Goal: Task Accomplishment & Management: Manage account settings

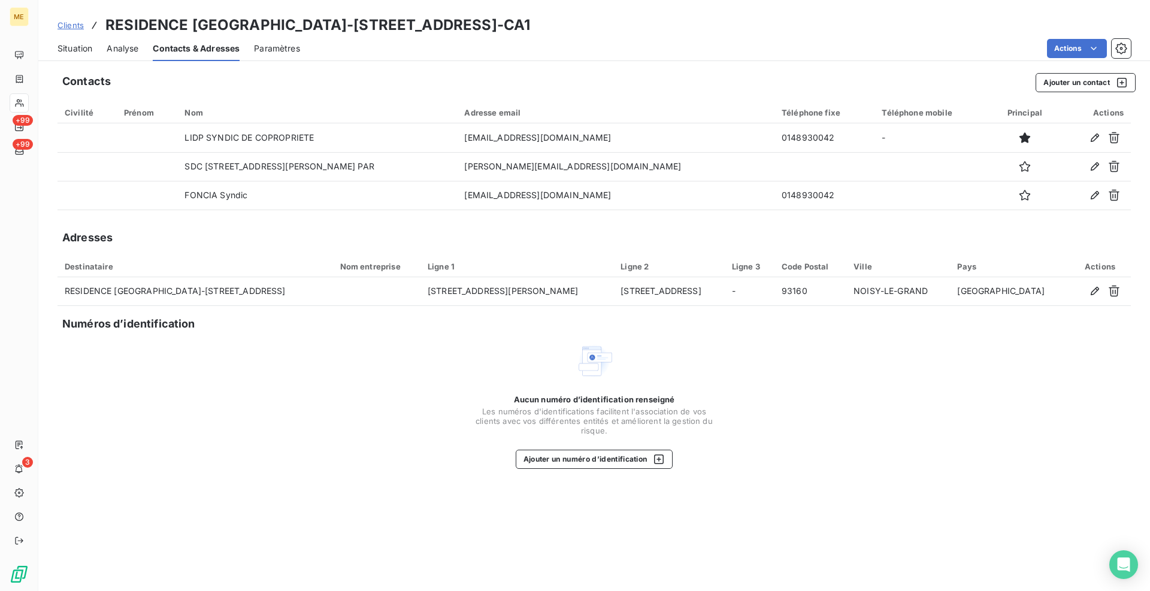
click at [66, 26] on span "Clients" at bounding box center [70, 25] width 26 height 10
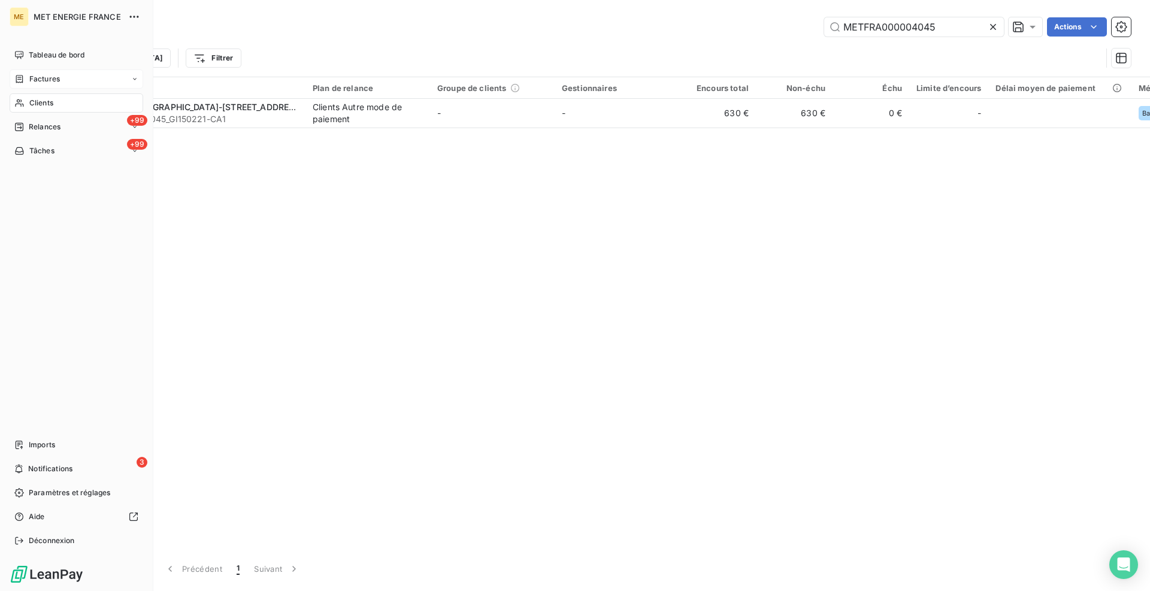
click at [28, 80] on div "Factures" at bounding box center [37, 79] width 46 height 11
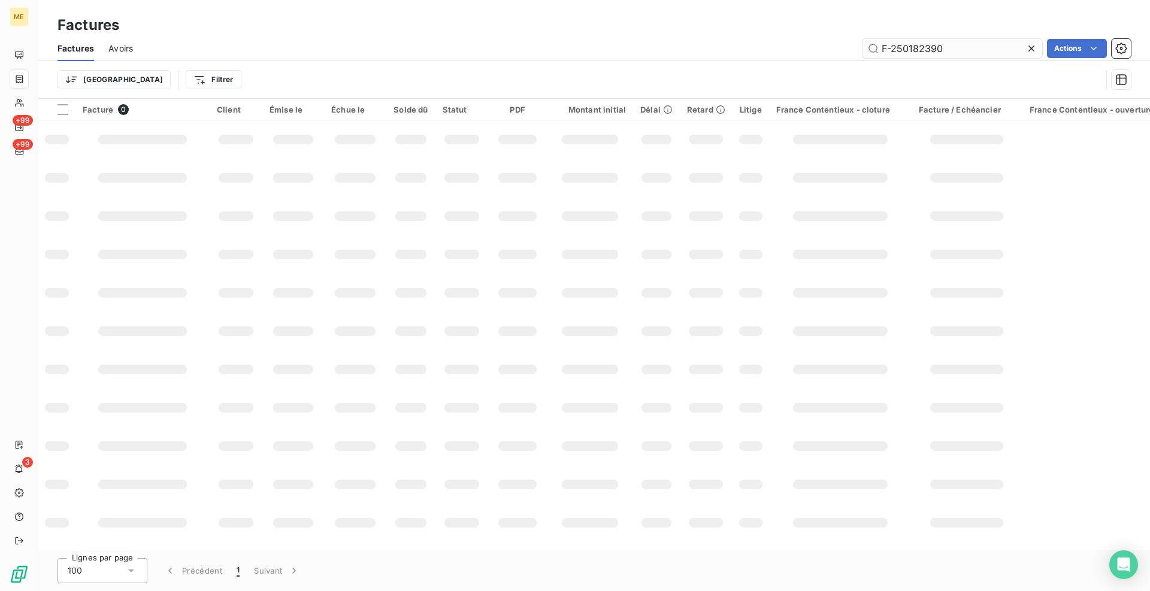
click at [907, 49] on input "F-250182390" at bounding box center [952, 48] width 180 height 19
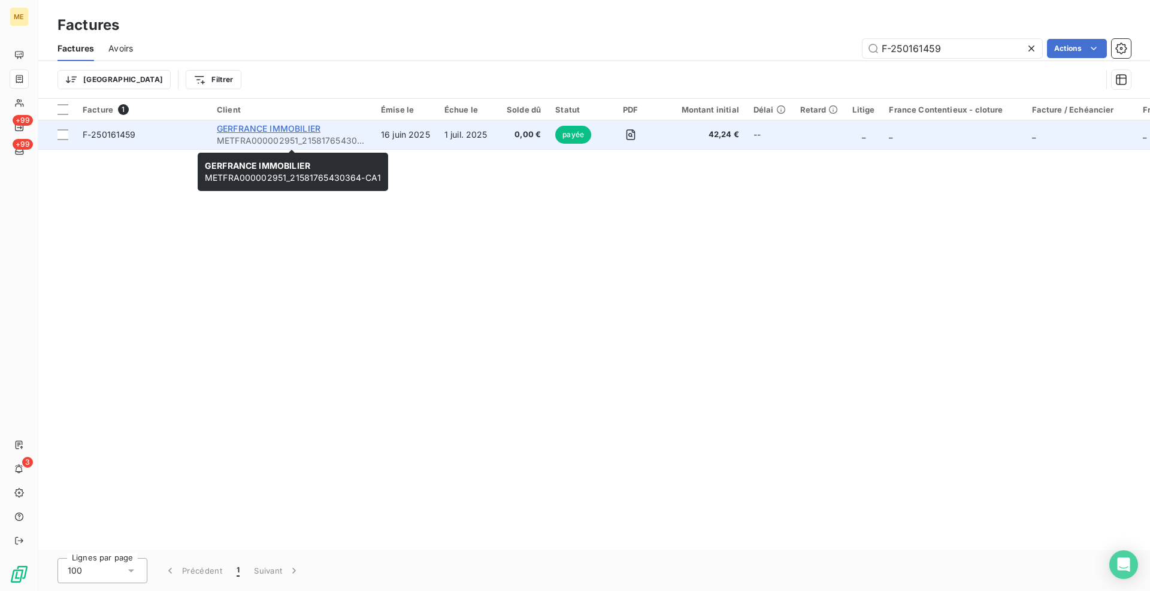
type input "F-250161459"
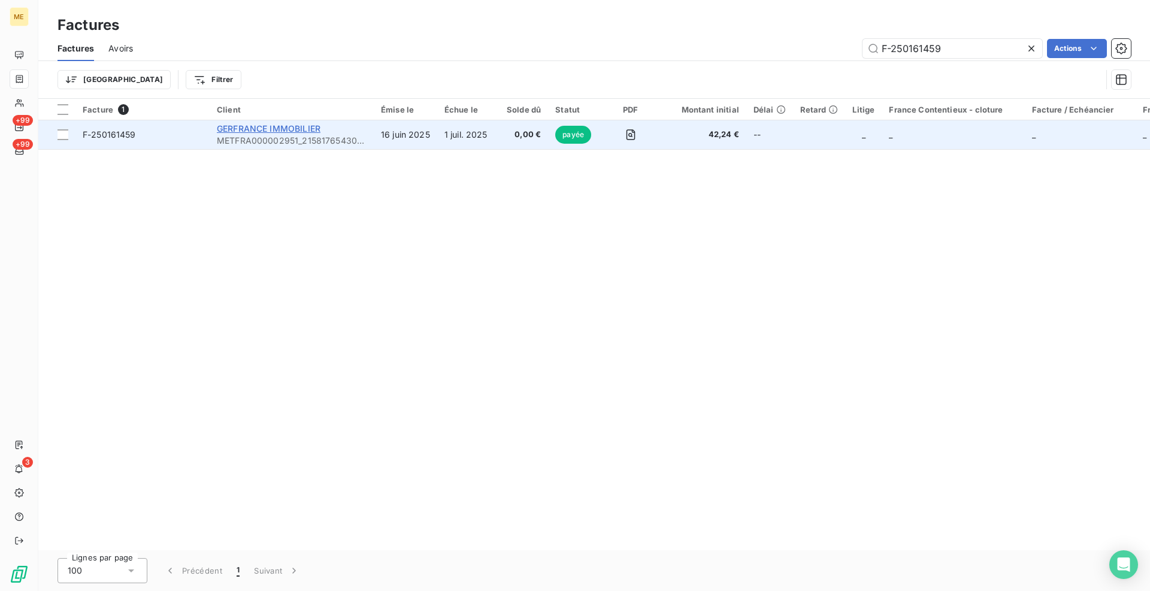
click at [282, 126] on span "GERFRANCE IMMOBILIER" at bounding box center [269, 128] width 104 height 10
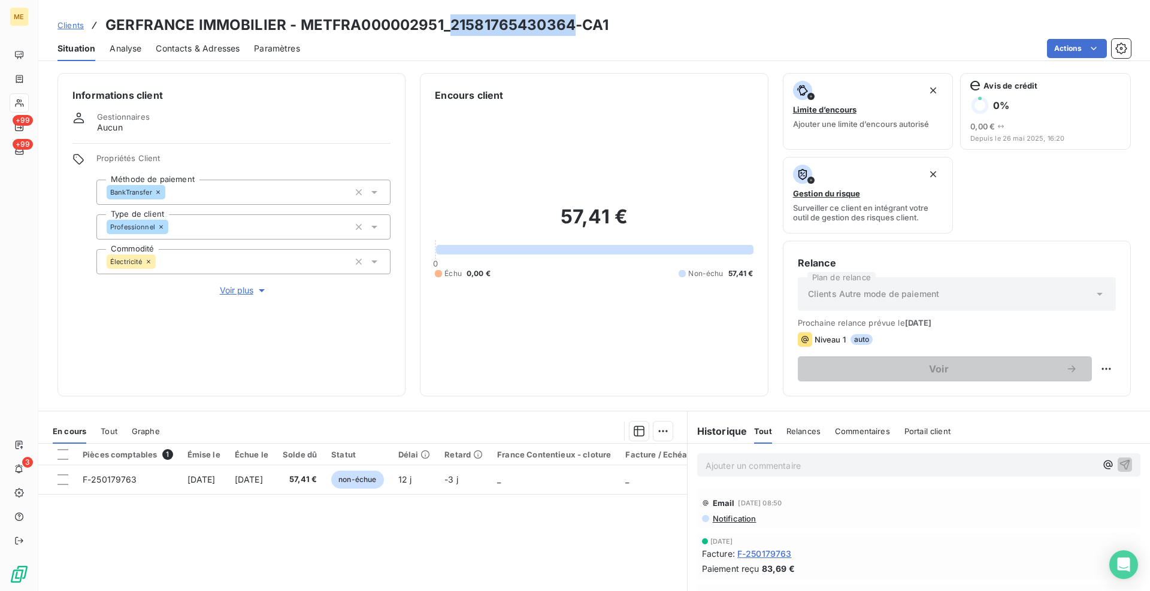
drag, startPoint x: 572, startPoint y: 23, endPoint x: 447, endPoint y: 14, distance: 125.4
click at [447, 14] on h3 "GERFRANCE IMMOBILIER - METFRA000002951_21581765430364-CA1" at bounding box center [357, 25] width 504 height 22
copy h3 "21581765430364"
click at [222, 47] on span "Contacts & Adresses" at bounding box center [198, 49] width 84 height 12
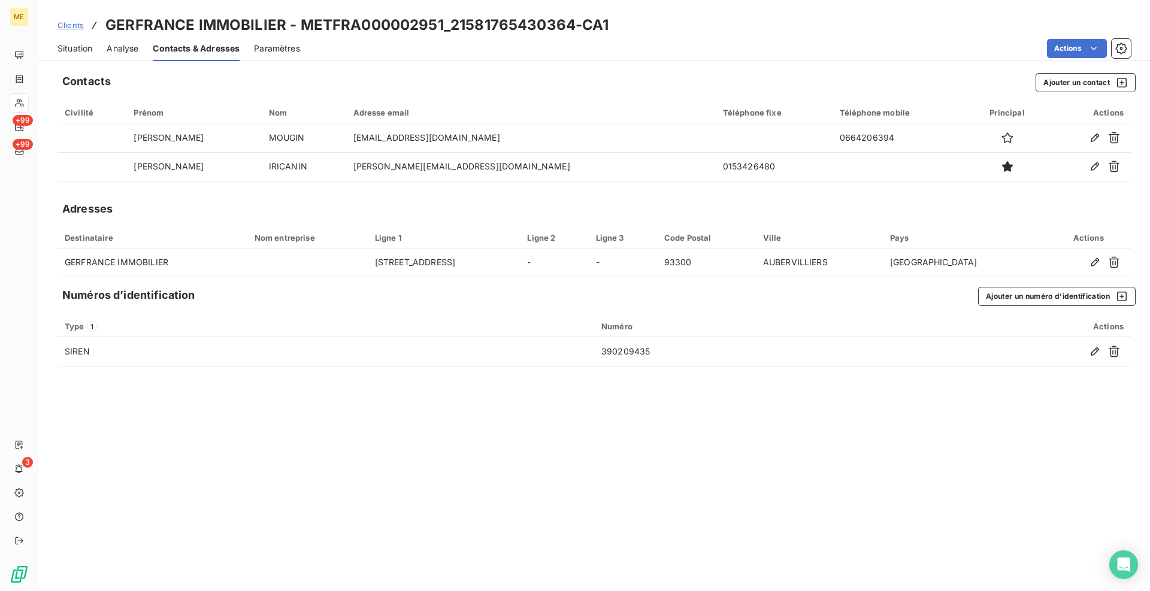
click at [1098, 59] on div "Situation Analyse Contacts & Adresses Paramètres Actions" at bounding box center [593, 48] width 1111 height 25
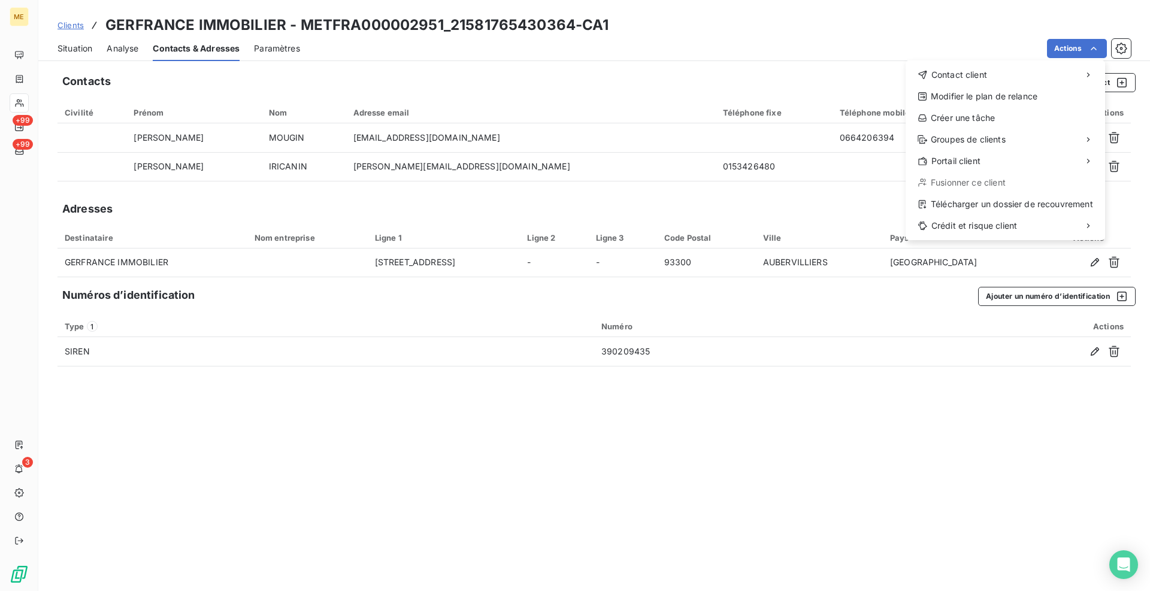
click at [902, 40] on html "ME +99 +99 3 Clients GERFRANCE IMMOBILIER - METFRA000002951_21581765430364-CA1 …" at bounding box center [575, 295] width 1150 height 591
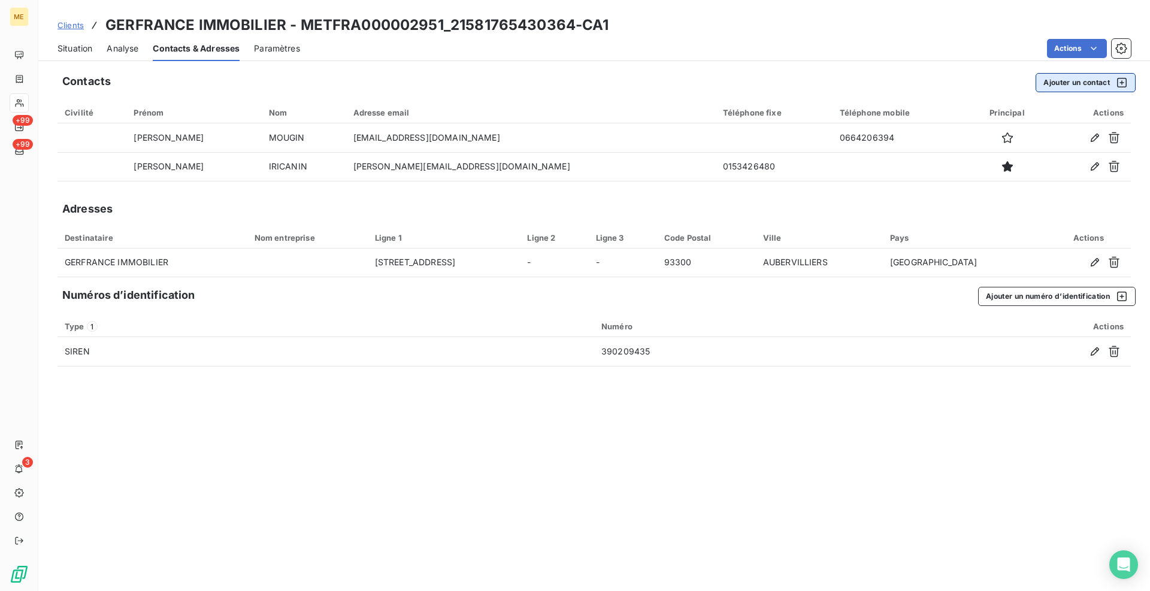
click at [1053, 86] on button "Ajouter un contact" at bounding box center [1085, 82] width 100 height 19
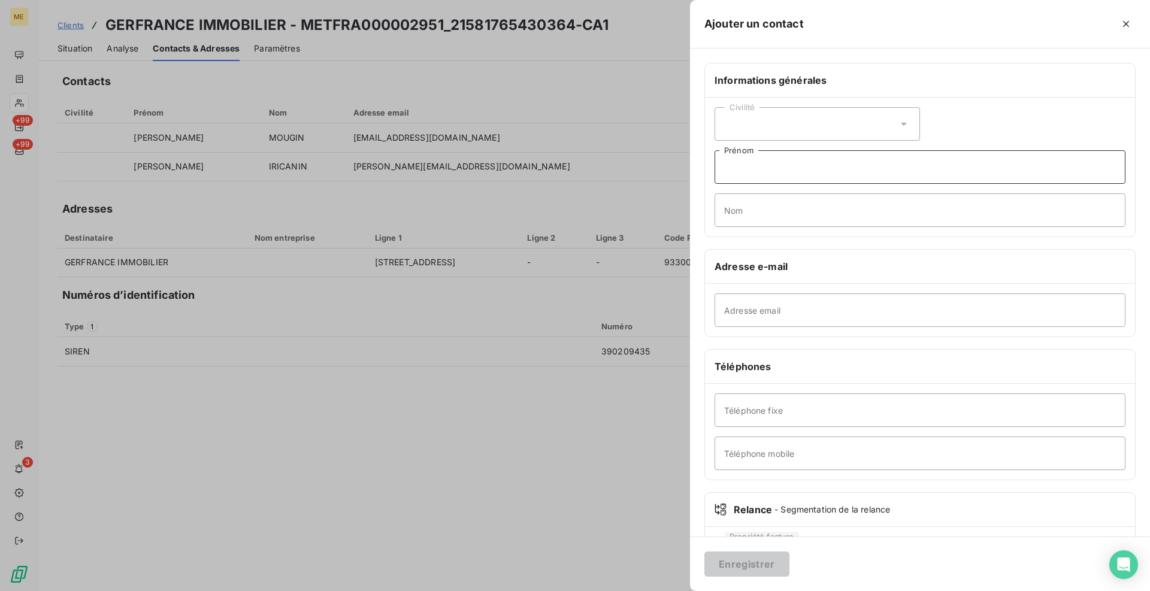
click at [740, 165] on input "Prénom" at bounding box center [919, 167] width 411 height 34
drag, startPoint x: 738, startPoint y: 233, endPoint x: 737, endPoint y: 219, distance: 14.4
click at [737, 226] on div "Civilité Prénom Nom" at bounding box center [920, 167] width 430 height 139
click at [737, 219] on input "Nom" at bounding box center [919, 210] width 411 height 34
type input "ORALIA Syndic"
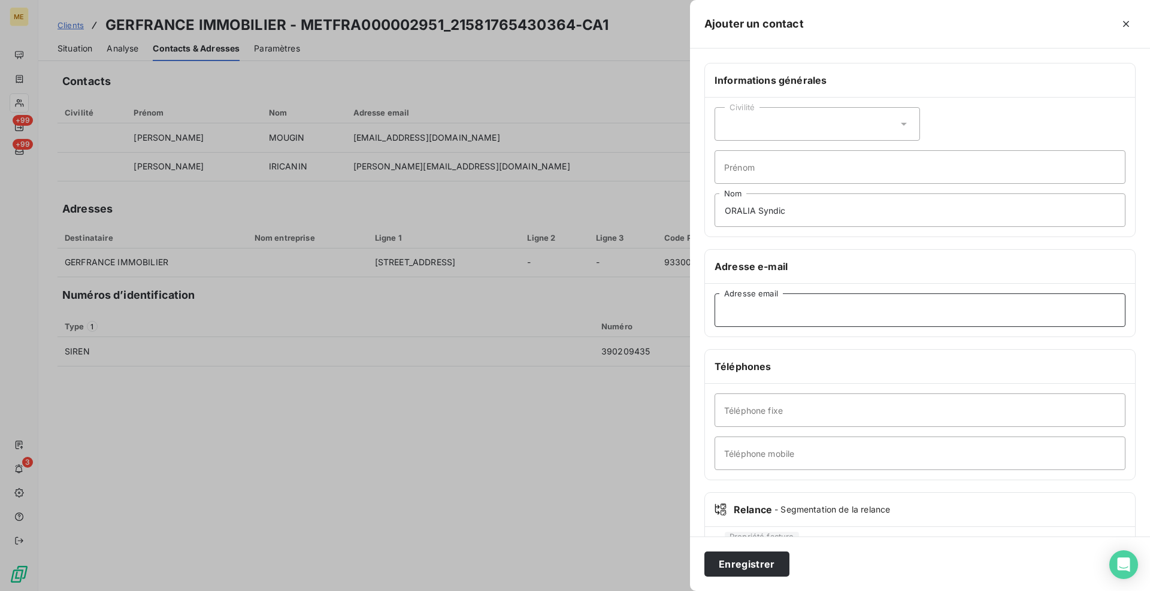
click at [795, 311] on input "Adresse email" at bounding box center [919, 310] width 411 height 34
click at [807, 317] on input "Adresse email" at bounding box center [919, 310] width 411 height 34
paste input "[EMAIL_ADDRESS][DOMAIN_NAME]"
type input "[EMAIL_ADDRESS][DOMAIN_NAME]"
drag, startPoint x: 792, startPoint y: 208, endPoint x: 724, endPoint y: 209, distance: 67.7
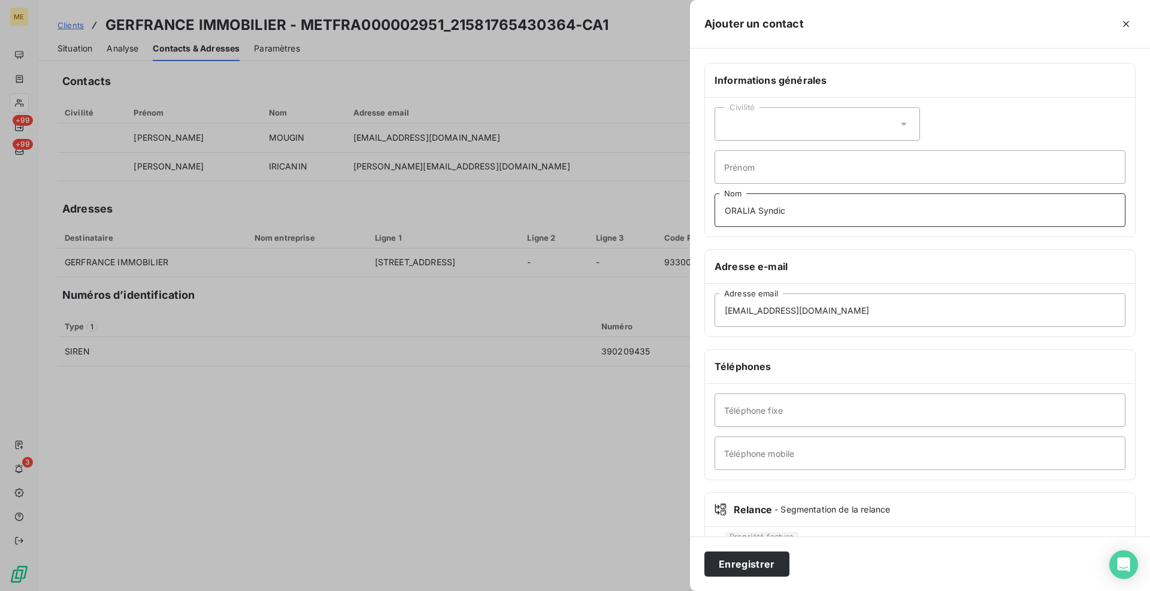
click at [724, 209] on input "ORALIA Syndic" at bounding box center [919, 210] width 411 height 34
click at [805, 176] on input "Prénom" at bounding box center [919, 167] width 411 height 34
type input "[PERSON_NAME]"
click at [802, 217] on input "Nom" at bounding box center [919, 210] width 411 height 34
type input "syndic"
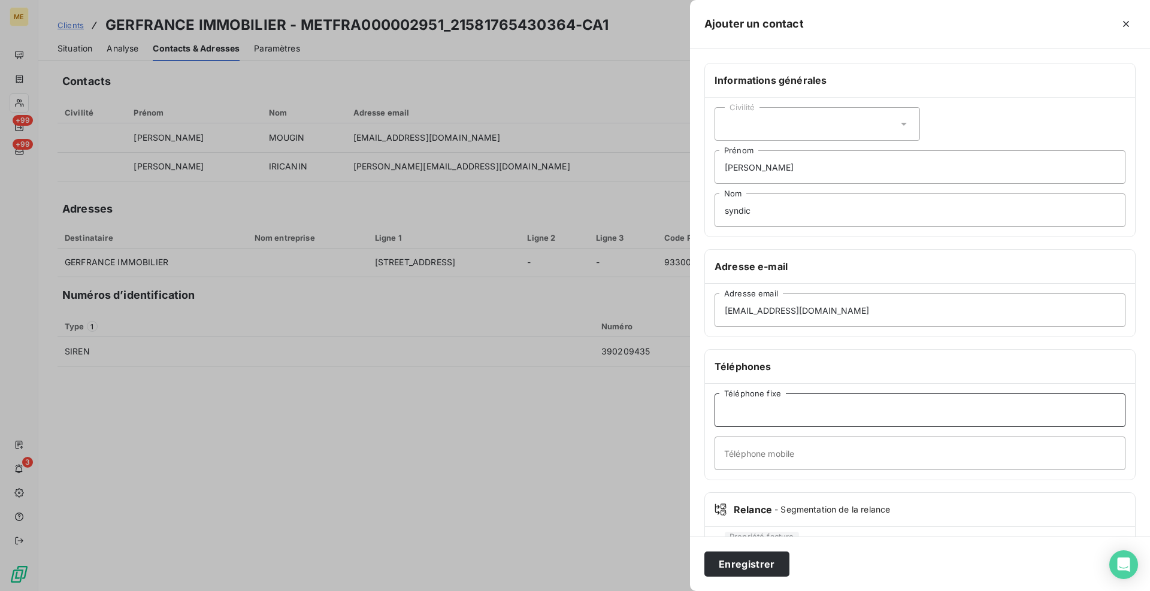
click at [759, 418] on input "Téléphone fixe" at bounding box center [919, 410] width 411 height 34
type input "0142971340"
click at [770, 563] on button "Enregistrer" at bounding box center [746, 564] width 85 height 25
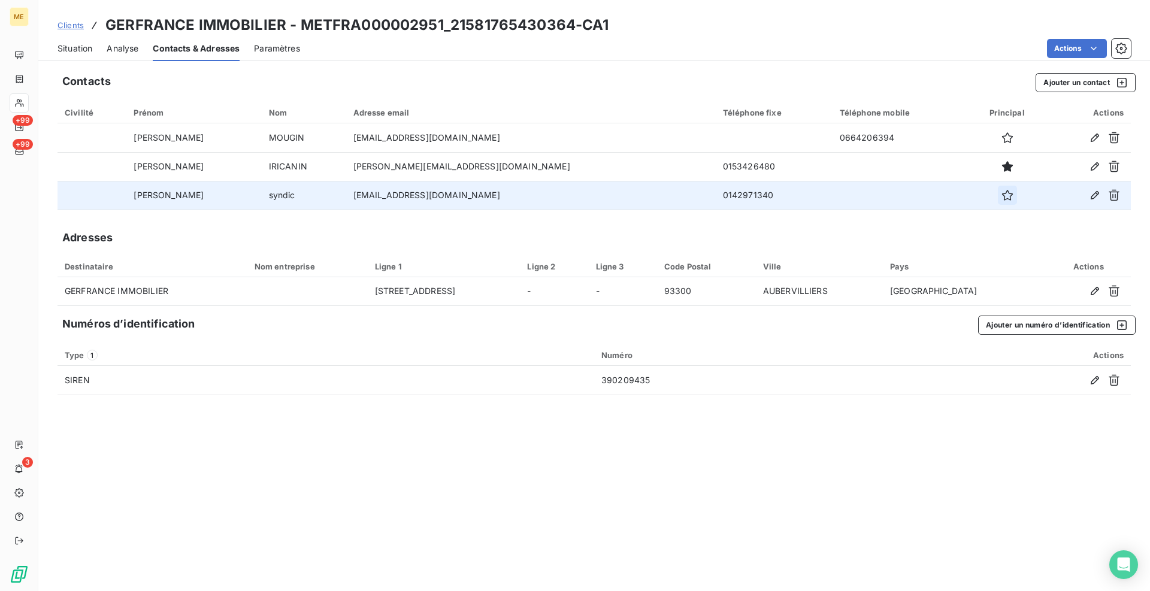
click at [1001, 192] on icon "button" at bounding box center [1007, 195] width 12 height 12
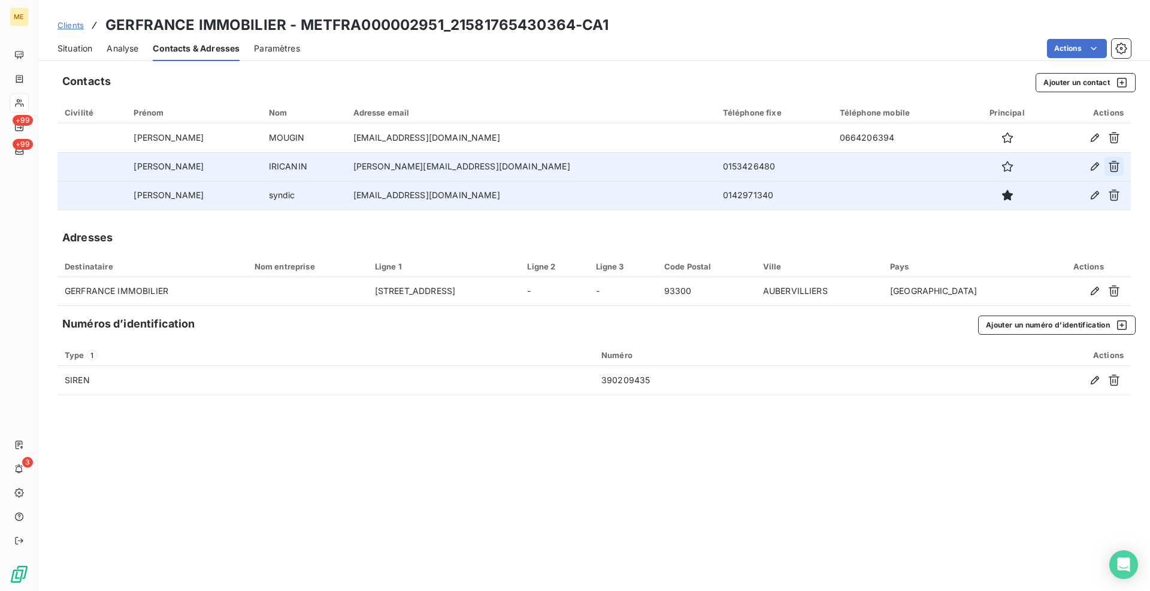
click at [1115, 168] on icon "button" at bounding box center [1113, 166] width 11 height 11
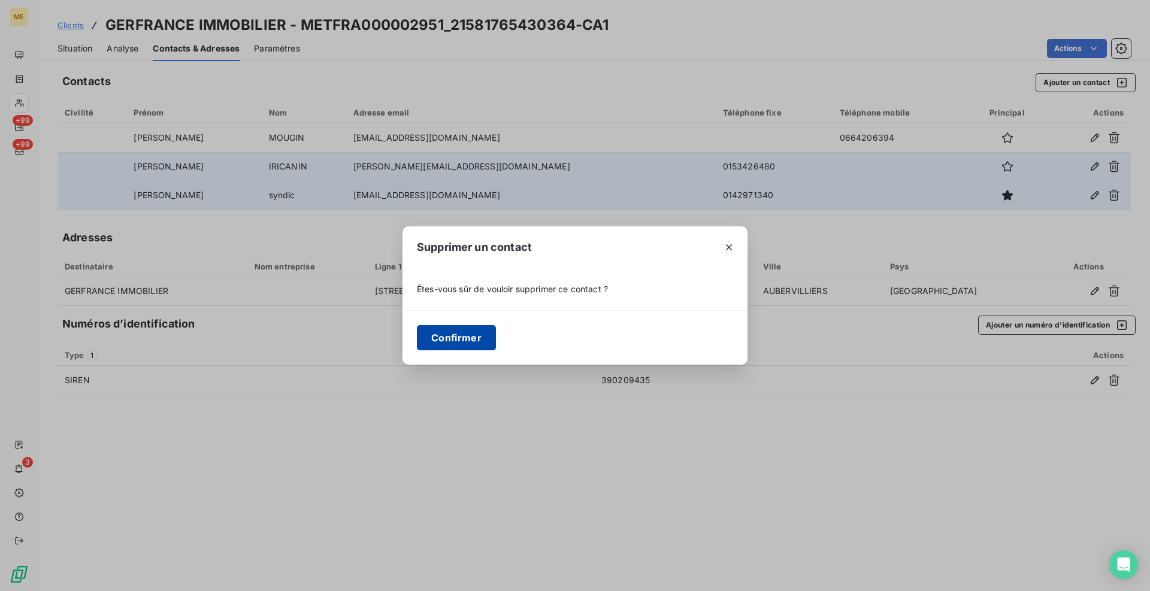
click at [477, 329] on button "Confirmer" at bounding box center [456, 337] width 79 height 25
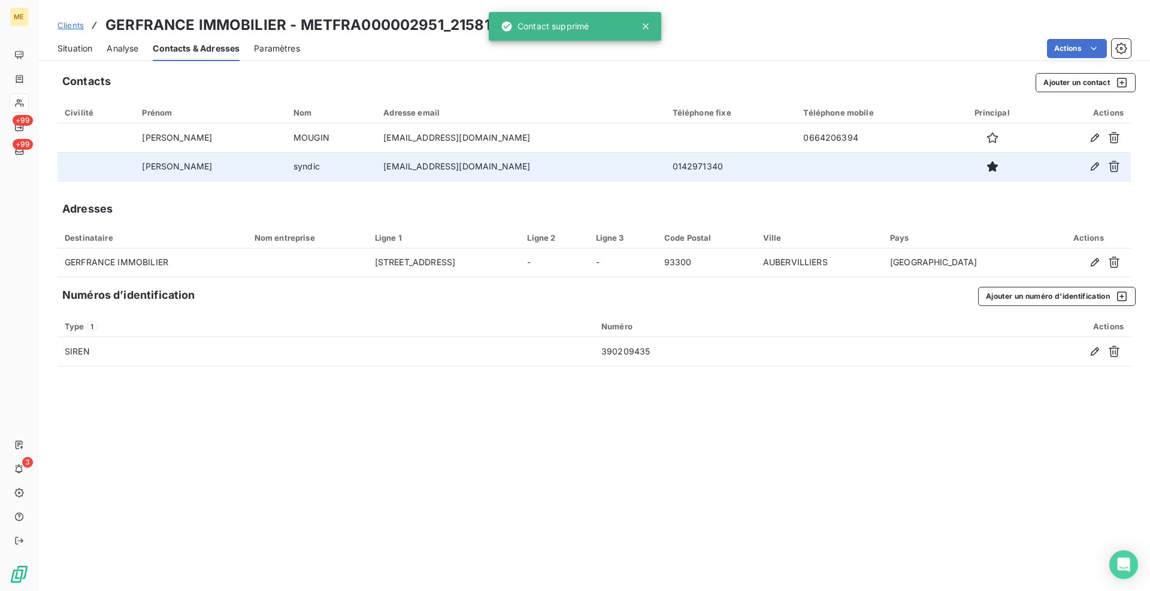
drag, startPoint x: 498, startPoint y: 469, endPoint x: 503, endPoint y: 474, distance: 6.8
click at [498, 471] on div "Contacts Ajouter un contact Civilité Prénom Nom Adresse email Téléphone fixe Té…" at bounding box center [593, 328] width 1111 height 525
drag, startPoint x: 571, startPoint y: 24, endPoint x: 453, endPoint y: 23, distance: 118.6
click at [453, 23] on h3 "GERFRANCE IMMOBILIER - METFRA000002951_21581765430364-CA1" at bounding box center [357, 25] width 504 height 22
copy h3 "21581765430364"
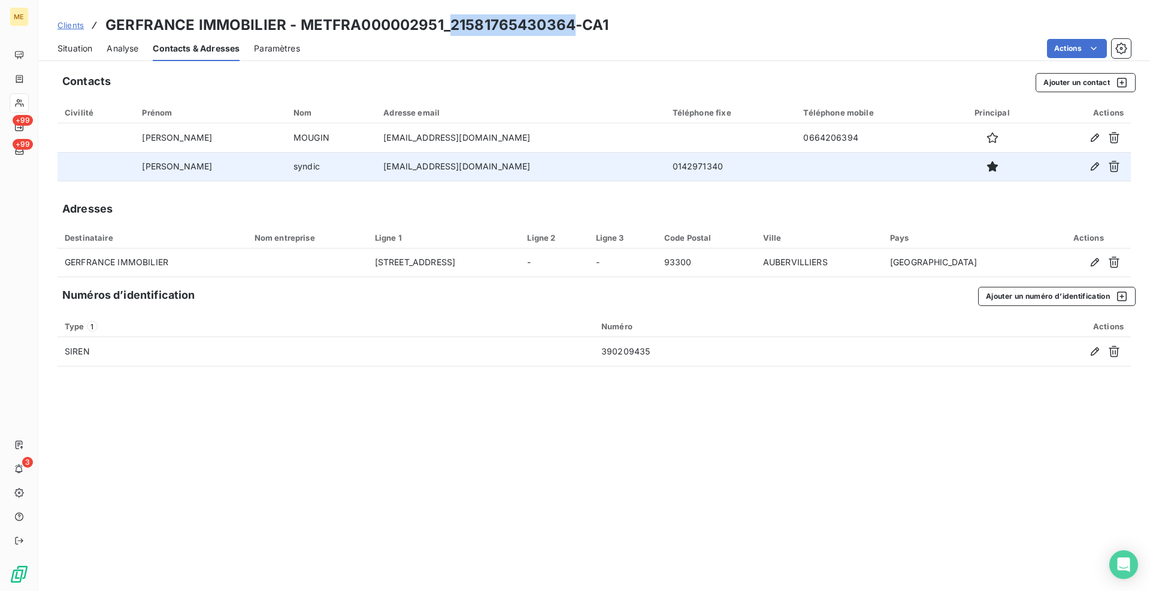
click at [82, 39] on div "Situation" at bounding box center [74, 48] width 35 height 25
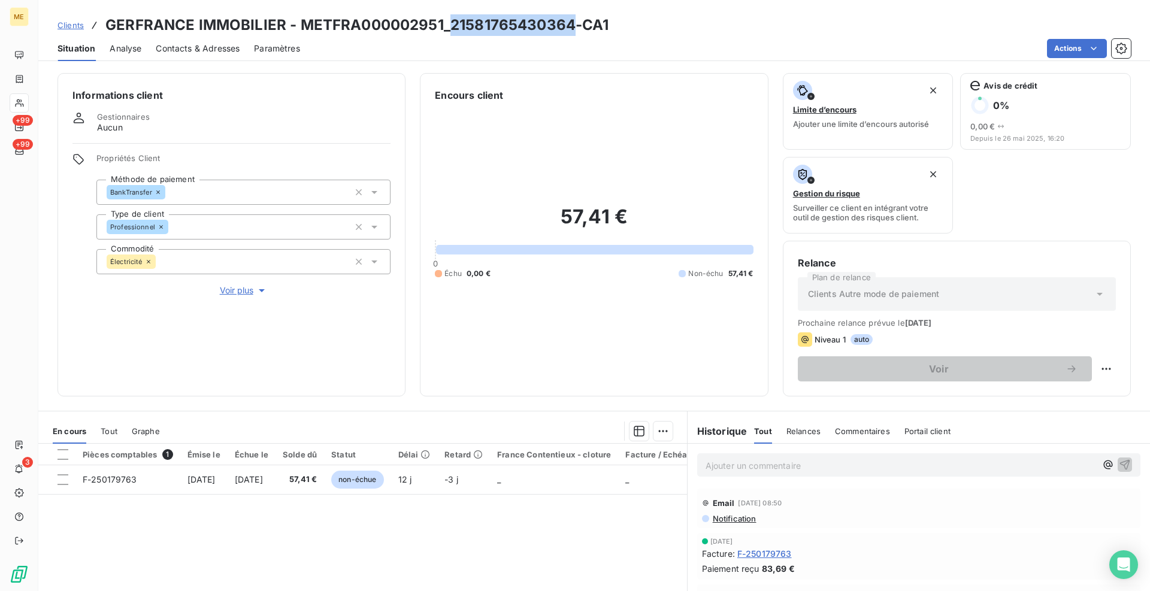
click at [87, 49] on span "Situation" at bounding box center [76, 49] width 38 height 12
click at [391, 51] on div "Actions" at bounding box center [722, 48] width 816 height 19
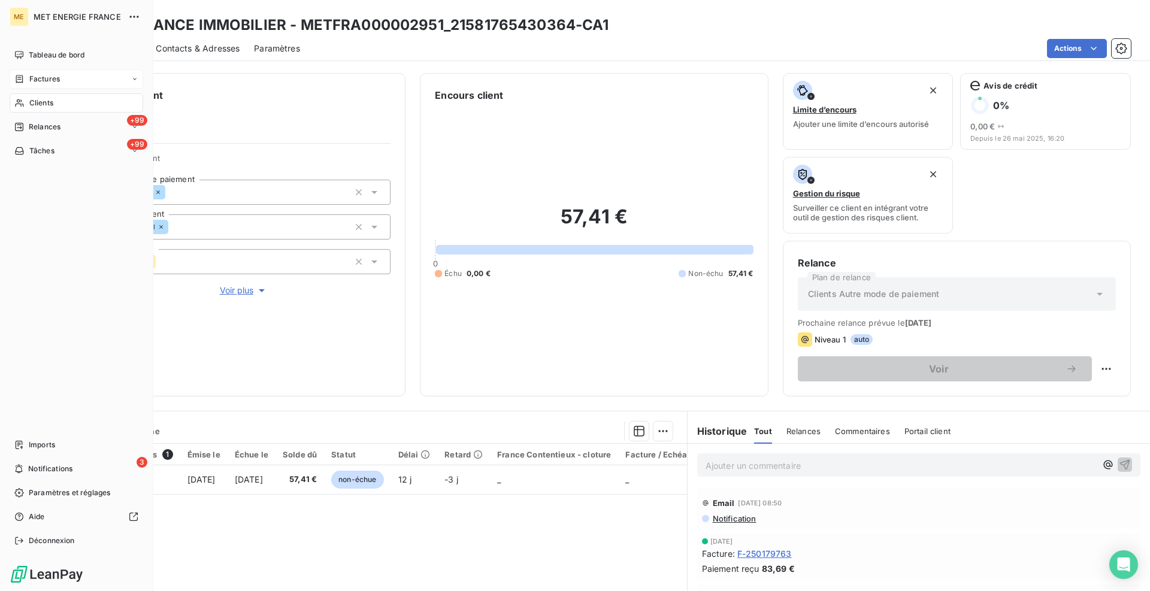
drag, startPoint x: 22, startPoint y: 80, endPoint x: 54, endPoint y: 84, distance: 33.2
click at [22, 80] on icon at bounding box center [19, 79] width 10 height 10
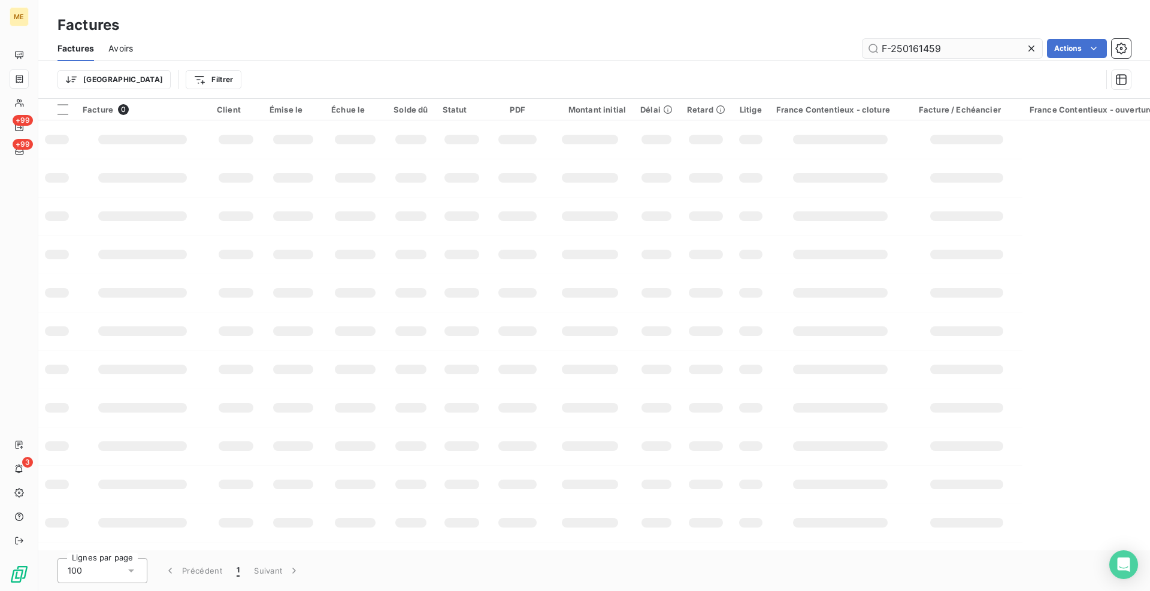
click at [895, 44] on input "F-250161459" at bounding box center [952, 48] width 180 height 19
type input "F-250179193"
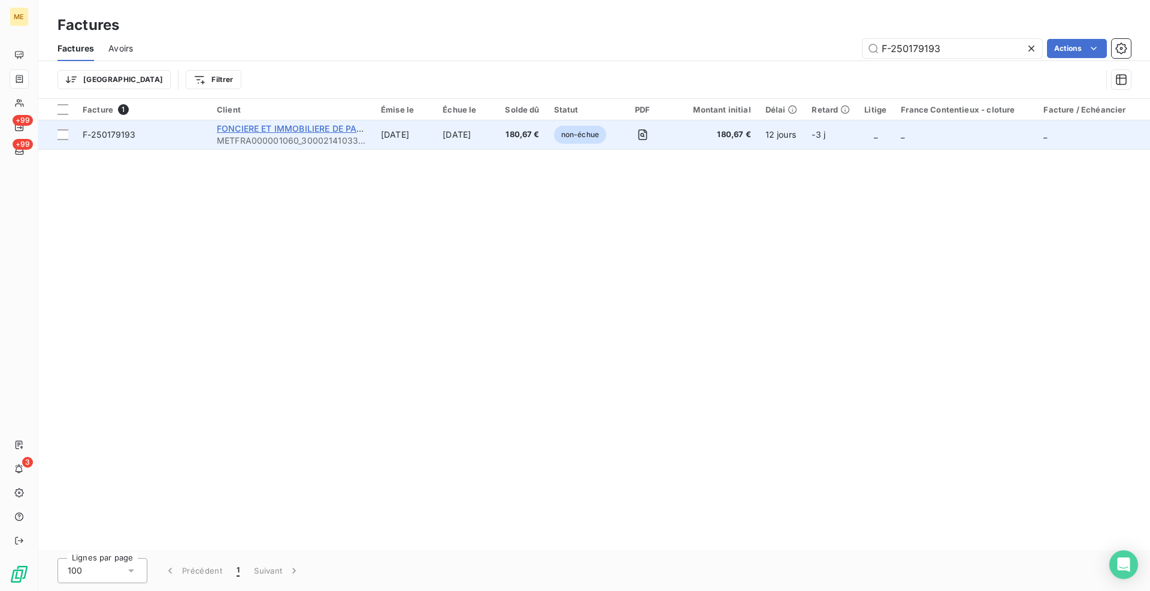
click at [245, 132] on span "FONCIERE ET IMMOBILIERE DE PARIS SARL" at bounding box center [306, 128] width 178 height 10
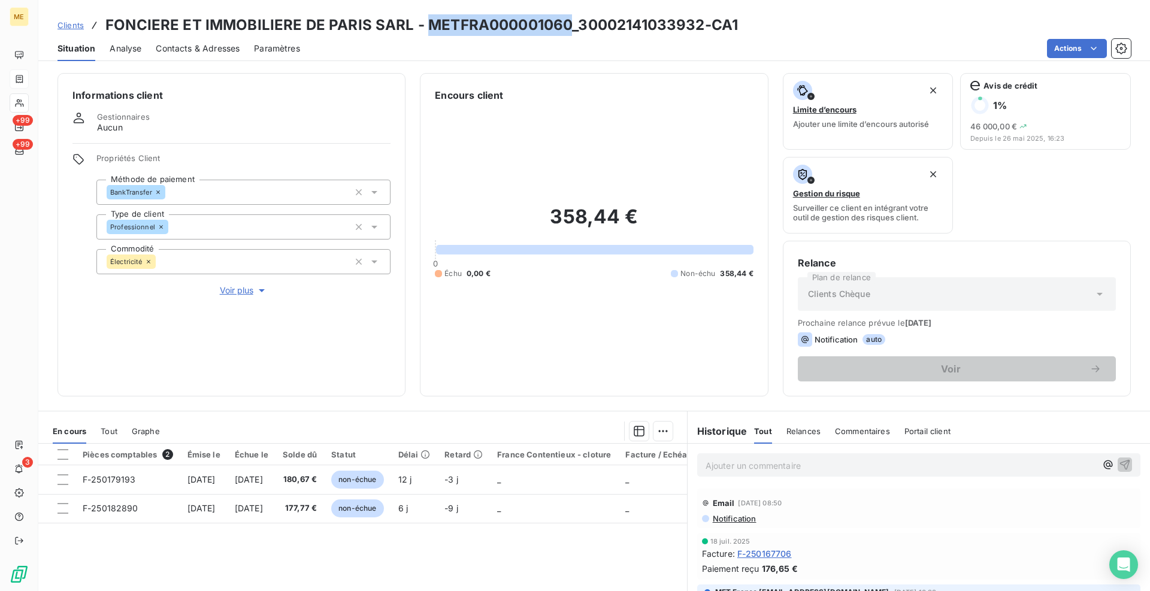
drag, startPoint x: 568, startPoint y: 23, endPoint x: 429, endPoint y: 23, distance: 138.9
click at [429, 23] on h3 "FONCIERE ET IMMOBILIERE DE PARIS SARL - METFRA000001060_30002141033932-CA1" at bounding box center [421, 25] width 632 height 22
copy h3 "METFRA000001060"
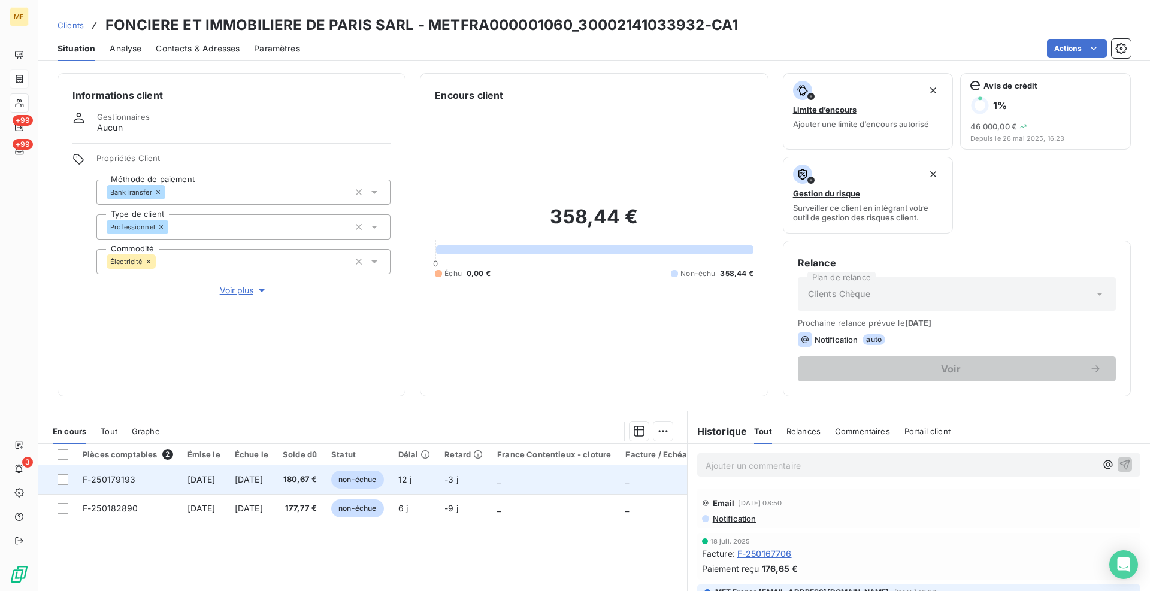
drag, startPoint x: 62, startPoint y: 478, endPoint x: 89, endPoint y: 478, distance: 27.5
click at [62, 478] on div at bounding box center [62, 479] width 11 height 11
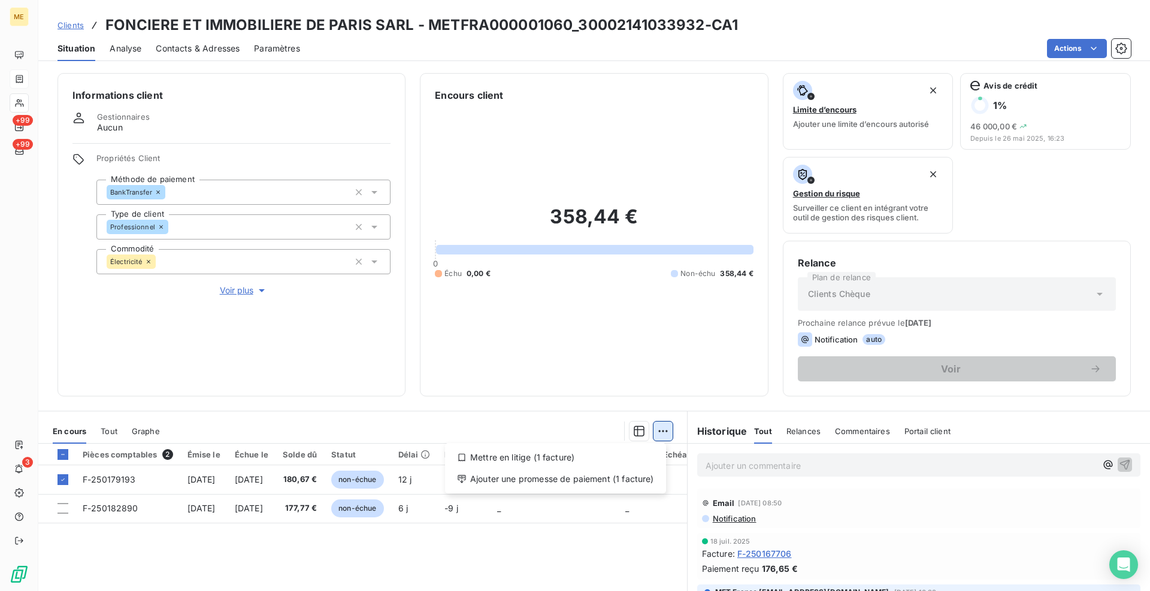
click at [663, 428] on html "ME +99 +99 3 Clients FONCIERE ET IMMOBILIERE DE PARIS SARL - METFRA000001060_30…" at bounding box center [575, 295] width 1150 height 591
click at [639, 475] on div "Ajouter une promesse de paiement (1 facture)" at bounding box center [555, 478] width 211 height 19
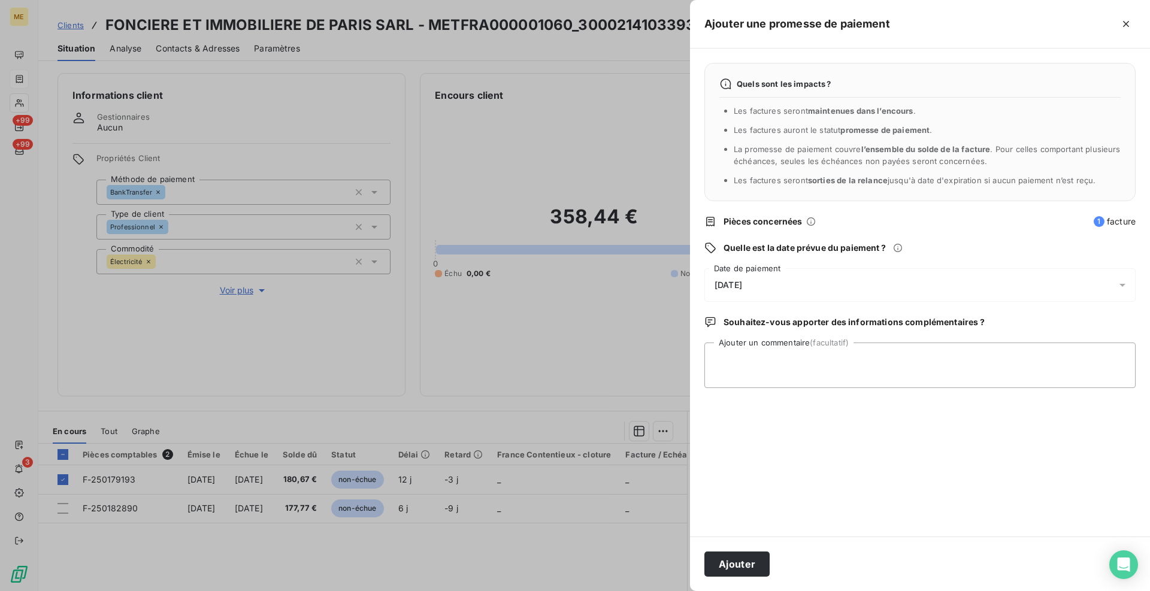
click at [742, 286] on span "[DATE]" at bounding box center [728, 285] width 28 height 10
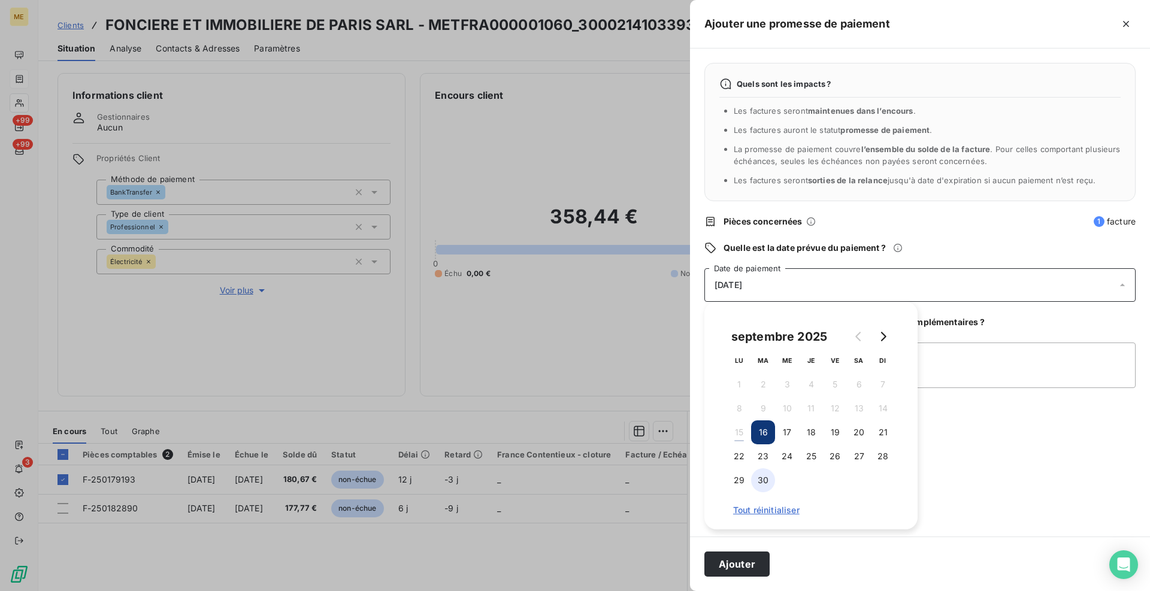
click at [755, 478] on button "30" at bounding box center [763, 480] width 24 height 24
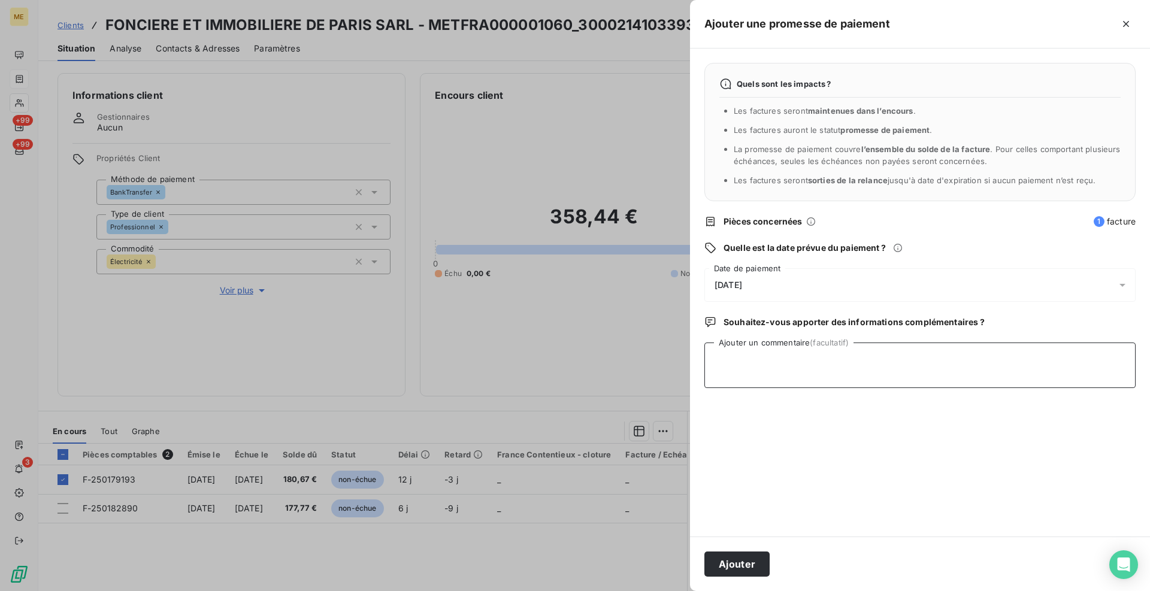
click at [953, 365] on textarea "Ajouter un commentaire (facultatif)" at bounding box center [919, 366] width 431 height 46
type textarea "[PERSON_NAME] - avis de virement reçu et effectué le [DATE] de 180.67€"
click at [765, 561] on button "Ajouter" at bounding box center [736, 564] width 65 height 25
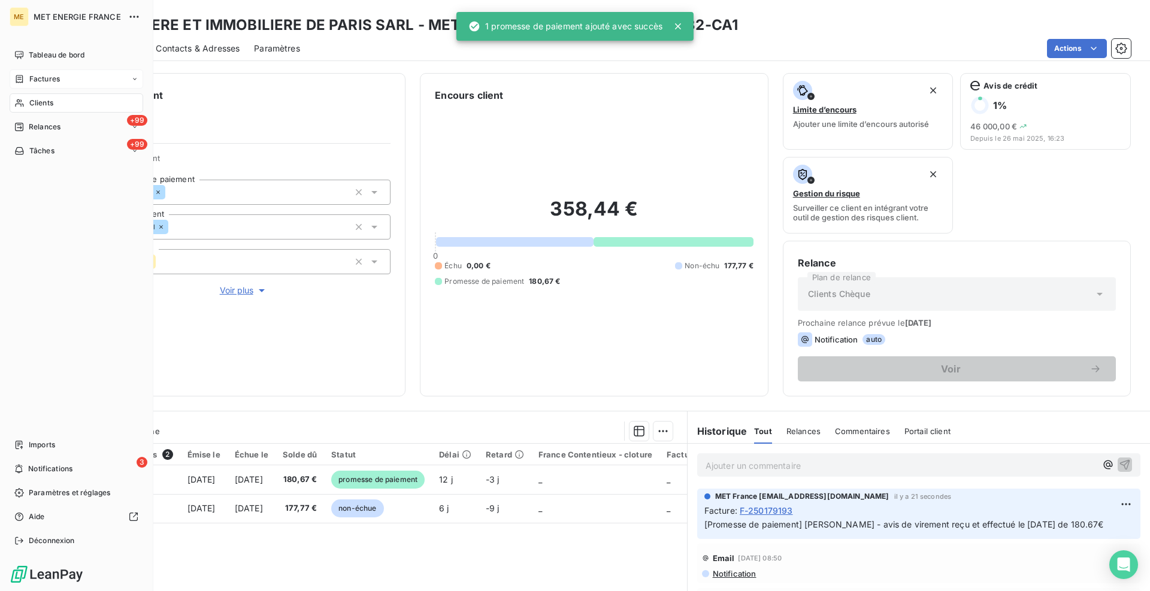
click at [43, 78] on span "Factures" at bounding box center [44, 79] width 31 height 11
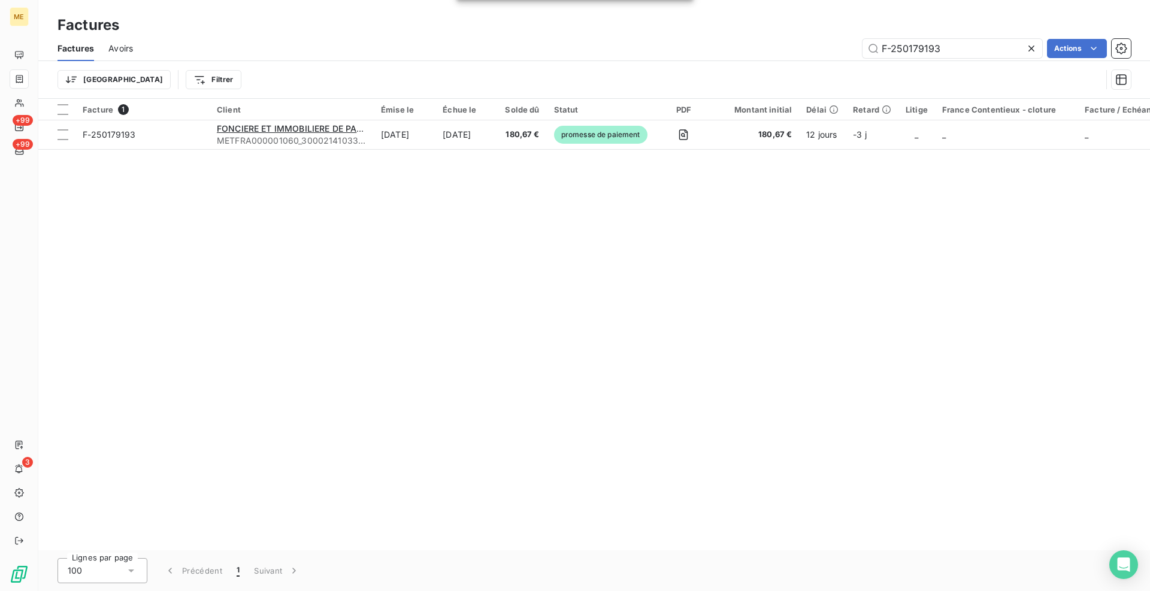
click at [1029, 47] on icon at bounding box center [1031, 49] width 6 height 6
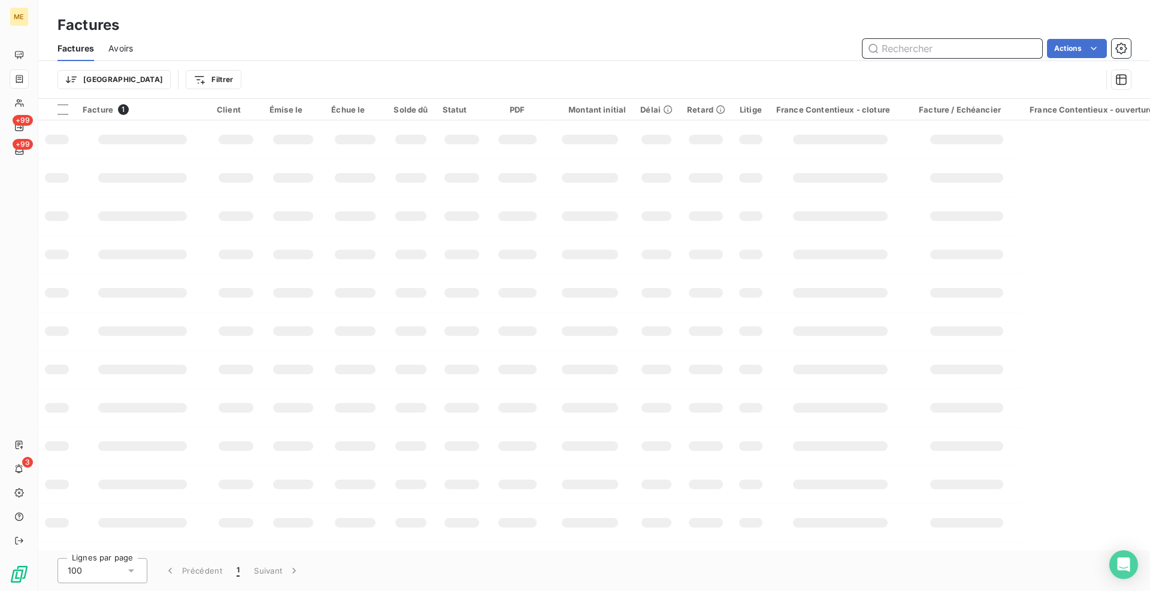
click at [988, 54] on input "text" at bounding box center [952, 48] width 180 height 19
paste input "F-250177566"
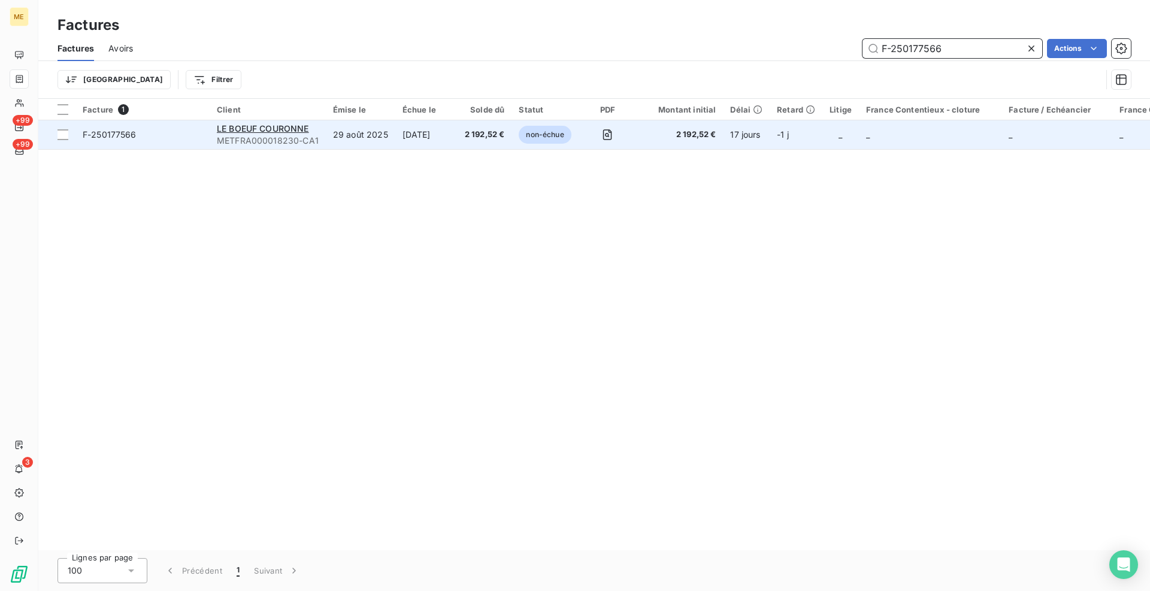
type input "F-250177566"
click at [310, 126] on div "LE BOEUF COURONNE" at bounding box center [268, 129] width 102 height 12
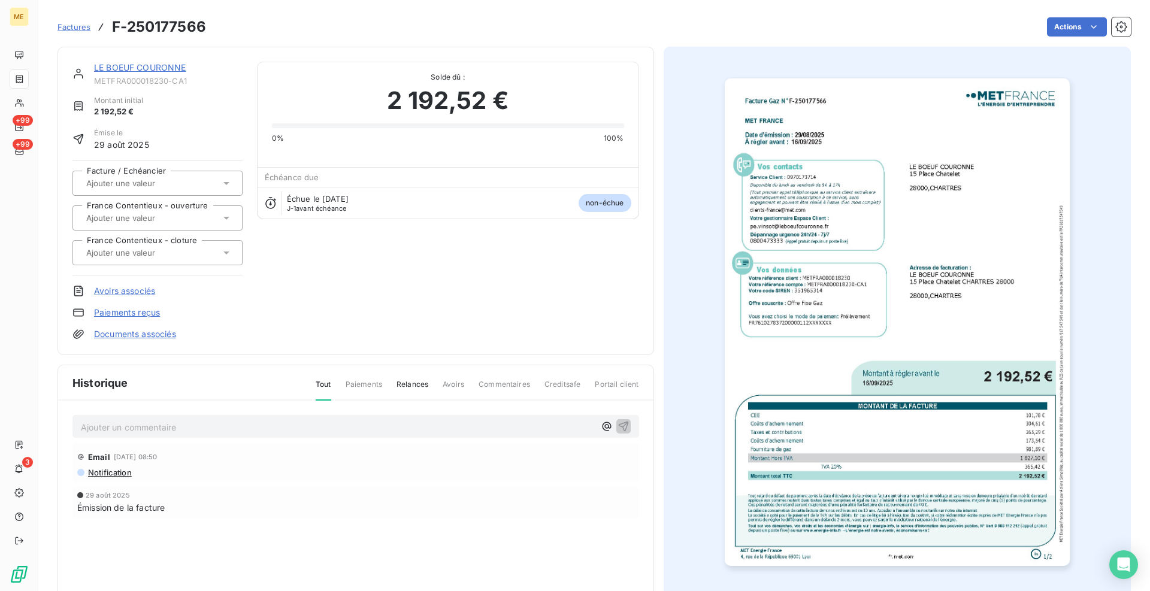
click at [142, 67] on link "LE BOEUF COURONNE" at bounding box center [140, 67] width 92 height 10
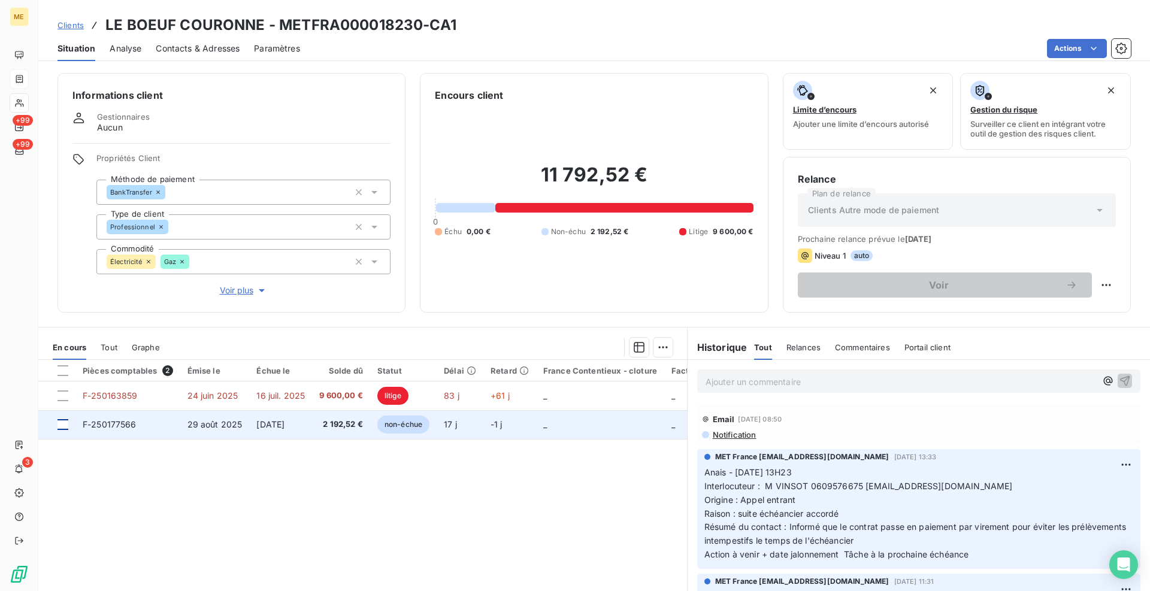
click at [66, 429] on div at bounding box center [62, 424] width 11 height 11
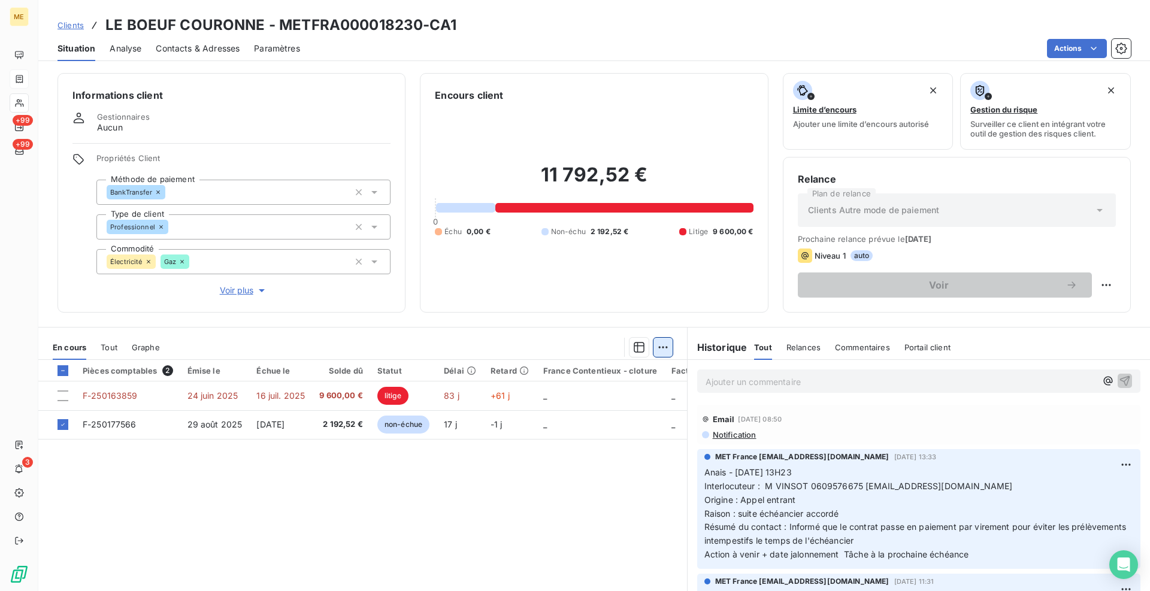
click at [656, 353] on html "ME +99 +99 3 Clients LE BOEUF COURONNE - METFRA000018230-CA1 Situation Analyse …" at bounding box center [575, 295] width 1150 height 591
click at [609, 395] on div "Ajouter une promesse de paiement (1 facture)" at bounding box center [555, 395] width 211 height 19
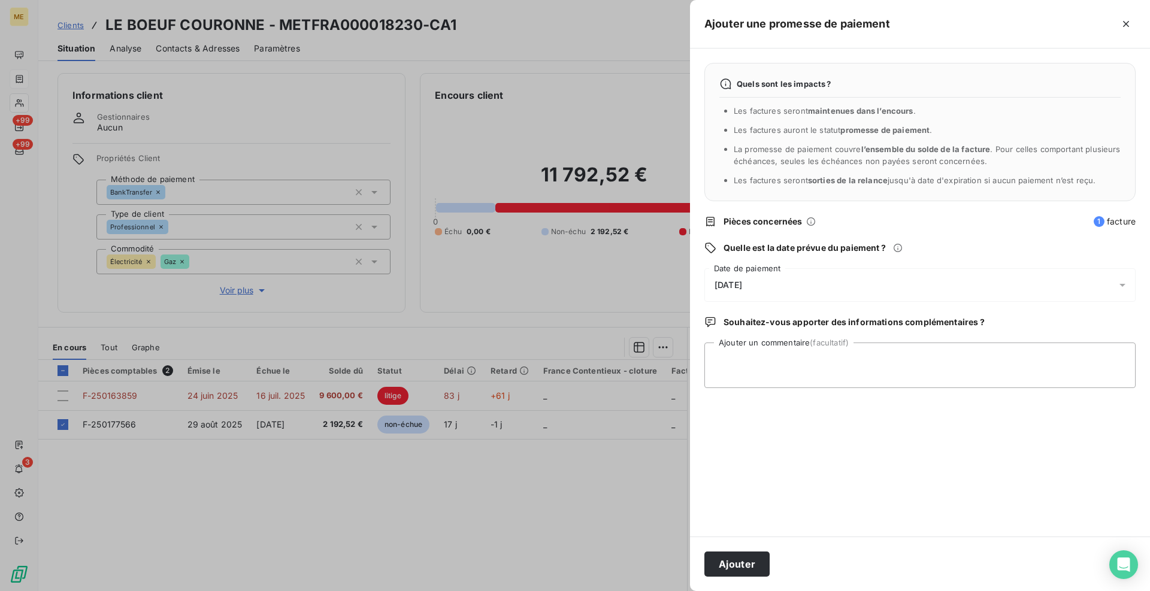
click at [783, 299] on div "[DATE]" at bounding box center [919, 285] width 431 height 34
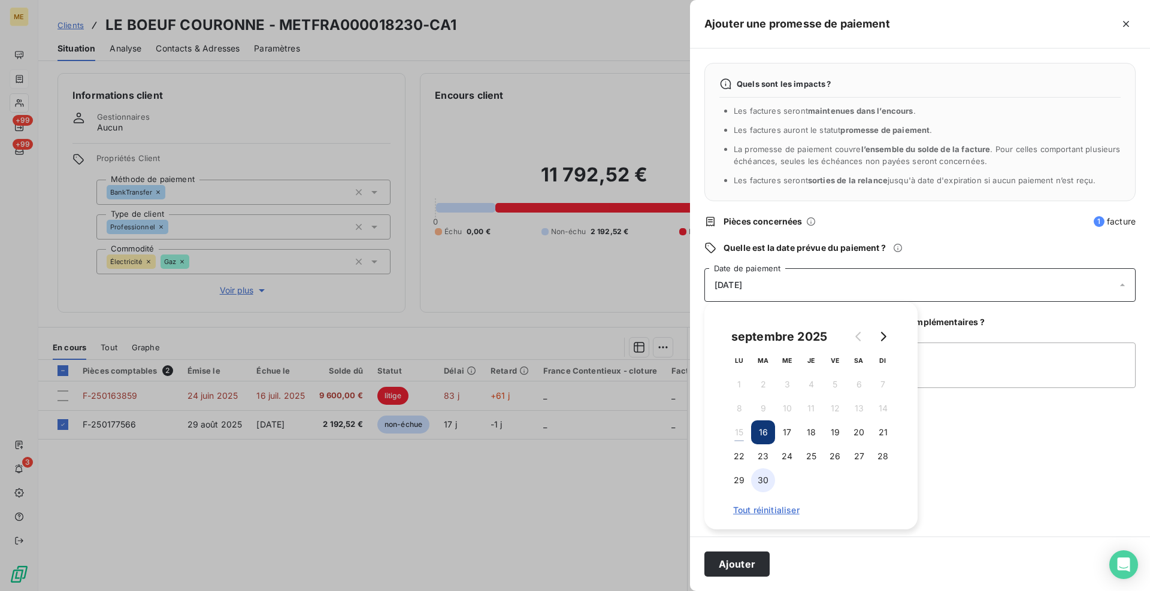
click at [773, 477] on button "30" at bounding box center [763, 480] width 24 height 24
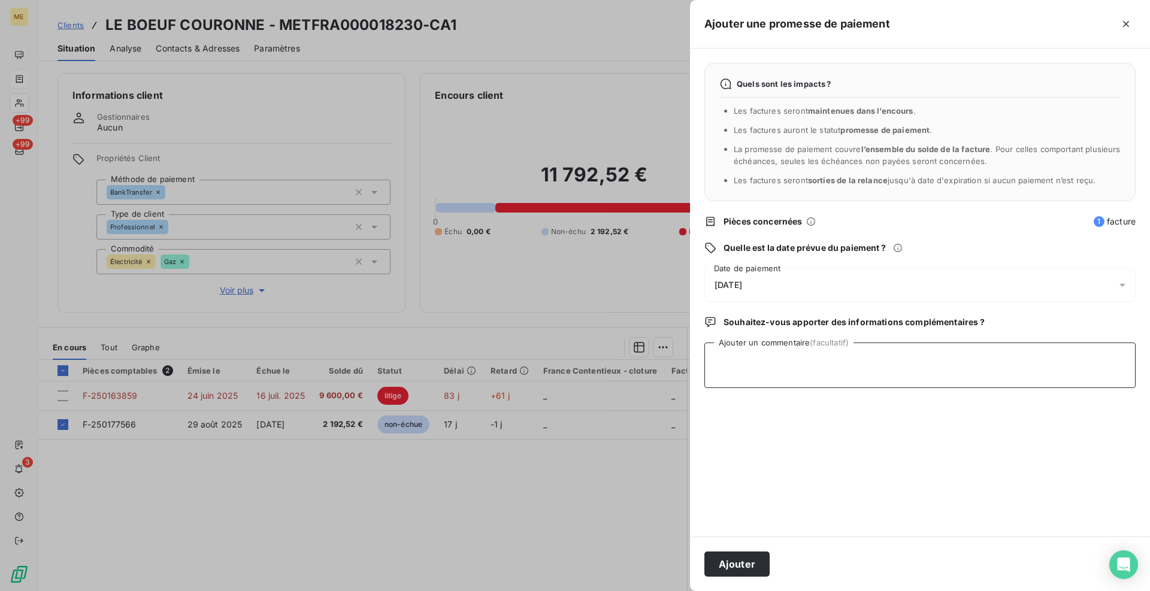
click at [959, 356] on textarea "Ajouter un commentaire (facultatif)" at bounding box center [919, 366] width 431 height 46
type textarea "[PERSON_NAME] - avis de virement reçu et effectué le [DATE] de 2192.52€"
click at [728, 565] on button "Ajouter" at bounding box center [736, 564] width 65 height 25
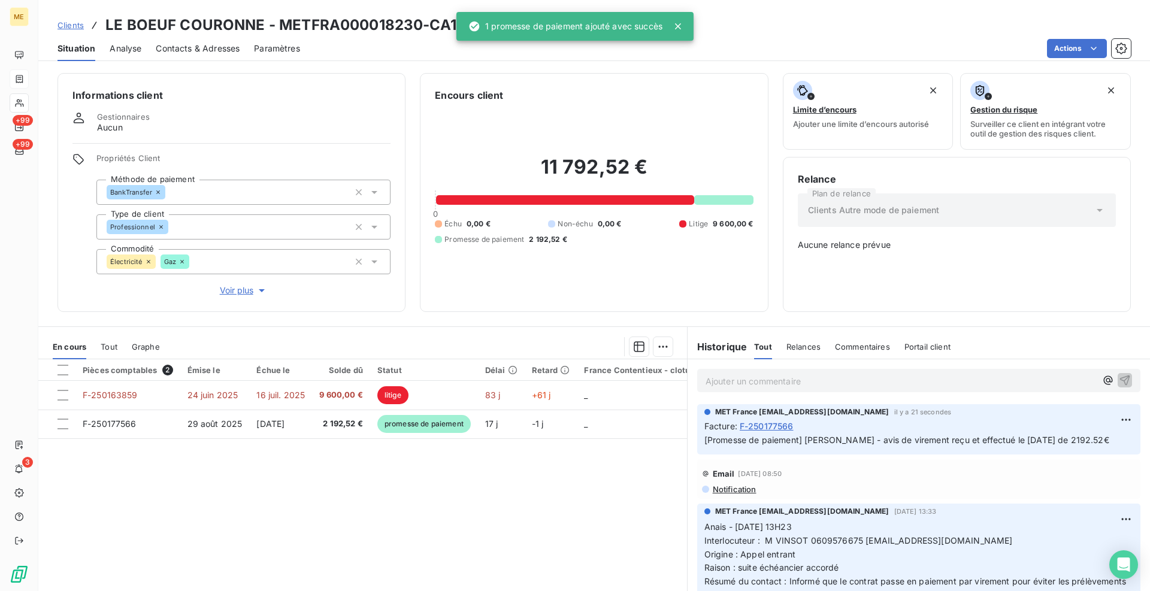
click at [65, 22] on span "Clients" at bounding box center [70, 25] width 26 height 10
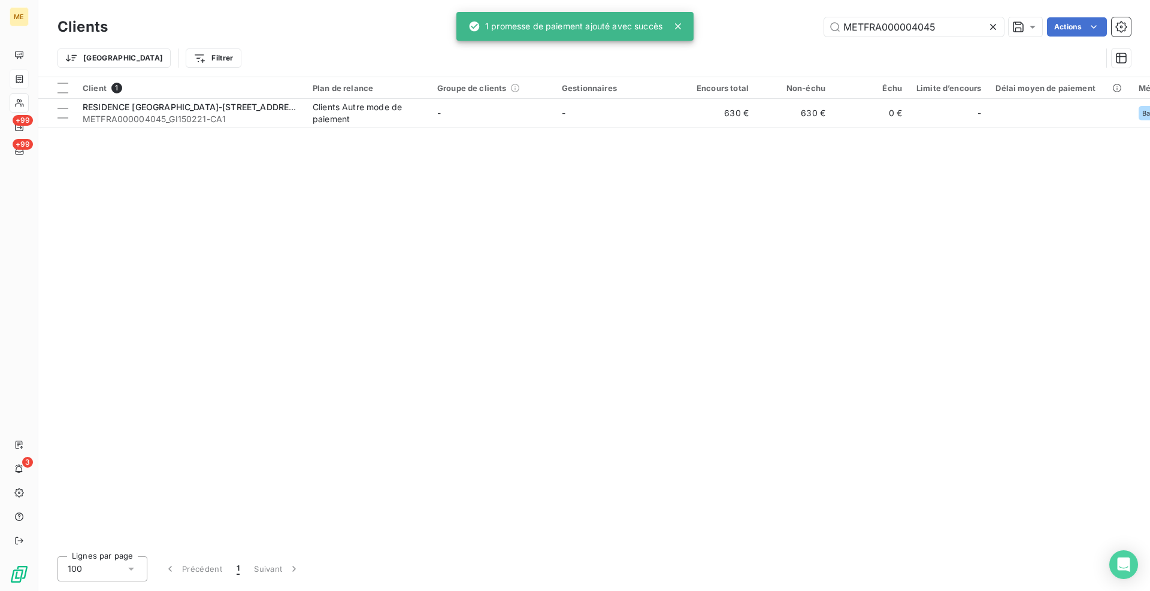
click at [674, 26] on icon at bounding box center [678, 26] width 12 height 12
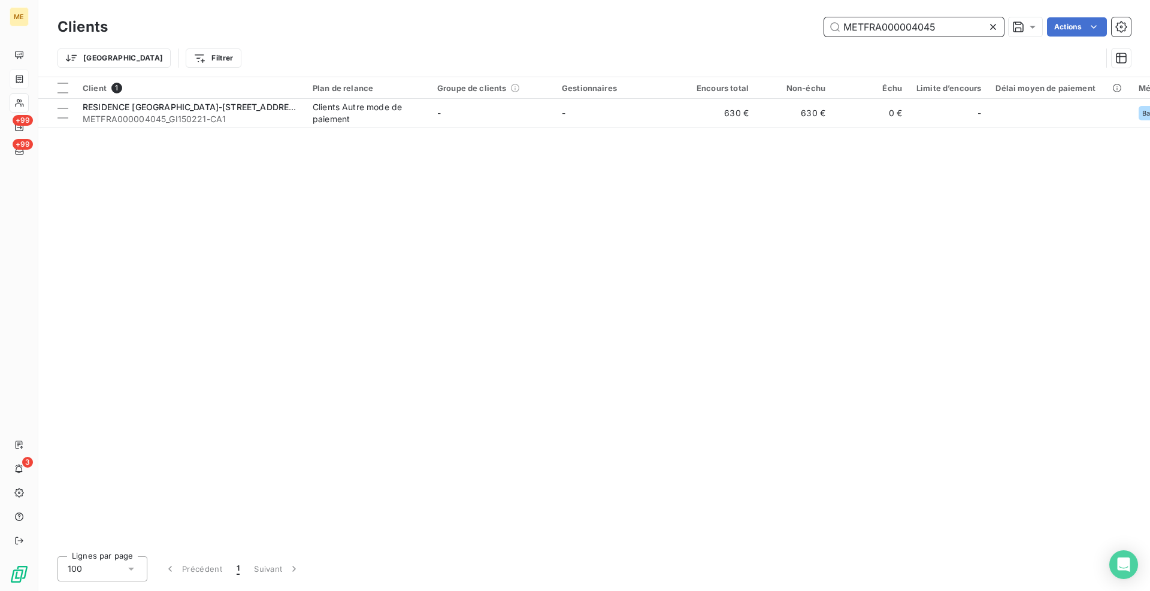
click at [908, 22] on input "METFRA000004045" at bounding box center [914, 26] width 180 height 19
paste input "11967"
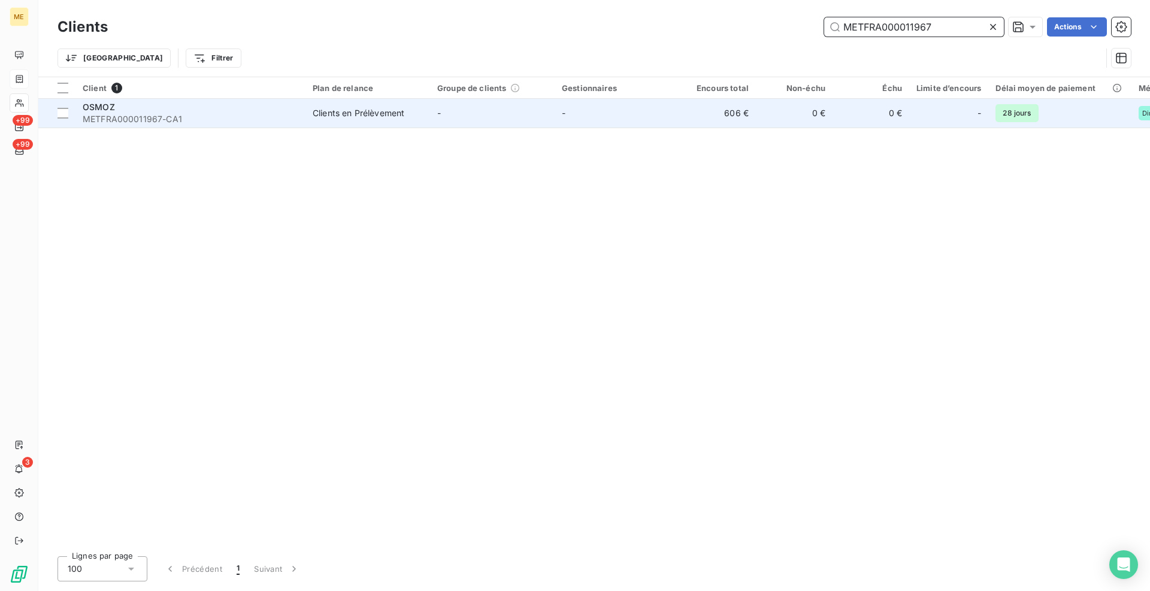
type input "METFRA000011967"
click at [261, 115] on span "METFRA000011967-CA1" at bounding box center [191, 119] width 216 height 12
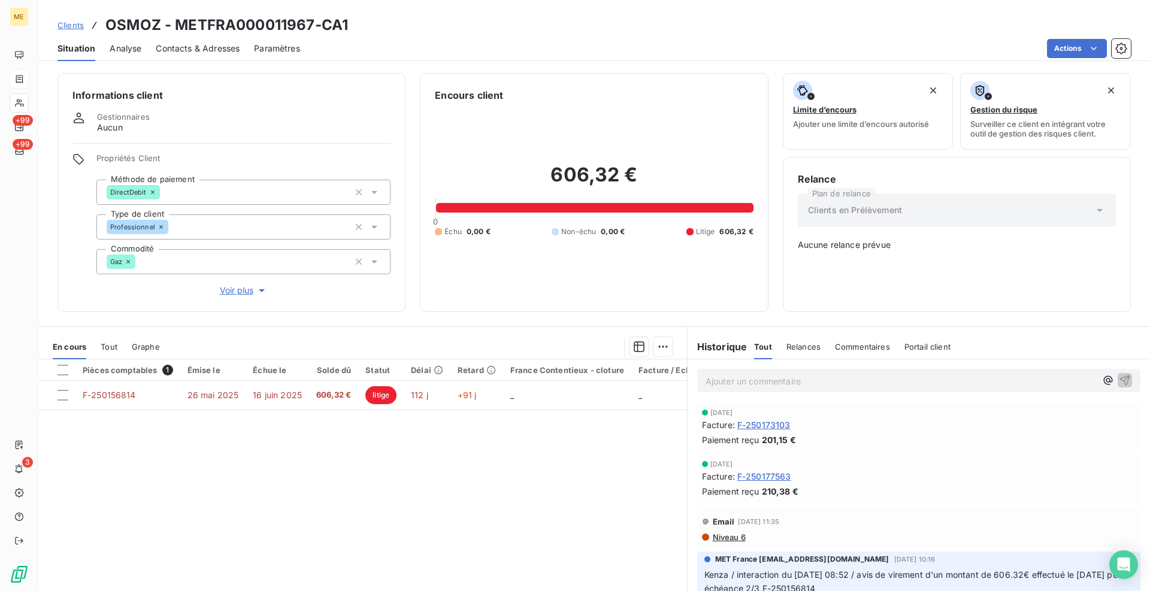
click at [410, 303] on div "Informations client Gestionnaires Aucun Propriétés Client Méthode de paiement D…" at bounding box center [593, 192] width 1111 height 239
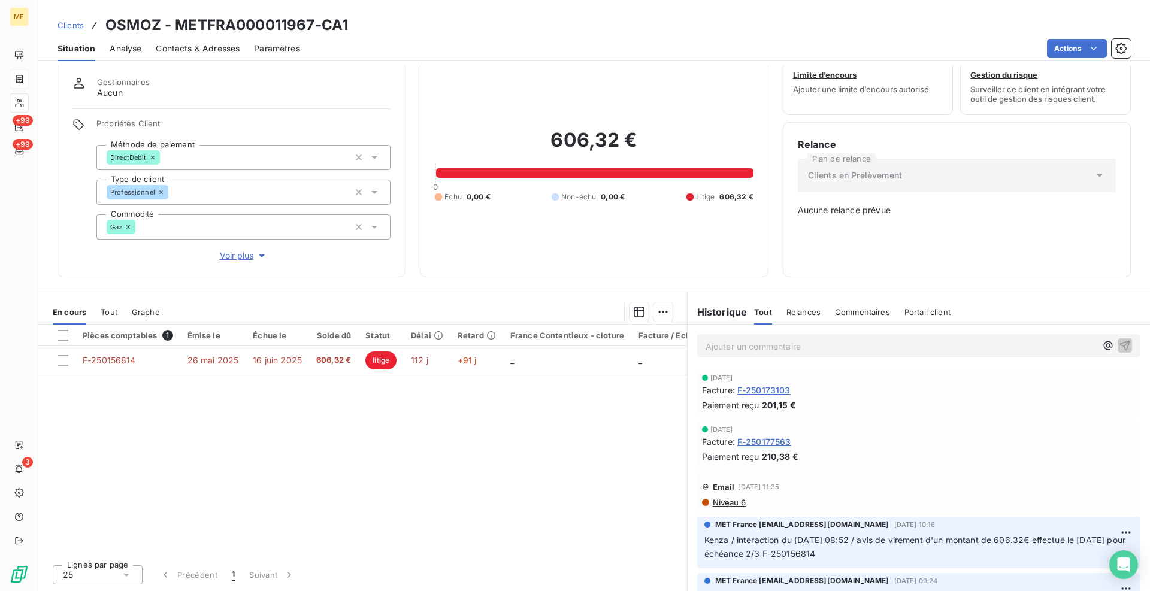
click at [116, 312] on span "Tout" at bounding box center [109, 312] width 17 height 10
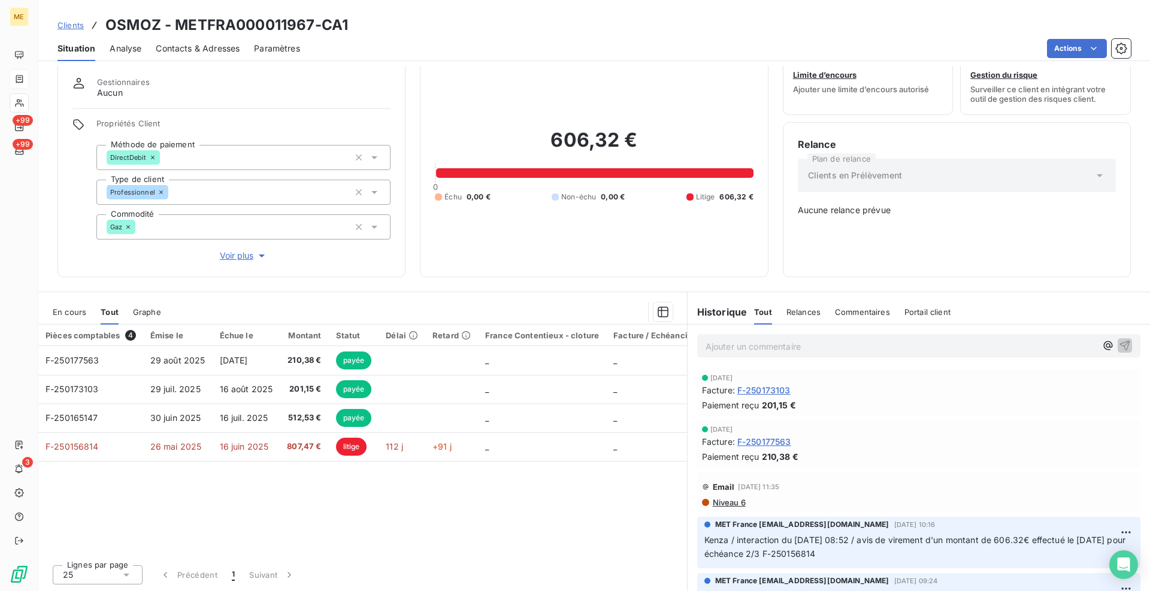
click at [83, 310] on span "En cours" at bounding box center [70, 312] width 34 height 10
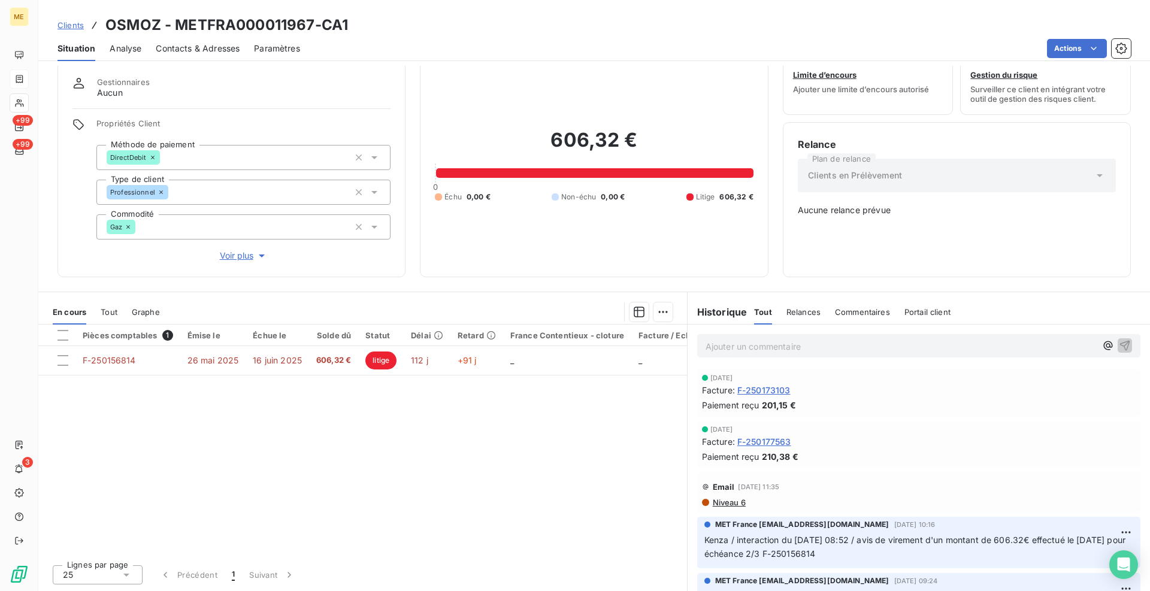
click at [193, 475] on div "Pièces comptables 1 Émise le Échue le Solde dû Statut Délai Retard France Conte…" at bounding box center [362, 440] width 649 height 231
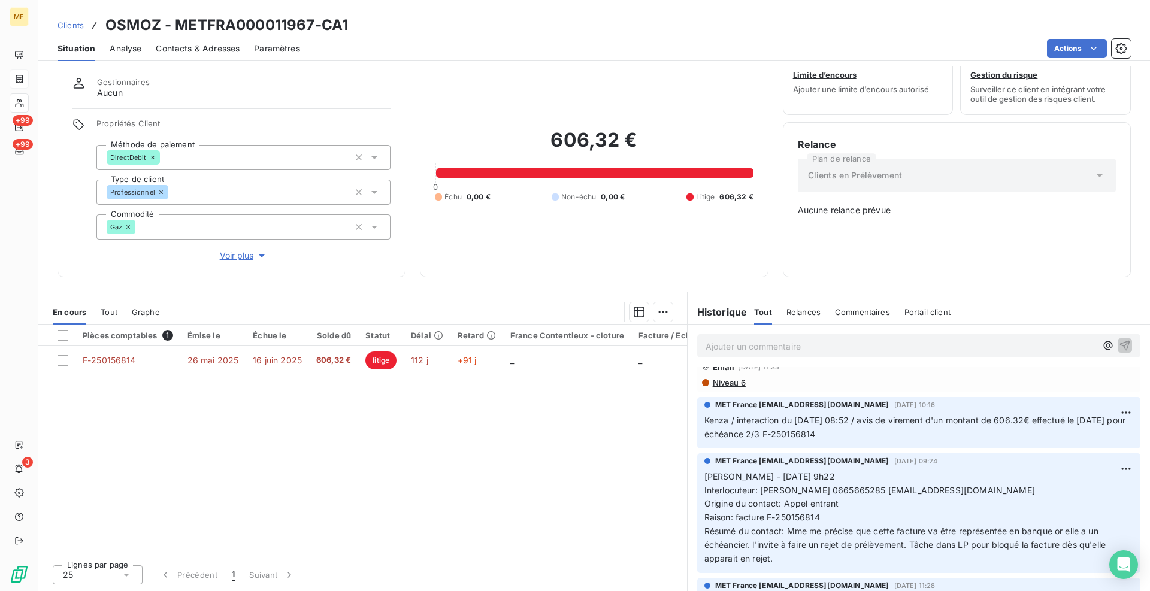
scroll to position [0, 0]
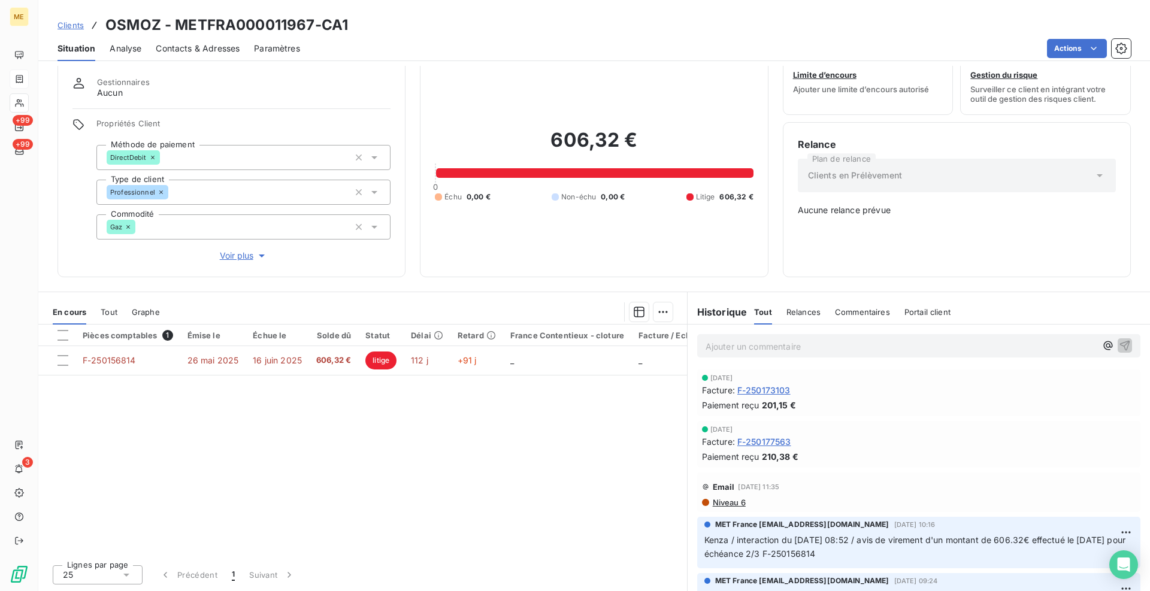
click at [409, 273] on div "Informations client Gestionnaires Aucun Propriétés Client Méthode de paiement D…" at bounding box center [593, 157] width 1111 height 239
drag, startPoint x: 314, startPoint y: 23, endPoint x: 180, endPoint y: 29, distance: 134.2
click at [180, 29] on h3 "OSMOZ - METFRA000011967-CA1" at bounding box center [226, 25] width 243 height 22
copy h3 "METFRA000011967"
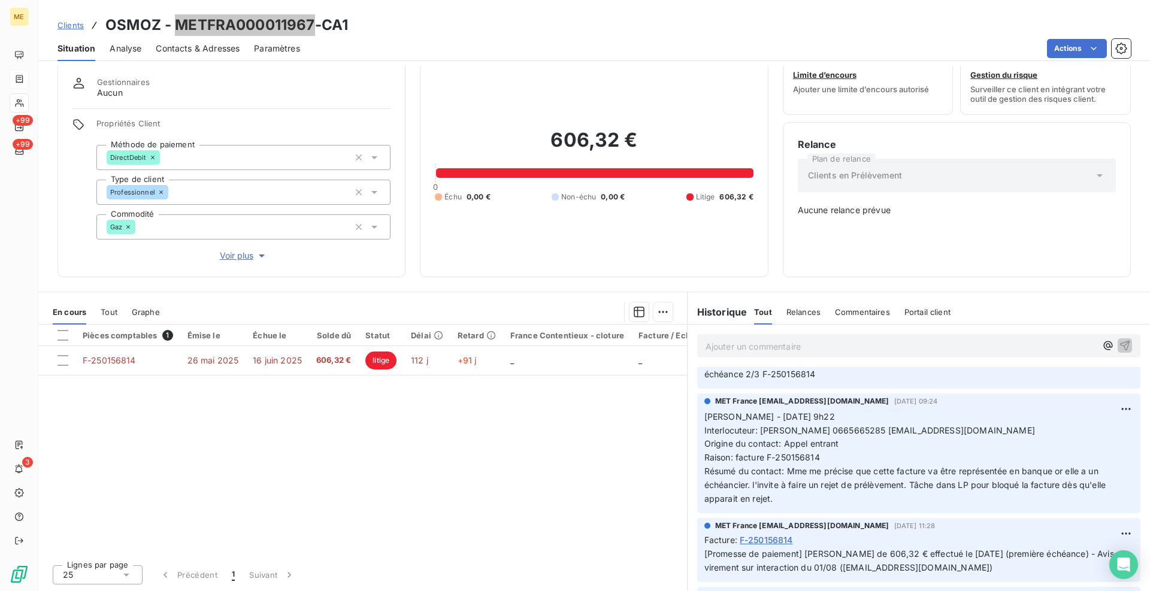
scroll to position [299, 0]
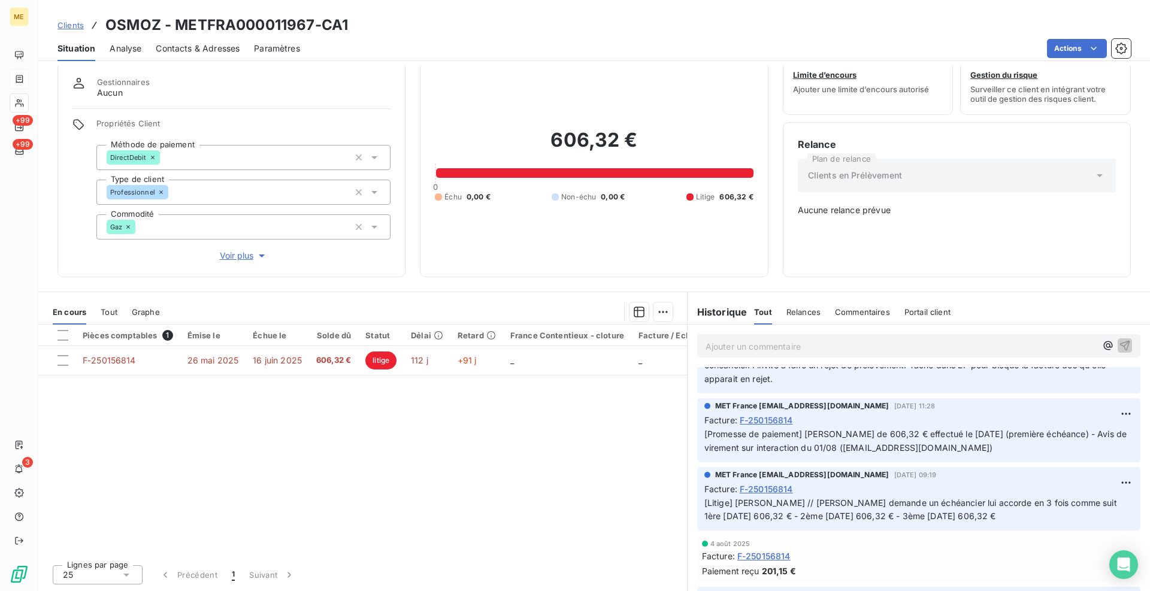
click at [478, 22] on div "Clients OSMOZ - METFRA000011967-CA1" at bounding box center [593, 25] width 1111 height 22
click at [78, 20] on span "Clients" at bounding box center [70, 25] width 26 height 10
click at [75, 27] on span "Clients" at bounding box center [70, 25] width 26 height 10
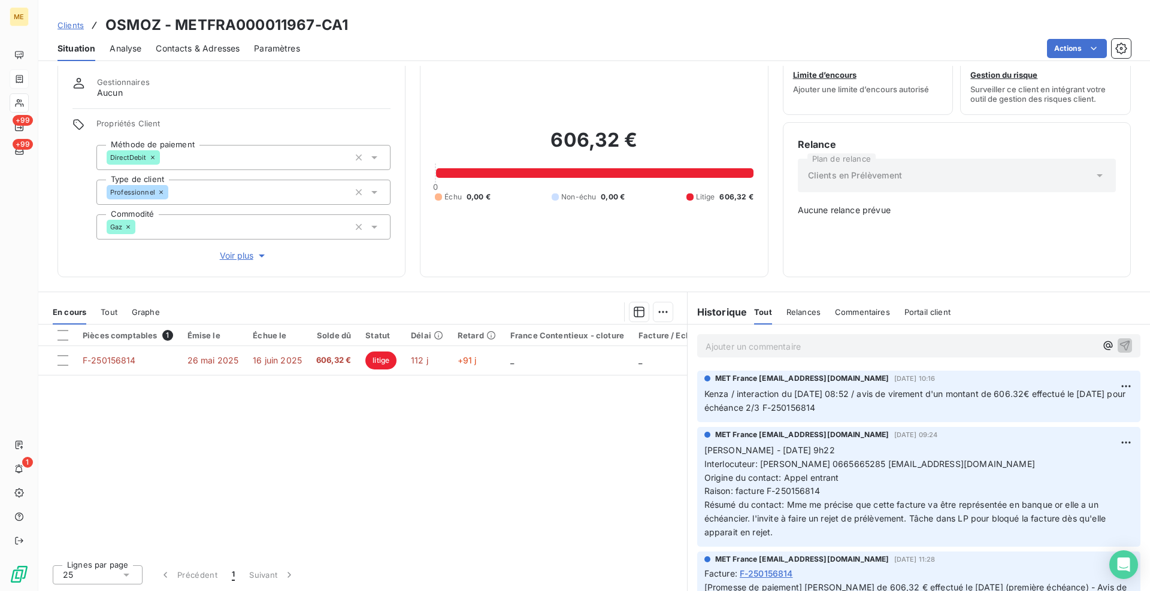
scroll to position [466, 0]
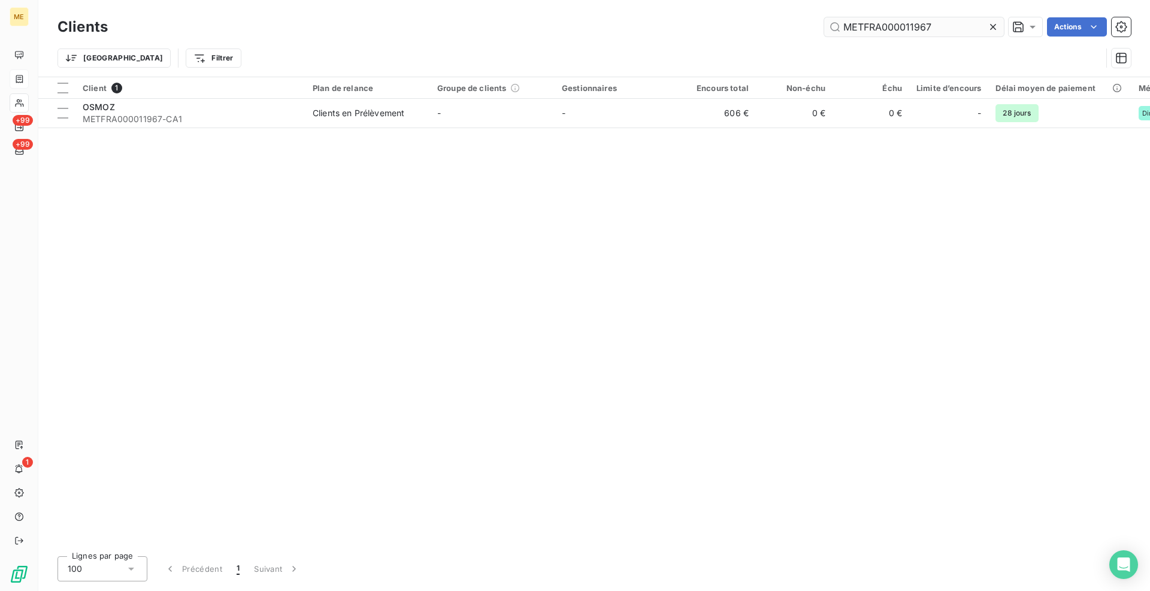
click at [859, 29] on input "METFRA000011967" at bounding box center [914, 26] width 180 height 19
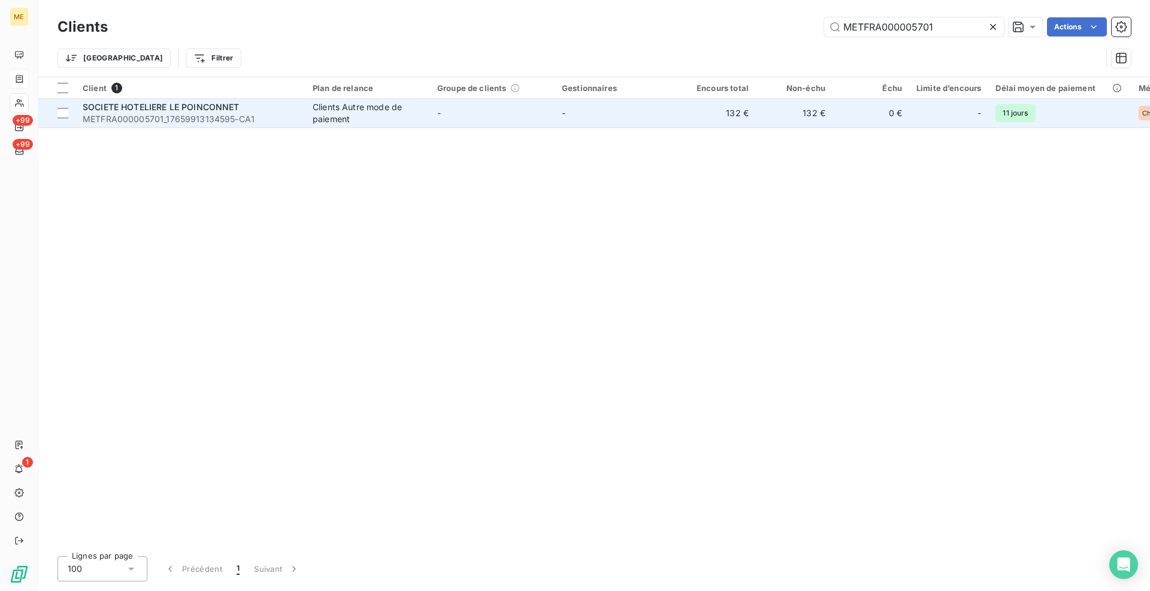
type input "METFRA000005701"
click at [314, 116] on div "Clients Autre mode de paiement" at bounding box center [368, 113] width 110 height 24
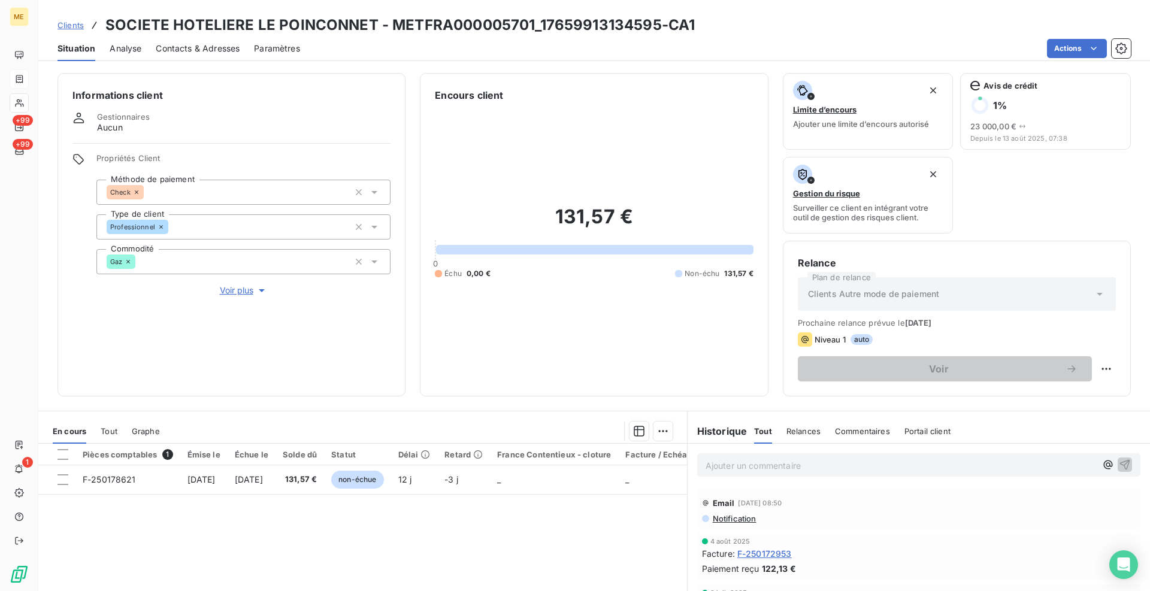
click at [415, 396] on div "Informations client Gestionnaires Aucun Propriétés Client Méthode de paiement C…" at bounding box center [593, 328] width 1111 height 525
click at [411, 388] on div "Informations client Gestionnaires Aucun Propriétés Client Méthode de paiement C…" at bounding box center [593, 234] width 1111 height 323
click at [413, 396] on div "Informations client Gestionnaires Aucun Propriétés Client Méthode de paiement C…" at bounding box center [593, 234] width 1111 height 323
click at [411, 396] on div "Informations client Gestionnaires Aucun Propriétés Client Méthode de paiement C…" at bounding box center [593, 234] width 1111 height 323
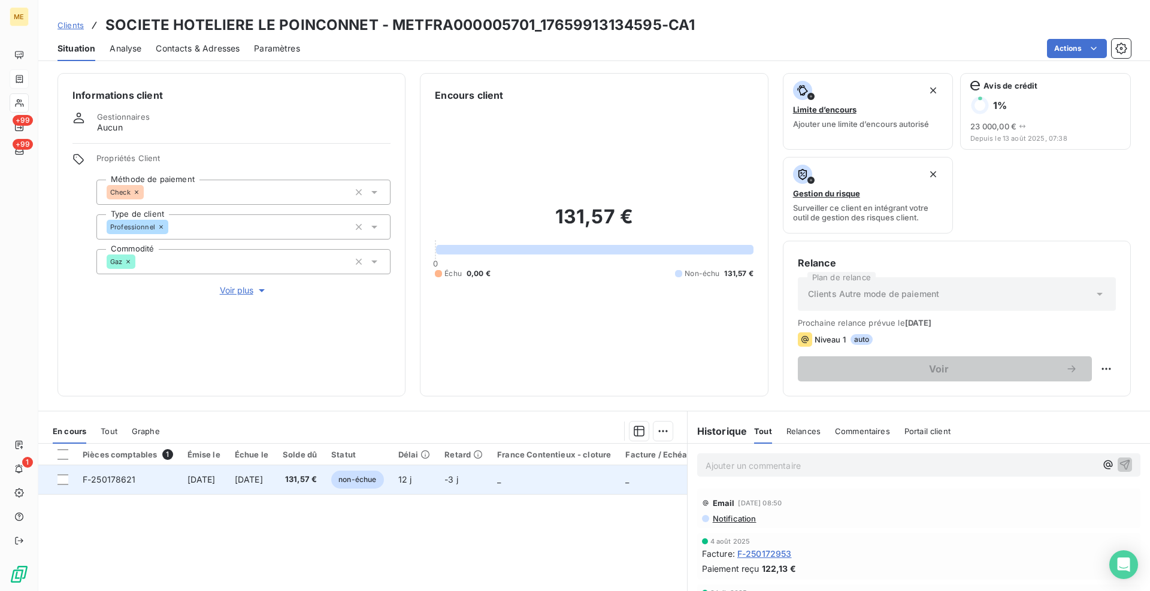
click at [116, 478] on span "F-250178621" at bounding box center [109, 479] width 53 height 10
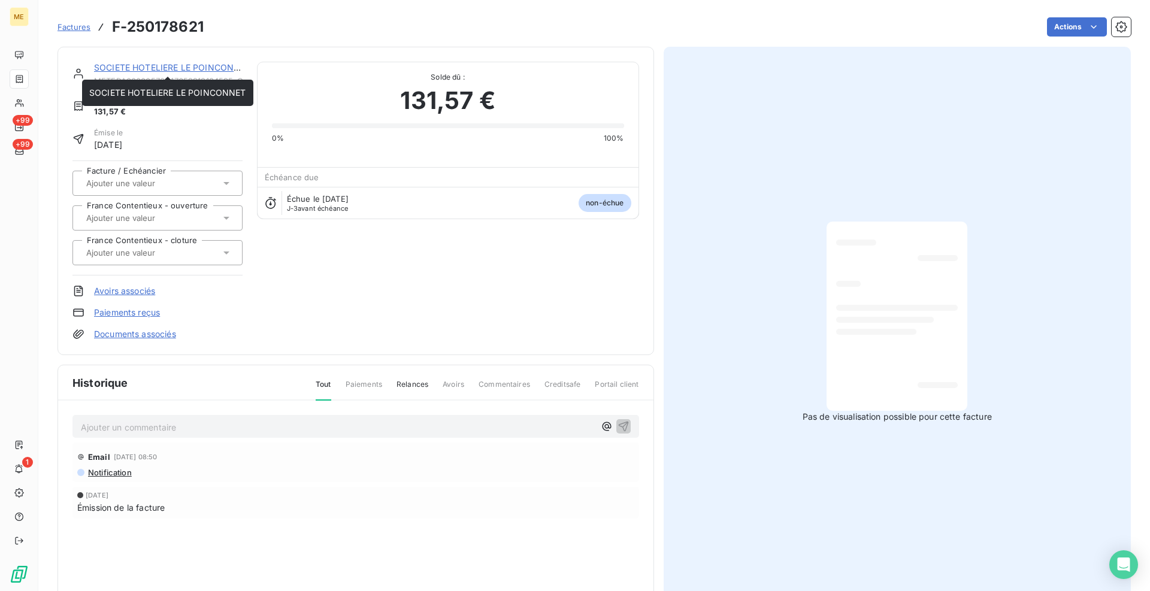
click at [162, 74] on div "SOCIETE HOTELIERE LE POINCONNET" at bounding box center [168, 68] width 149 height 12
drag, startPoint x: 162, startPoint y: 70, endPoint x: 237, endPoint y: 54, distance: 76.5
click at [163, 70] on link "SOCIETE HOTELIERE LE POINCONNET" at bounding box center [172, 67] width 157 height 10
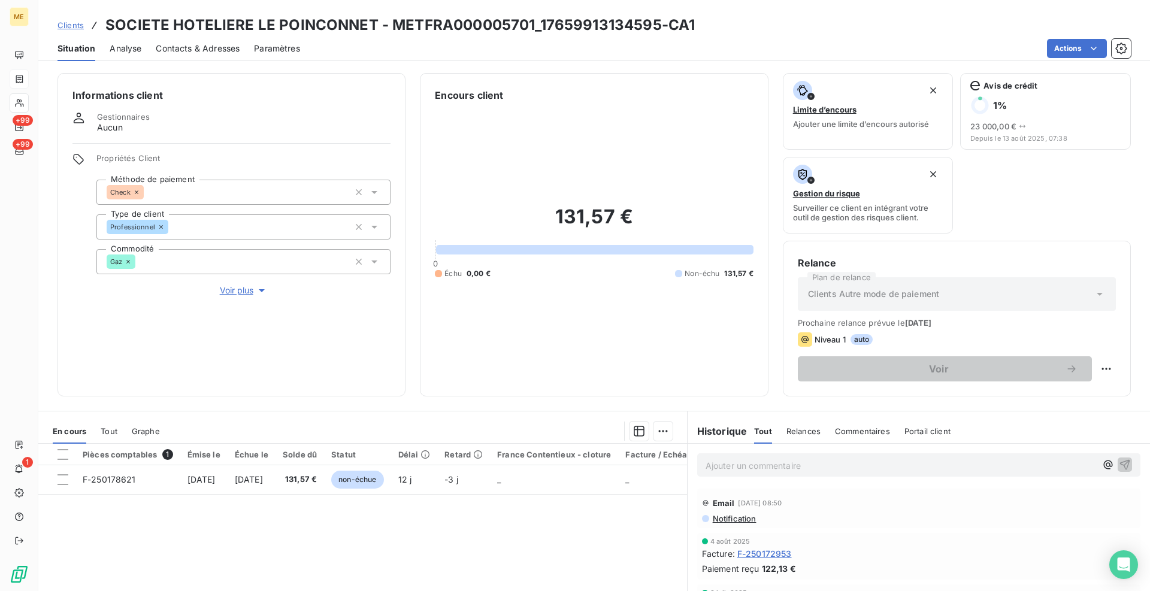
click at [413, 69] on div "Informations client Gestionnaires Aucun Propriétés Client Méthode de paiement C…" at bounding box center [593, 328] width 1111 height 525
click at [407, 395] on div "Informations client Gestionnaires Aucun Propriétés Client Méthode de paiement C…" at bounding box center [593, 234] width 1111 height 323
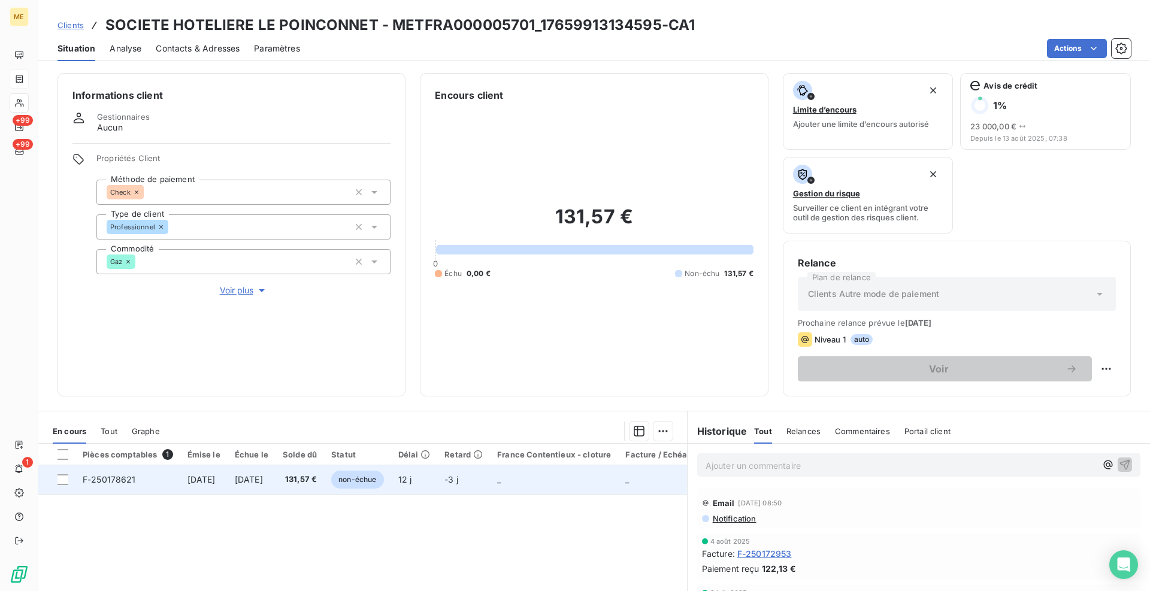
click at [132, 485] on td "F-250178621" at bounding box center [127, 479] width 105 height 29
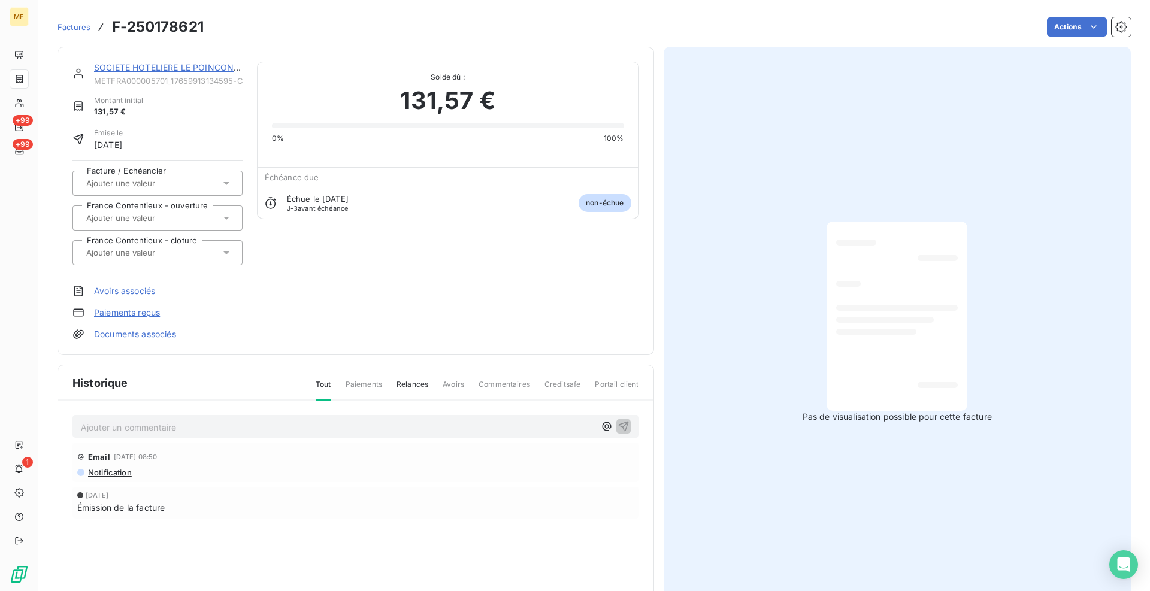
click at [228, 71] on link "SOCIETE HOTELIERE LE POINCONNET" at bounding box center [172, 67] width 157 height 10
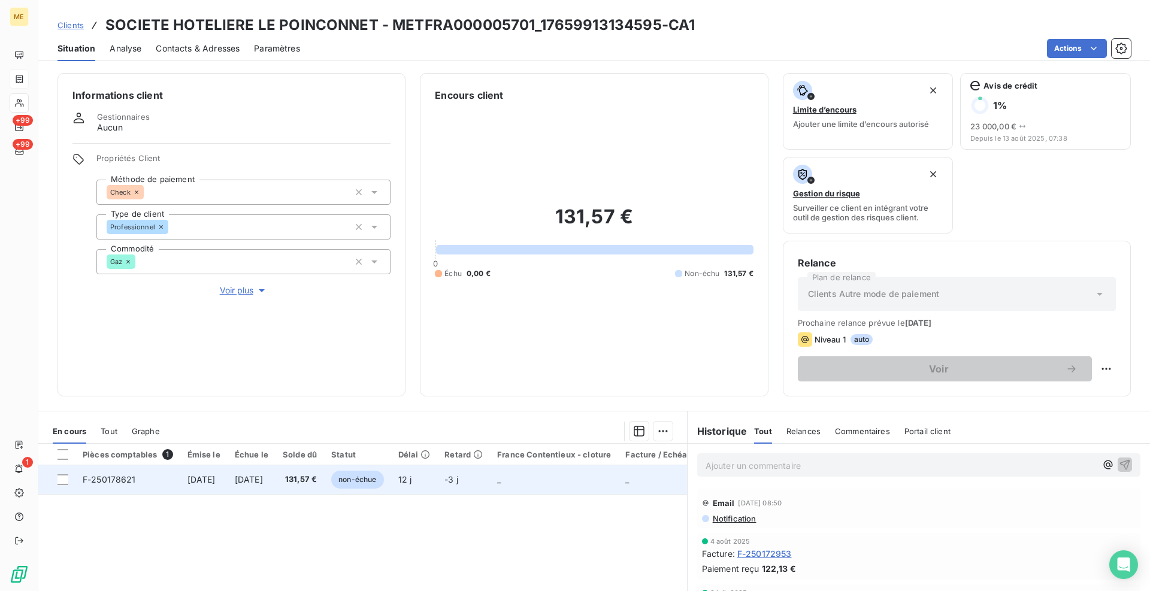
click at [123, 479] on span "F-250178621" at bounding box center [109, 479] width 53 height 10
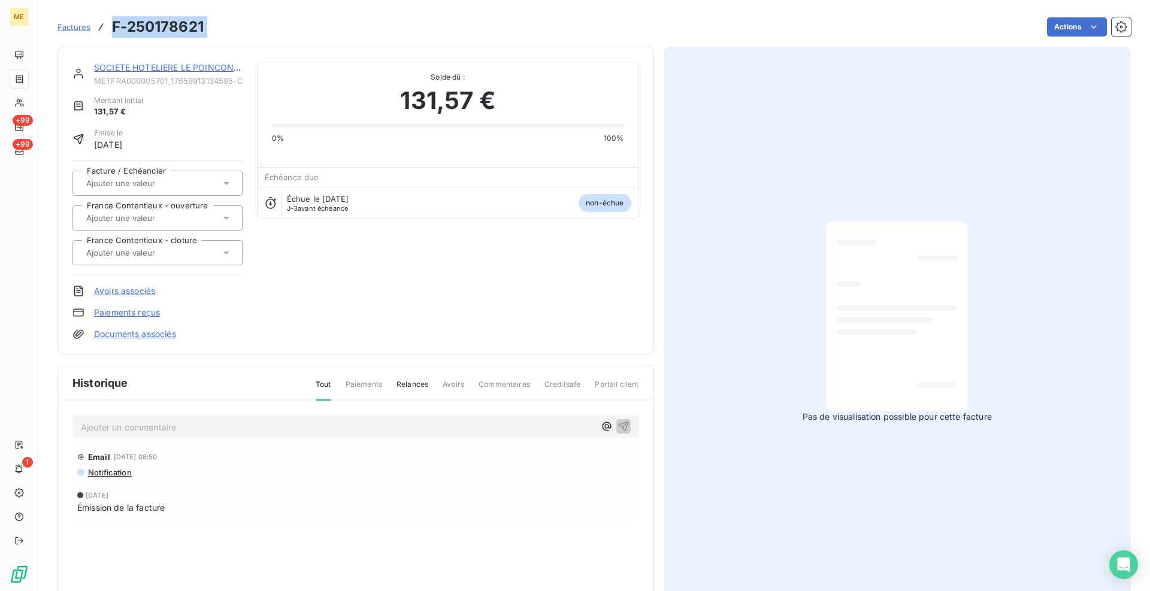
drag, startPoint x: 213, startPoint y: 28, endPoint x: 110, endPoint y: 23, distance: 103.1
click at [110, 23] on div "Factures F-250178621 Actions" at bounding box center [593, 26] width 1073 height 25
copy section "F-250178621 Actions"
click at [196, 67] on link "SOCIETE HOTELIERE LE POINCONNET" at bounding box center [172, 67] width 157 height 10
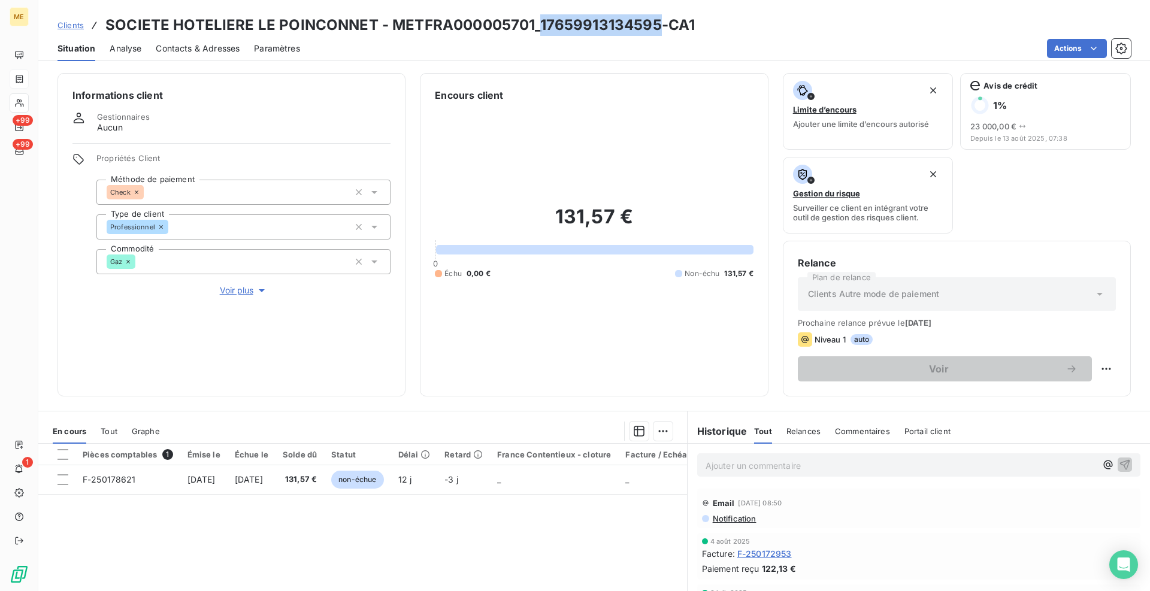
drag, startPoint x: 656, startPoint y: 24, endPoint x: 538, endPoint y: 24, distance: 118.0
click at [538, 24] on h3 "SOCIETE HOTELIERE LE POINCONNET - METFRA000005701_17659913134595-CA1" at bounding box center [399, 25] width 589 height 22
copy h3 "17659913134595"
click at [77, 30] on link "Clients" at bounding box center [70, 25] width 26 height 12
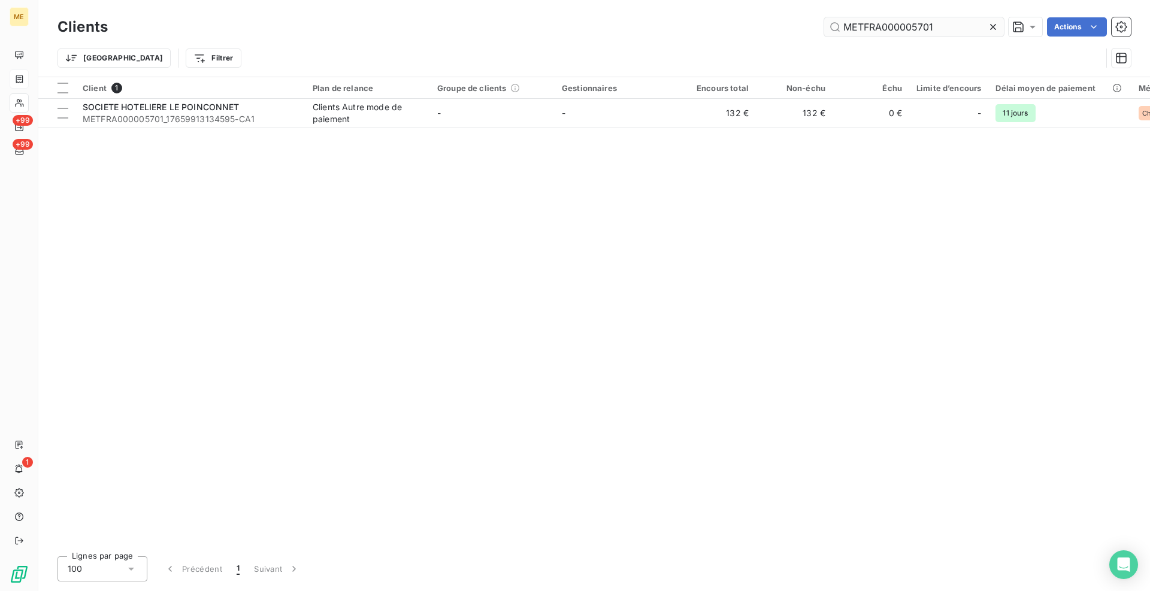
click at [891, 29] on input "METFRA000005701" at bounding box center [914, 26] width 180 height 19
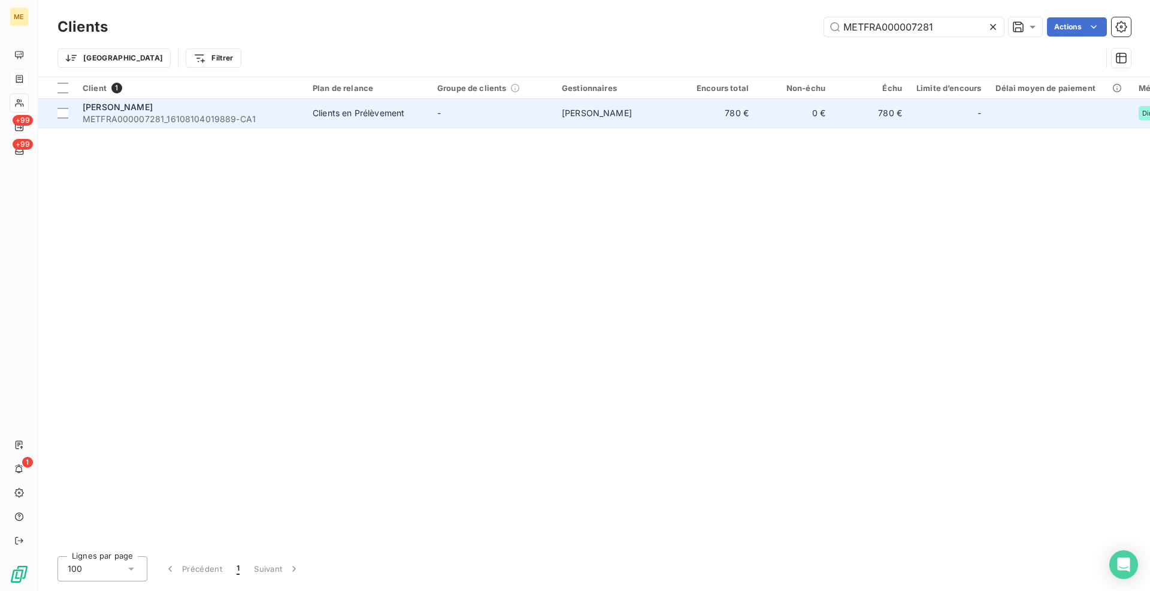
type input "METFRA000007281"
click at [274, 124] on span "METFRA000007281_16108104019889-CA1" at bounding box center [191, 119] width 216 height 12
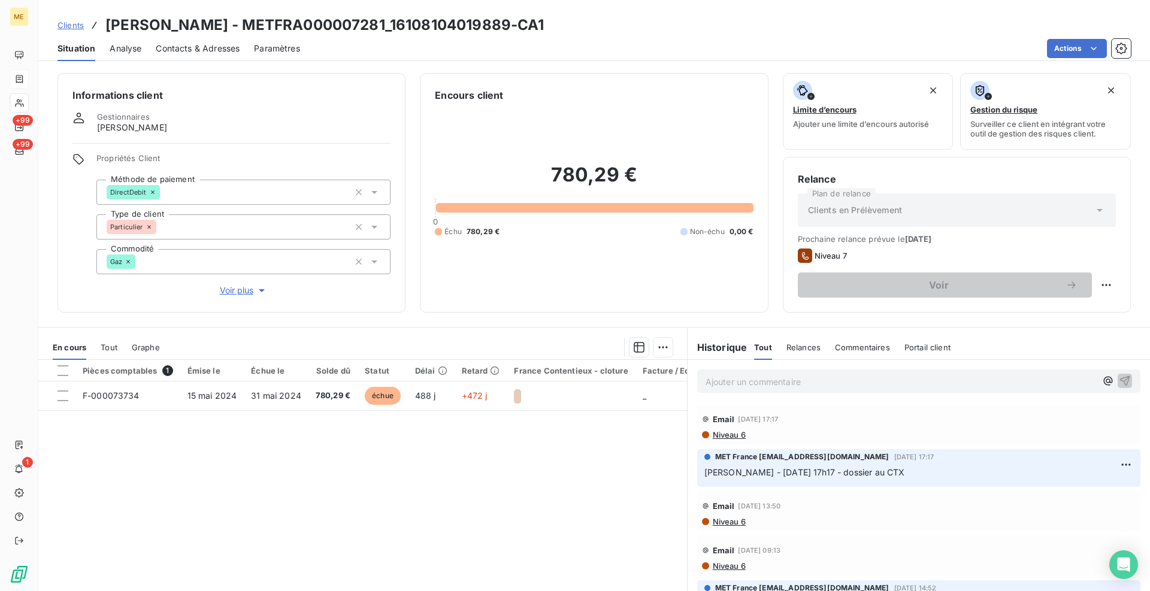
drag, startPoint x: 408, startPoint y: 302, endPoint x: 413, endPoint y: 418, distance: 115.7
click at [407, 305] on div "Informations client Gestionnaires [PERSON_NAME] Propriétés Client Méthode de pa…" at bounding box center [593, 193] width 1111 height 240
click at [436, 527] on div "Pièces comptables 1 Émise le Échue le Solde dû Statut Délai Retard France Conte…" at bounding box center [362, 475] width 649 height 231
click at [414, 317] on div "Informations client Gestionnaires [PERSON_NAME] Propriétés Client Méthode de pa…" at bounding box center [593, 328] width 1111 height 525
drag, startPoint x: 453, startPoint y: 23, endPoint x: 189, endPoint y: 20, distance: 264.7
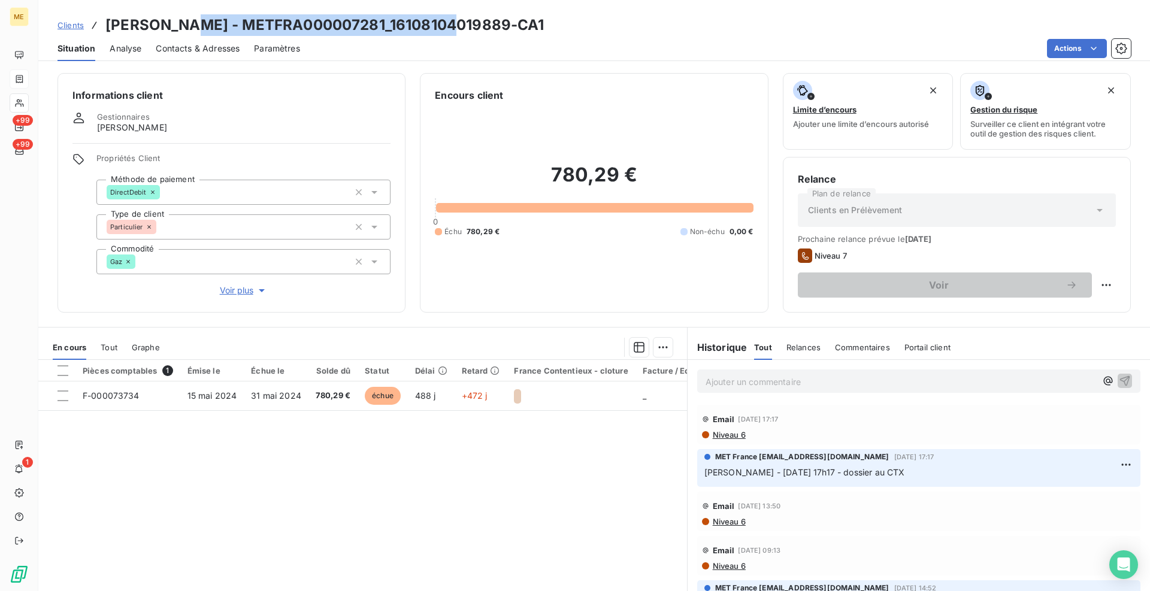
click at [189, 20] on h3 "[PERSON_NAME] - METFRA000007281_16108104019889-CA1" at bounding box center [324, 25] width 439 height 22
copy h3 "METFRA000007281_16108104019889"
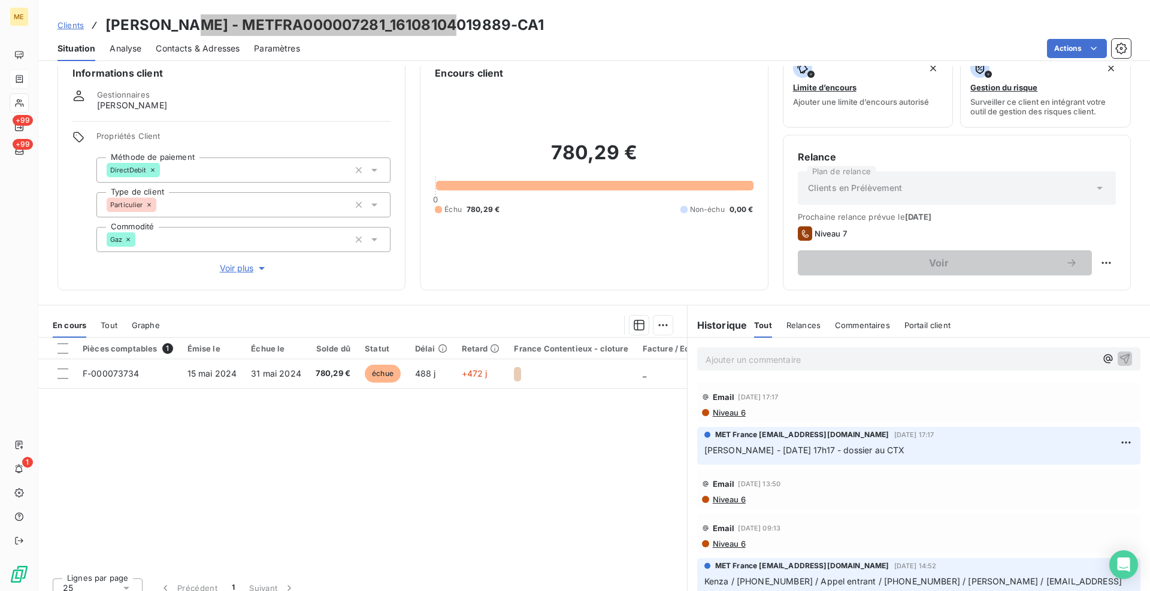
scroll to position [35, 0]
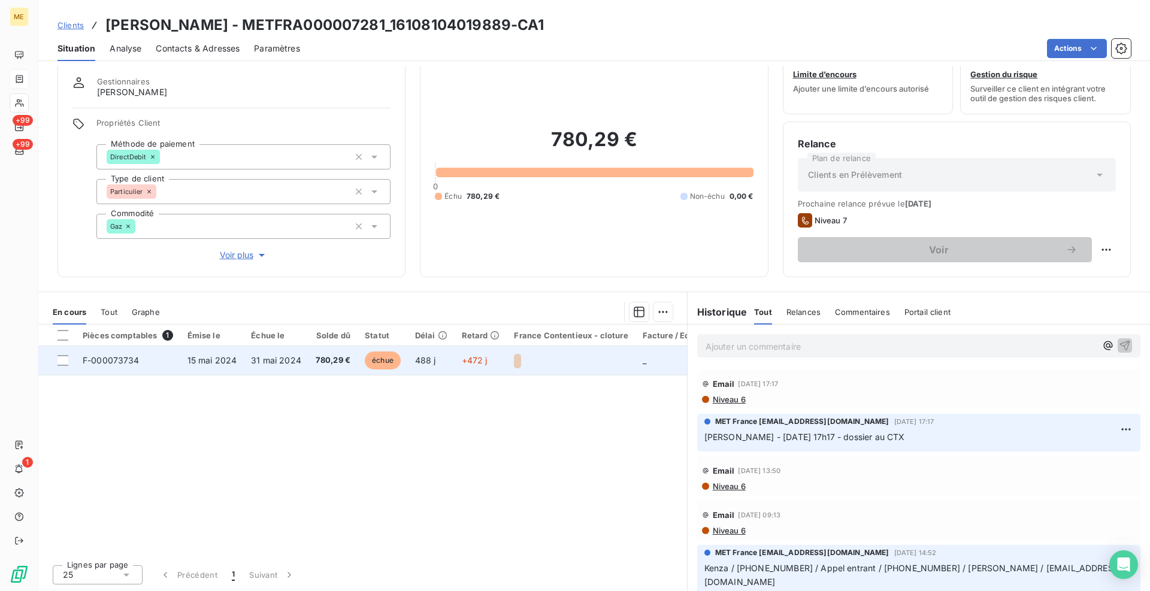
click at [123, 364] on span "F-000073734" at bounding box center [111, 360] width 57 height 10
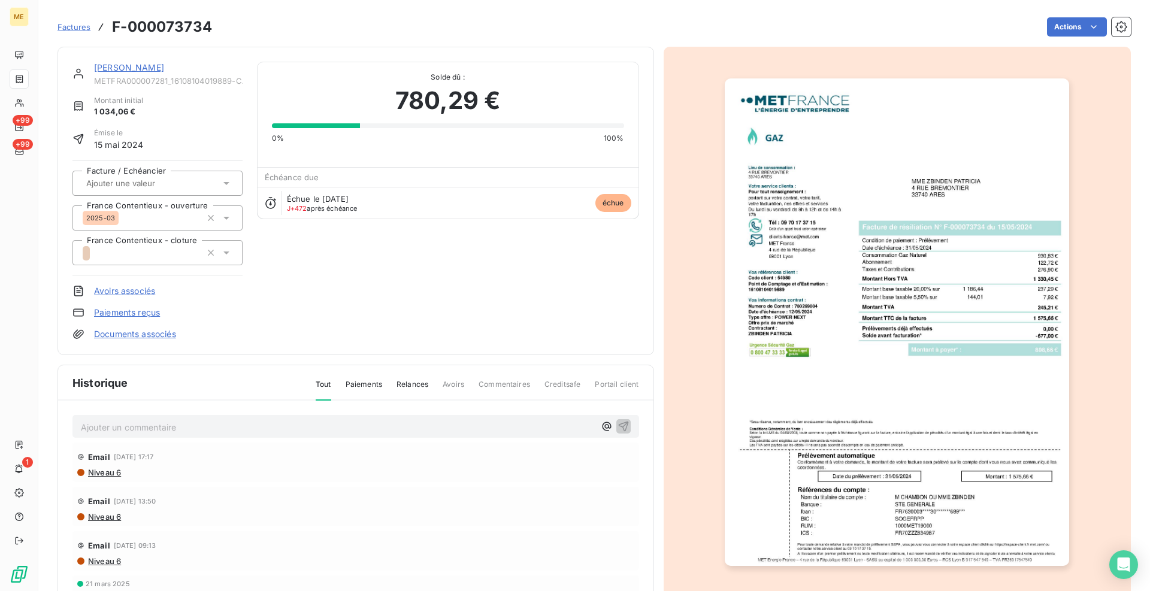
click at [959, 314] on img "button" at bounding box center [897, 321] width 344 height 487
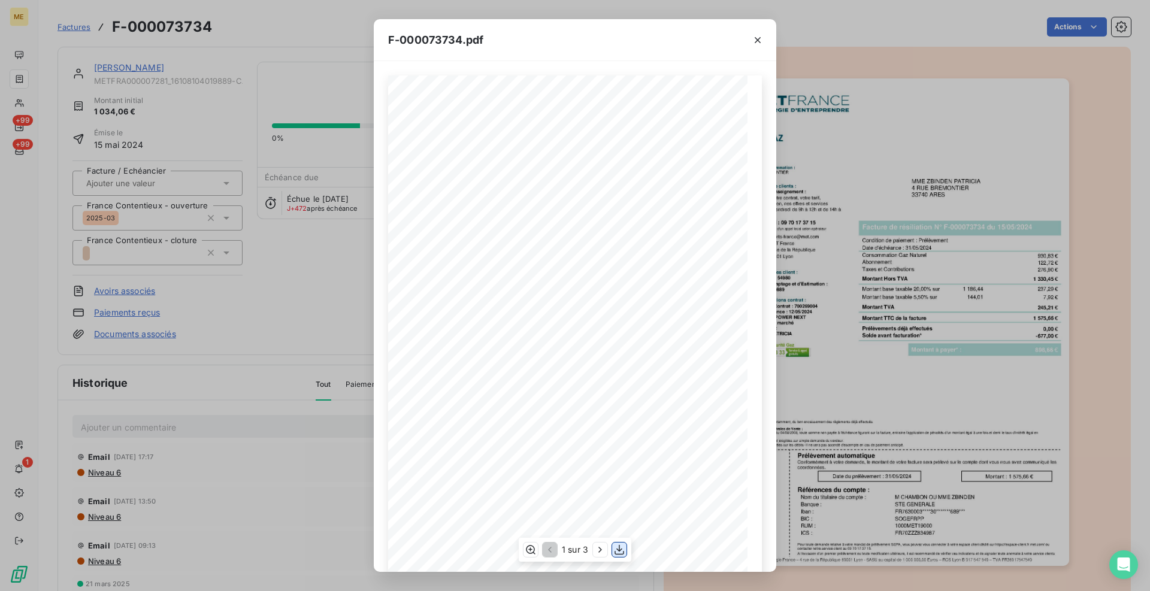
click at [624, 548] on icon "button" at bounding box center [619, 550] width 12 height 12
click at [756, 44] on icon "button" at bounding box center [758, 40] width 12 height 12
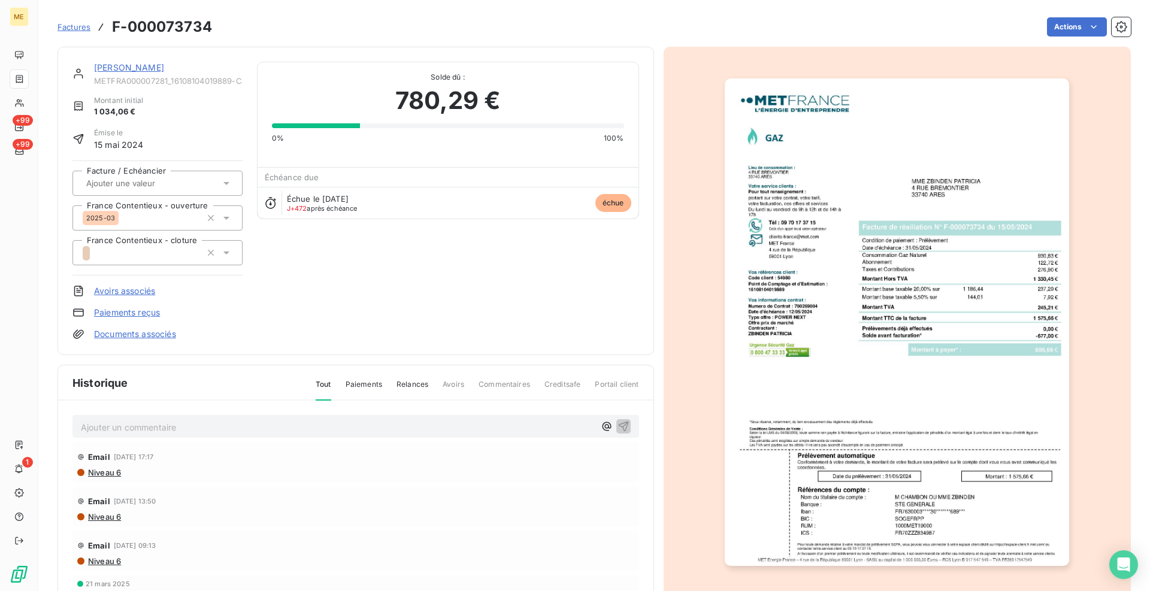
click at [127, 62] on link "[PERSON_NAME]" at bounding box center [129, 67] width 70 height 10
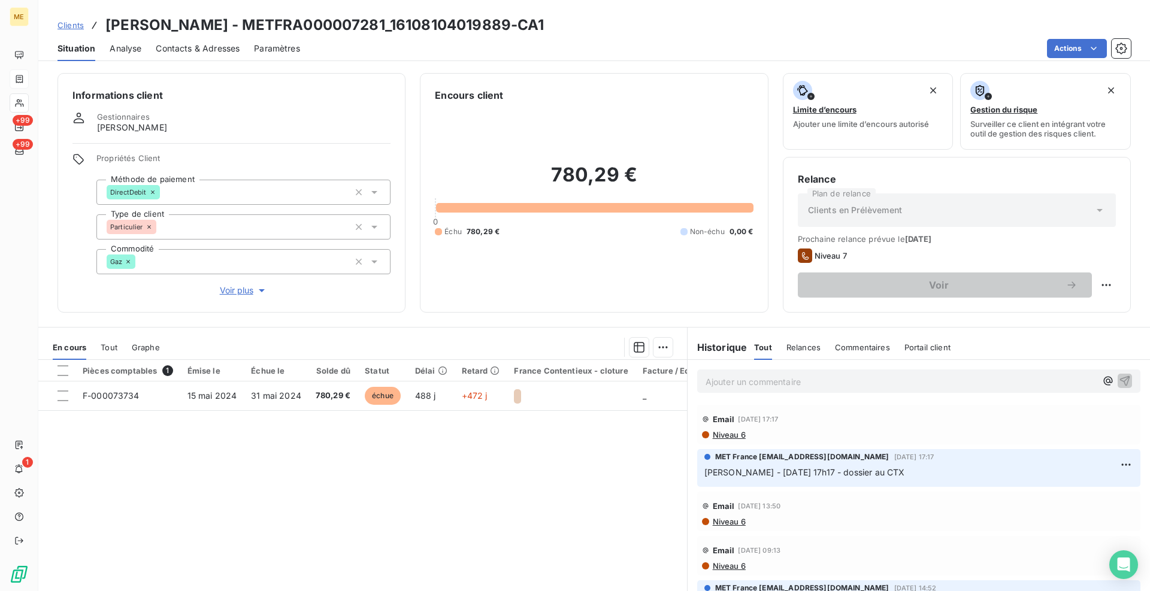
click at [66, 23] on span "Clients" at bounding box center [70, 25] width 26 height 10
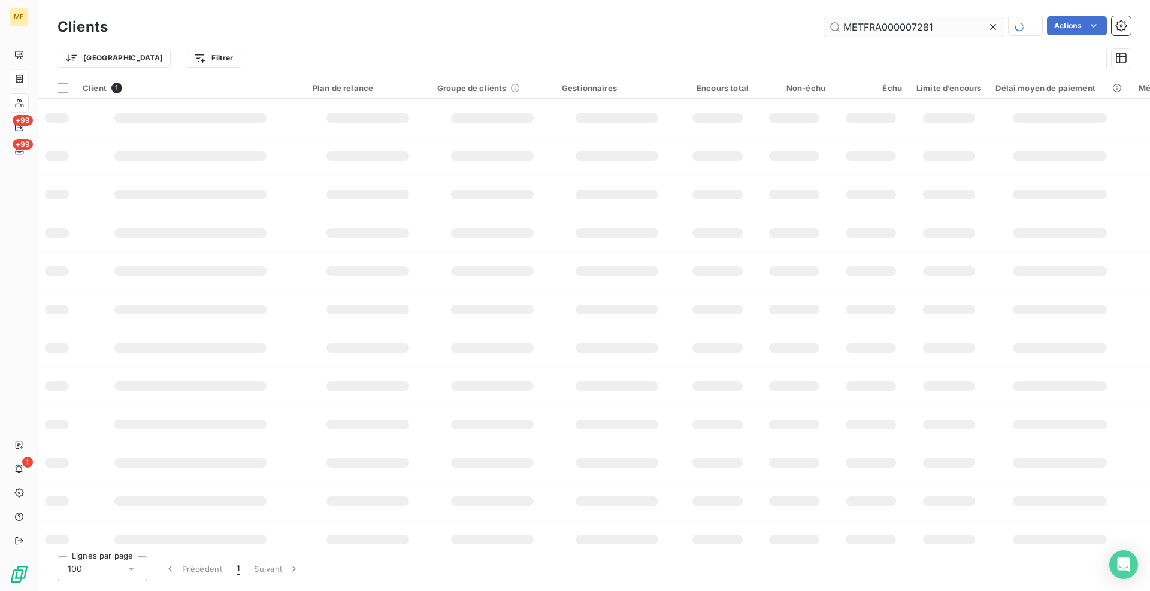
click at [899, 27] on input "METFRA000007281" at bounding box center [914, 26] width 180 height 19
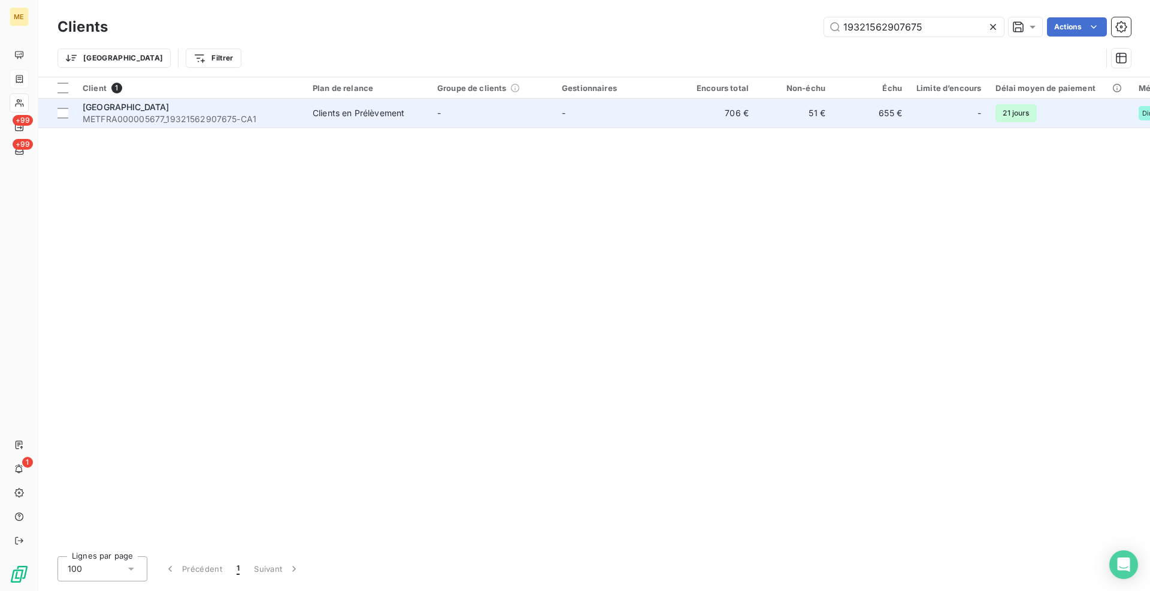
type input "19321562907675"
drag, startPoint x: 267, startPoint y: 108, endPoint x: 288, endPoint y: 109, distance: 21.0
click at [267, 107] on div "[GEOGRAPHIC_DATA]" at bounding box center [191, 107] width 216 height 12
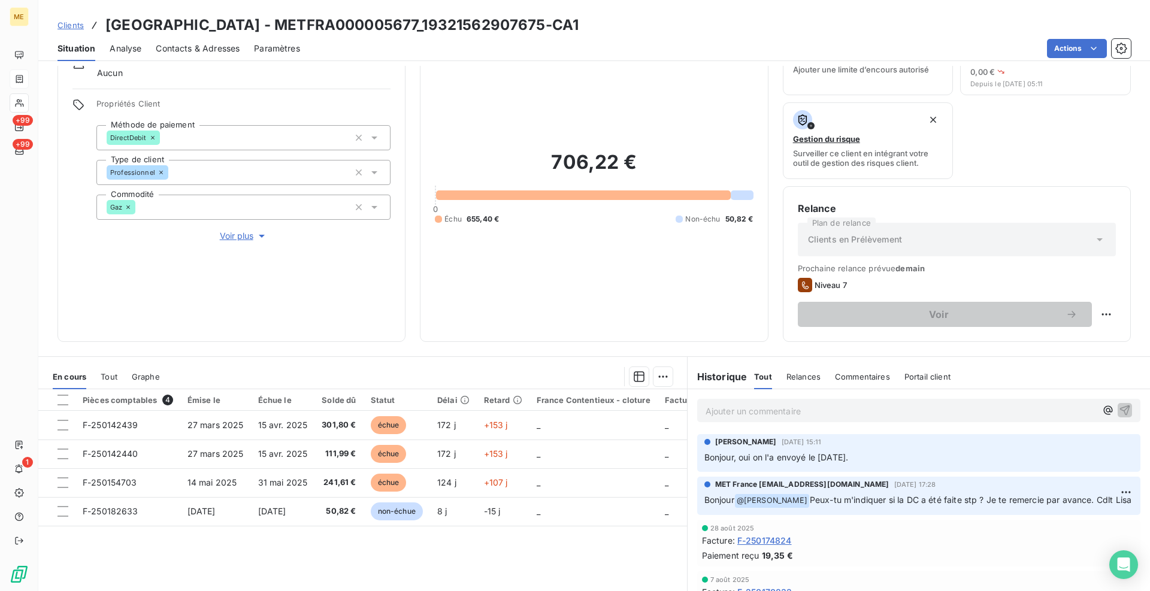
scroll to position [60, 0]
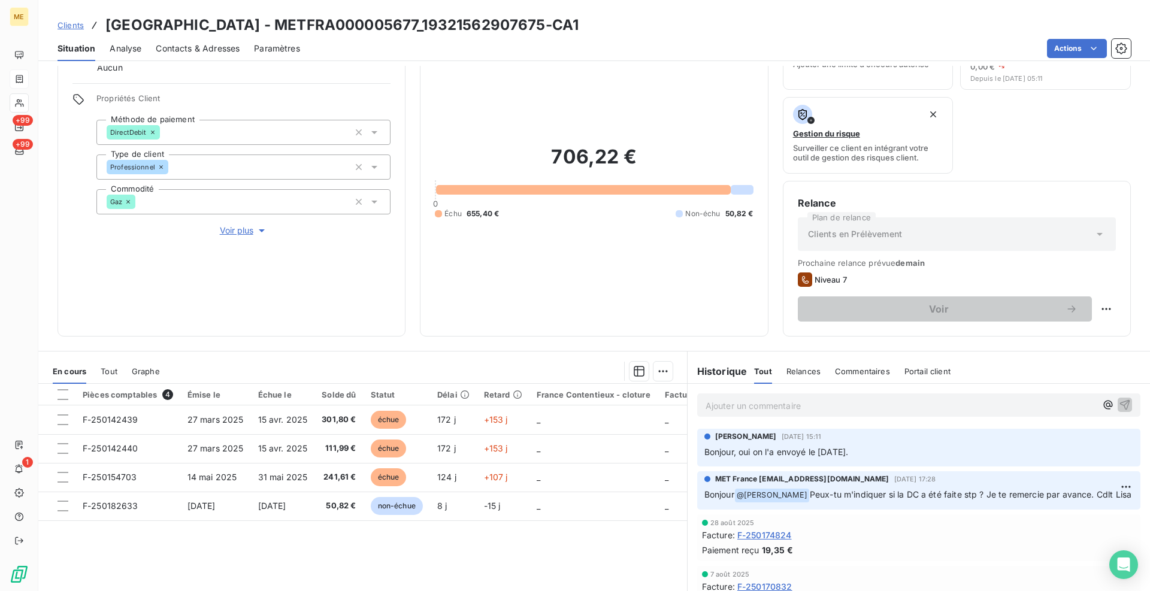
click at [346, 542] on div "Pièces comptables 4 Émise le Échue le Solde dû Statut Délai Retard France Conte…" at bounding box center [362, 499] width 649 height 231
click at [407, 338] on div "Informations client Gestionnaires Aucun Propriétés Client Méthode de paiement D…" at bounding box center [593, 328] width 1111 height 525
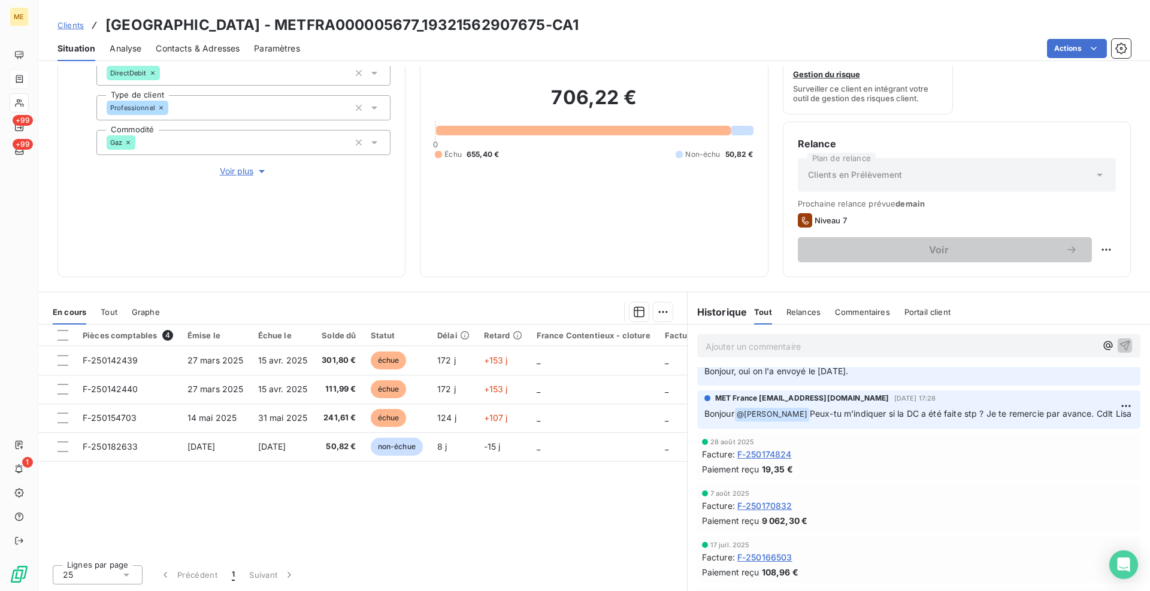
scroll to position [0, 0]
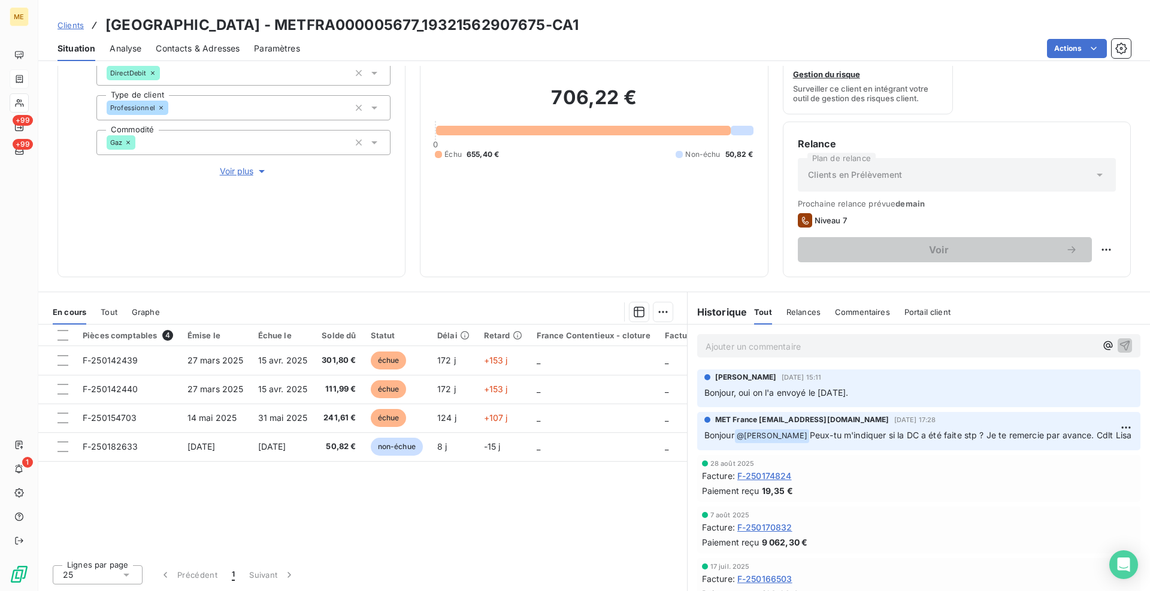
click at [540, 509] on div "Pièces comptables 4 Émise le Échue le Solde dû Statut Délai Retard France Conte…" at bounding box center [362, 440] width 649 height 231
click at [583, 508] on div "Pièces comptables 4 Émise le Échue le Solde dû Statut Délai Retard France Conte…" at bounding box center [362, 440] width 649 height 231
click at [573, 510] on div "Pièces comptables 4 Émise le Échue le Solde dû Statut Délai Retard France Conte…" at bounding box center [362, 440] width 649 height 231
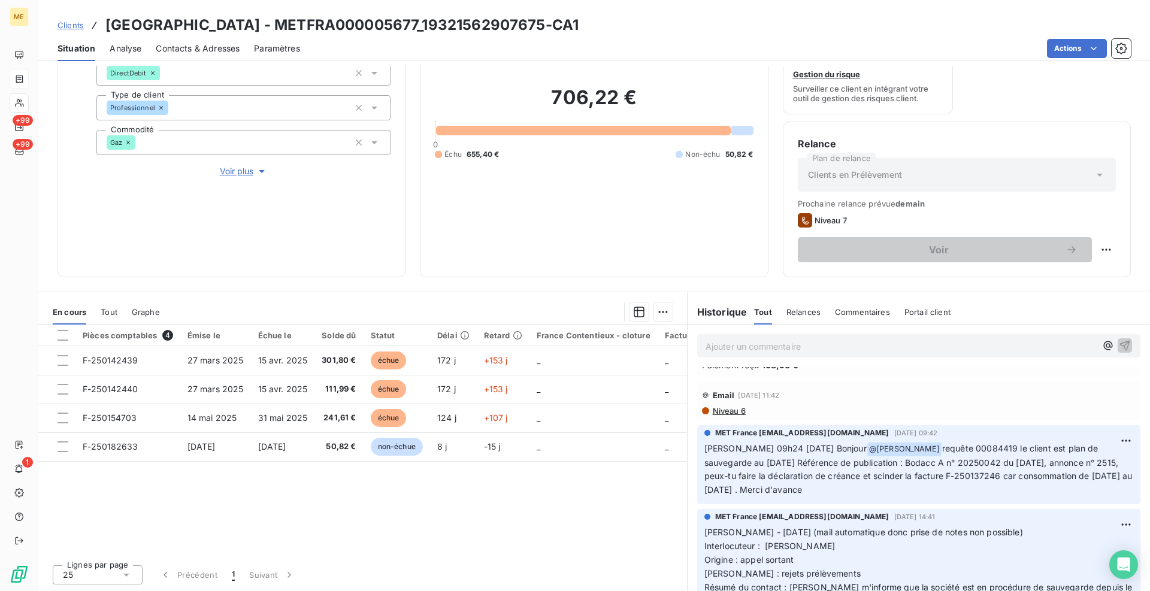
scroll to position [240, 0]
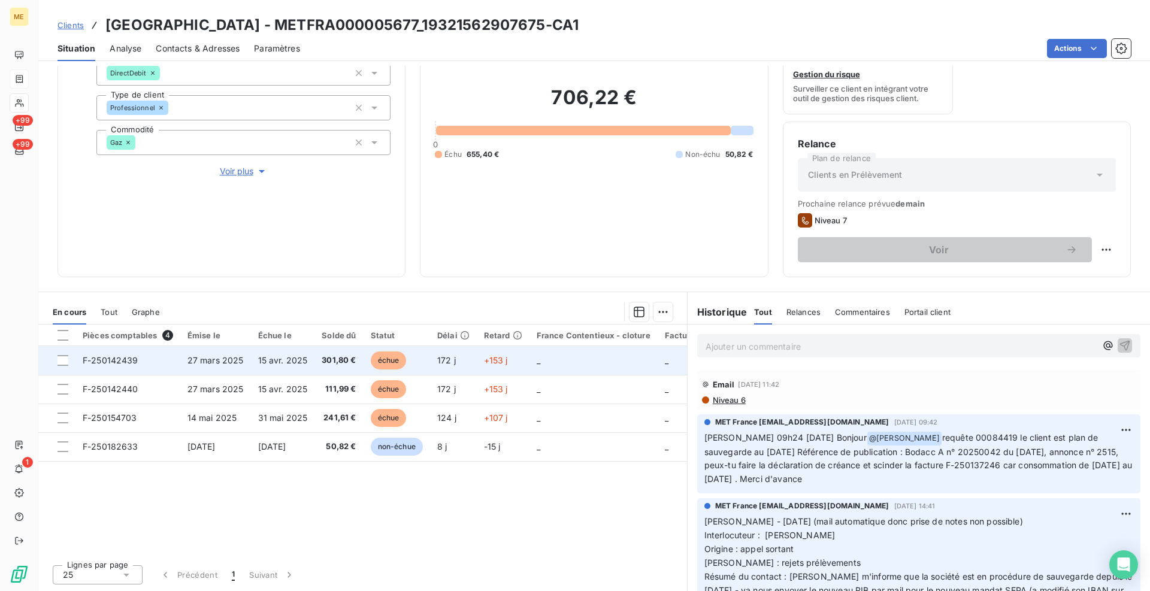
click at [93, 357] on span "F-250142439" at bounding box center [111, 360] width 56 height 10
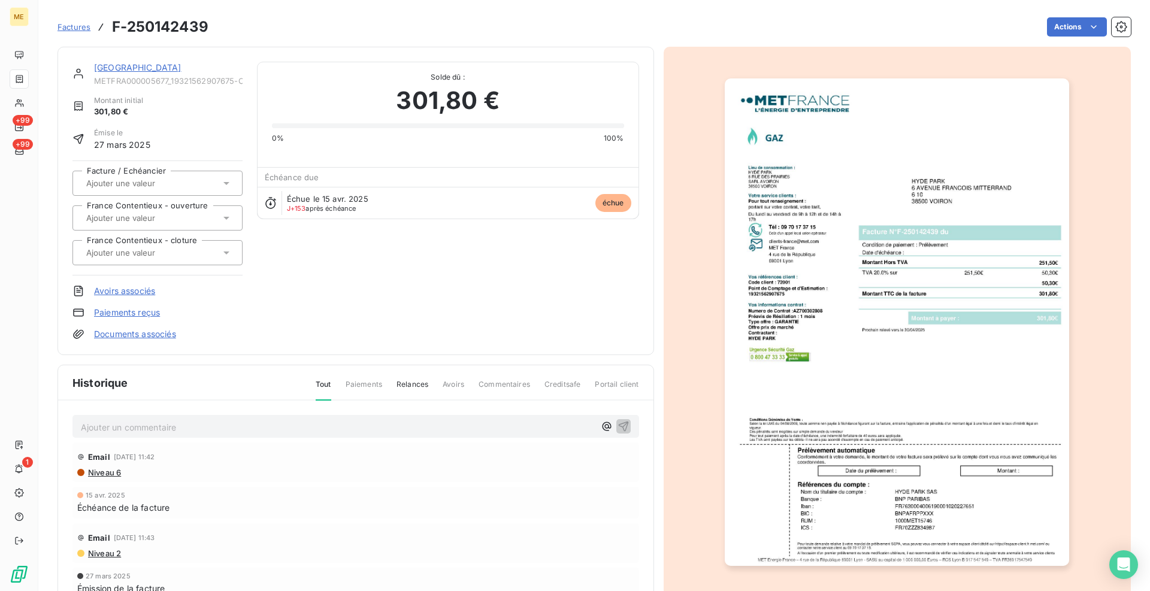
click at [804, 341] on img "button" at bounding box center [897, 321] width 344 height 487
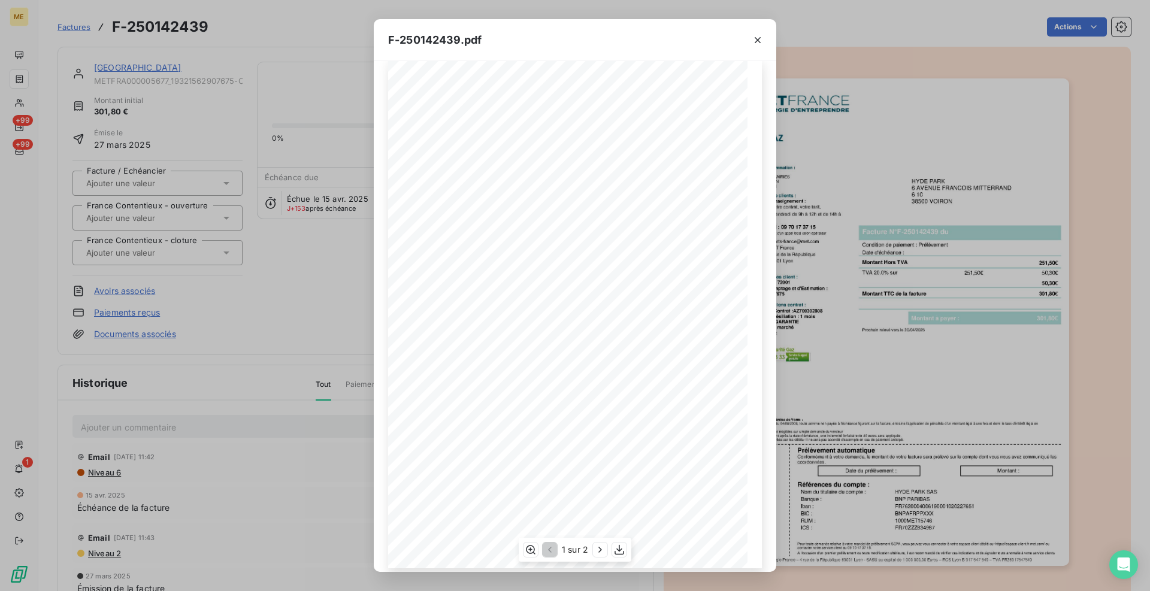
scroll to position [26, 0]
click at [598, 544] on icon "button" at bounding box center [600, 550] width 12 height 12
click at [529, 549] on icon "button" at bounding box center [529, 550] width 12 height 12
click at [759, 36] on icon "button" at bounding box center [758, 40] width 12 height 12
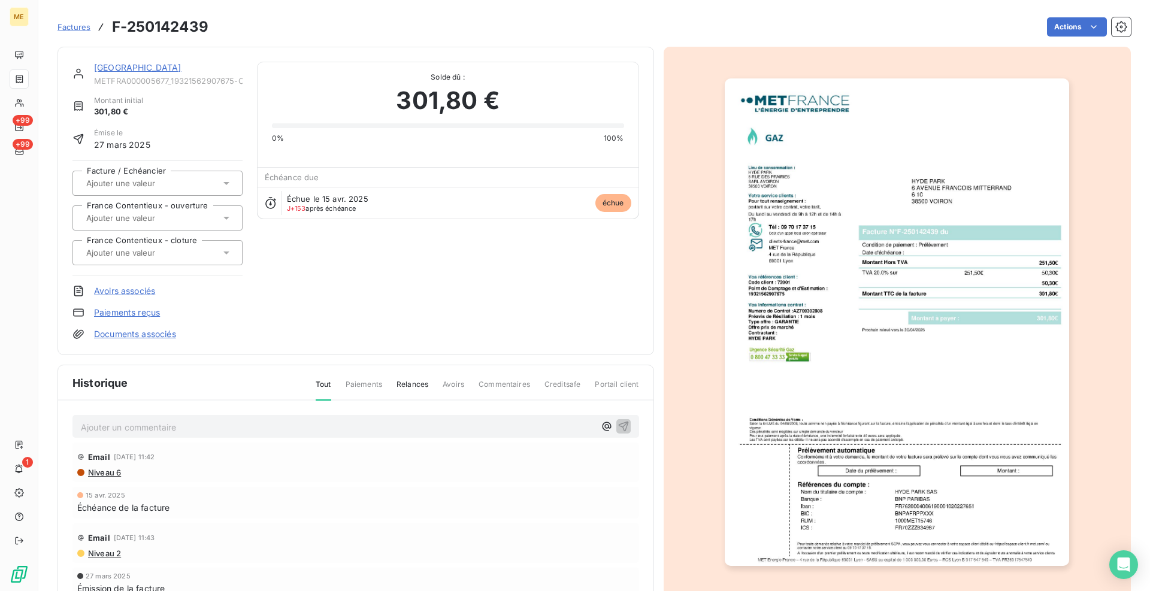
click at [100, 67] on link "[GEOGRAPHIC_DATA]" at bounding box center [137, 67] width 87 height 10
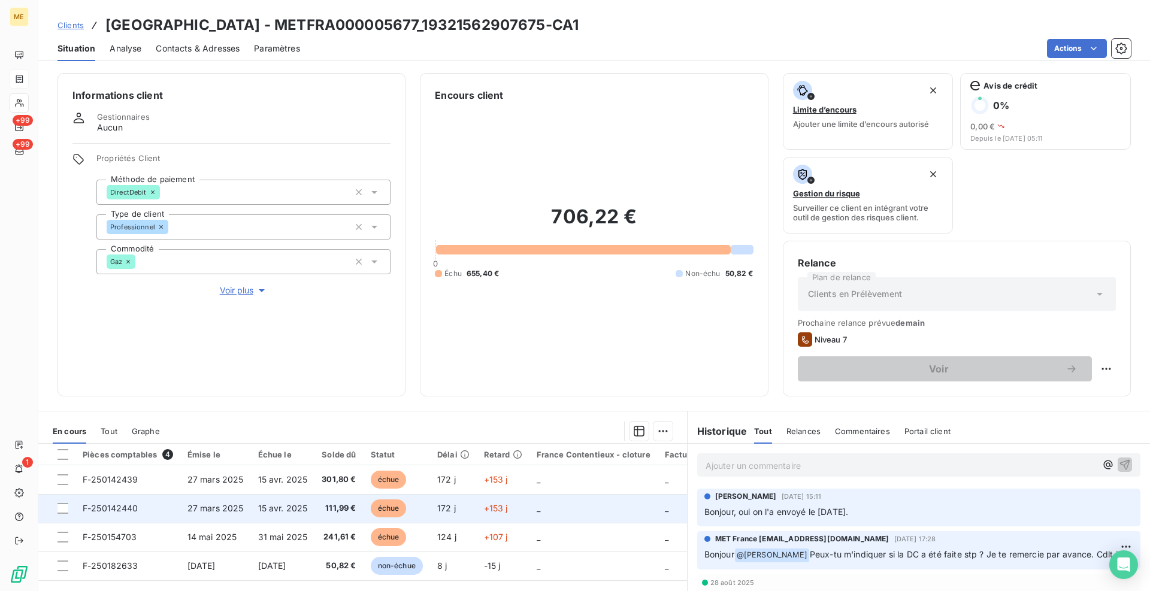
click at [105, 507] on span "F-250142440" at bounding box center [111, 508] width 56 height 10
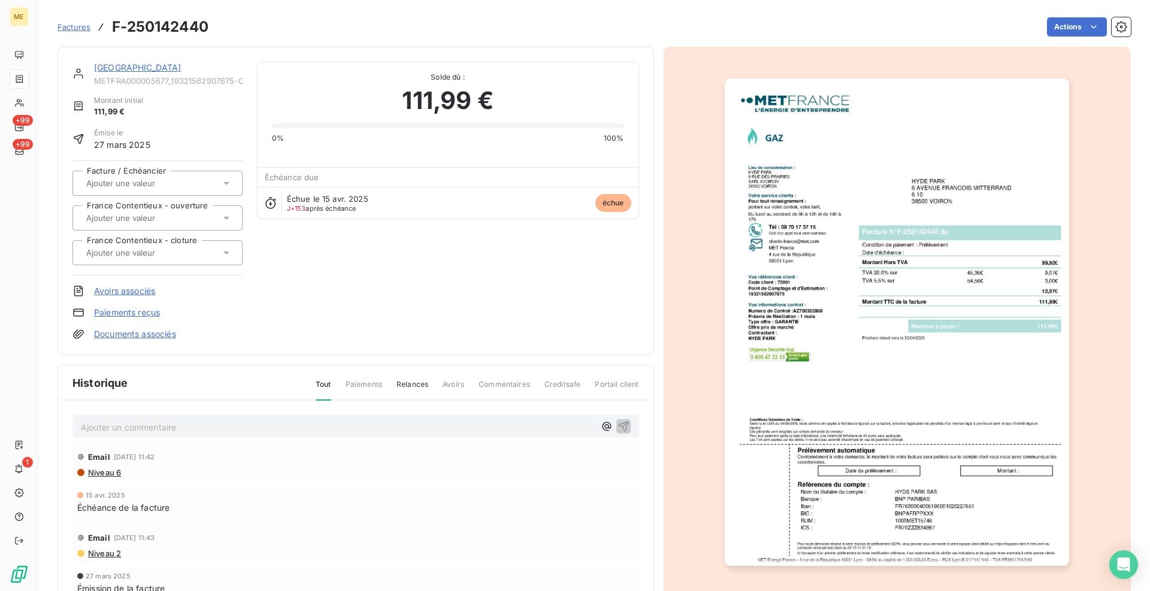
click at [871, 369] on img "button" at bounding box center [897, 321] width 344 height 487
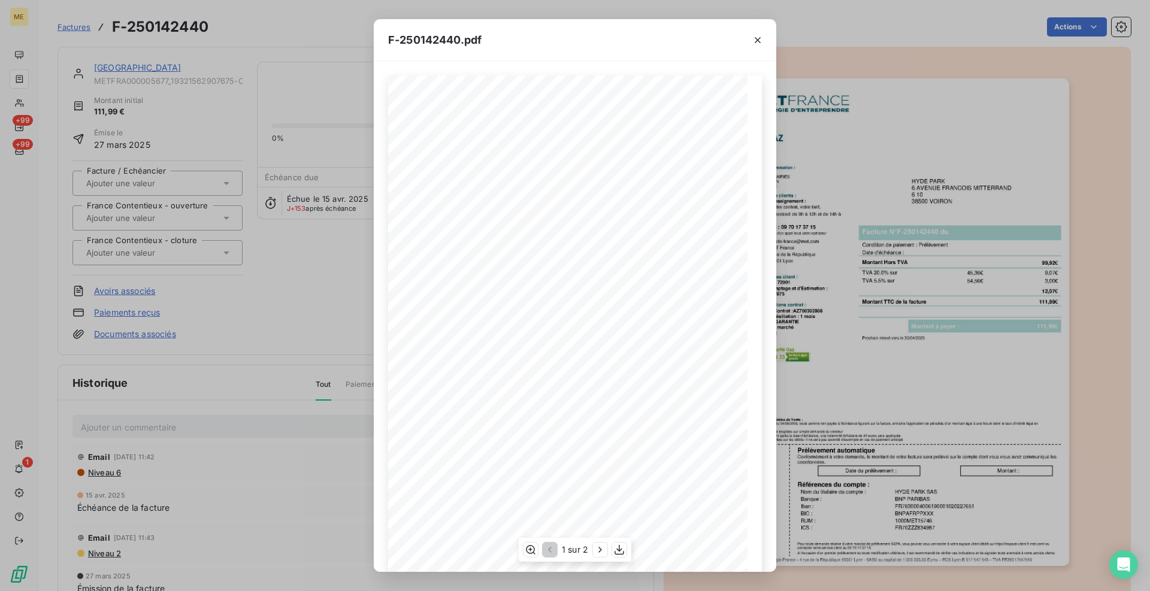
scroll to position [26, 0]
click at [601, 555] on icon "button" at bounding box center [600, 550] width 12 height 12
click at [525, 549] on icon "button" at bounding box center [530, 549] width 10 height 9
click at [759, 39] on icon "button" at bounding box center [758, 40] width 12 height 12
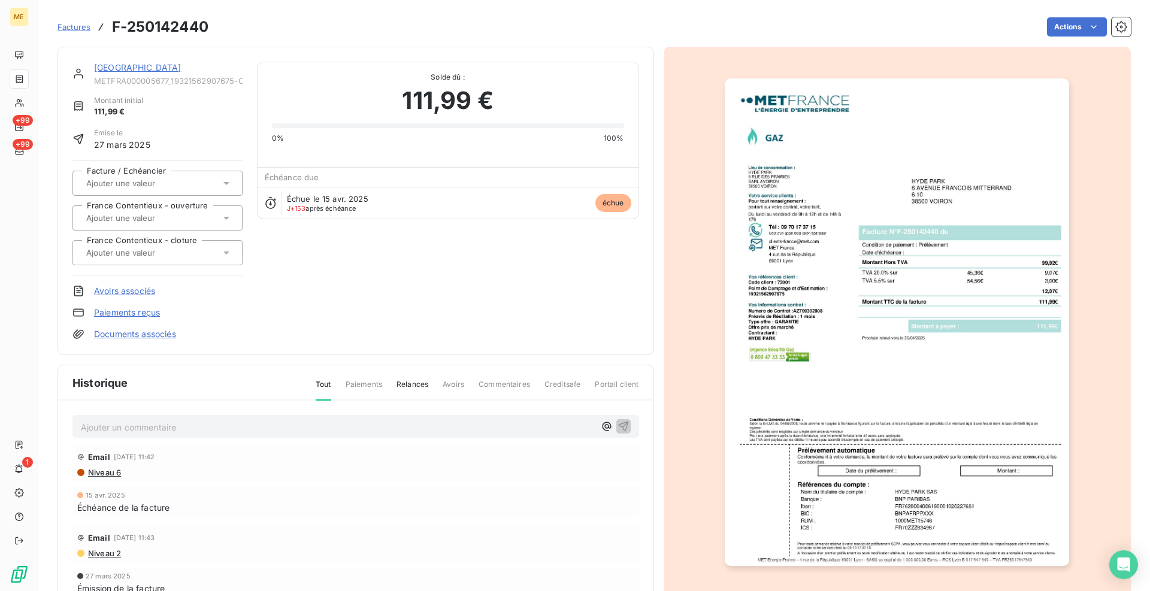
click at [126, 65] on link "[GEOGRAPHIC_DATA]" at bounding box center [137, 67] width 87 height 10
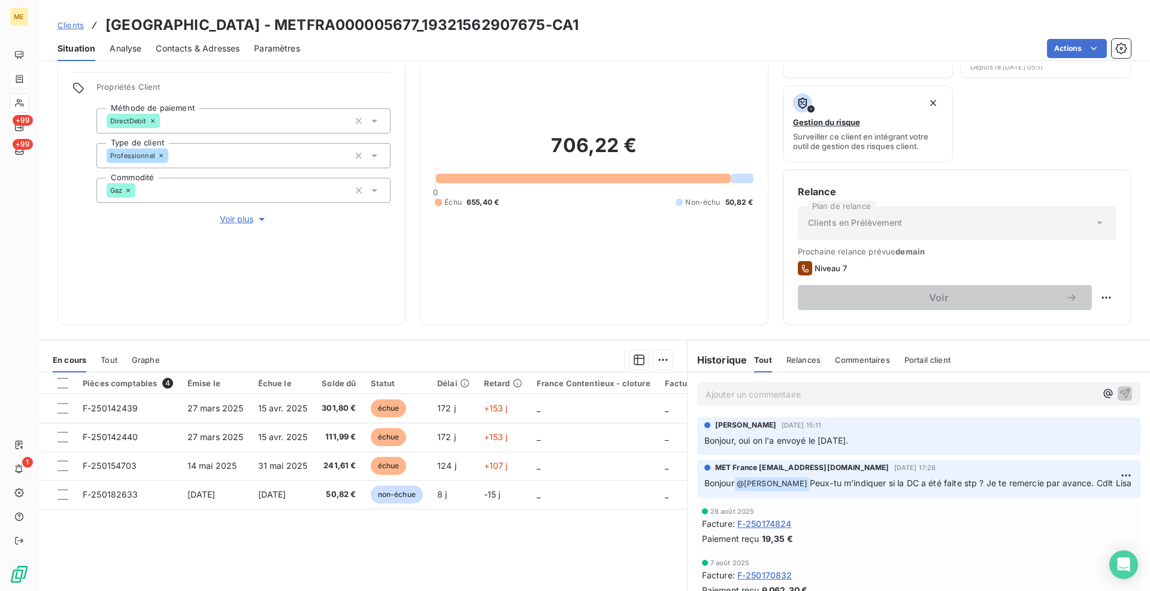
scroll to position [119, 0]
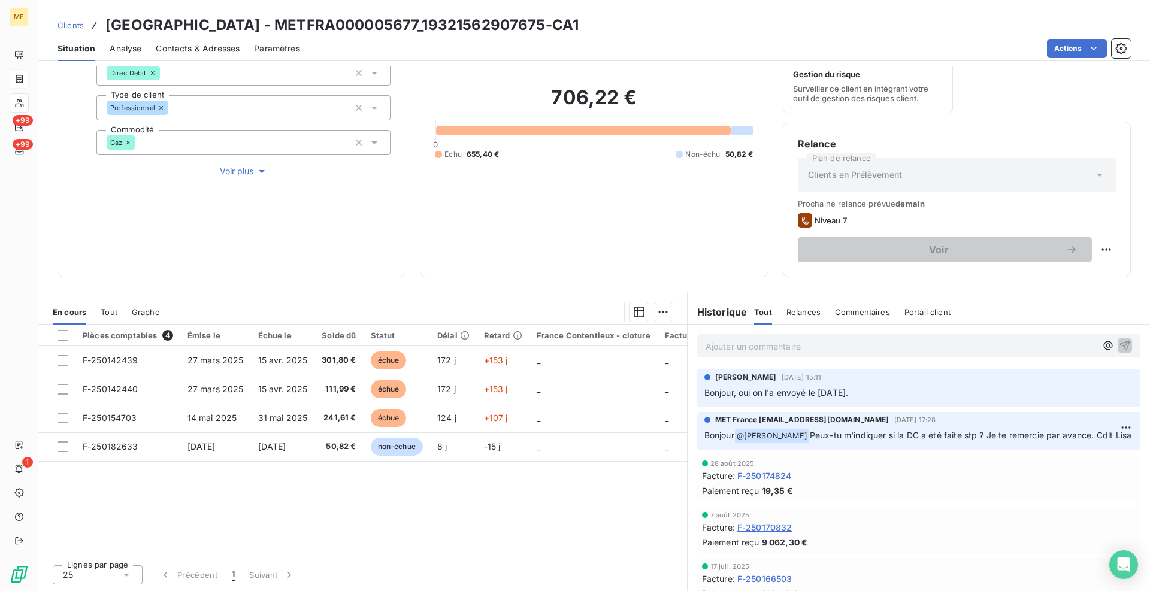
click at [110, 309] on span "Tout" at bounding box center [109, 312] width 17 height 10
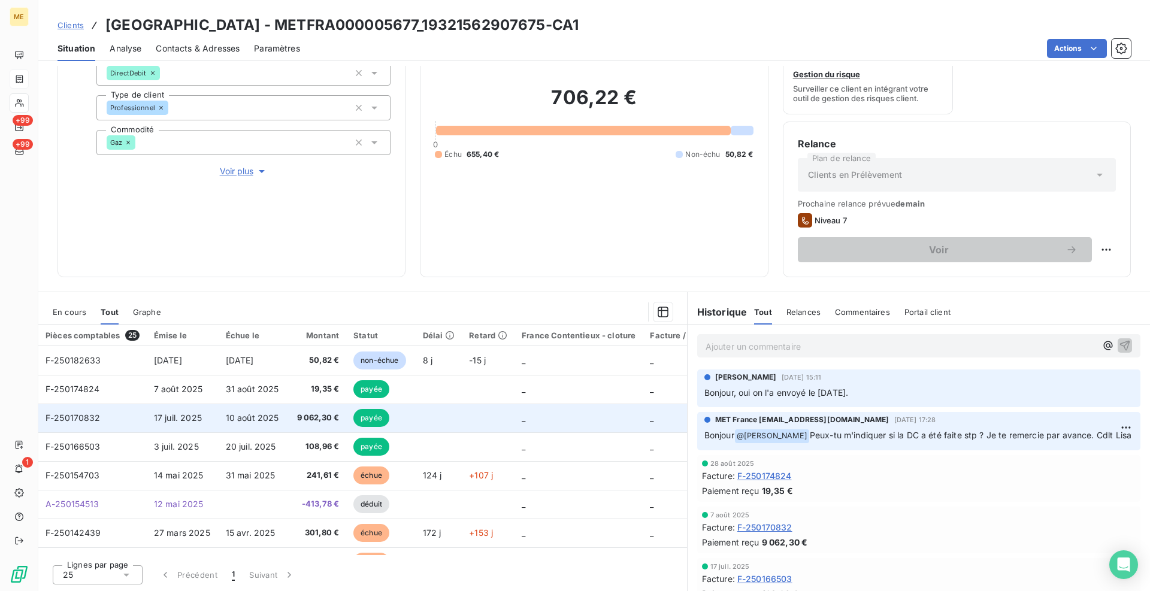
click at [81, 417] on span "F-250170832" at bounding box center [73, 418] width 55 height 10
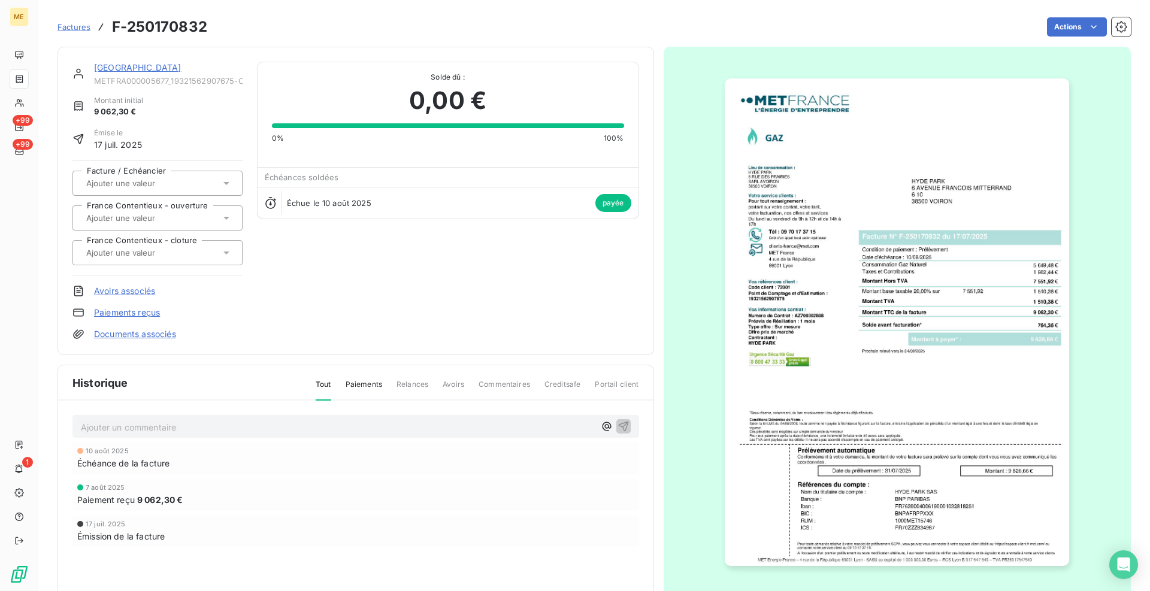
click at [869, 306] on img "button" at bounding box center [897, 321] width 344 height 487
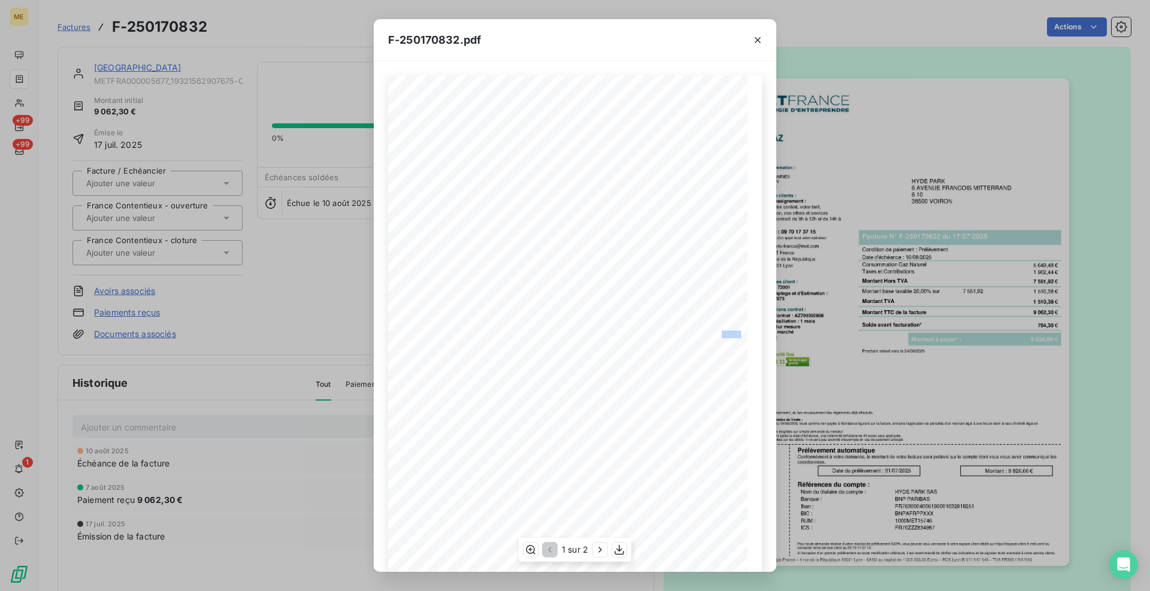
drag, startPoint x: 734, startPoint y: 330, endPoint x: 712, endPoint y: 331, distance: 22.2
click at [712, 331] on div "*Sous réserve, notamment, du bon encaissement des règlements déjà effectués. Co…" at bounding box center [574, 329] width 359 height 508
drag, startPoint x: 601, startPoint y: 548, endPoint x: 580, endPoint y: 514, distance: 39.7
click at [599, 547] on icon "button" at bounding box center [600, 550] width 12 height 12
click at [525, 553] on icon "button" at bounding box center [529, 550] width 12 height 12
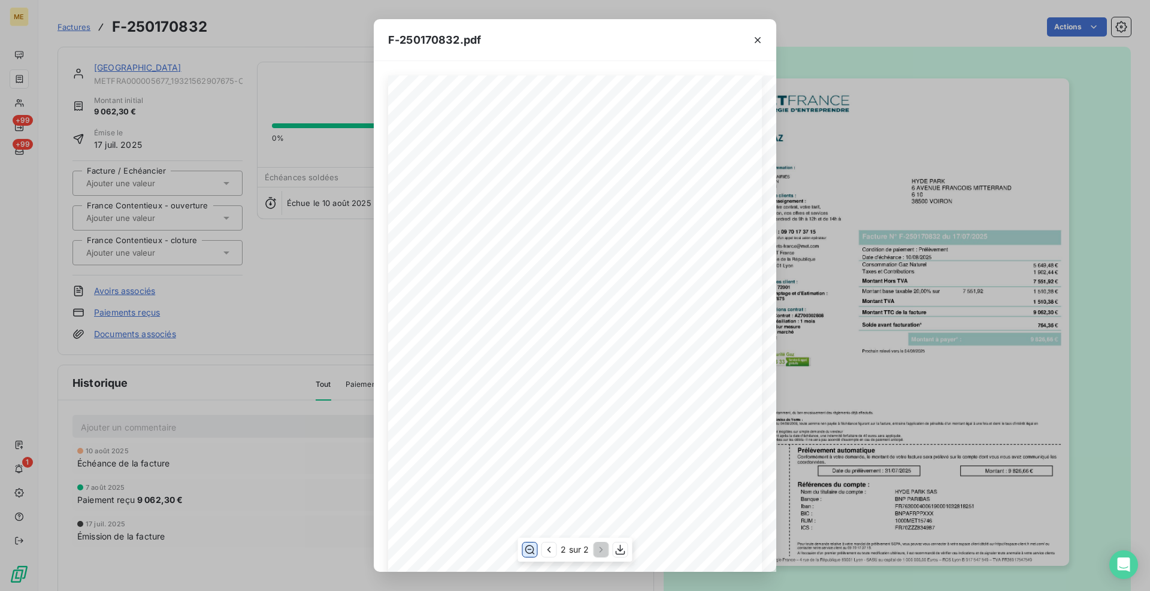
click at [576, 255] on div "Détail de votre facture : Document à conserver 10 ans Numéro F-250170832 Vos ré…" at bounding box center [575, 498] width 374 height 847
click at [577, 253] on span at bounding box center [587, 250] width 232 height 8
drag, startPoint x: 763, startPoint y: 40, endPoint x: 178, endPoint y: 397, distance: 685.1
click at [761, 40] on icon "button" at bounding box center [758, 40] width 12 height 12
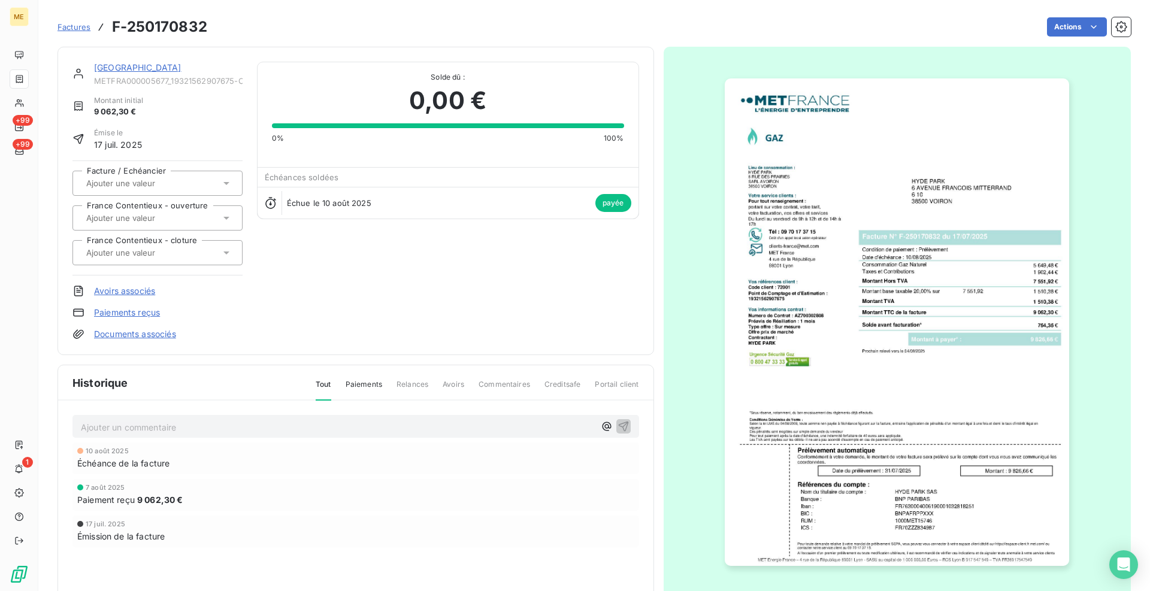
click at [129, 67] on link "[GEOGRAPHIC_DATA]" at bounding box center [137, 67] width 87 height 10
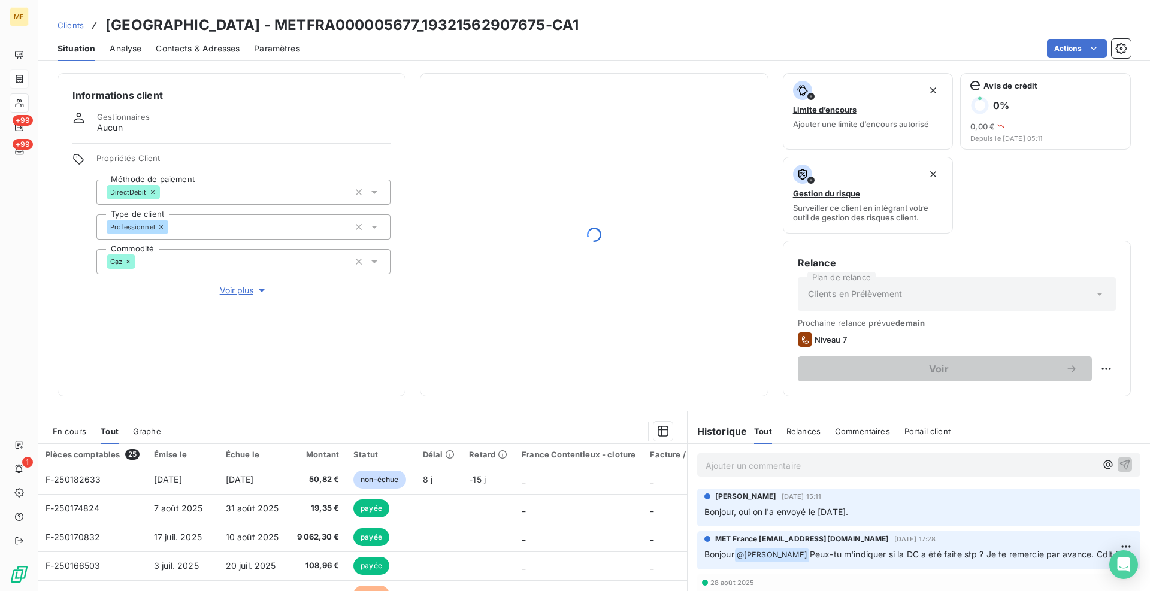
scroll to position [60, 0]
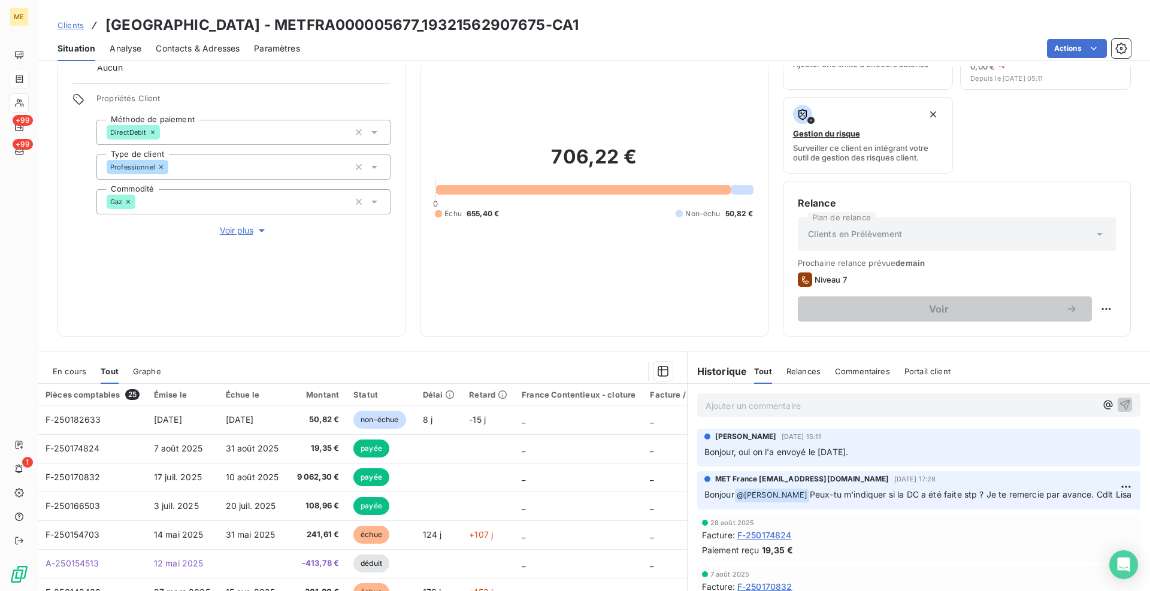
click at [65, 368] on span "En cours" at bounding box center [70, 371] width 34 height 10
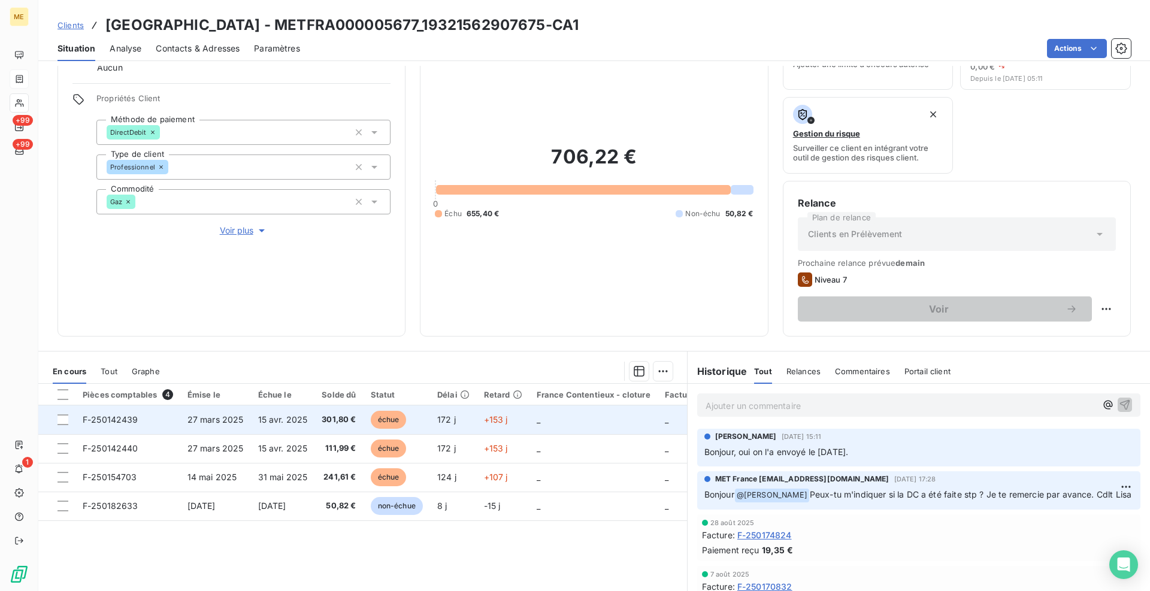
click at [129, 419] on span "F-250142439" at bounding box center [111, 419] width 56 height 10
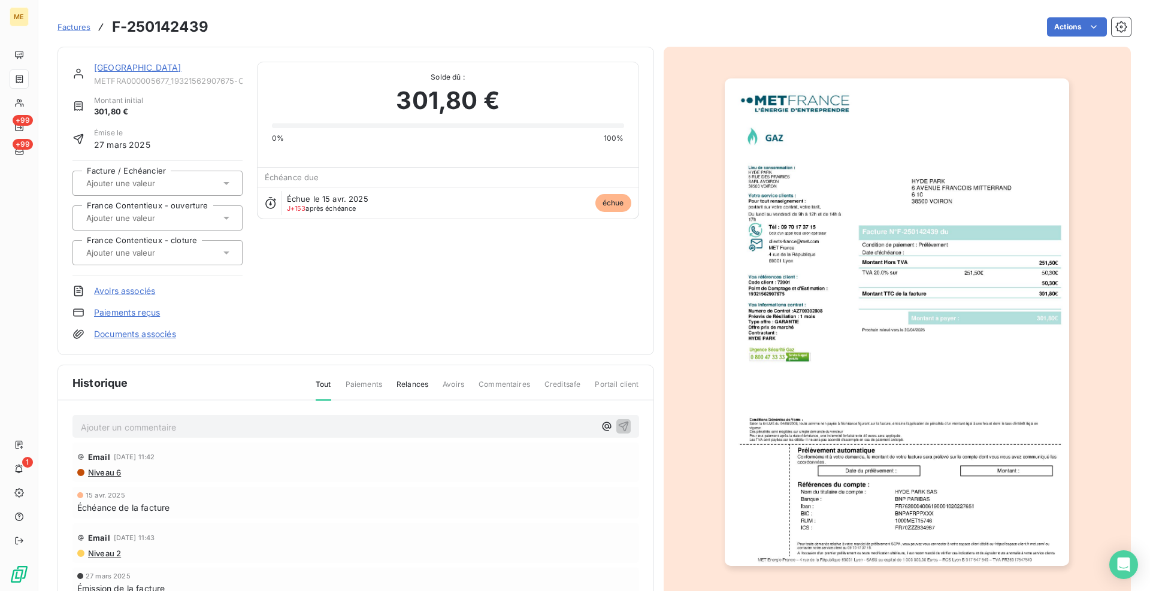
click at [857, 356] on img "button" at bounding box center [897, 321] width 344 height 487
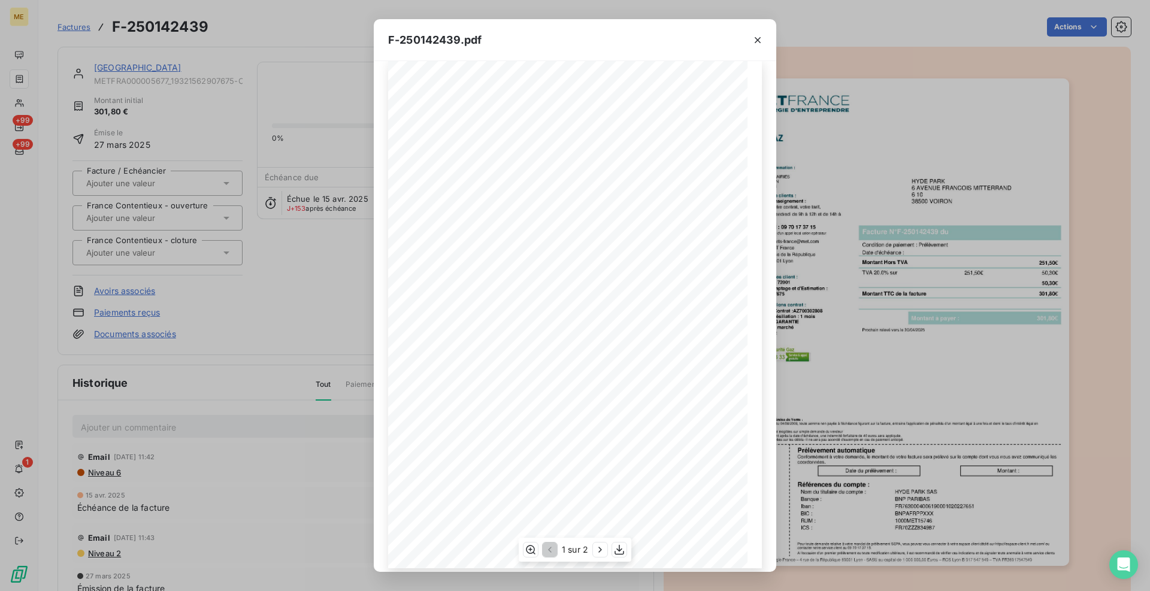
scroll to position [26, 0]
click at [757, 41] on icon "button" at bounding box center [758, 40] width 6 height 6
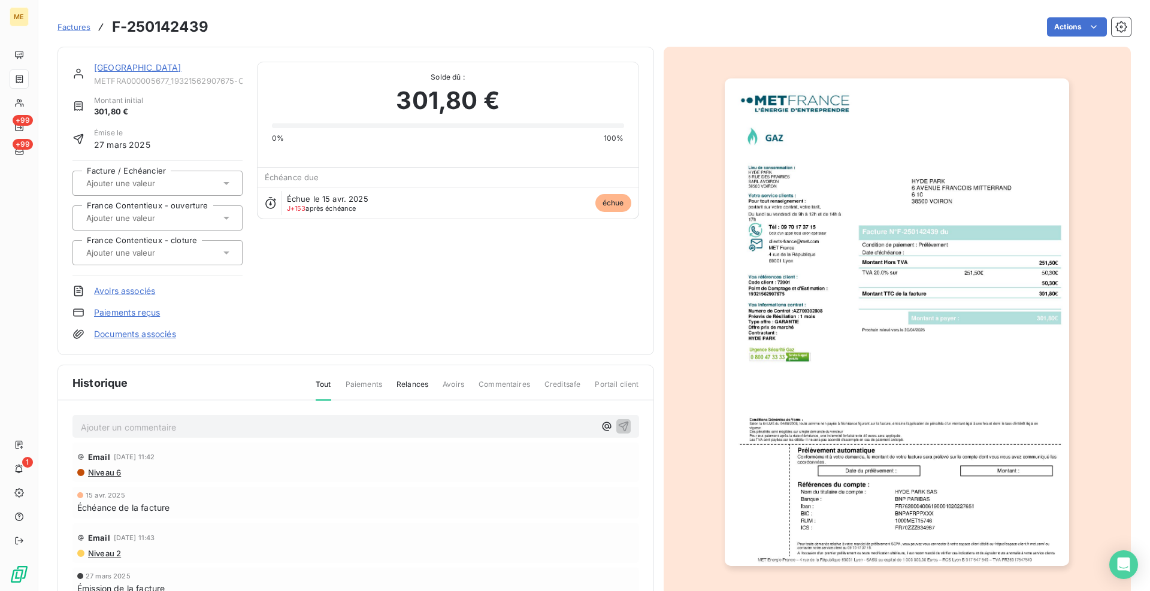
click at [108, 67] on link "[GEOGRAPHIC_DATA]" at bounding box center [137, 67] width 87 height 10
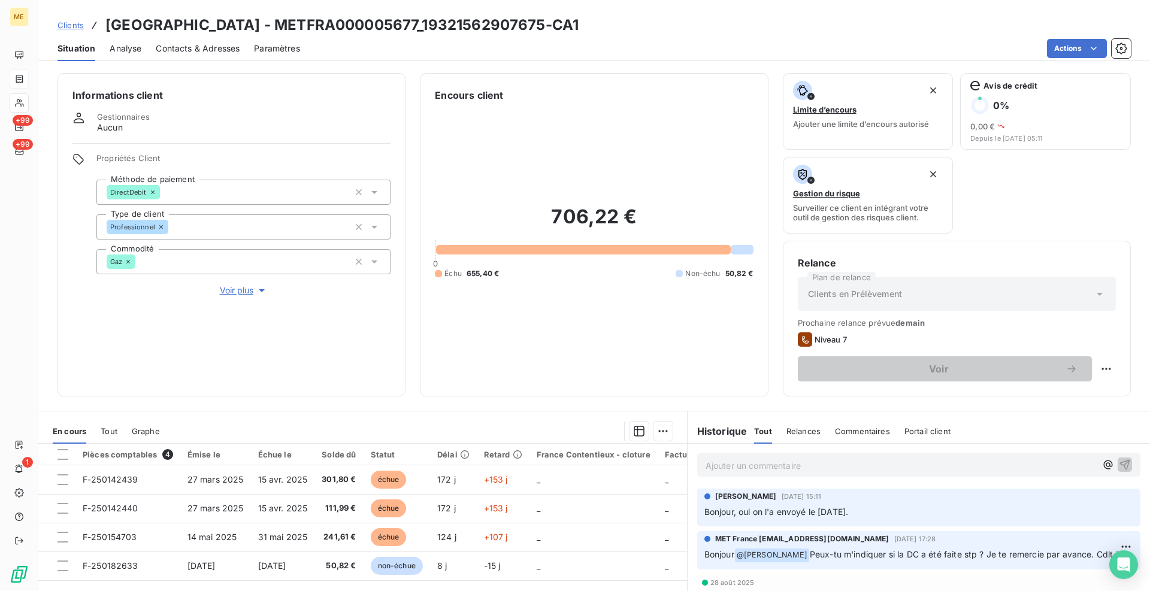
click at [413, 384] on div "Informations client Gestionnaires Aucun Propriétés Client Méthode de paiement D…" at bounding box center [593, 234] width 1111 height 323
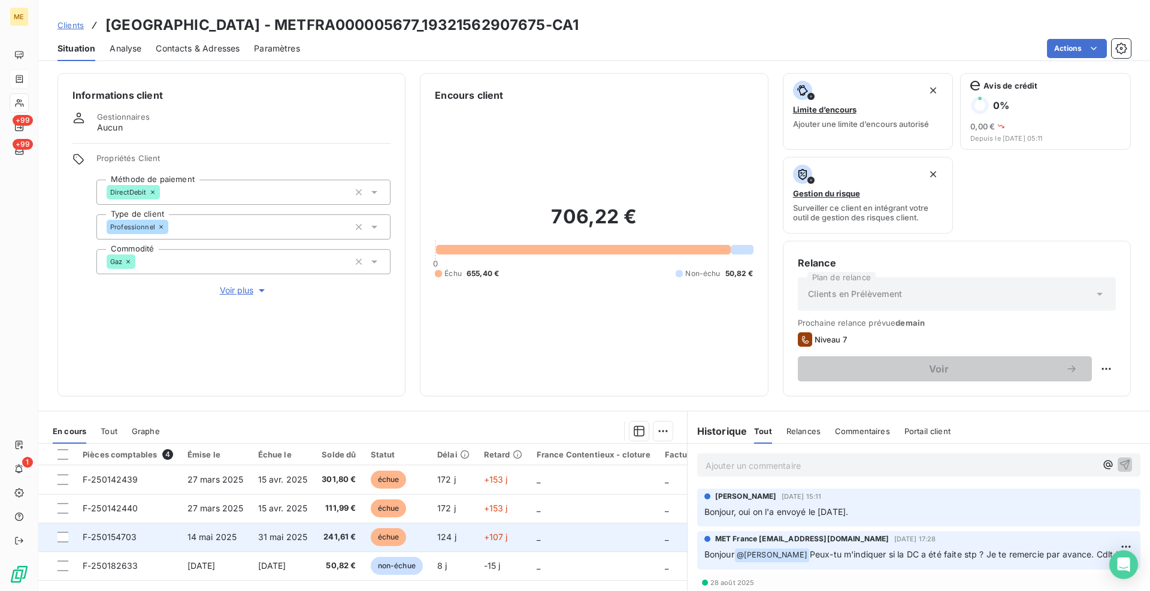
click at [93, 534] on span "F-250154703" at bounding box center [110, 537] width 54 height 10
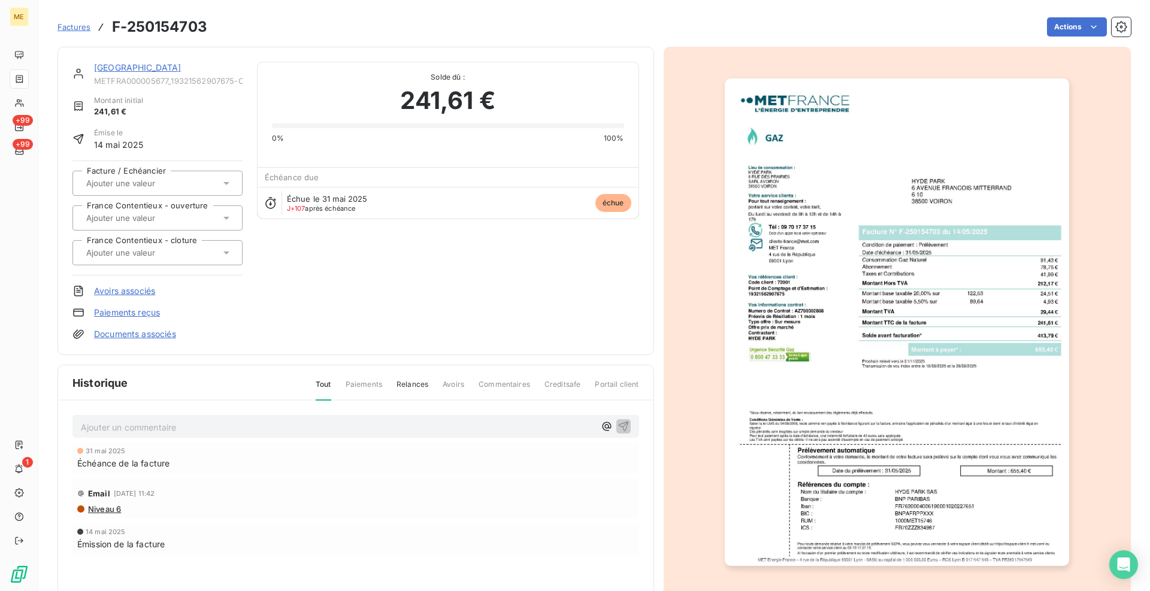
click at [835, 299] on img "button" at bounding box center [897, 321] width 344 height 487
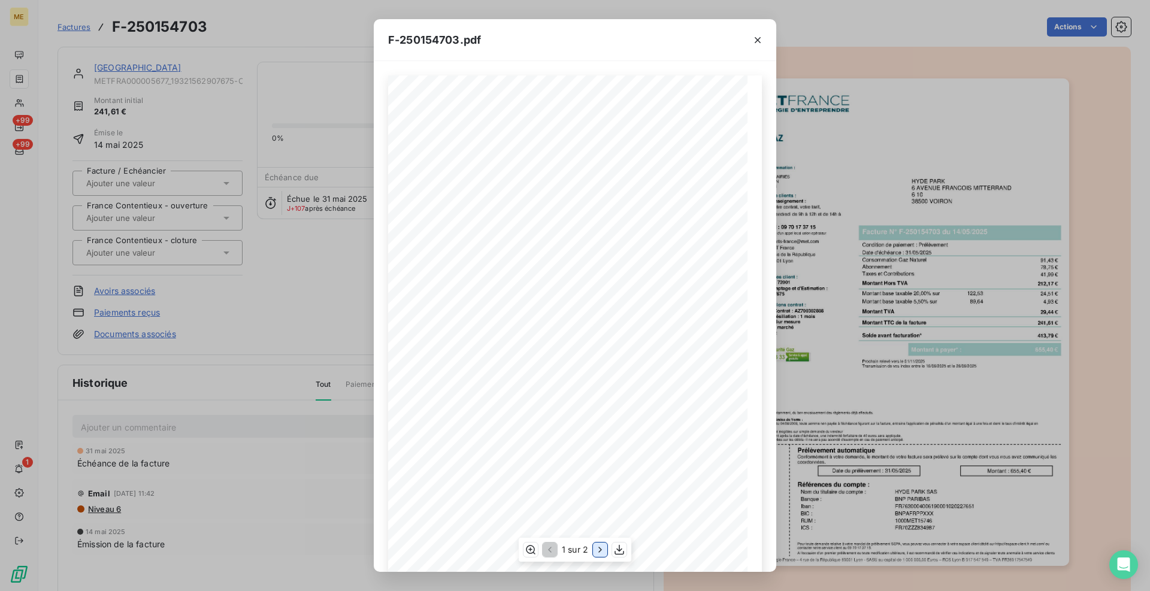
click at [596, 552] on icon "button" at bounding box center [600, 550] width 12 height 12
click at [529, 549] on icon "button" at bounding box center [530, 549] width 10 height 9
click at [756, 44] on icon "button" at bounding box center [758, 40] width 12 height 12
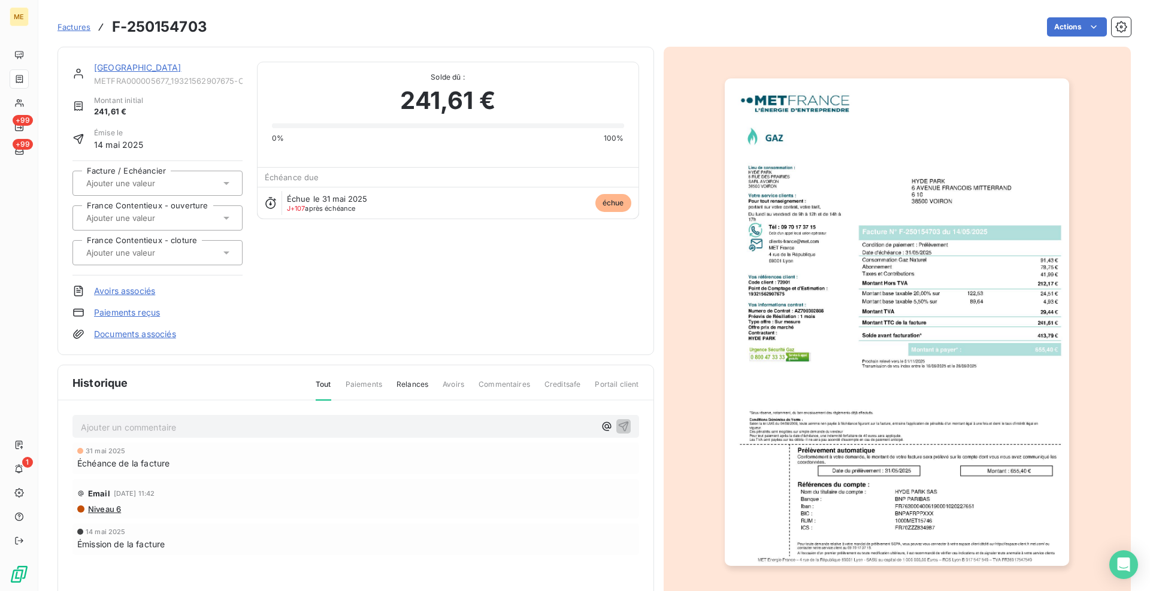
click at [132, 64] on link "[GEOGRAPHIC_DATA]" at bounding box center [137, 67] width 87 height 10
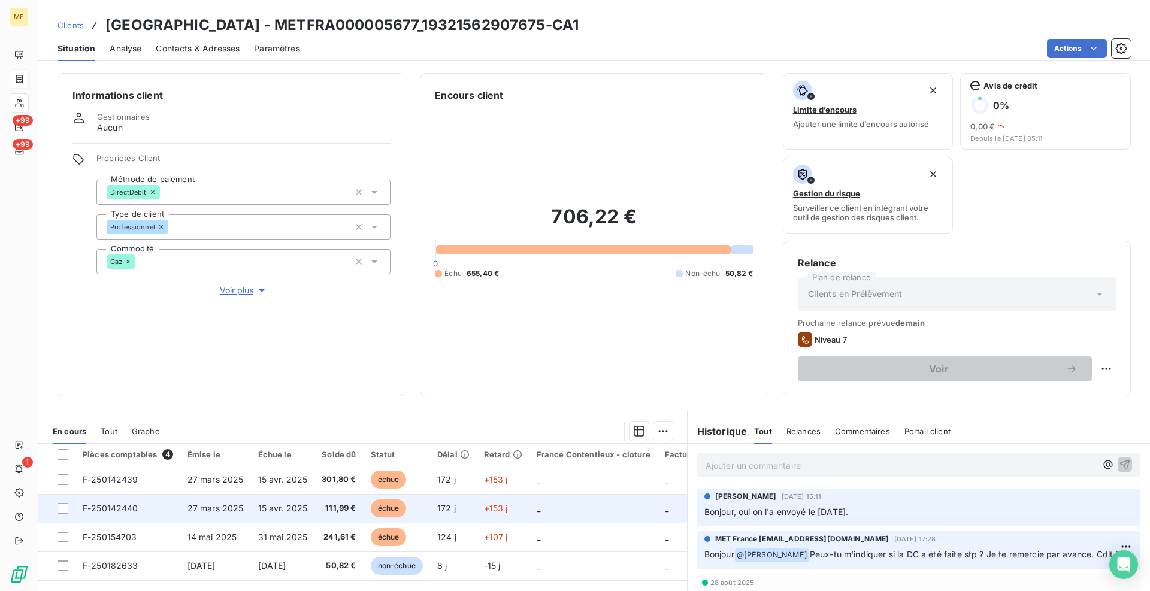
click at [128, 510] on span "F-250142440" at bounding box center [111, 508] width 56 height 10
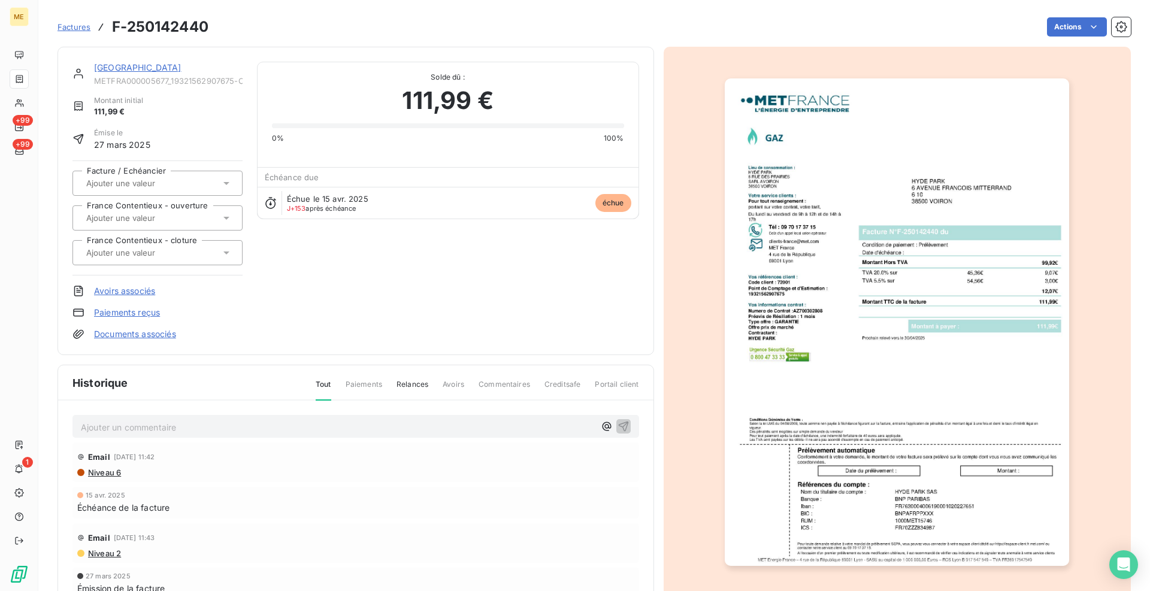
click at [940, 360] on img "button" at bounding box center [897, 321] width 344 height 487
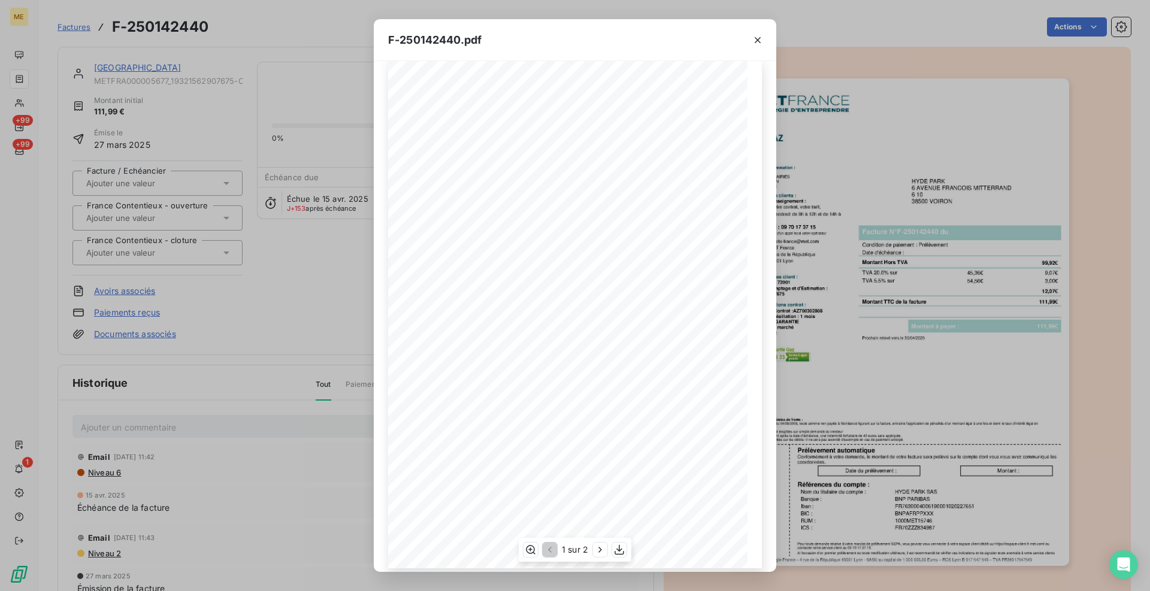
scroll to position [26, 0]
click at [598, 544] on icon "button" at bounding box center [600, 550] width 12 height 12
click at [529, 550] on icon "button" at bounding box center [530, 549] width 10 height 9
drag, startPoint x: 503, startPoint y: 287, endPoint x: 420, endPoint y: 287, distance: 83.2
click at [420, 287] on span at bounding box center [527, 289] width 286 height 7
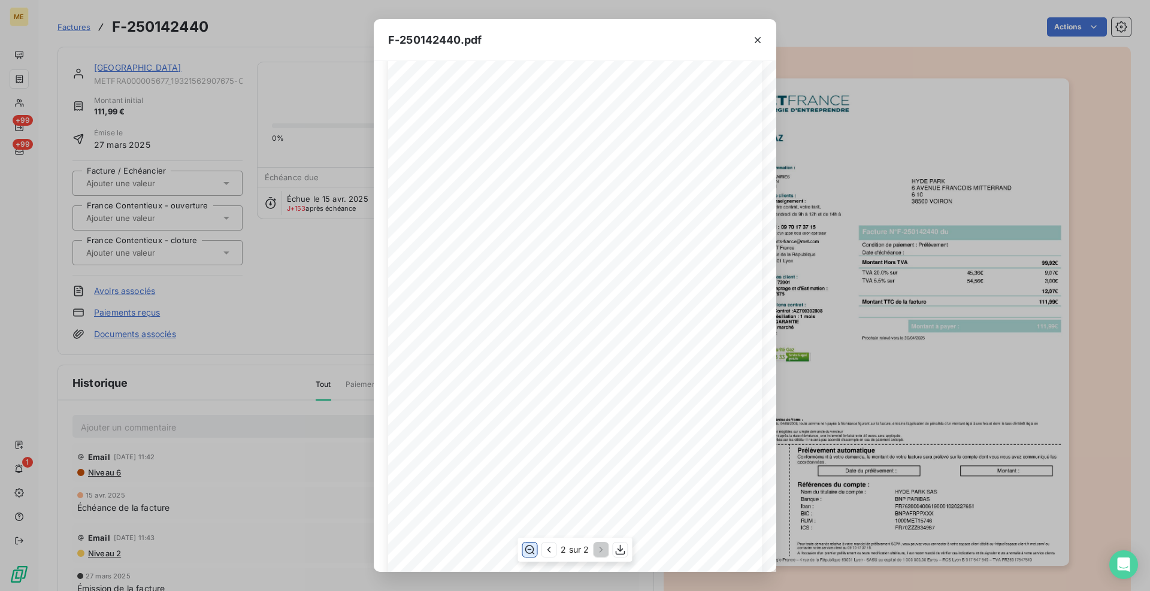
drag, startPoint x: 420, startPoint y: 287, endPoint x: 440, endPoint y: 290, distance: 20.6
click at [440, 290] on span at bounding box center [527, 289] width 286 height 7
click at [460, 293] on span at bounding box center [527, 289] width 286 height 7
click at [495, 292] on span at bounding box center [527, 289] width 286 height 7
click at [754, 44] on icon "button" at bounding box center [758, 40] width 12 height 12
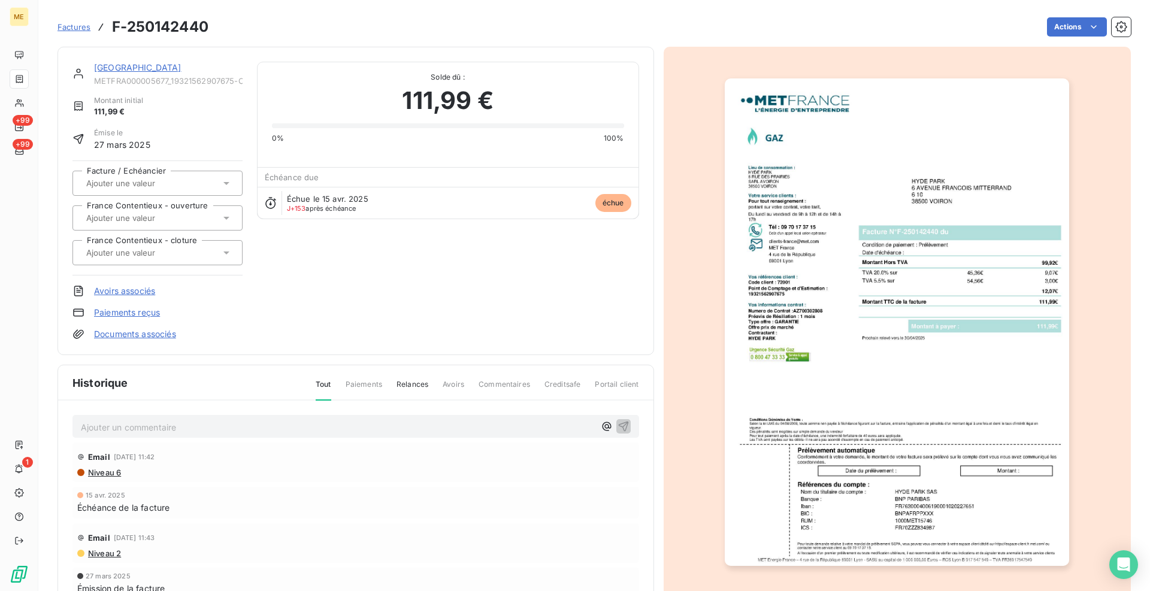
click at [108, 71] on link "[GEOGRAPHIC_DATA]" at bounding box center [137, 67] width 87 height 10
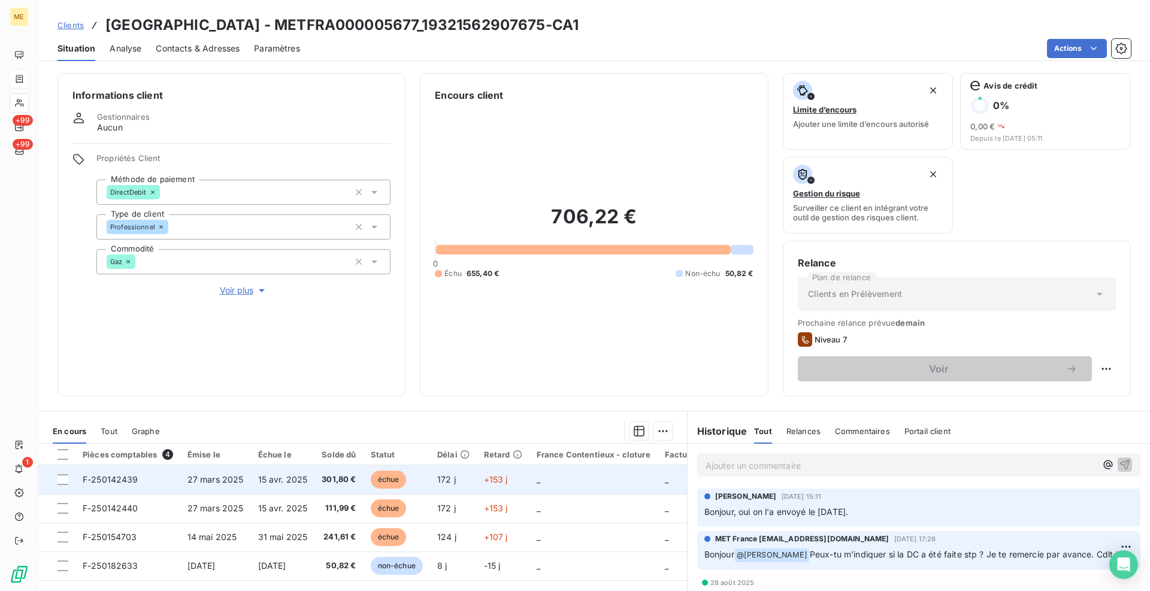
click at [115, 484] on span "F-250142439" at bounding box center [111, 479] width 56 height 10
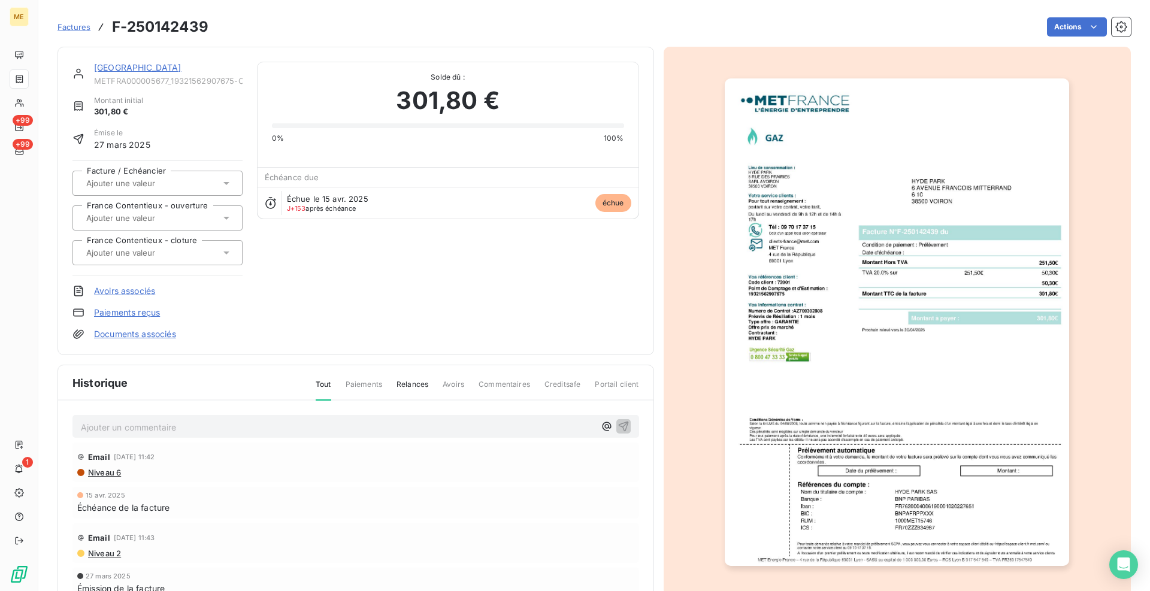
click at [891, 268] on img "button" at bounding box center [897, 321] width 344 height 487
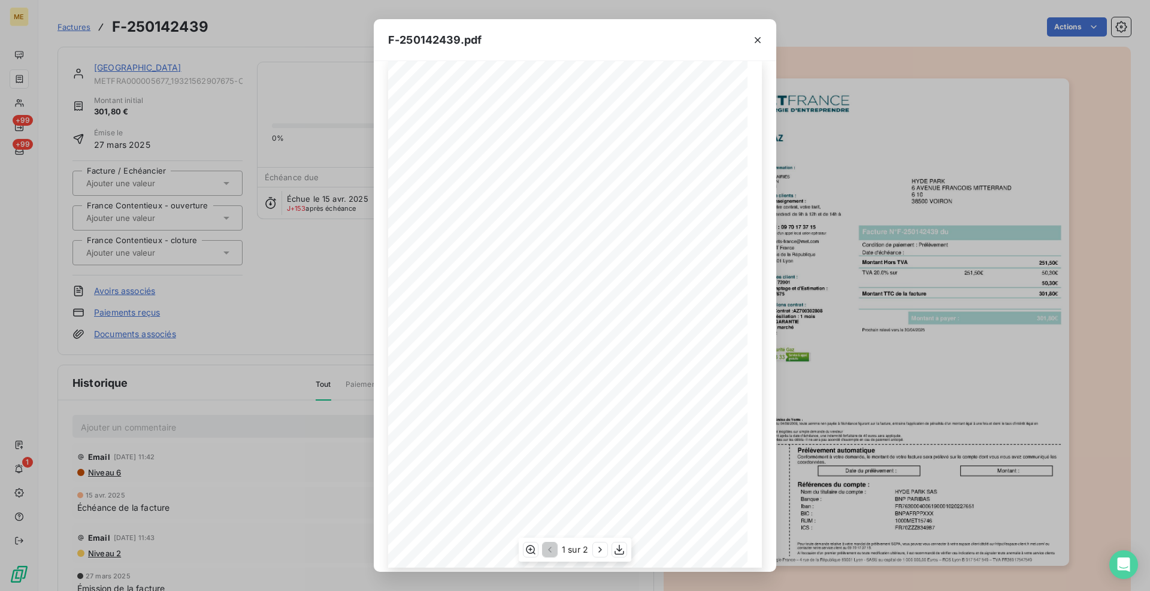
scroll to position [26, 0]
click at [602, 550] on icon "button" at bounding box center [600, 550] width 12 height 12
click at [530, 550] on icon "button" at bounding box center [529, 550] width 12 height 12
click at [755, 39] on icon "button" at bounding box center [758, 40] width 12 height 12
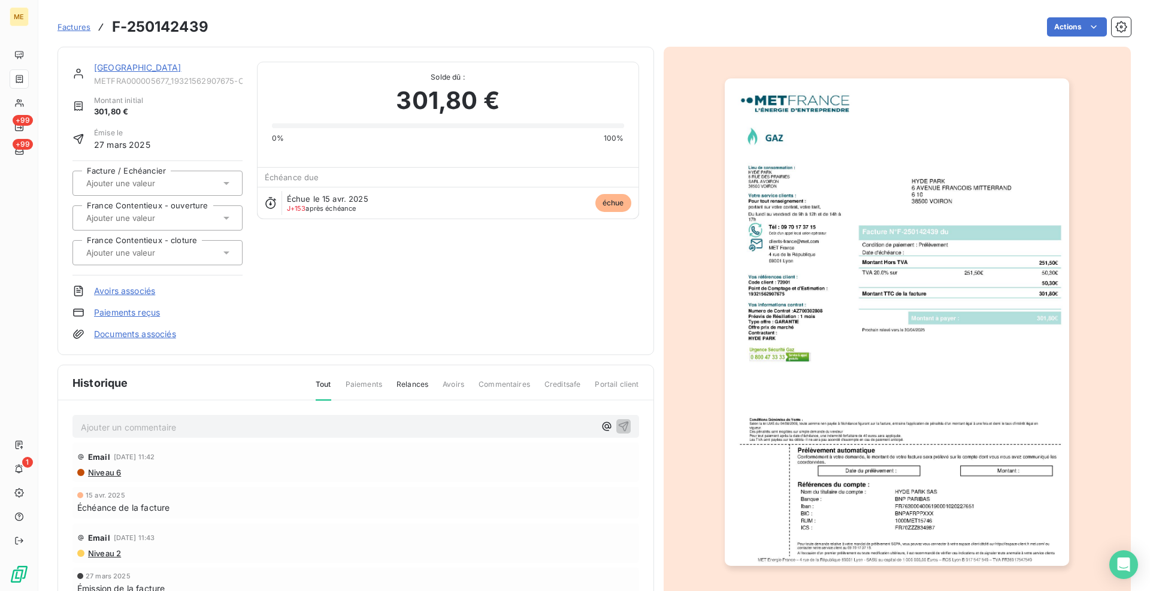
click at [117, 67] on link "[GEOGRAPHIC_DATA]" at bounding box center [137, 67] width 87 height 10
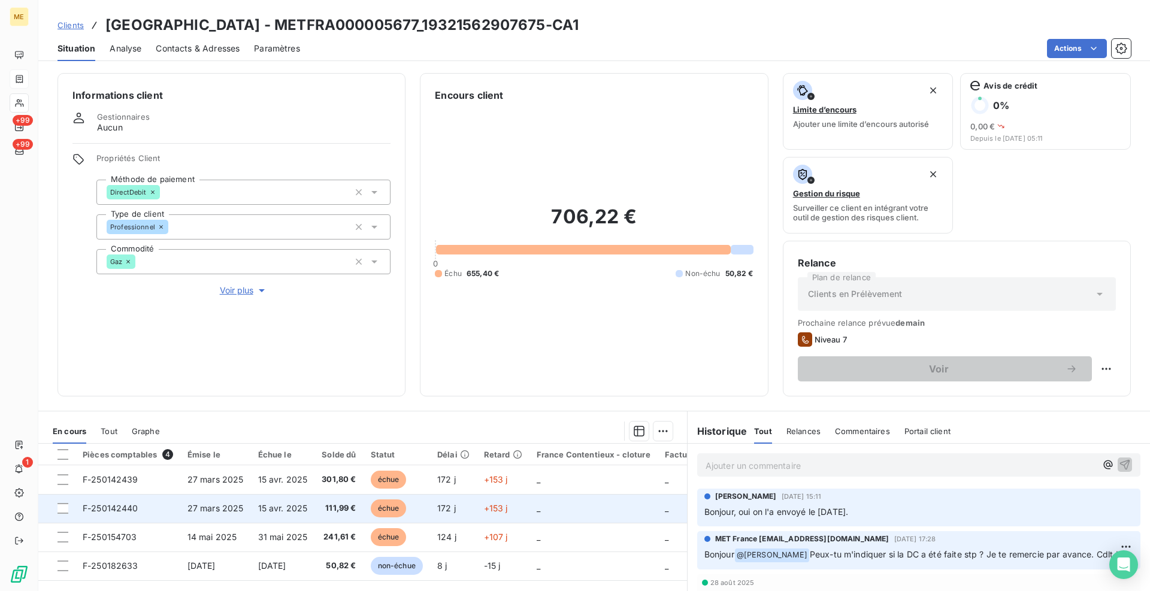
click at [114, 510] on span "F-250142440" at bounding box center [111, 508] width 56 height 10
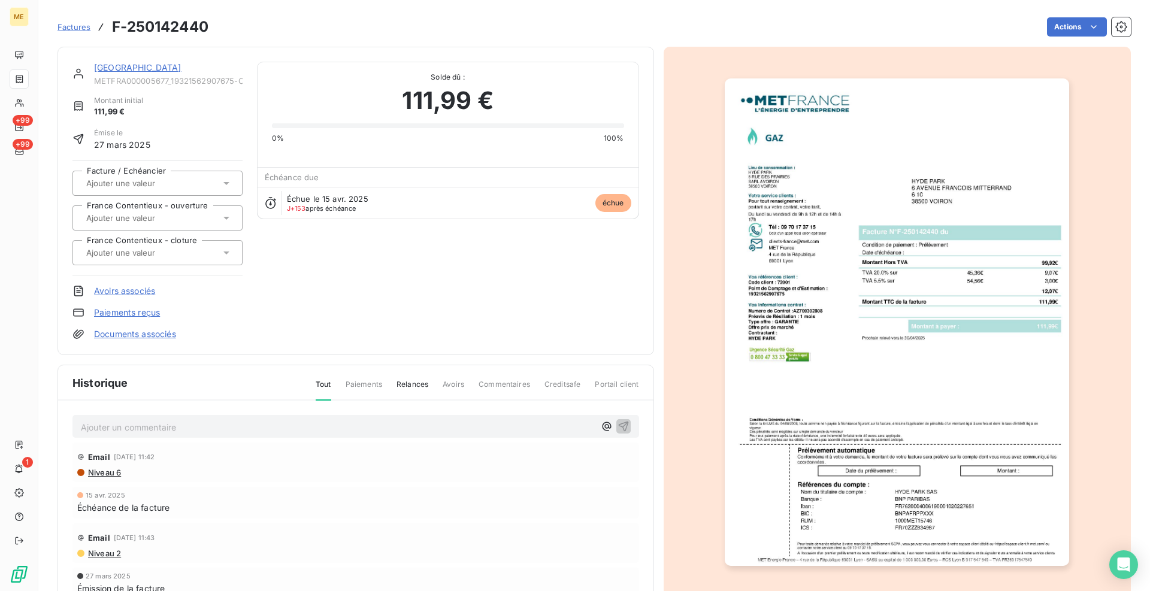
click at [876, 337] on img "button" at bounding box center [897, 321] width 344 height 487
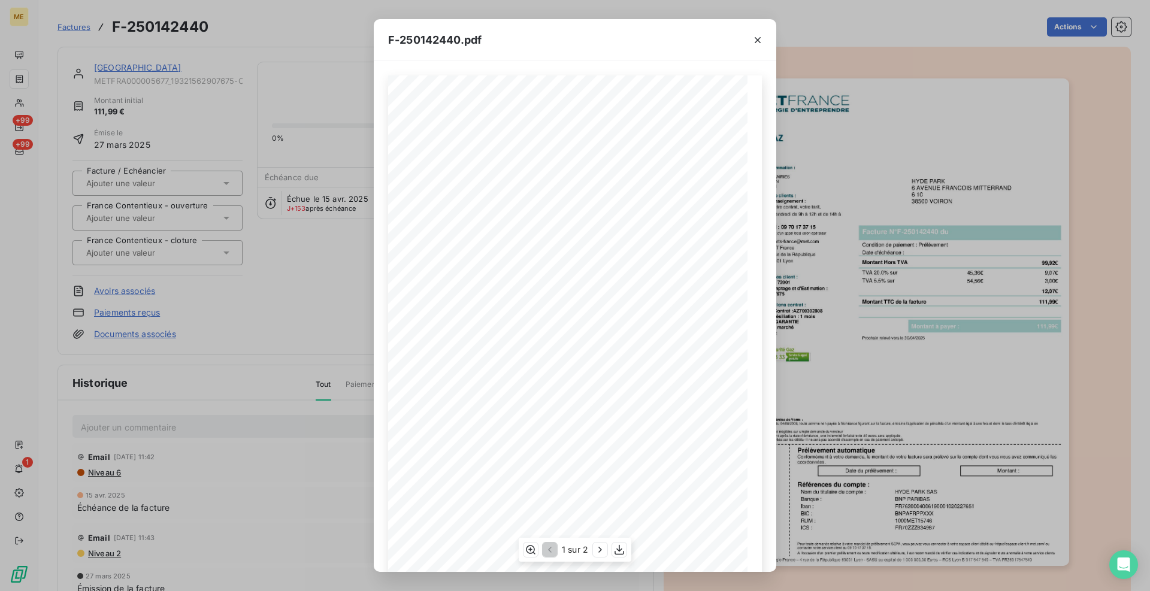
scroll to position [26, 0]
click at [597, 548] on icon "button" at bounding box center [600, 550] width 12 height 12
click at [529, 552] on icon "button" at bounding box center [529, 550] width 12 height 12
drag, startPoint x: 505, startPoint y: 289, endPoint x: 417, endPoint y: 286, distance: 88.7
click at [417, 286] on span at bounding box center [527, 289] width 286 height 7
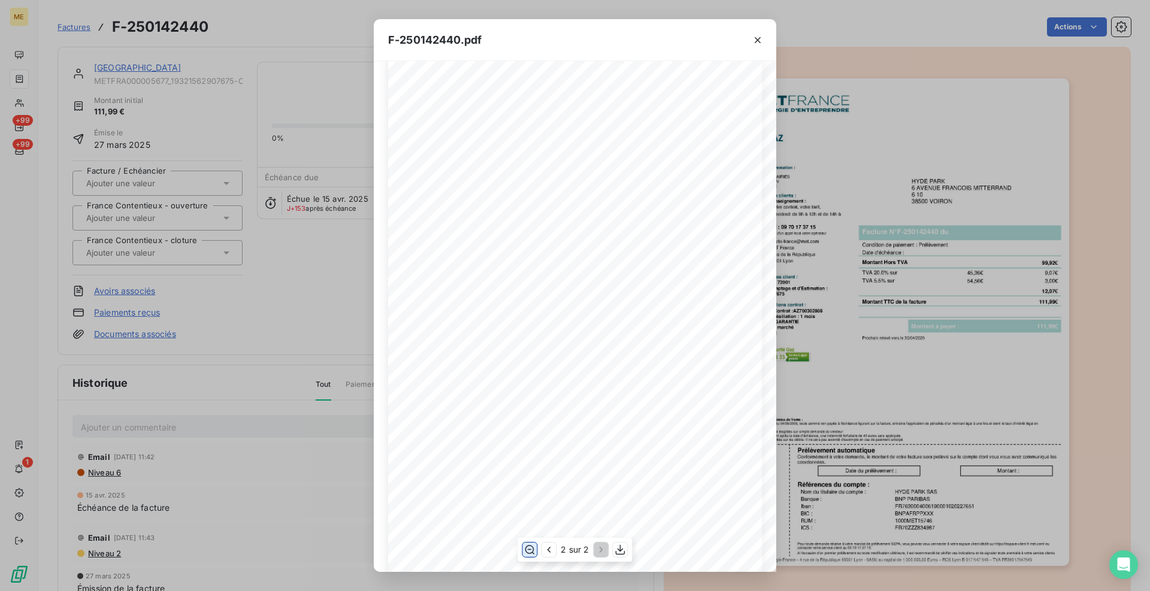
click at [417, 287] on span at bounding box center [527, 289] width 286 height 7
click at [758, 41] on icon "button" at bounding box center [758, 40] width 12 height 12
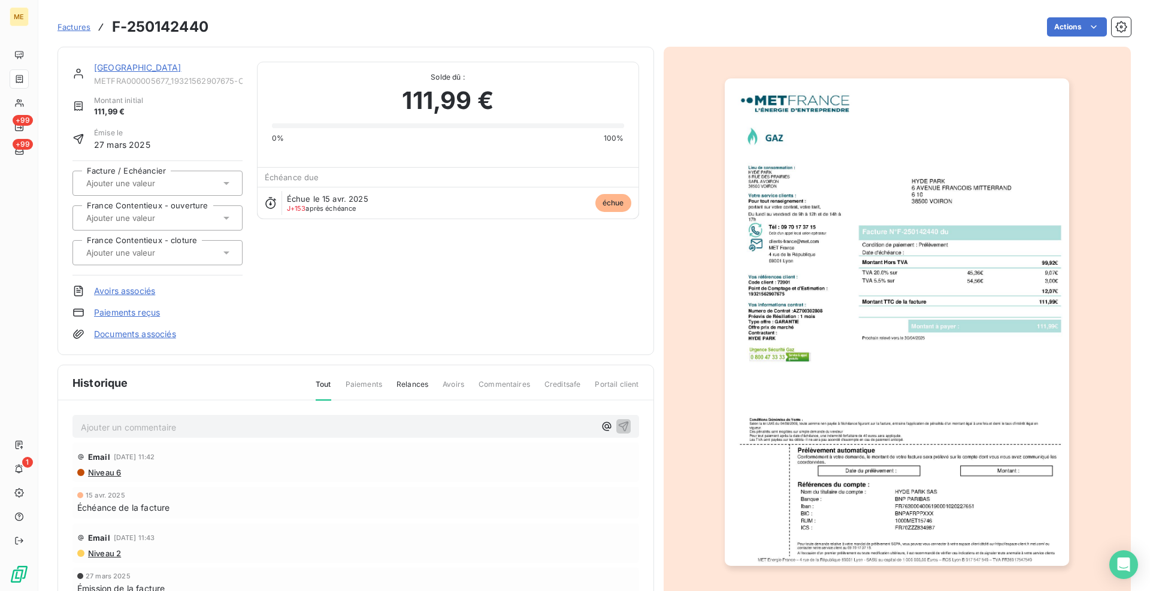
click at [511, 286] on div "HYDE PARK METFRA000005677_19321562907675-CA1 Montant initial 111,99 € Émise le …" at bounding box center [355, 201] width 566 height 278
click at [113, 68] on link "[GEOGRAPHIC_DATA]" at bounding box center [137, 67] width 87 height 10
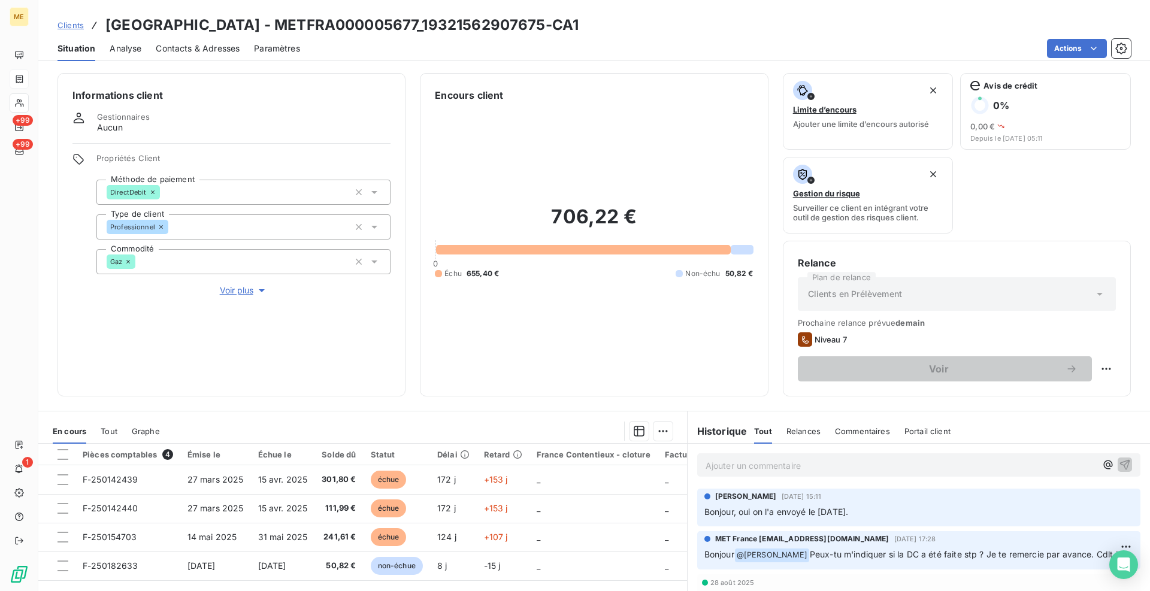
click at [415, 380] on div "Informations client Gestionnaires Aucun Propriétés Client Méthode de paiement D…" at bounding box center [593, 234] width 1111 height 323
click at [410, 378] on div "Informations client Gestionnaires Aucun Propriétés Client Méthode de paiement D…" at bounding box center [593, 234] width 1111 height 323
click at [412, 384] on div "Informations client Gestionnaires Aucun Propriétés Client Méthode de paiement D…" at bounding box center [593, 234] width 1111 height 323
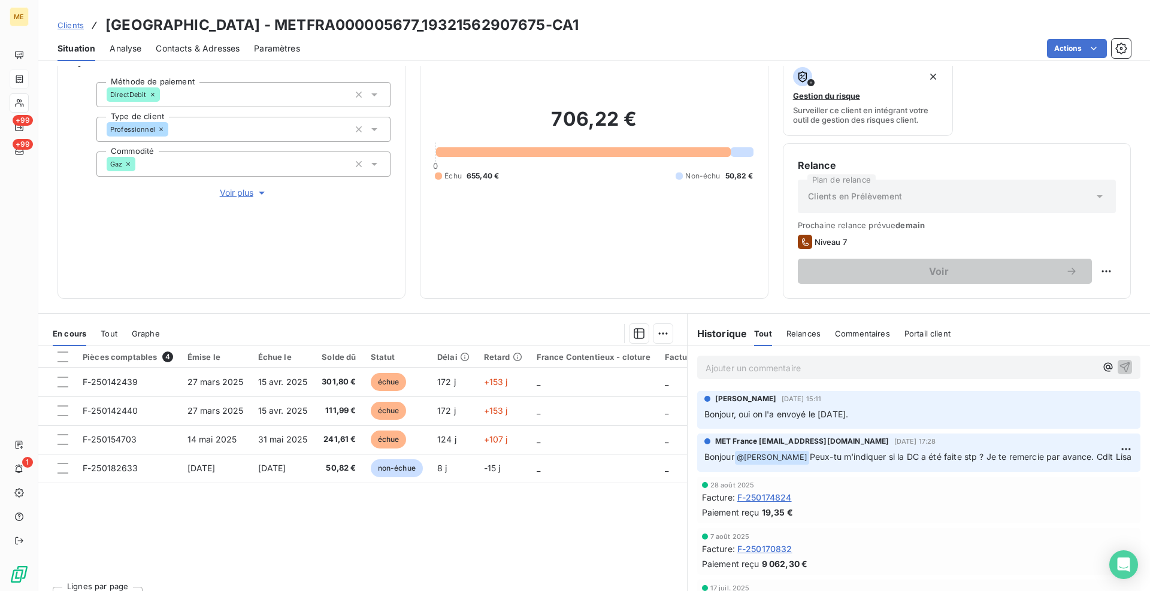
scroll to position [119, 0]
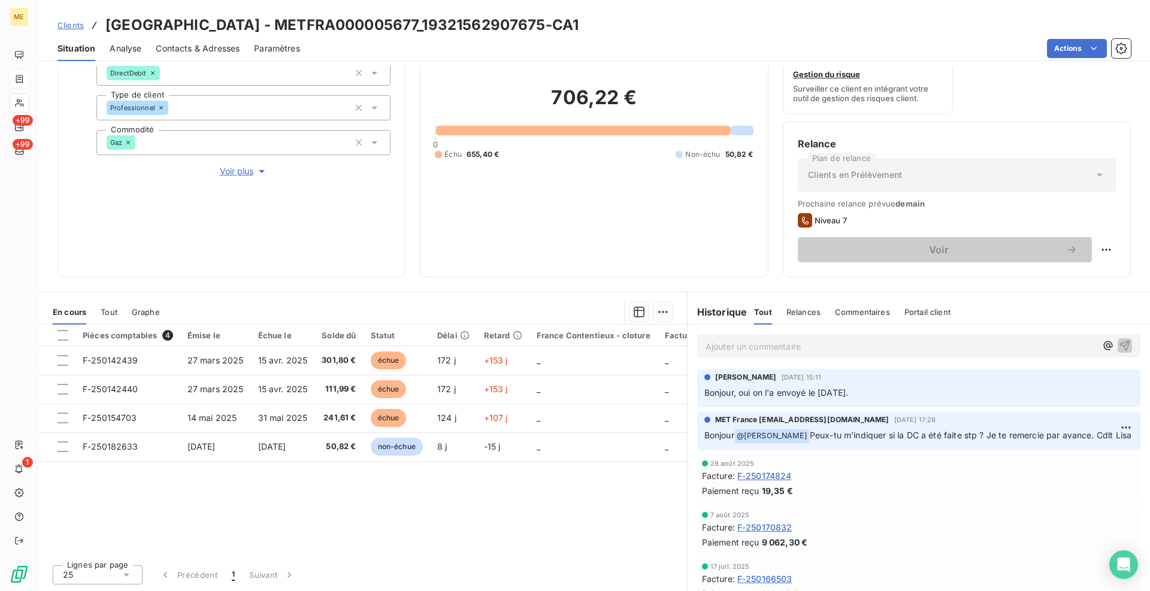
click at [507, 508] on div "Pièces comptables 4 Émise le Échue le Solde dû Statut Délai Retard France Conte…" at bounding box center [362, 440] width 649 height 231
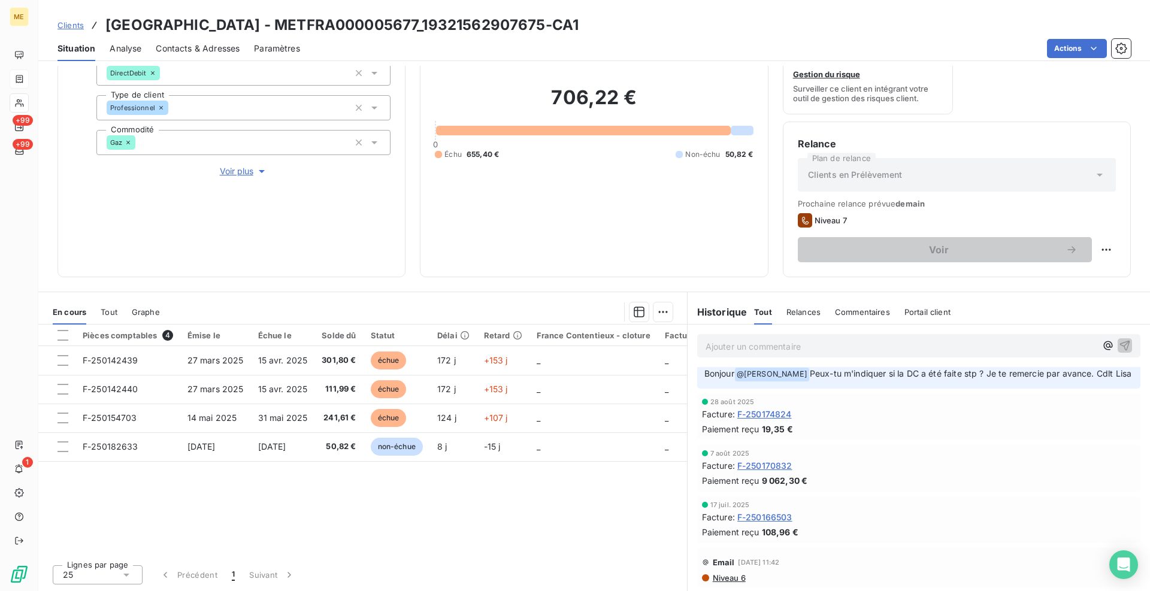
scroll to position [180, 0]
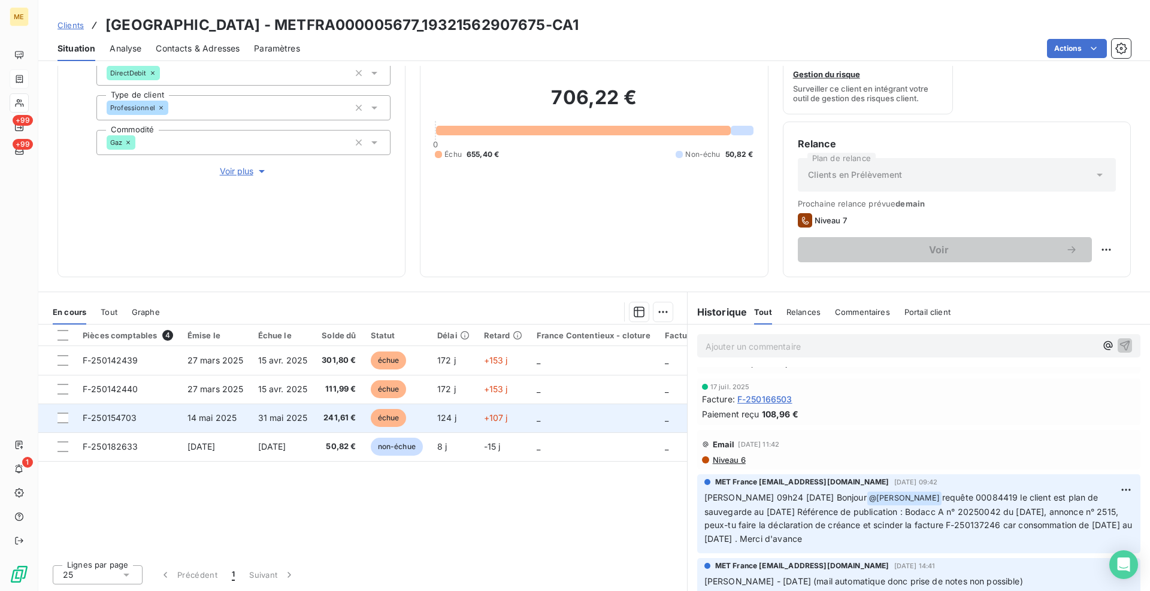
click at [126, 416] on span "F-250154703" at bounding box center [110, 418] width 54 height 10
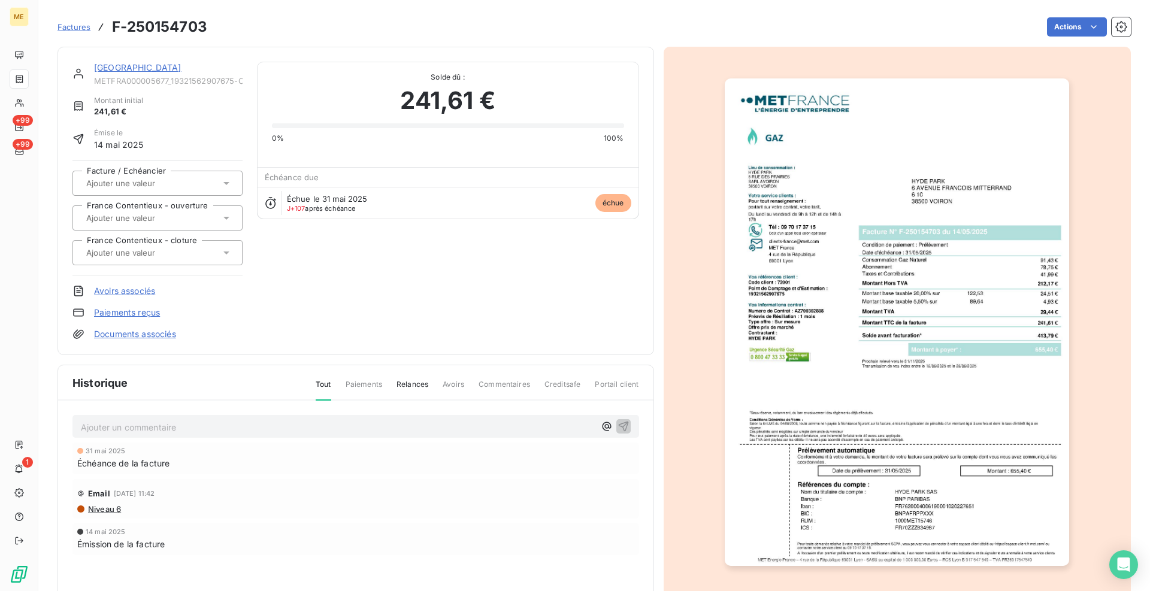
click at [949, 347] on img "button" at bounding box center [897, 321] width 344 height 487
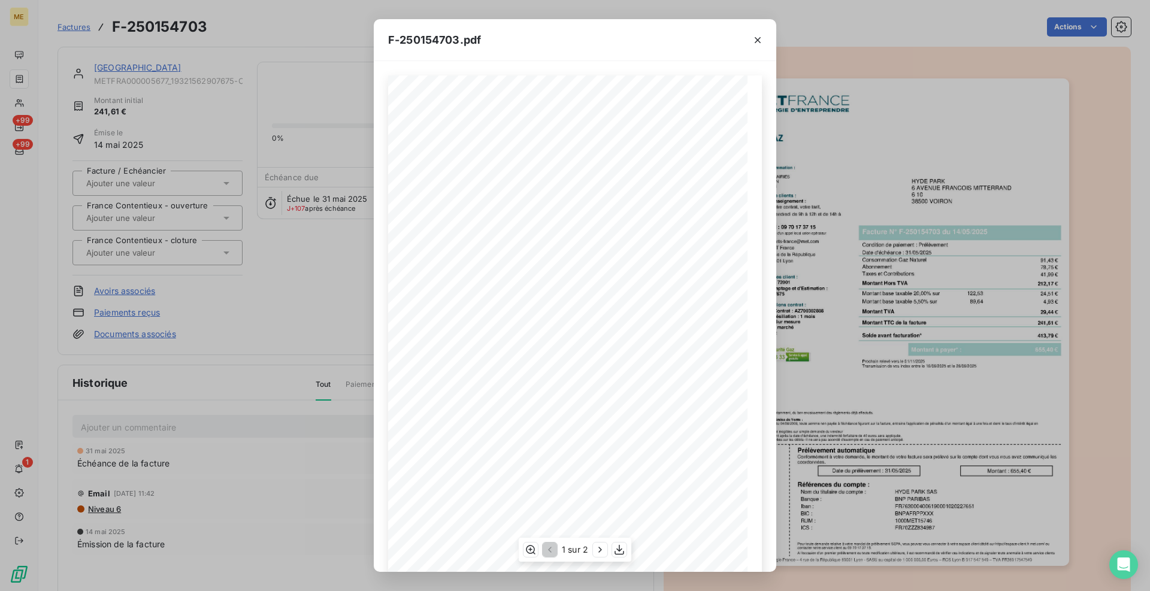
scroll to position [26, 0]
click at [599, 552] on icon "button" at bounding box center [599, 549] width 3 height 5
click at [531, 551] on icon "button" at bounding box center [529, 550] width 12 height 12
drag, startPoint x: 495, startPoint y: 291, endPoint x: 566, endPoint y: 293, distance: 71.9
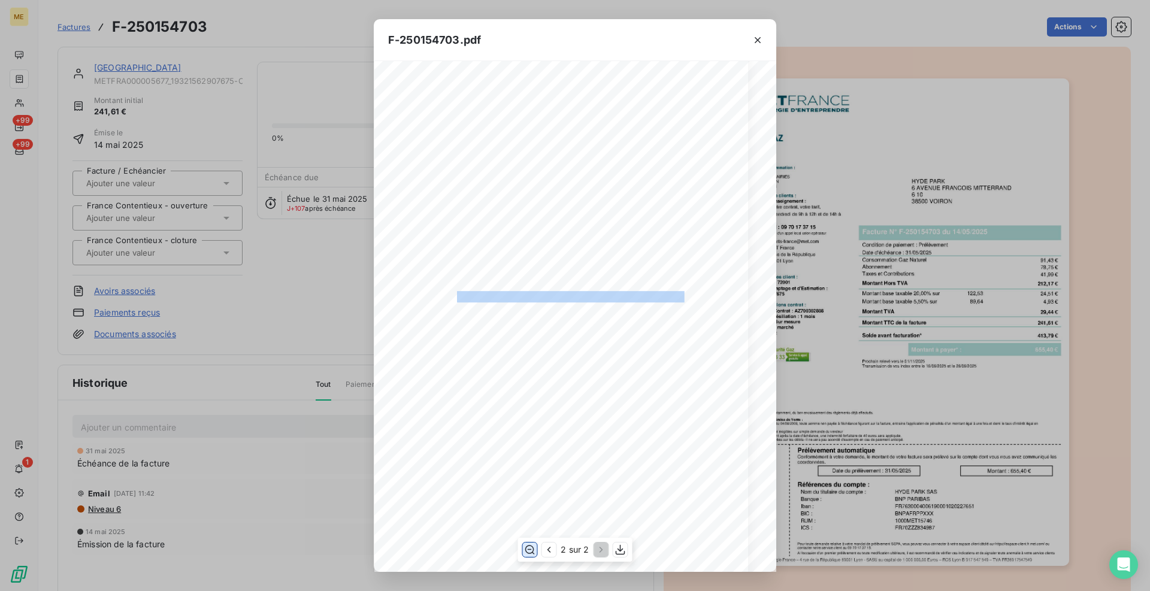
click at [566, 293] on span at bounding box center [575, 295] width 237 height 8
click at [566, 296] on span at bounding box center [575, 295] width 237 height 8
click at [759, 39] on icon "button" at bounding box center [758, 40] width 12 height 12
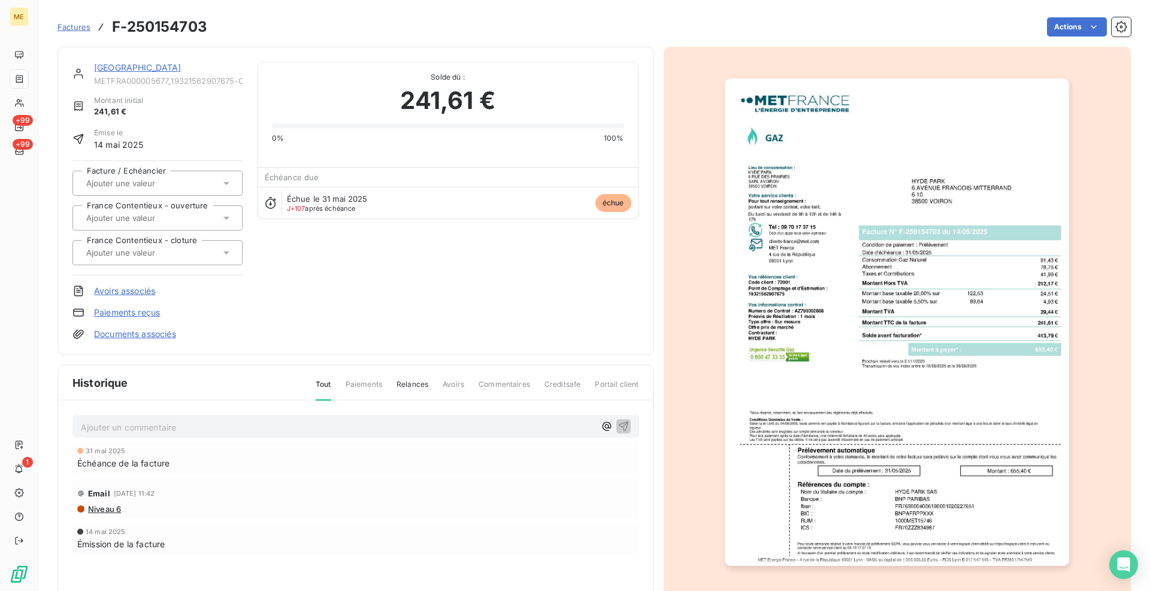
click at [319, 284] on div "[GEOGRAPHIC_DATA] METFRA000005677_19321562907675-CA1 Montant initial 241,61 € É…" at bounding box center [355, 201] width 566 height 278
click at [128, 64] on link "[GEOGRAPHIC_DATA]" at bounding box center [137, 67] width 87 height 10
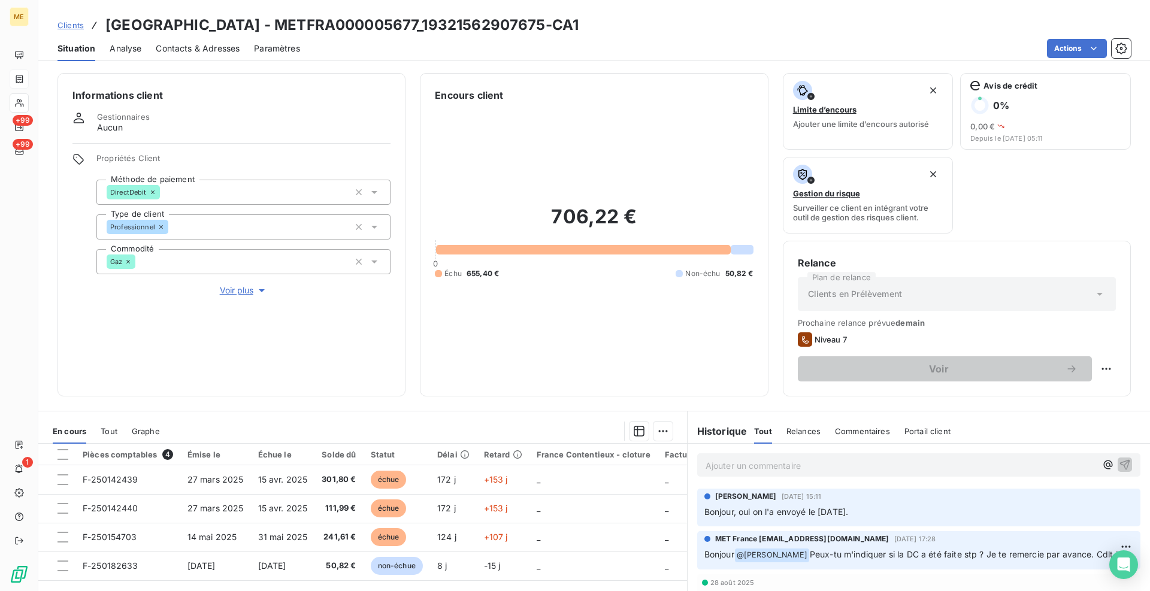
drag, startPoint x: 108, startPoint y: 427, endPoint x: 137, endPoint y: 420, distance: 28.9
click at [108, 427] on span "Tout" at bounding box center [109, 431] width 17 height 10
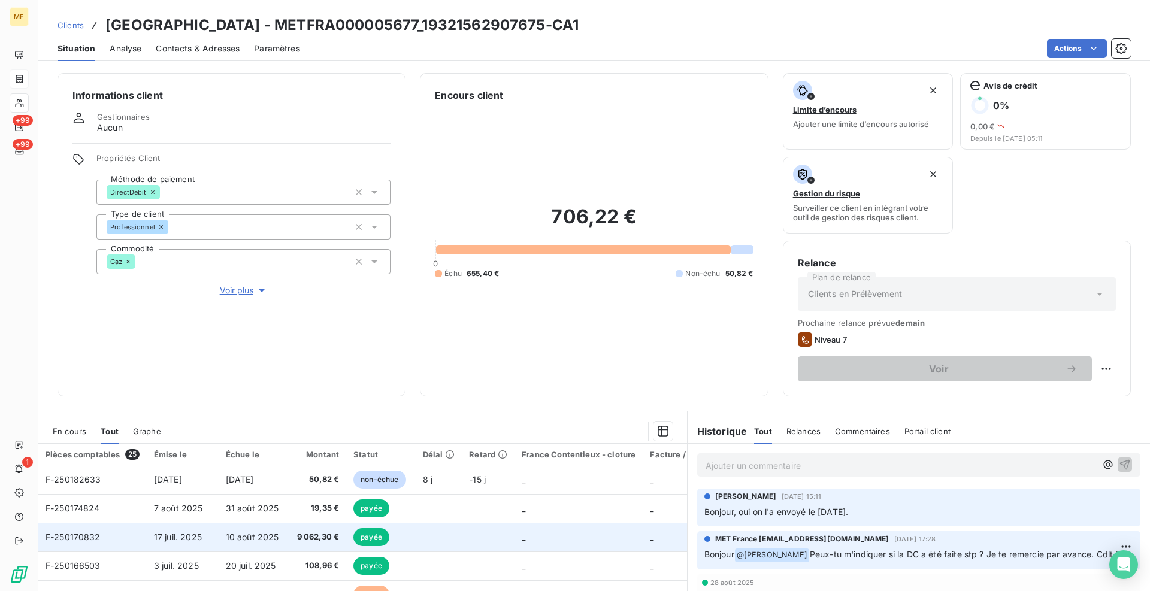
click at [79, 538] on span "F-250170832" at bounding box center [73, 537] width 55 height 10
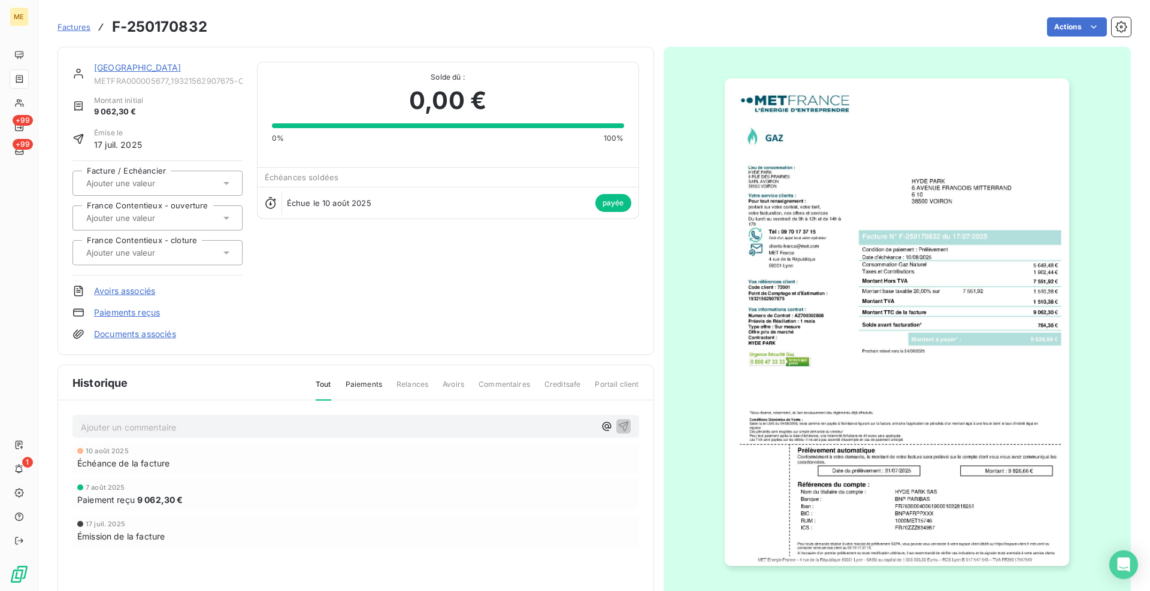
click at [855, 266] on img "button" at bounding box center [897, 321] width 344 height 487
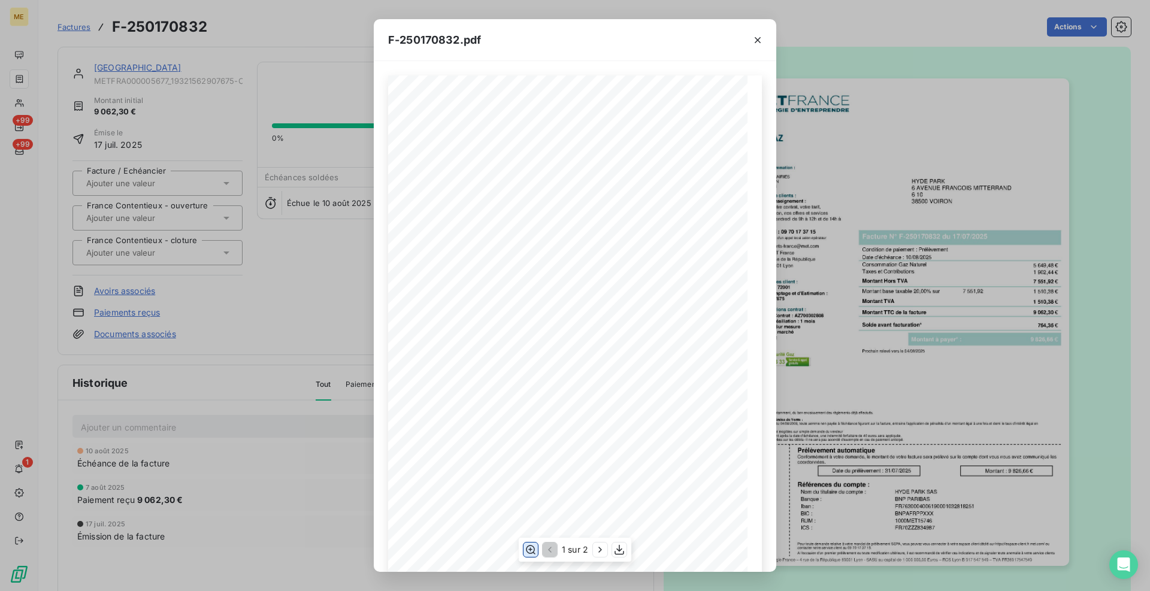
click at [529, 553] on icon "button" at bounding box center [531, 549] width 10 height 9
click at [595, 555] on icon "button" at bounding box center [600, 550] width 12 height 12
drag, startPoint x: 582, startPoint y: 202, endPoint x: 565, endPoint y: 203, distance: 16.8
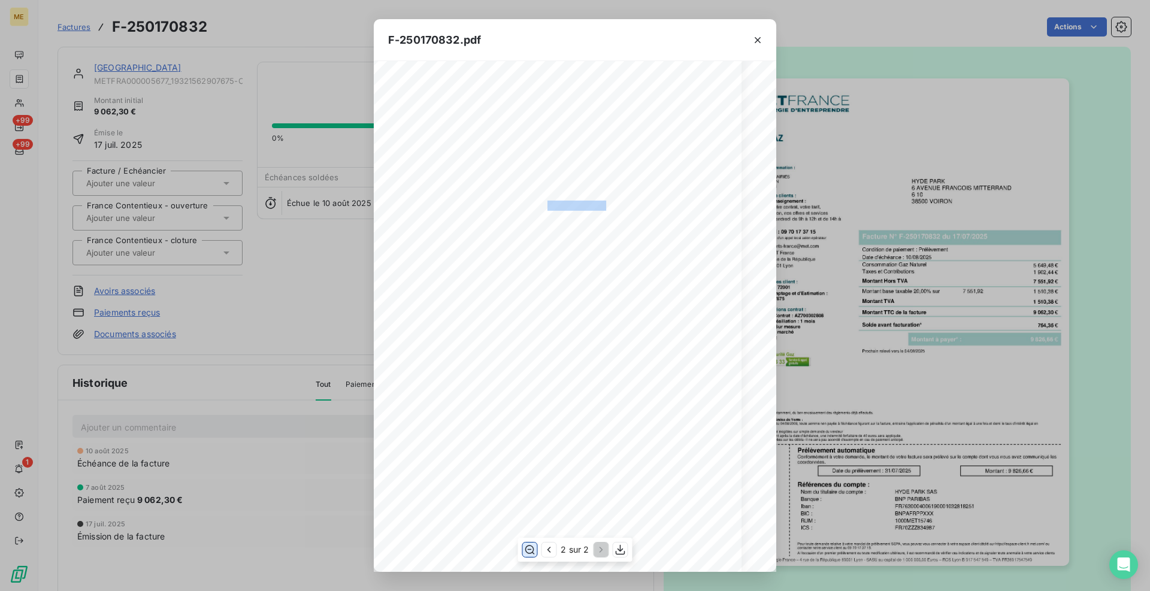
click at [565, 203] on span at bounding box center [578, 204] width 62 height 7
click at [572, 205] on span at bounding box center [578, 204] width 62 height 7
click at [575, 217] on span at bounding box center [578, 216] width 62 height 7
drag, startPoint x: 598, startPoint y: 205, endPoint x: 619, endPoint y: 204, distance: 21.6
click at [619, 204] on div "Détail de votre facture : Document à conserver 10 ans Numéro F-250170832 Vos ré…" at bounding box center [554, 424] width 599 height 847
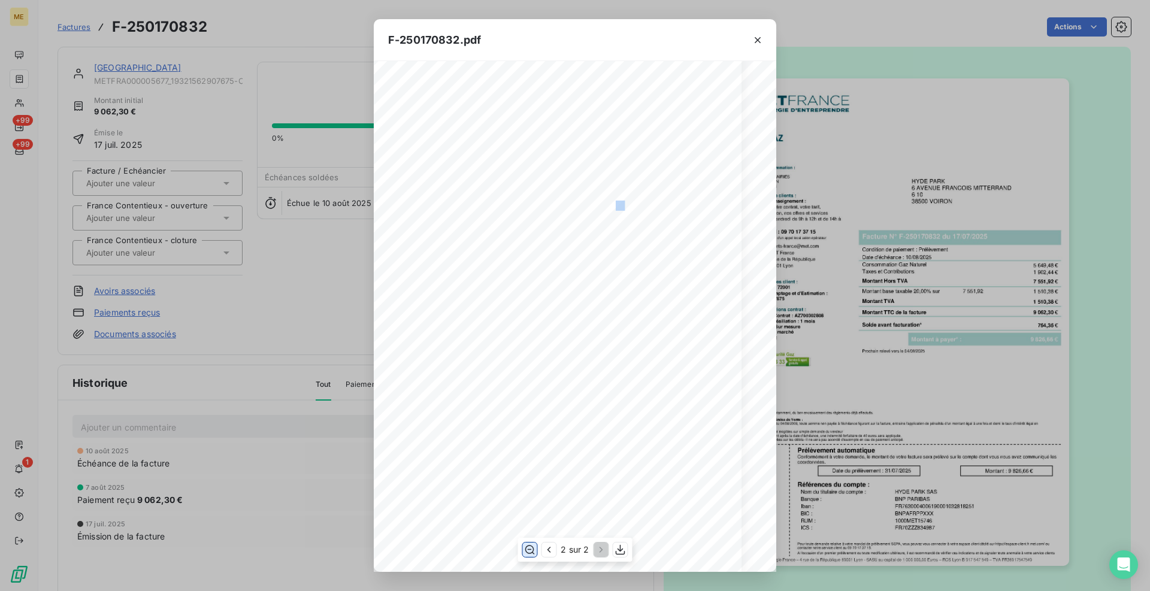
click at [619, 203] on span "14.09" at bounding box center [625, 204] width 18 height 7
drag, startPoint x: 620, startPoint y: 204, endPoint x: 601, endPoint y: 201, distance: 19.3
click at [601, 201] on div "Détail de votre facture : Document à conserver 10 ans Numéro F-250170832 Vos ré…" at bounding box center [554, 424] width 599 height 847
click at [601, 201] on span at bounding box center [578, 204] width 62 height 7
click at [616, 207] on span "14.09" at bounding box center [625, 204] width 18 height 7
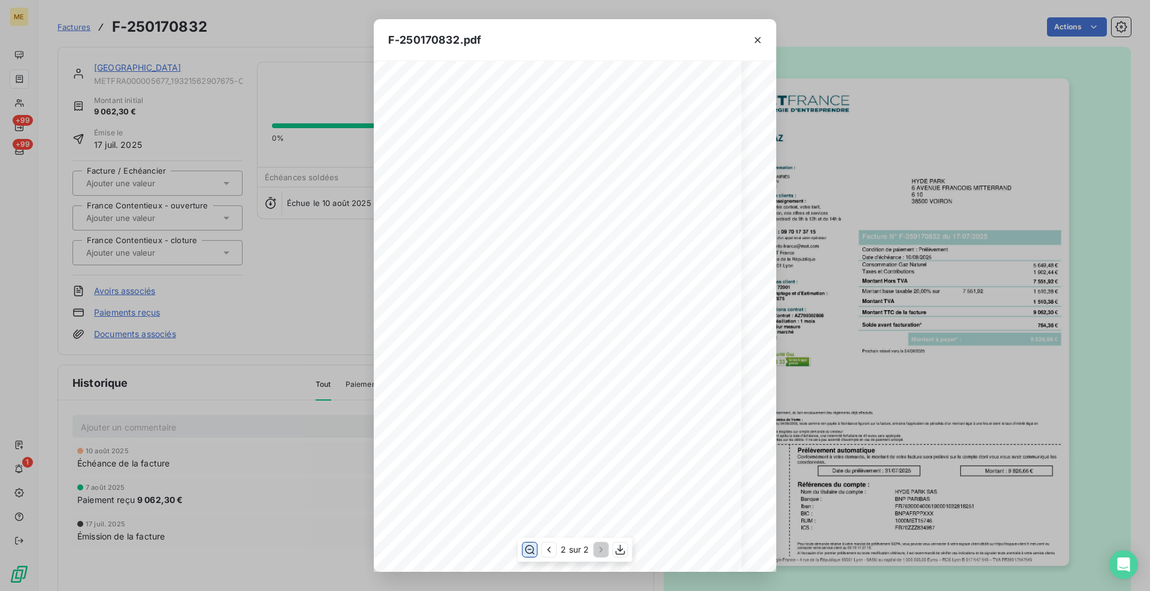
click at [616, 216] on span "13.78" at bounding box center [625, 216] width 18 height 7
drag, startPoint x: 487, startPoint y: 176, endPoint x: 549, endPoint y: 176, distance: 61.7
click at [549, 176] on span at bounding box center [566, 176] width 232 height 8
click at [537, 293] on span at bounding box center [534, 290] width 35 height 7
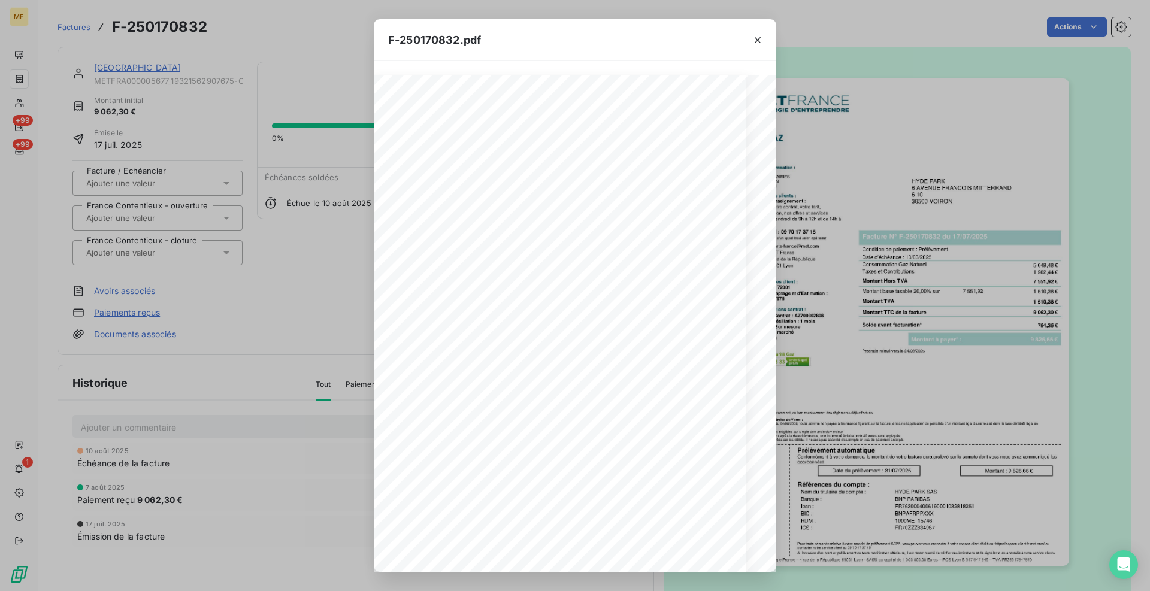
scroll to position [0, 17]
drag, startPoint x: 666, startPoint y: 278, endPoint x: 654, endPoint y: 279, distance: 12.0
click at [654, 279] on span at bounding box center [654, 278] width 34 height 7
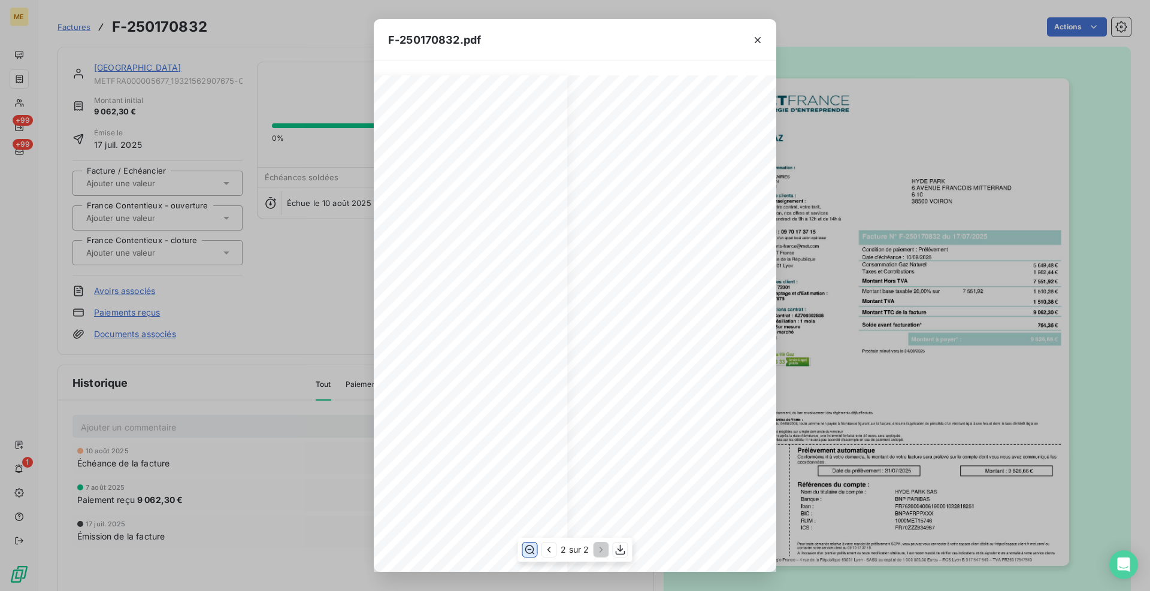
click at [635, 280] on span "20,00%" at bounding box center [646, 278] width 23 height 7
drag, startPoint x: 558, startPoint y: 275, endPoint x: 544, endPoint y: 275, distance: 14.4
click at [544, 275] on span at bounding box center [561, 278] width 62 height 7
click at [269, 287] on div "F-250170832.pdf Détail de votre facture : Document à conserver 10 ans Numéro F-…" at bounding box center [575, 295] width 1150 height 591
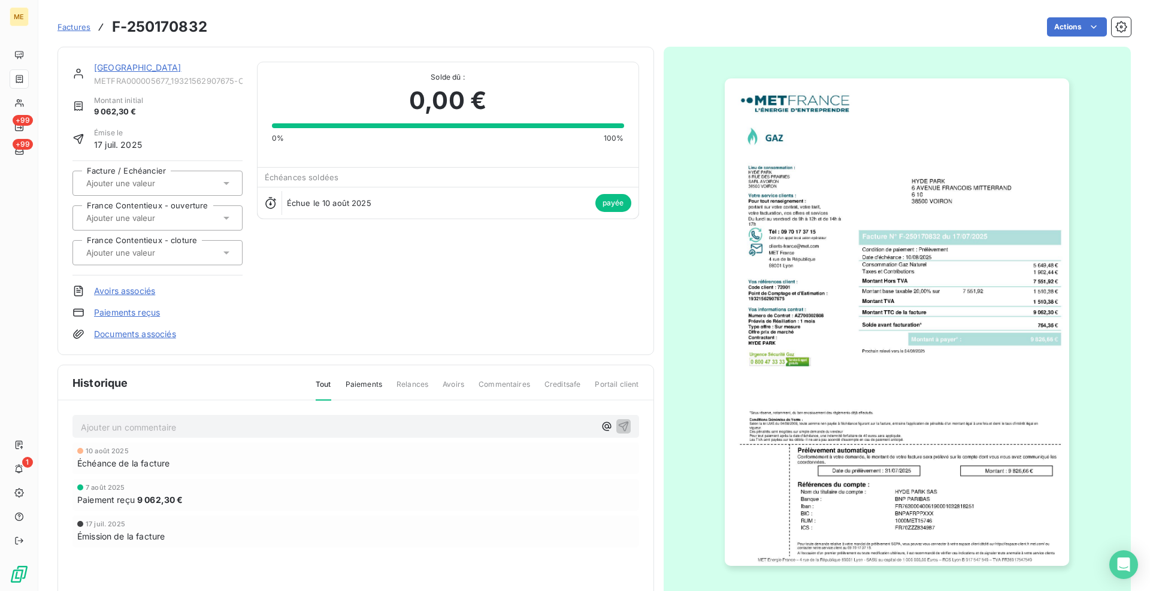
click at [123, 70] on link "[GEOGRAPHIC_DATA]" at bounding box center [137, 67] width 87 height 10
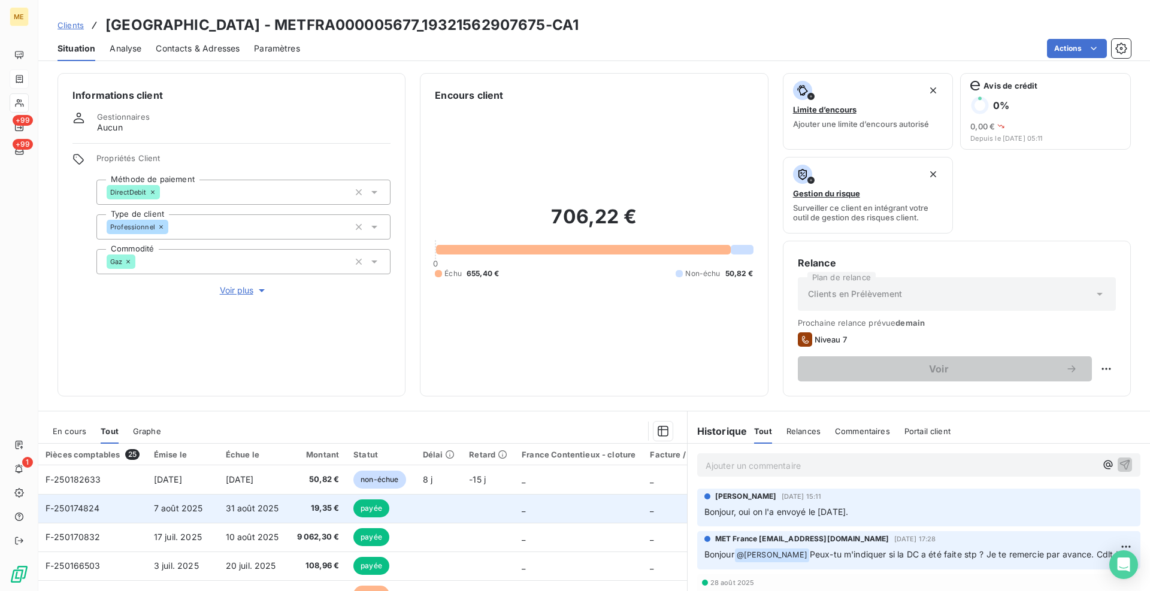
click at [87, 507] on span "F-250174824" at bounding box center [73, 508] width 54 height 10
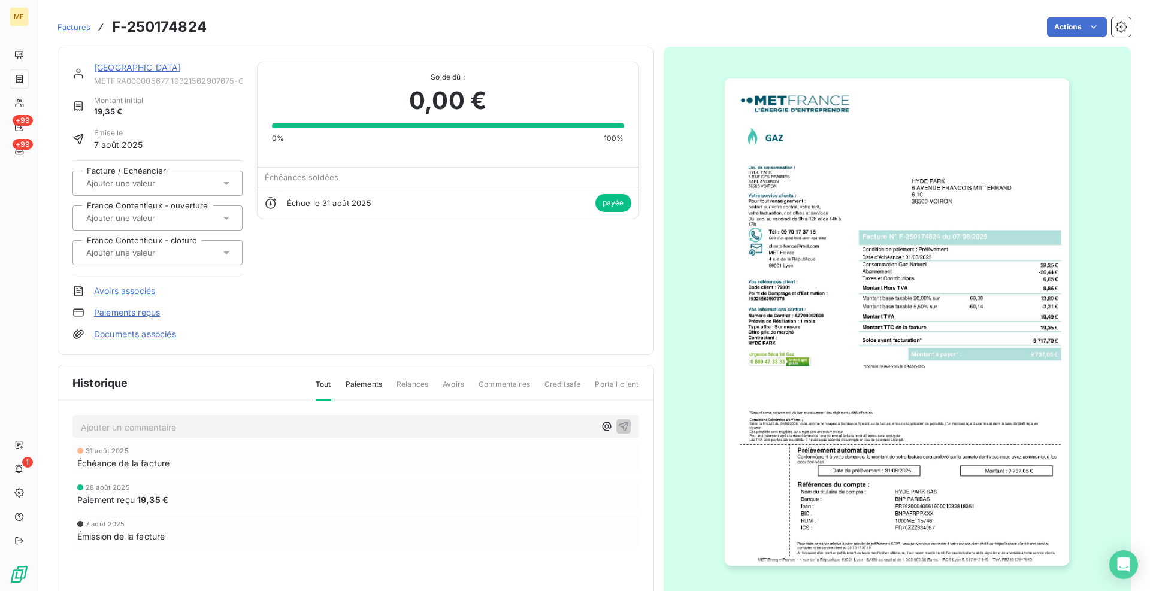
click at [902, 354] on img "button" at bounding box center [897, 321] width 344 height 487
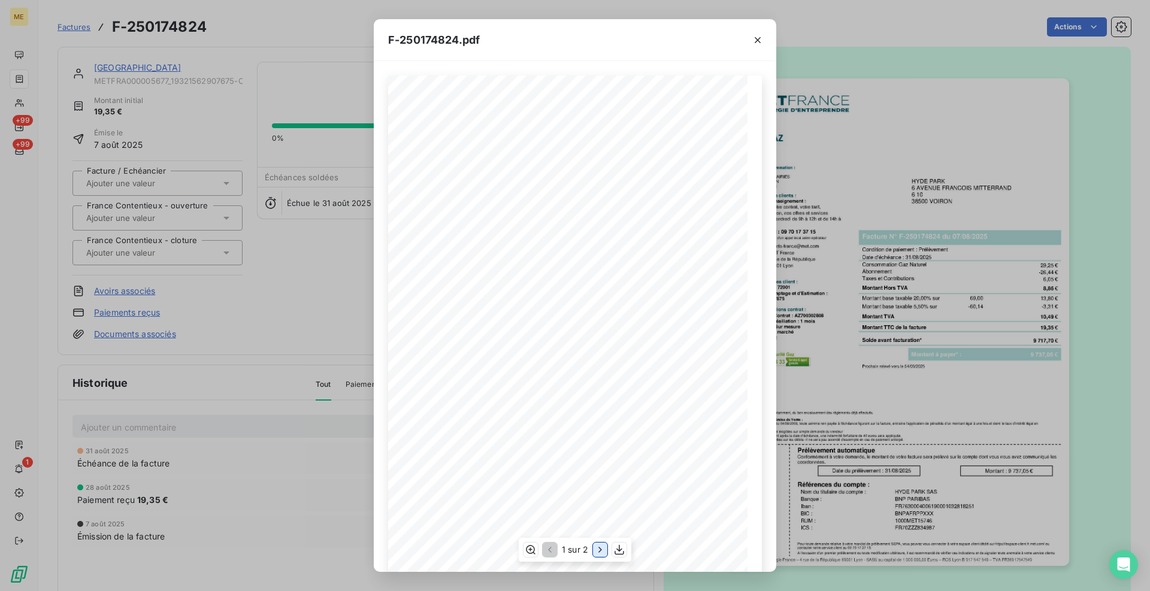
click at [604, 548] on icon "button" at bounding box center [600, 550] width 12 height 12
click at [757, 39] on icon "button" at bounding box center [758, 40] width 6 height 6
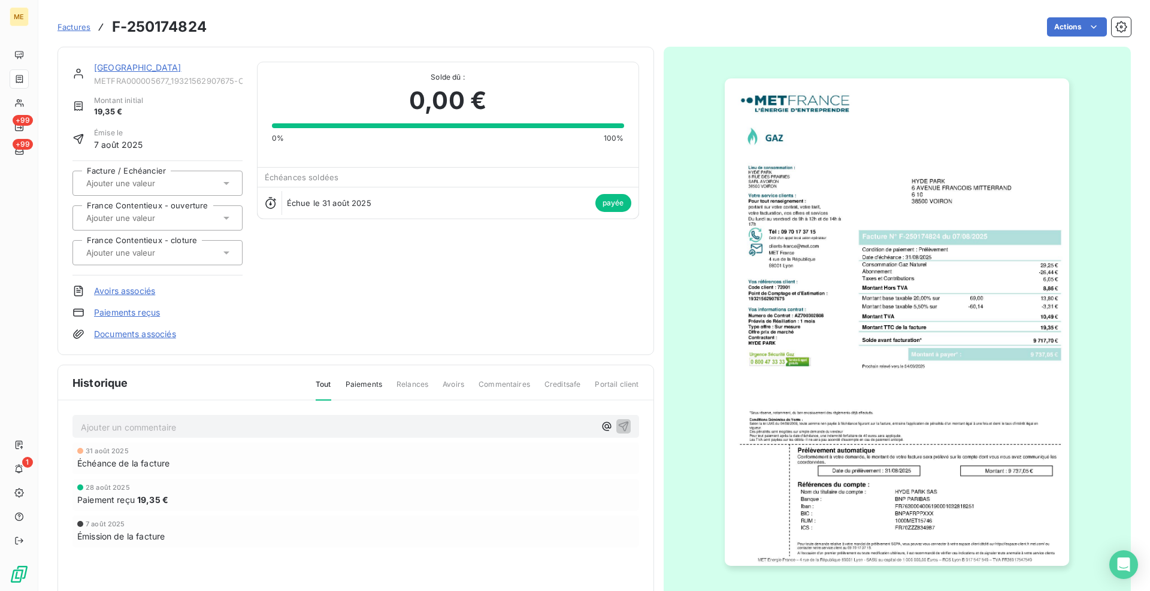
click at [119, 68] on link "[GEOGRAPHIC_DATA]" at bounding box center [137, 67] width 87 height 10
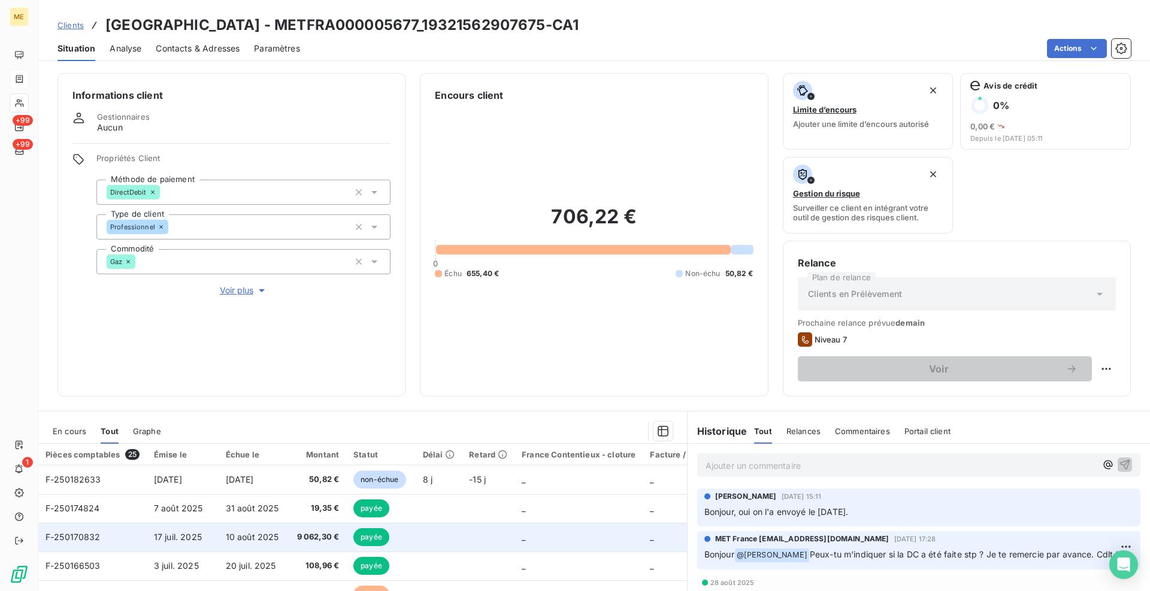
click at [83, 534] on span "F-250170832" at bounding box center [73, 537] width 55 height 10
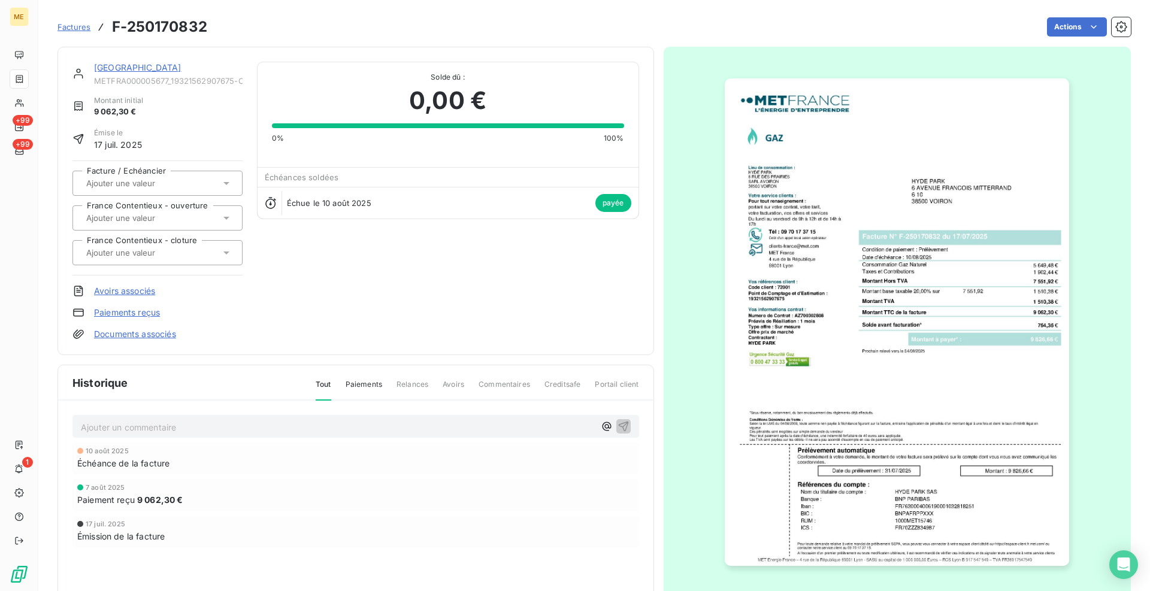
click at [871, 332] on img "button" at bounding box center [897, 321] width 344 height 487
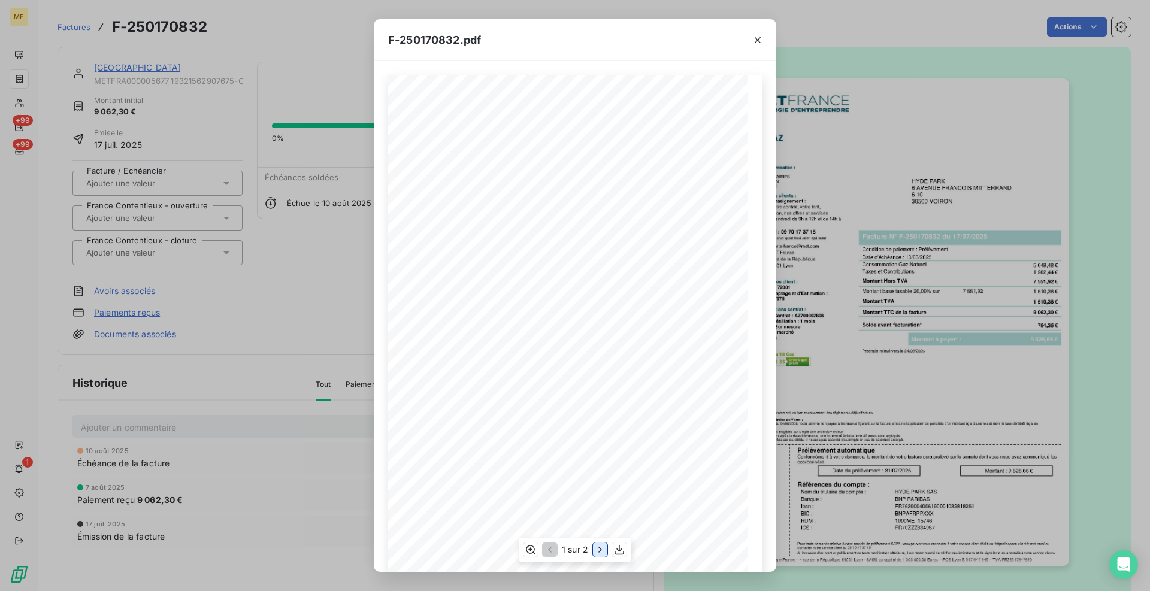
click at [598, 550] on icon "button" at bounding box center [600, 550] width 12 height 12
click at [523, 553] on icon "button" at bounding box center [529, 550] width 12 height 12
drag, startPoint x: 577, startPoint y: 278, endPoint x: 557, endPoint y: 276, distance: 19.8
click at [557, 276] on div "Détail de votre facture : Document à conserver 10 ans Numéro F-250170832 Vos ré…" at bounding box center [513, 498] width 599 height 847
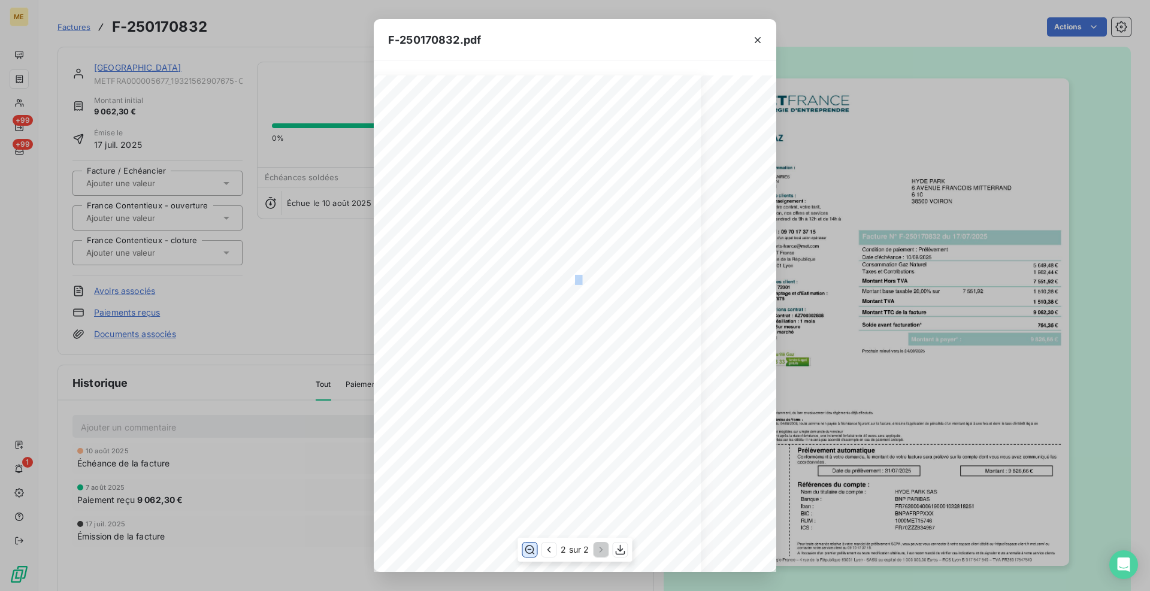
click at [557, 276] on span at bounding box center [538, 278] width 62 height 7
click at [564, 277] on span at bounding box center [538, 278] width 62 height 7
click at [568, 277] on span at bounding box center [538, 278] width 62 height 7
click at [581, 281] on span "14.09" at bounding box center [584, 278] width 18 height 7
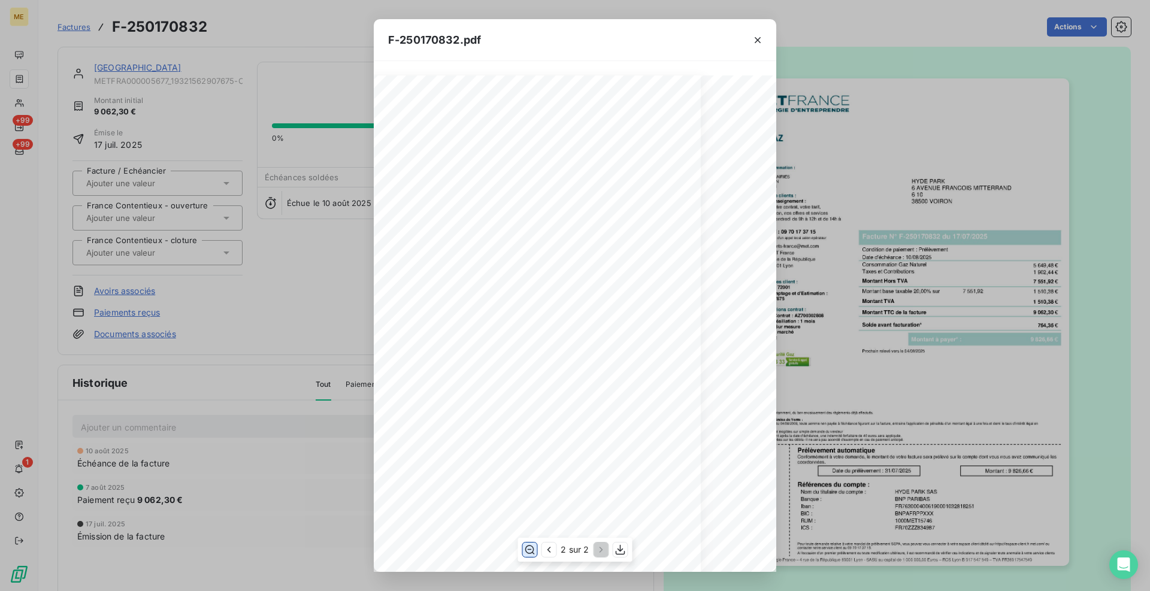
click at [579, 280] on span "14.09" at bounding box center [584, 278] width 18 height 7
click at [694, 392] on span "85082" at bounding box center [700, 392] width 19 height 7
drag, startPoint x: 640, startPoint y: 278, endPoint x: 620, endPoint y: 278, distance: 20.4
click at [620, 278] on div "Détail de votre facture : Document à conserver 10 ans Numéro F-250170832 Vos ré…" at bounding box center [574, 498] width 599 height 847
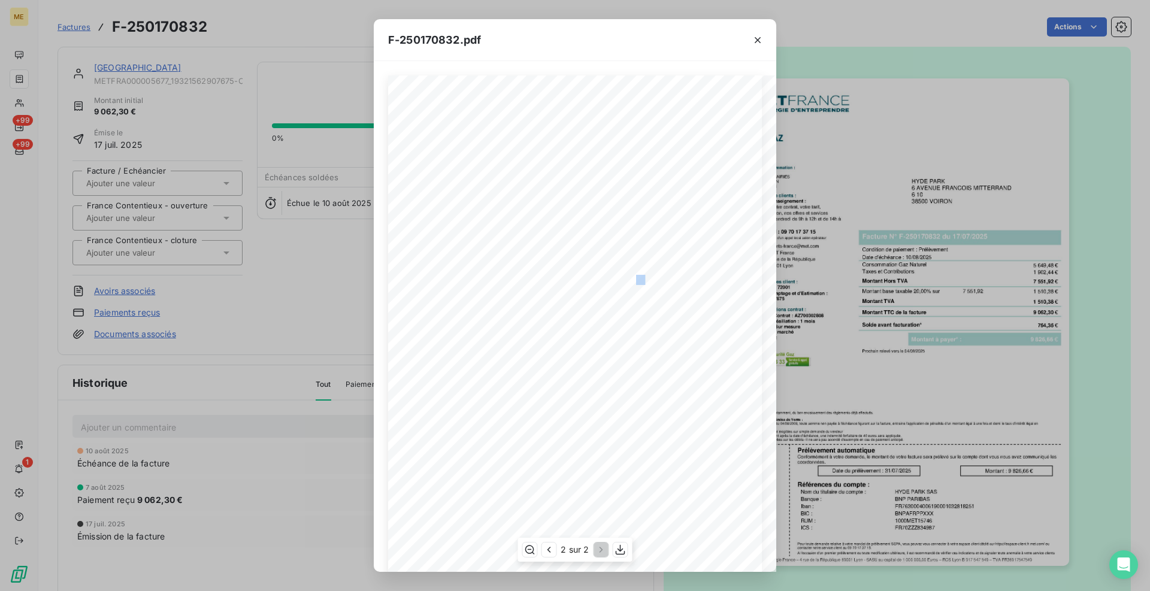
click at [620, 278] on span at bounding box center [599, 278] width 62 height 7
drag, startPoint x: 757, startPoint y: 38, endPoint x: 641, endPoint y: 34, distance: 116.2
click at [757, 38] on icon "button" at bounding box center [758, 40] width 12 height 12
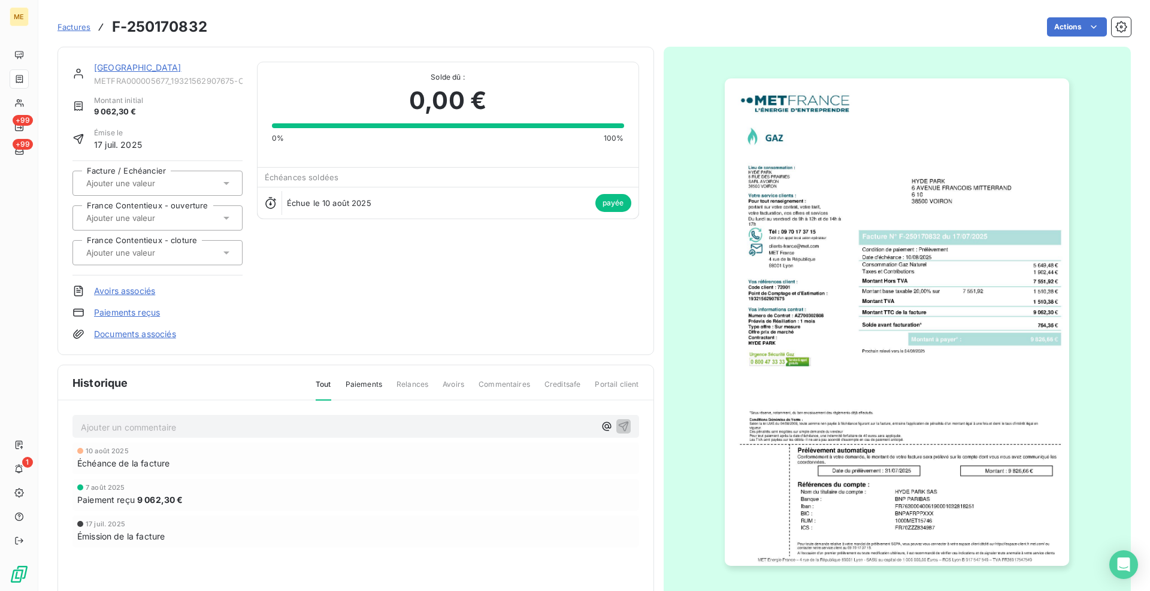
click at [647, 26] on div "Actions" at bounding box center [676, 26] width 909 height 19
drag, startPoint x: 198, startPoint y: 123, endPoint x: 163, endPoint y: 93, distance: 45.0
click at [198, 123] on div "HYDE PARK METFRA000005677_19321562907675-CA1 Montant initial 9 062,30 € Émise l…" at bounding box center [157, 201] width 170 height 278
click at [130, 72] on link "[GEOGRAPHIC_DATA]" at bounding box center [137, 67] width 87 height 10
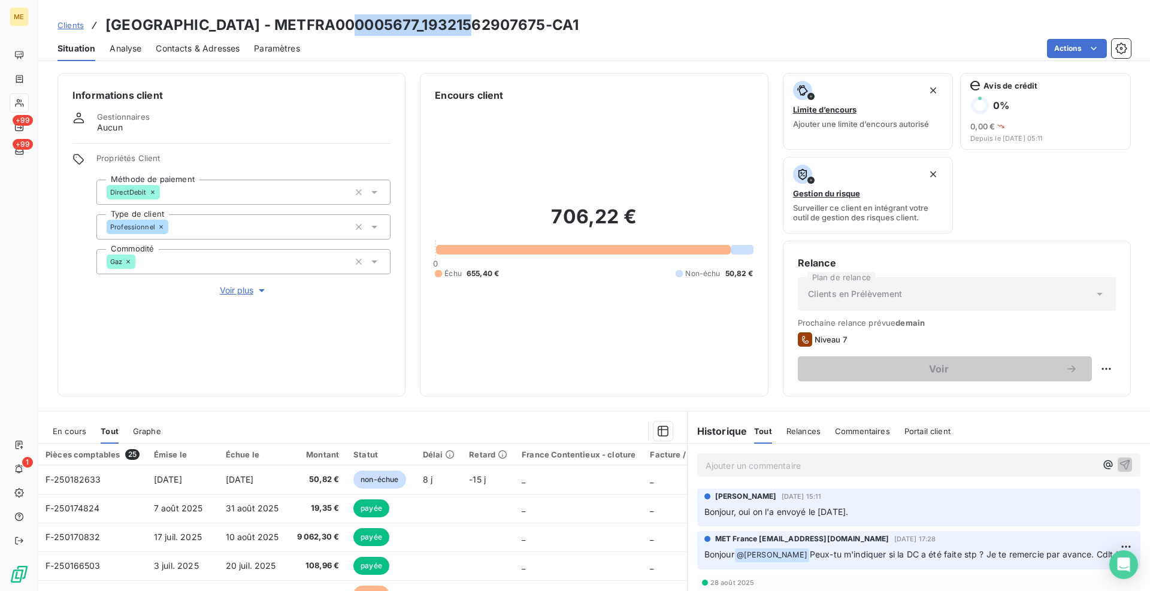
drag, startPoint x: 474, startPoint y: 25, endPoint x: 353, endPoint y: 19, distance: 120.5
click at [353, 19] on h3 "[GEOGRAPHIC_DATA] - METFRA000005677_19321562907675-CA1" at bounding box center [341, 25] width 473 height 22
copy h3 "19321562907675"
drag, startPoint x: 411, startPoint y: 67, endPoint x: 269, endPoint y: 10, distance: 153.5
click at [411, 67] on div "Informations client Gestionnaires Aucun Propriétés Client Méthode de paiement D…" at bounding box center [593, 328] width 1111 height 525
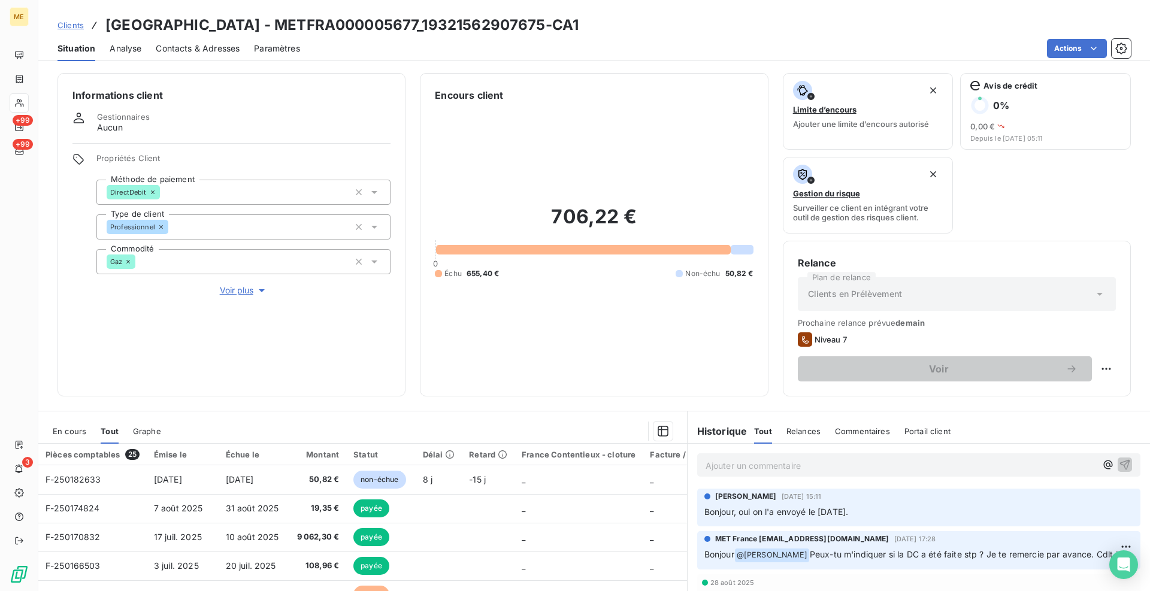
click at [77, 28] on span "Clients" at bounding box center [70, 25] width 26 height 10
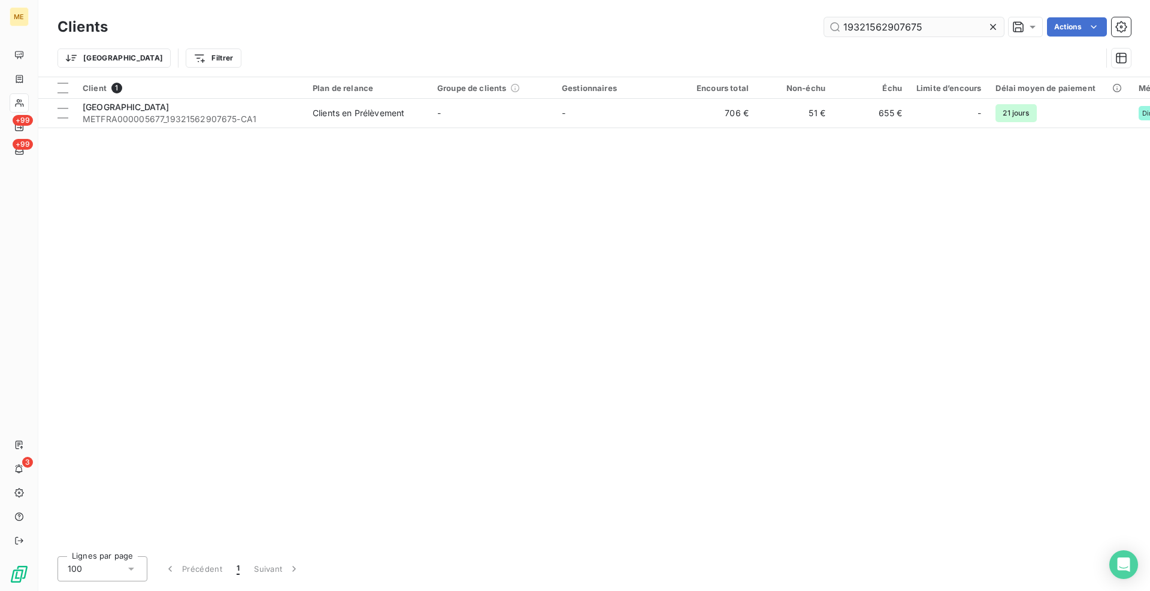
click at [911, 20] on input "19321562907675" at bounding box center [914, 26] width 180 height 19
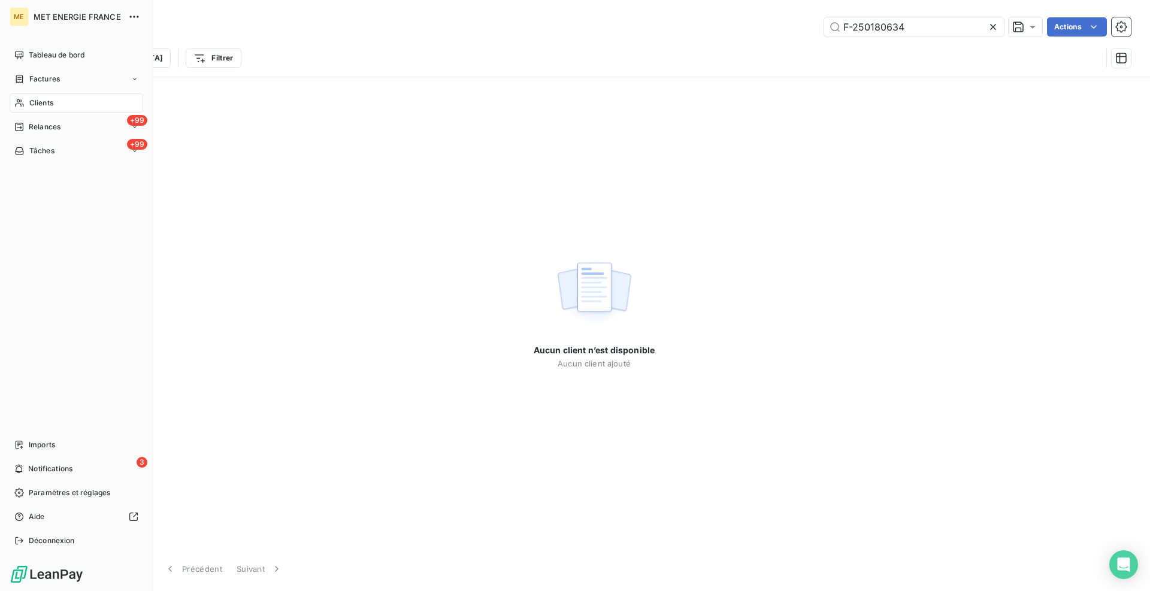
type input "F-250180634"
click at [23, 68] on nav "Tableau de bord Factures Clients +99 Relances +99 Tâches" at bounding box center [77, 103] width 134 height 115
click at [23, 75] on div "Factures" at bounding box center [77, 78] width 134 height 19
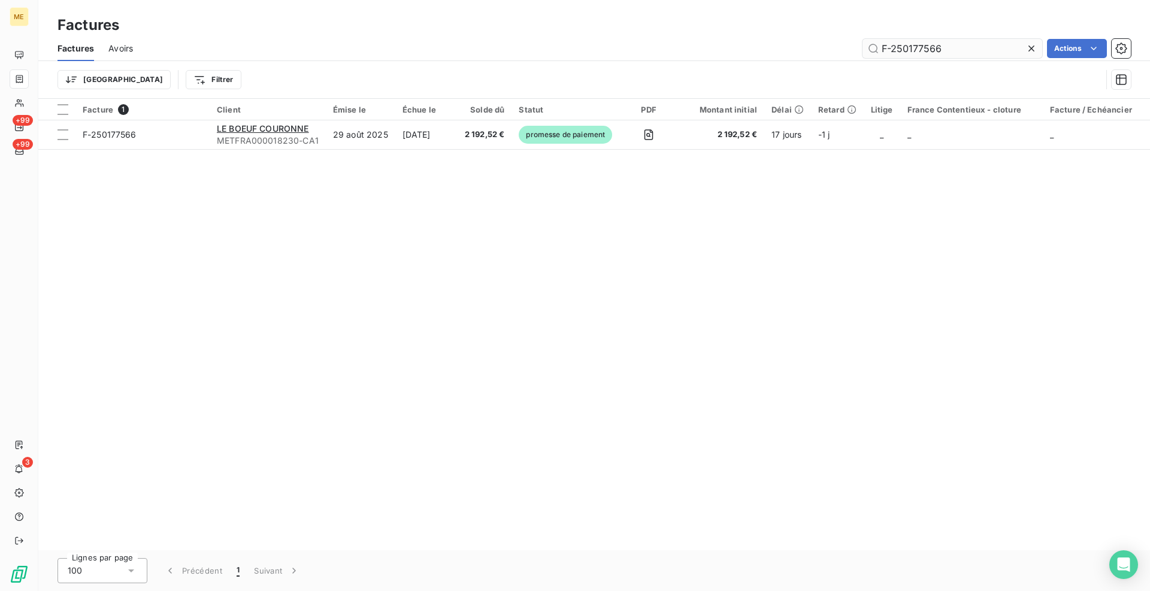
drag, startPoint x: 1032, startPoint y: 49, endPoint x: 957, endPoint y: 47, distance: 74.9
click at [1032, 49] on icon at bounding box center [1031, 49] width 6 height 6
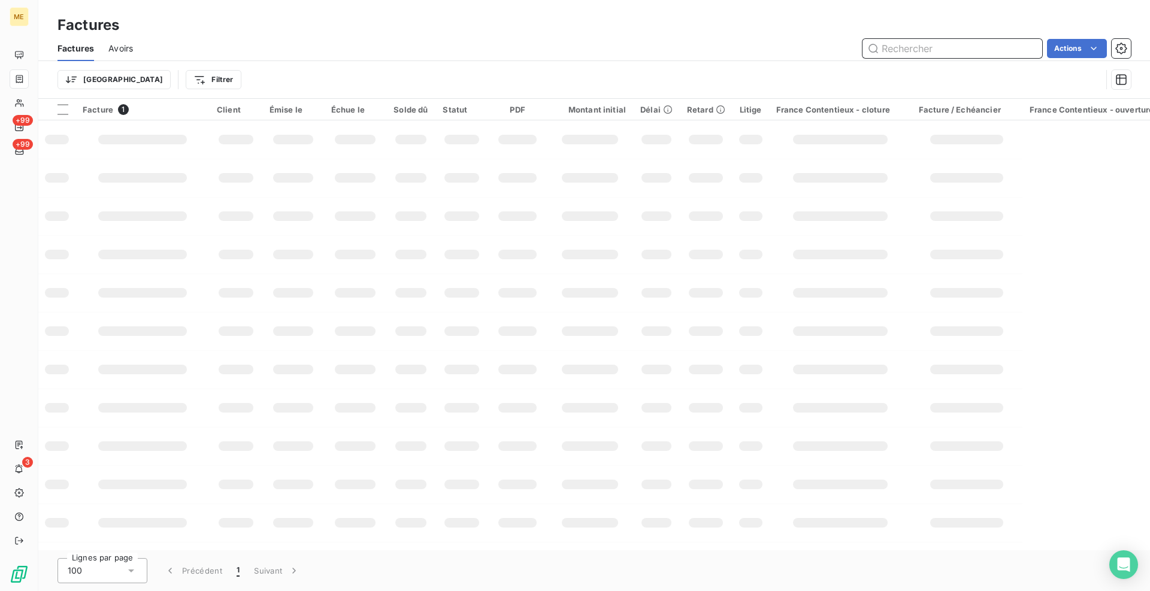
click at [934, 55] on input "text" at bounding box center [952, 48] width 180 height 19
paste input "F-250180634"
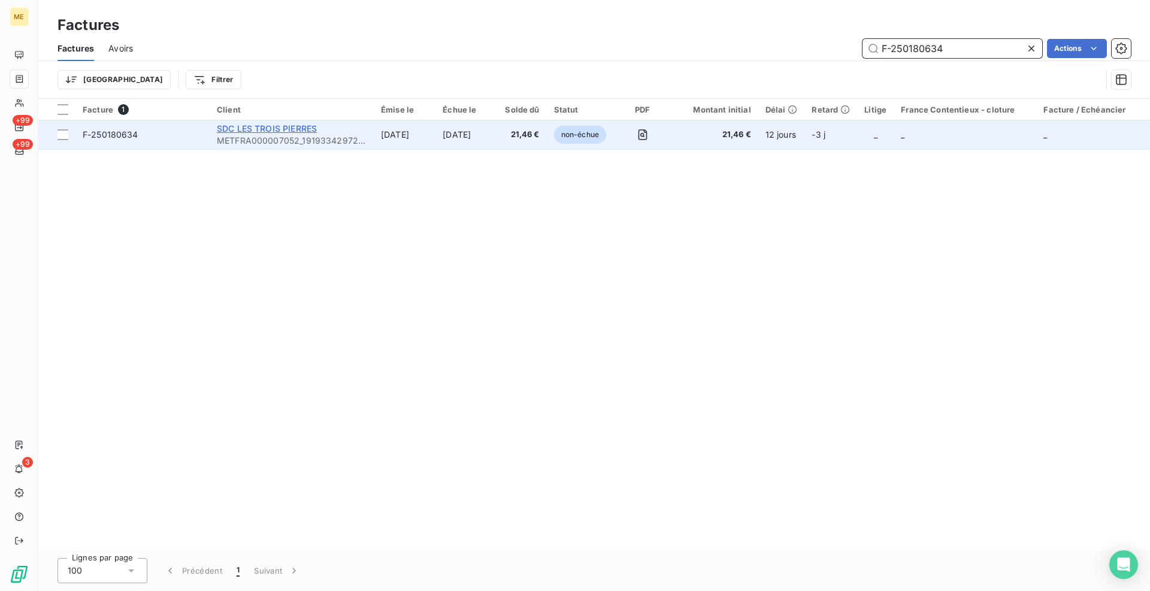
type input "F-250180634"
drag, startPoint x: 265, startPoint y: 126, endPoint x: 286, endPoint y: 142, distance: 26.5
click at [265, 124] on span "SDC LES TROIS PIERRES" at bounding box center [267, 128] width 100 height 10
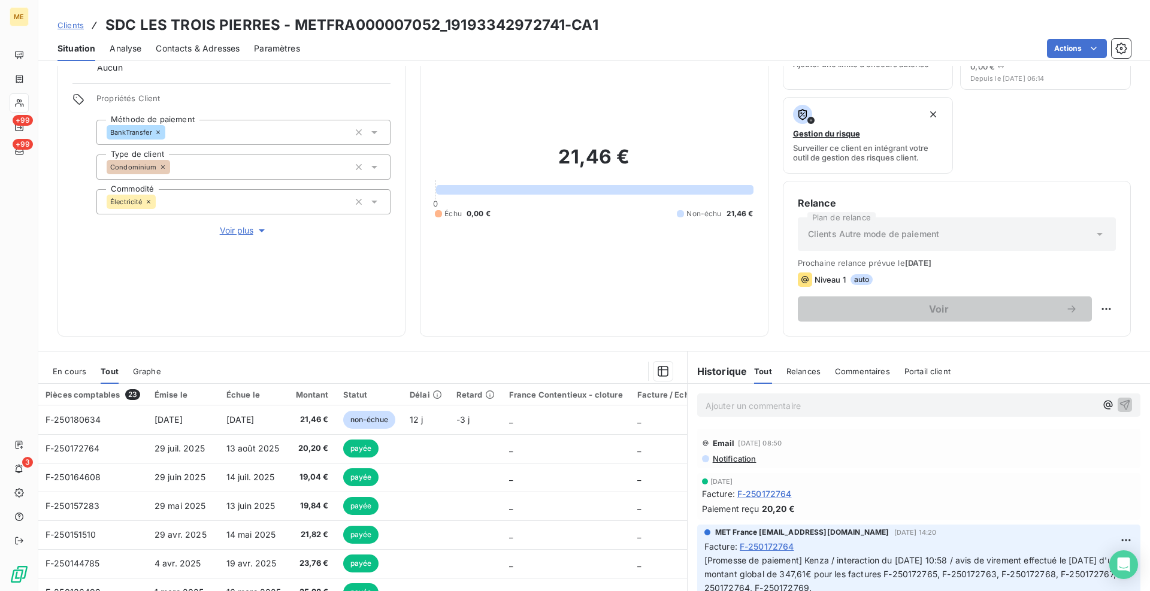
scroll to position [119, 0]
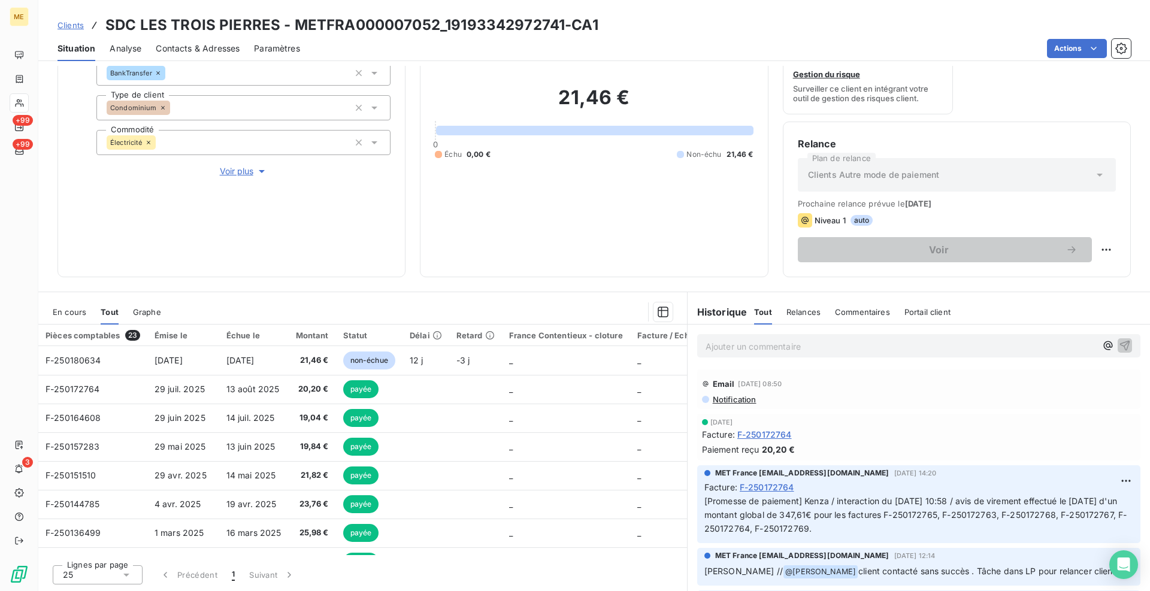
click at [81, 310] on span "En cours" at bounding box center [70, 312] width 34 height 10
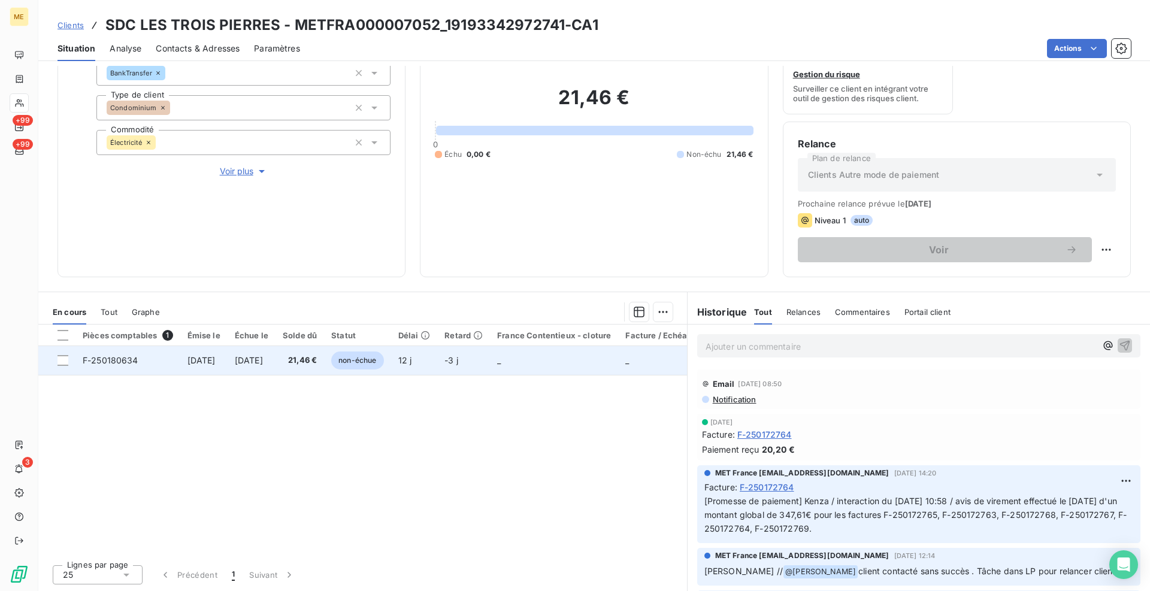
drag, startPoint x: 62, startPoint y: 356, endPoint x: 207, endPoint y: 358, distance: 144.9
click at [65, 356] on div at bounding box center [62, 360] width 11 height 11
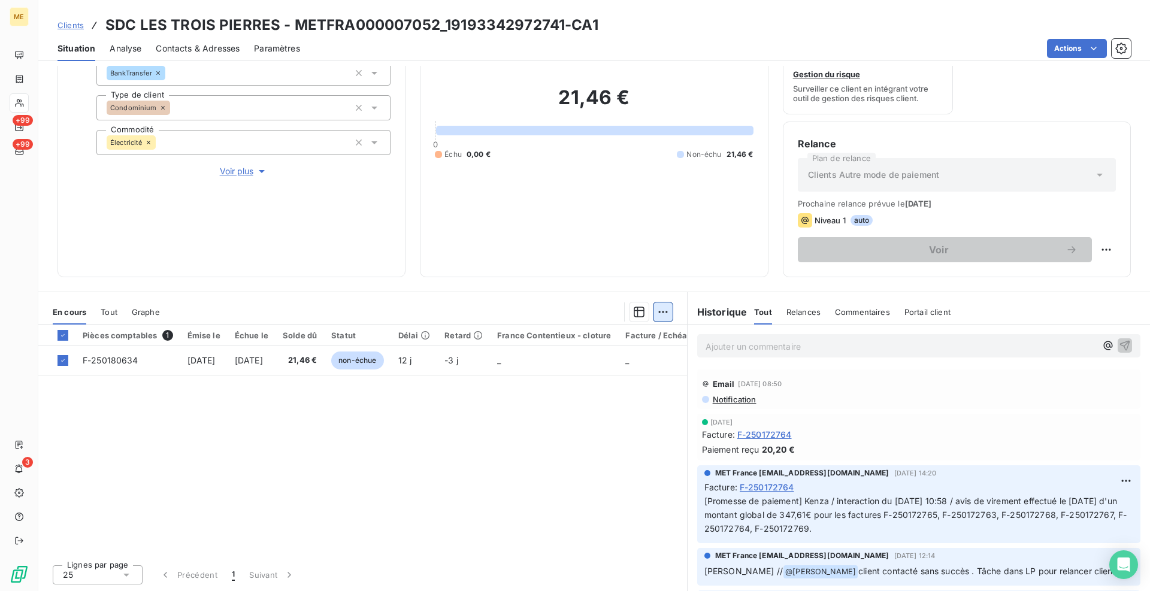
click at [662, 314] on html "ME +99 +99 3 Clients SDC LES TROIS PIERRES - METFRA000007052_19193342972741-CA1…" at bounding box center [575, 295] width 1150 height 591
click at [633, 364] on div "Ajouter une promesse de paiement (1 facture)" at bounding box center [555, 359] width 211 height 19
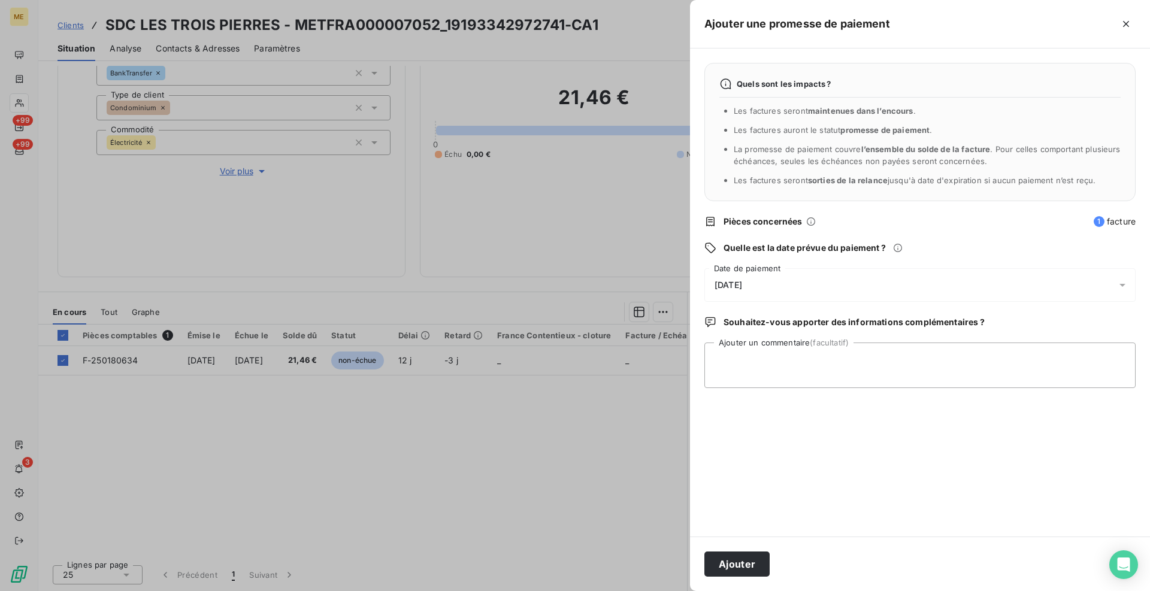
click at [774, 285] on div "[DATE]" at bounding box center [919, 285] width 431 height 34
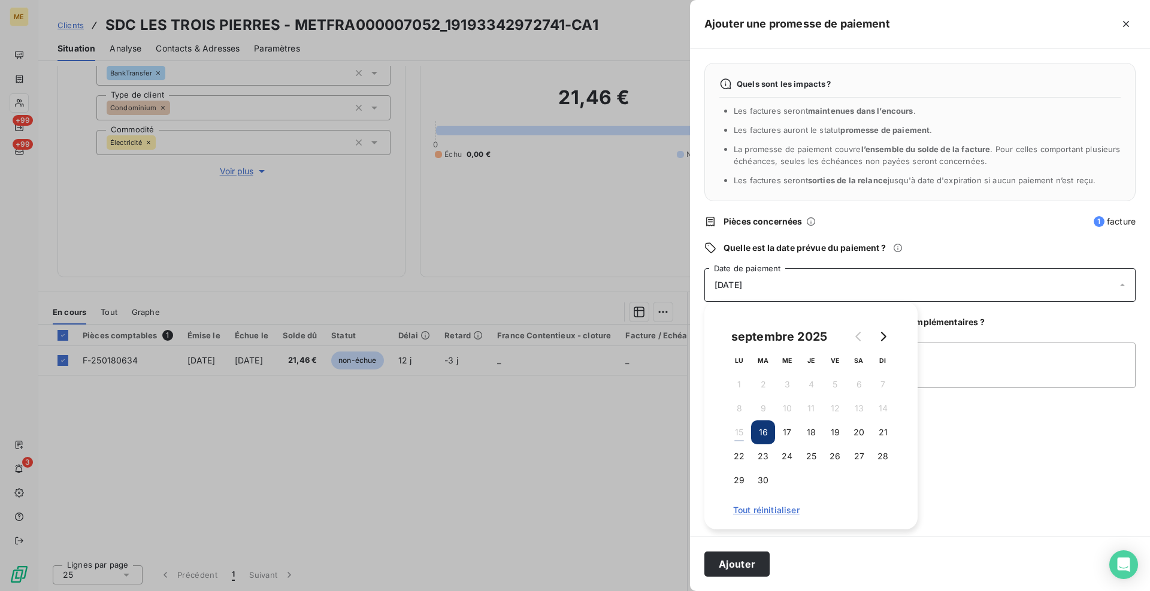
drag, startPoint x: 766, startPoint y: 481, endPoint x: 893, endPoint y: 413, distance: 145.0
click at [767, 481] on button "30" at bounding box center [763, 480] width 24 height 24
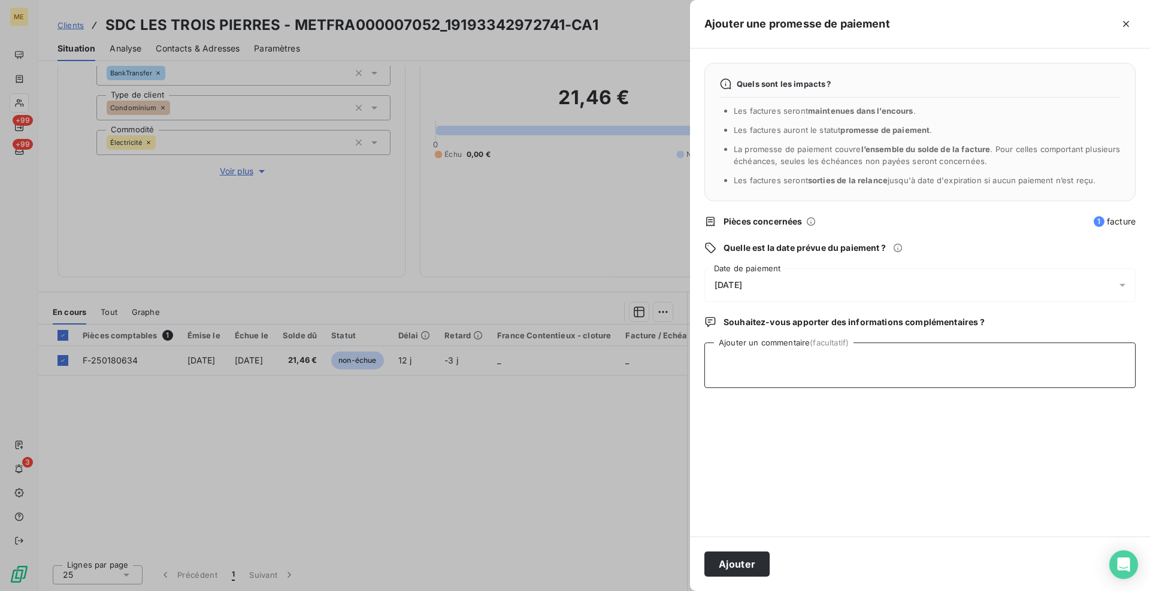
click at [967, 353] on textarea "Ajouter un commentaire (facultatif)" at bounding box center [919, 366] width 431 height 46
type textarea "Cindy - avis de virement reçu et effectué le 15/09/25 de 183.60€"
click at [732, 565] on button "Ajouter" at bounding box center [736, 564] width 65 height 25
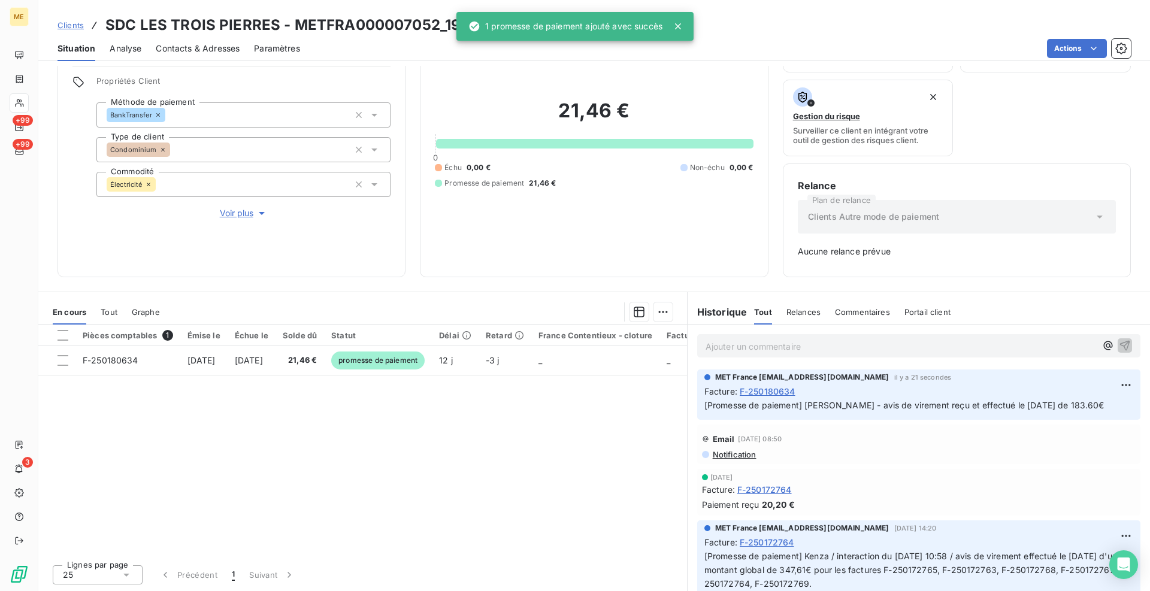
scroll to position [77, 0]
click at [74, 30] on link "Clients" at bounding box center [70, 25] width 26 height 12
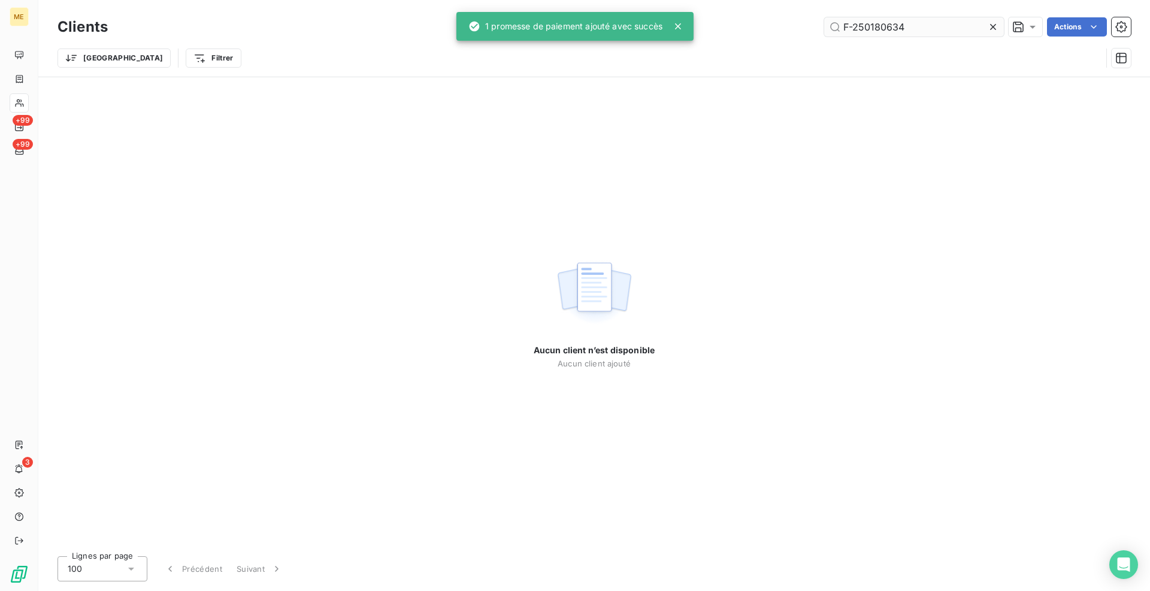
click at [881, 19] on input "F-250180634" at bounding box center [914, 26] width 180 height 19
click at [880, 19] on input "F-250180634" at bounding box center [914, 26] width 180 height 19
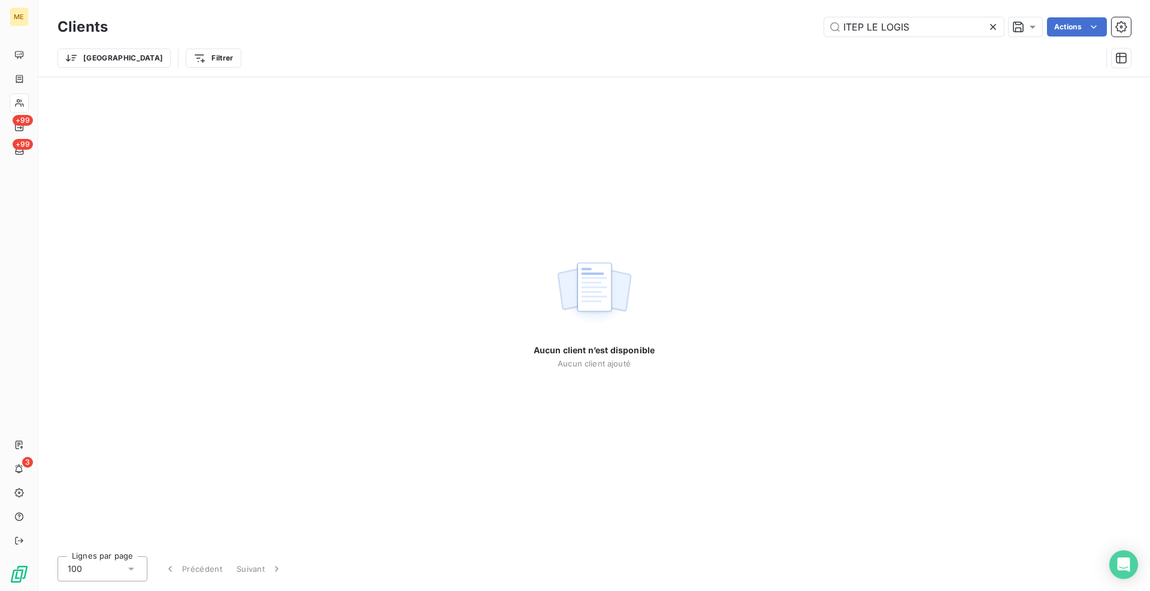
type input "ITEP LE LOGIS"
click at [709, 24] on div "ITEP LE LOGIS Actions" at bounding box center [626, 26] width 1008 height 19
drag, startPoint x: 995, startPoint y: 27, endPoint x: 738, endPoint y: 24, distance: 257.5
click at [987, 26] on icon at bounding box center [993, 27] width 12 height 12
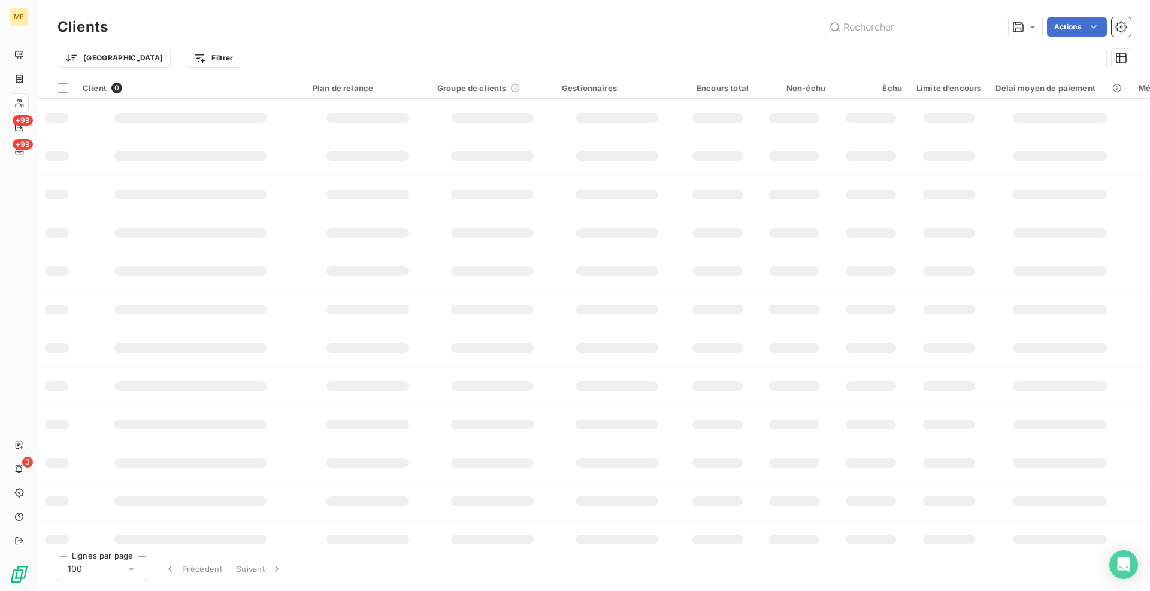
drag, startPoint x: 732, startPoint y: 28, endPoint x: 700, endPoint y: 35, distance: 32.4
click at [731, 28] on div "Actions" at bounding box center [626, 26] width 1008 height 19
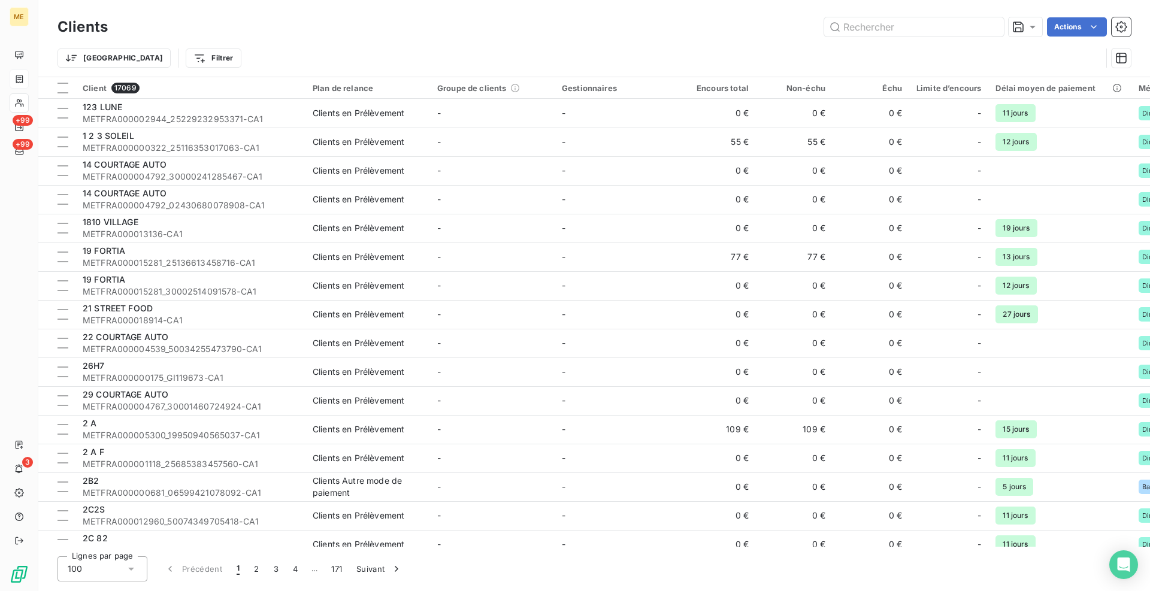
click at [32, 81] on div "ME +99 +99 3" at bounding box center [19, 295] width 38 height 591
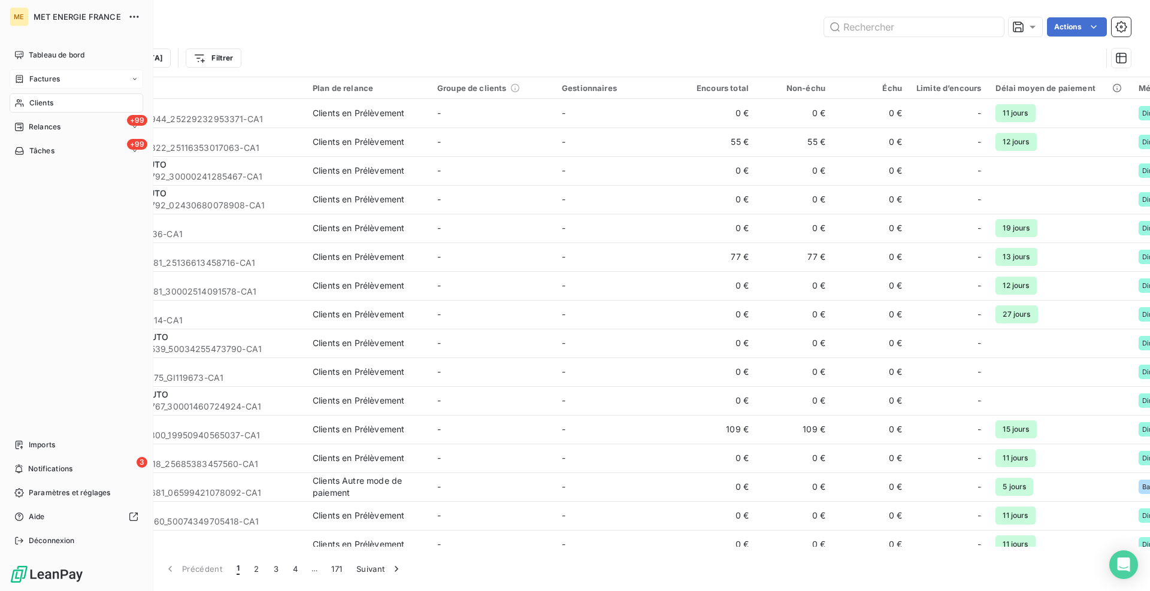
click at [25, 81] on div "Factures" at bounding box center [37, 79] width 46 height 11
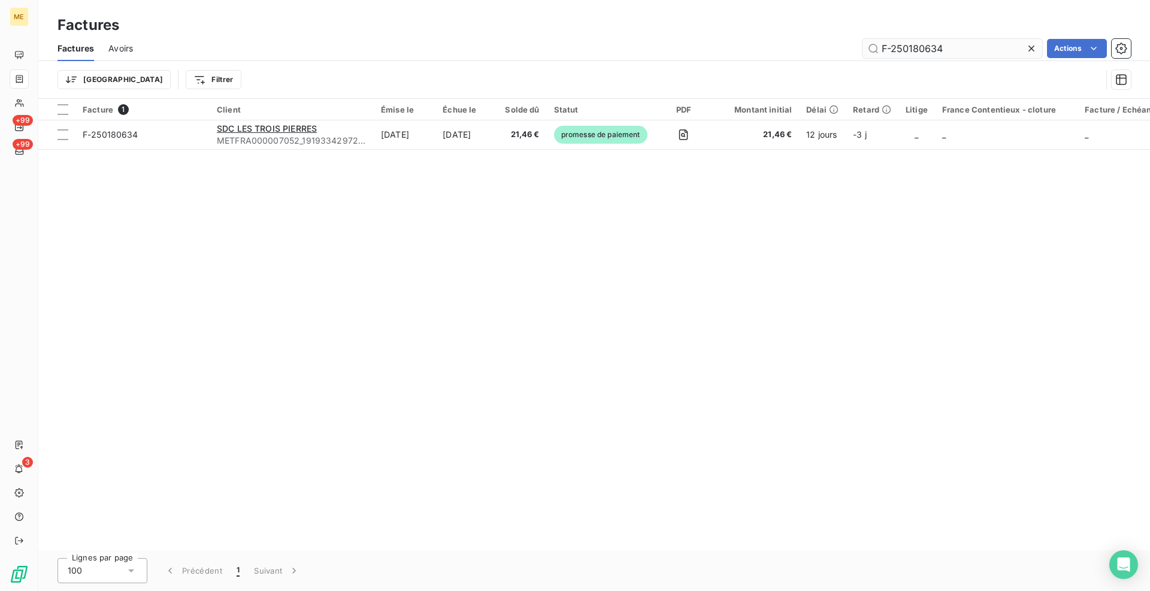
drag, startPoint x: 954, startPoint y: 49, endPoint x: 907, endPoint y: 49, distance: 46.7
click at [907, 49] on input "F-250180634" at bounding box center [952, 48] width 180 height 19
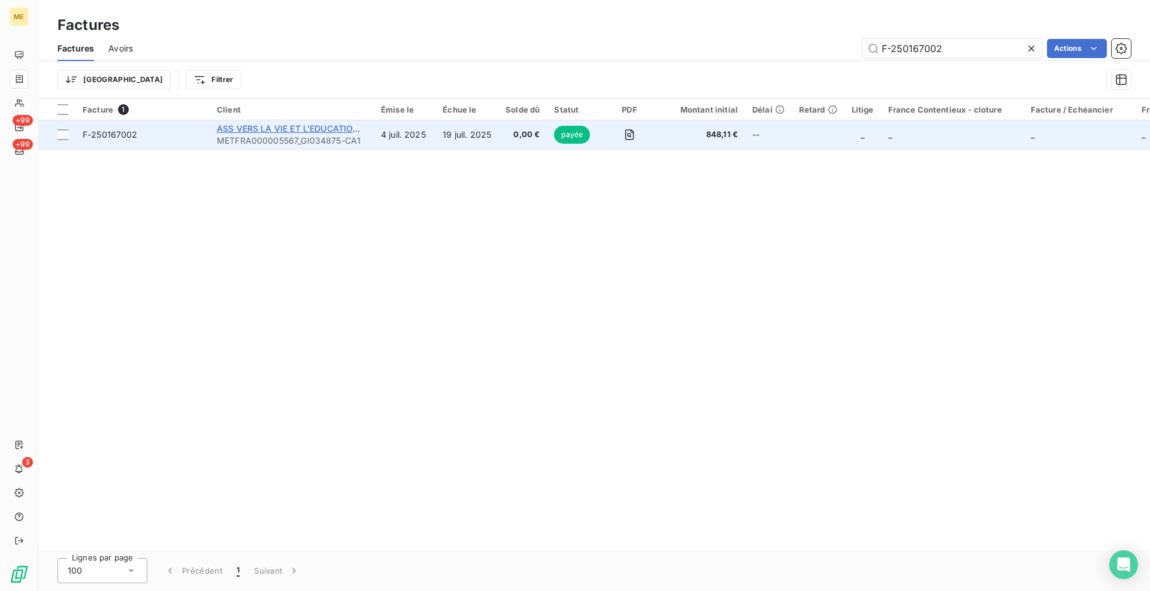
type input "F-250167002"
click at [274, 129] on span "ASS VERS LA VIE ET L'EDUCATION DES JEUN" at bounding box center [310, 128] width 187 height 10
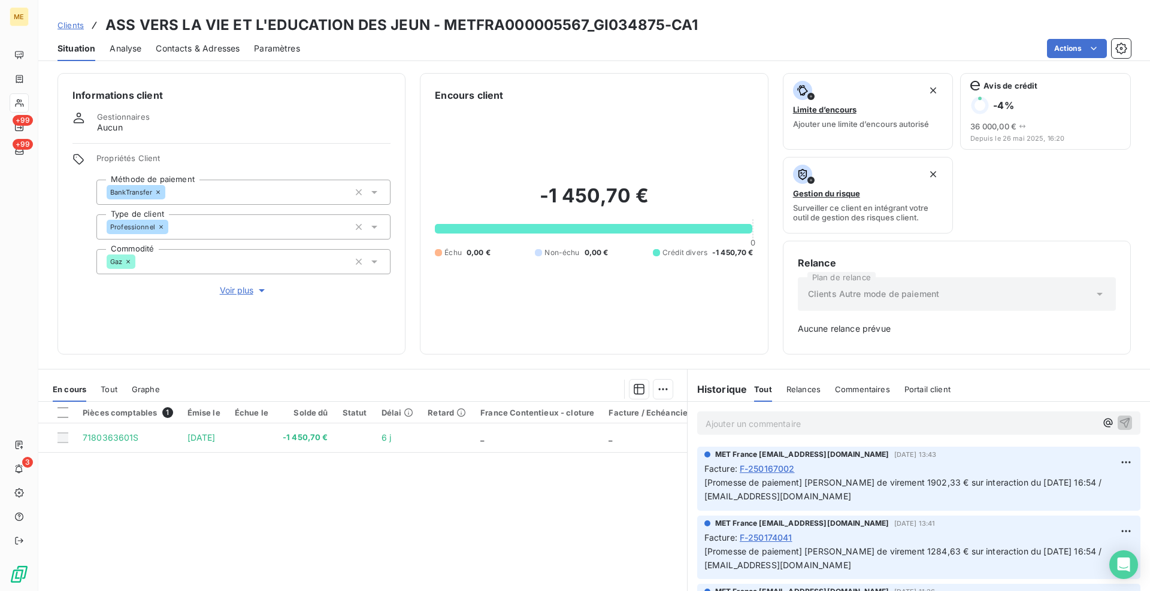
click at [416, 72] on div "Informations client Gestionnaires Aucun Propriétés Client Méthode de paiement B…" at bounding box center [593, 328] width 1111 height 525
click at [298, 485] on div "Pièces comptables 1 Émise le Échue le Solde dû Statut Délai Retard France Conte…" at bounding box center [362, 517] width 649 height 231
drag, startPoint x: 658, startPoint y: 23, endPoint x: 593, endPoint y: 26, distance: 65.3
click at [593, 26] on h3 "ASS VERS LA VIE ET L'EDUCATION DES JEUN - METFRA000005567_GI034875-CA1" at bounding box center [401, 25] width 593 height 22
copy h3 "GI034875"
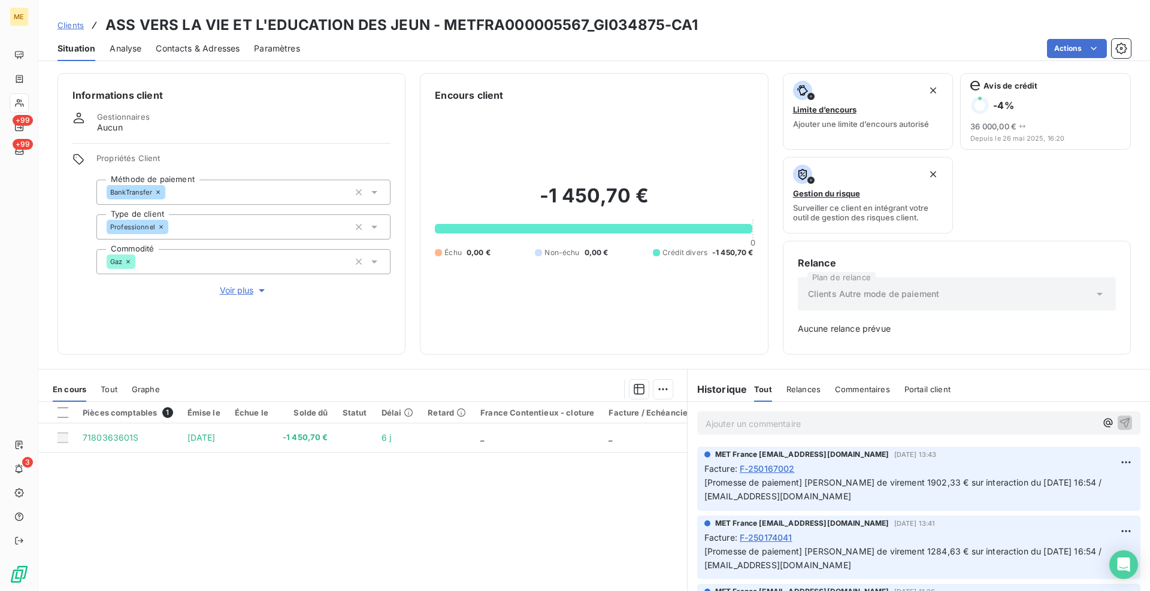
click at [769, 469] on span "F-250167002" at bounding box center [767, 468] width 55 height 13
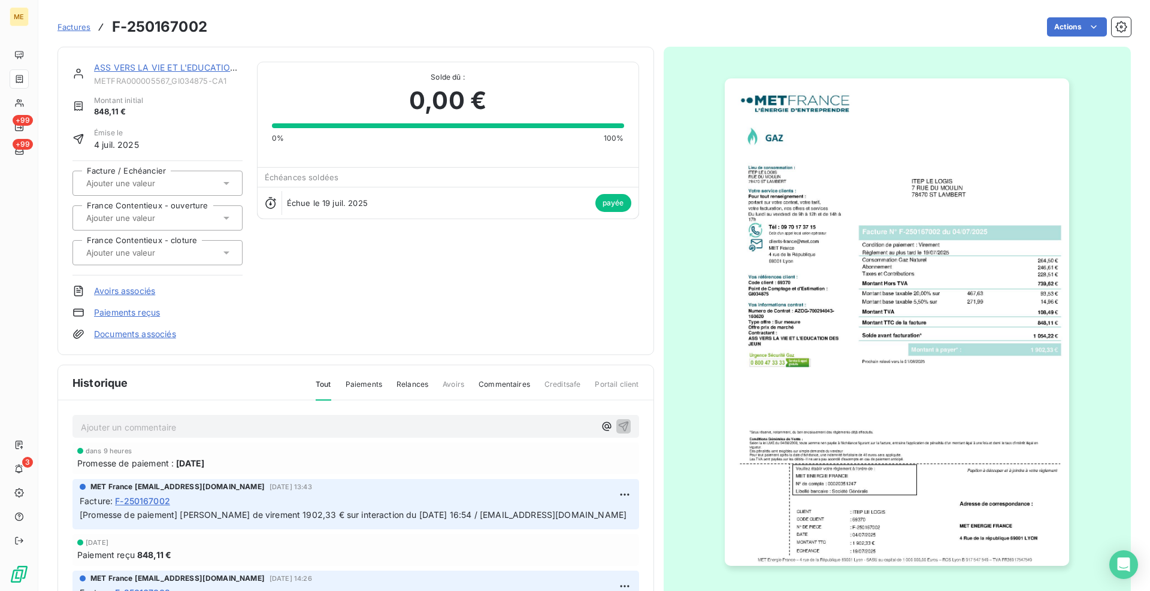
click at [862, 369] on img "button" at bounding box center [897, 321] width 344 height 487
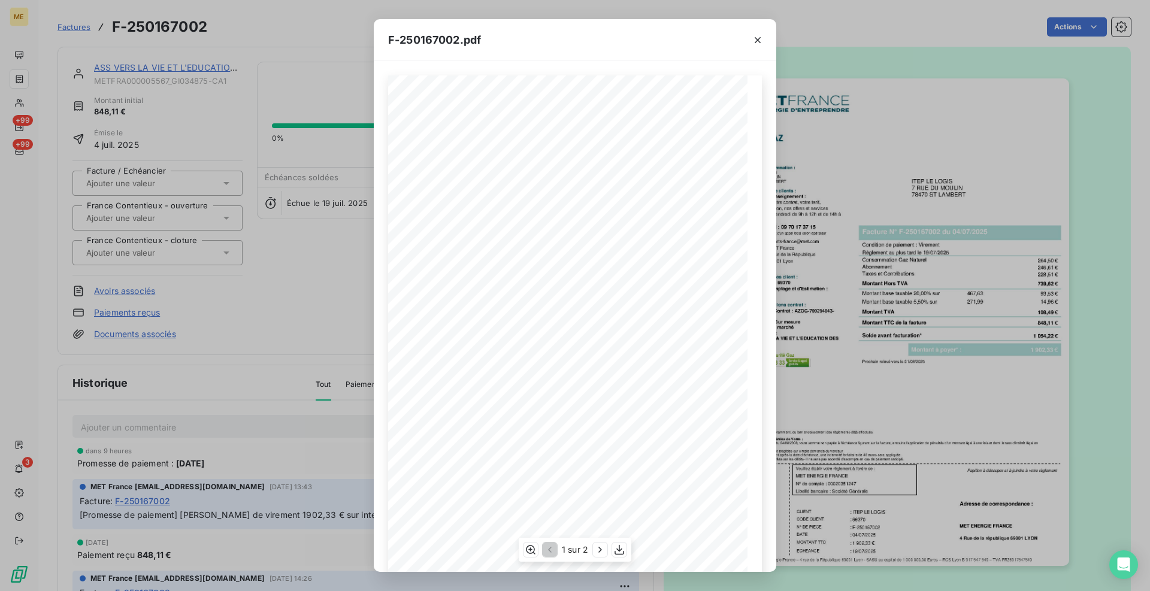
scroll to position [26, 0]
click at [596, 547] on icon "button" at bounding box center [600, 550] width 12 height 12
click at [553, 546] on icon "button" at bounding box center [549, 550] width 12 height 12
click at [758, 44] on icon "button" at bounding box center [758, 40] width 12 height 12
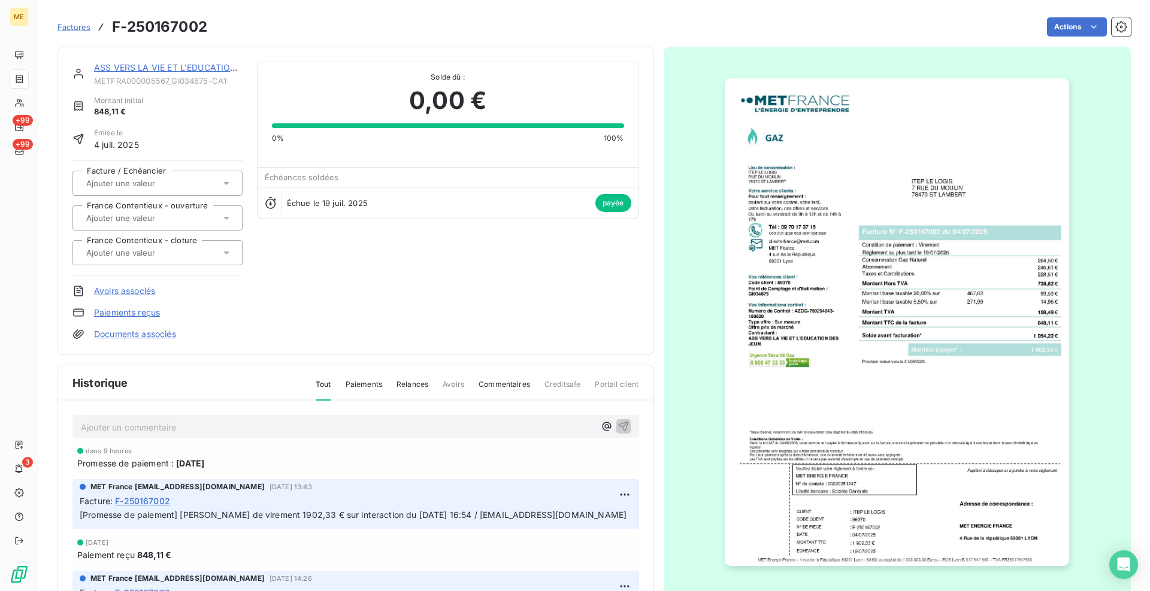
click at [128, 65] on link "ASS VERS LA VIE ET L'EDUCATION DES JEUN" at bounding box center [187, 67] width 187 height 10
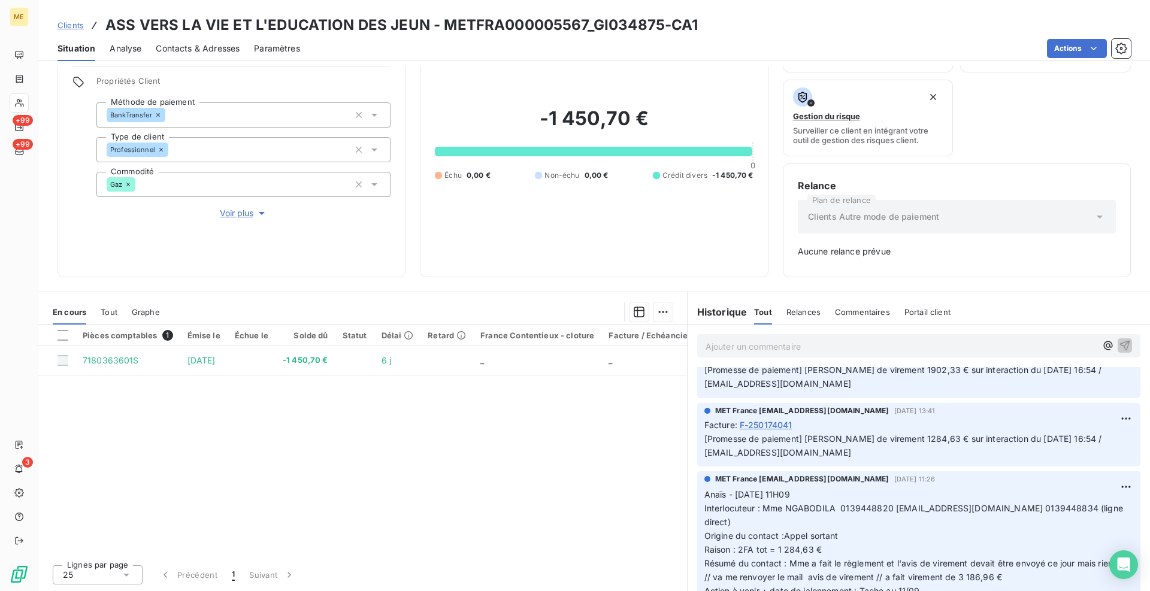
scroll to position [60, 0]
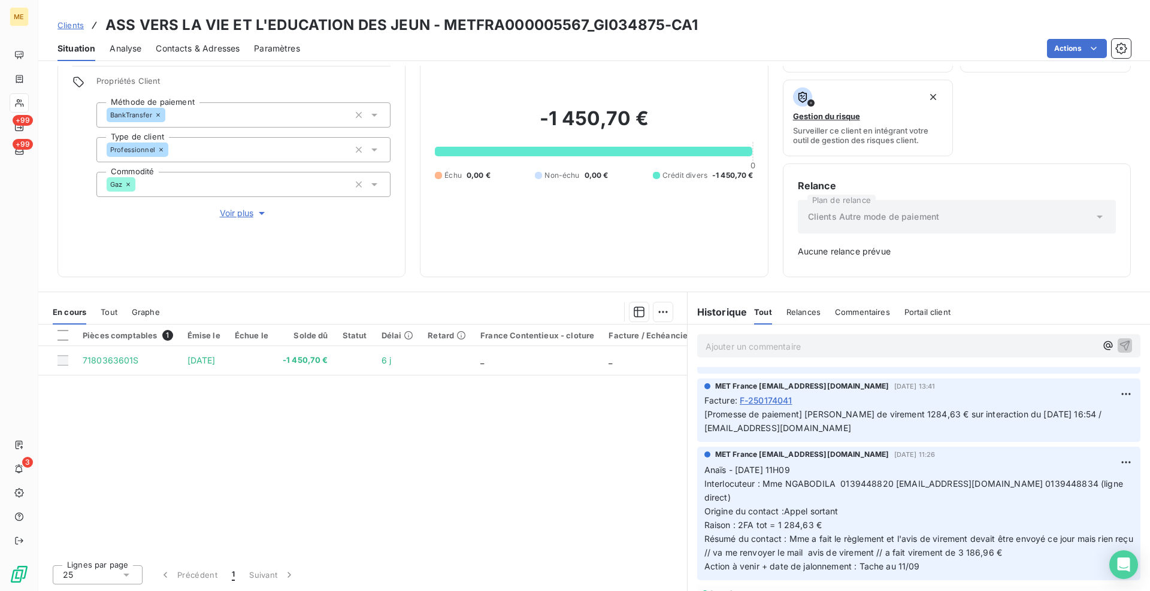
click at [752, 400] on span "F-250174041" at bounding box center [766, 400] width 53 height 13
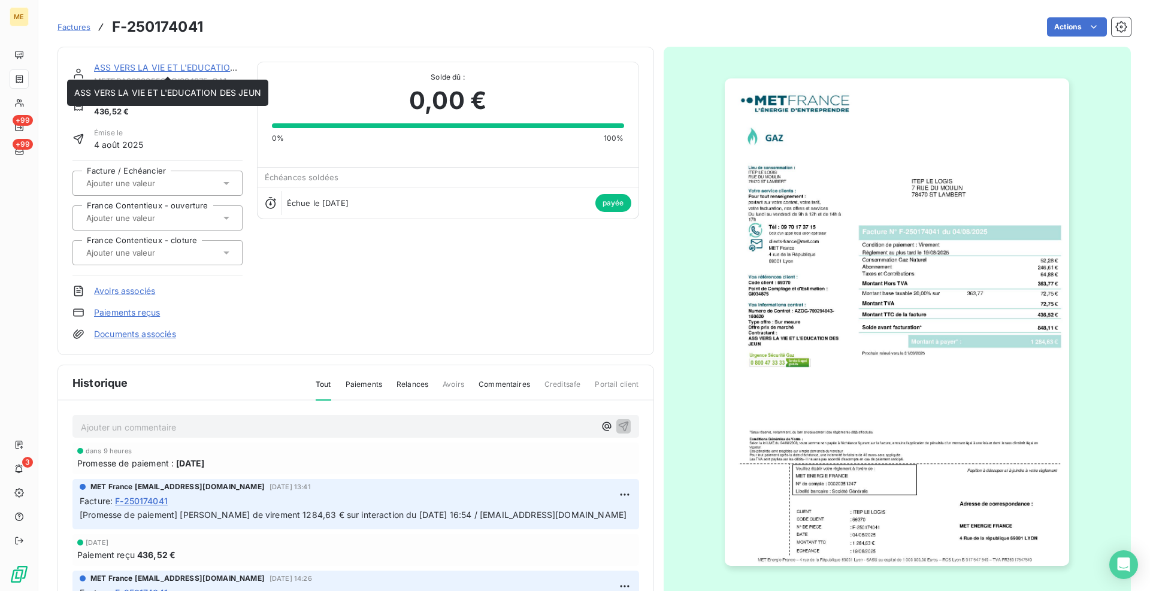
drag, startPoint x: 204, startPoint y: 65, endPoint x: 261, endPoint y: 110, distance: 72.5
click at [204, 65] on link "ASS VERS LA VIE ET L'EDUCATION DES JEUN" at bounding box center [187, 67] width 187 height 10
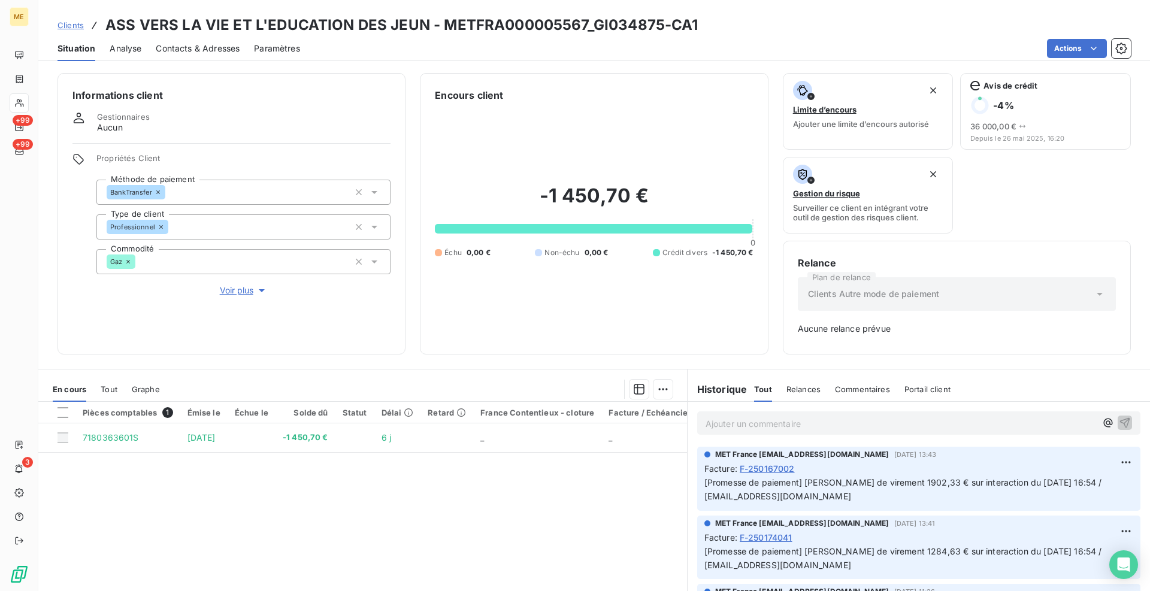
click at [775, 468] on span "F-250167002" at bounding box center [767, 468] width 55 height 13
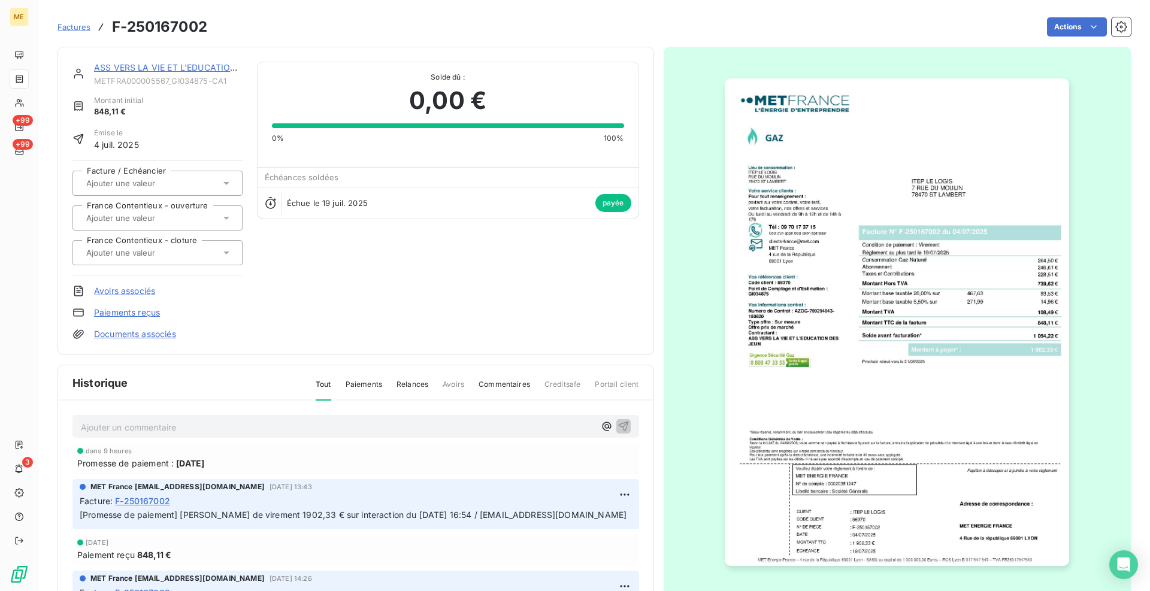
click at [171, 66] on link "ASS VERS LA VIE ET L'EDUCATION DES JEUN" at bounding box center [187, 67] width 187 height 10
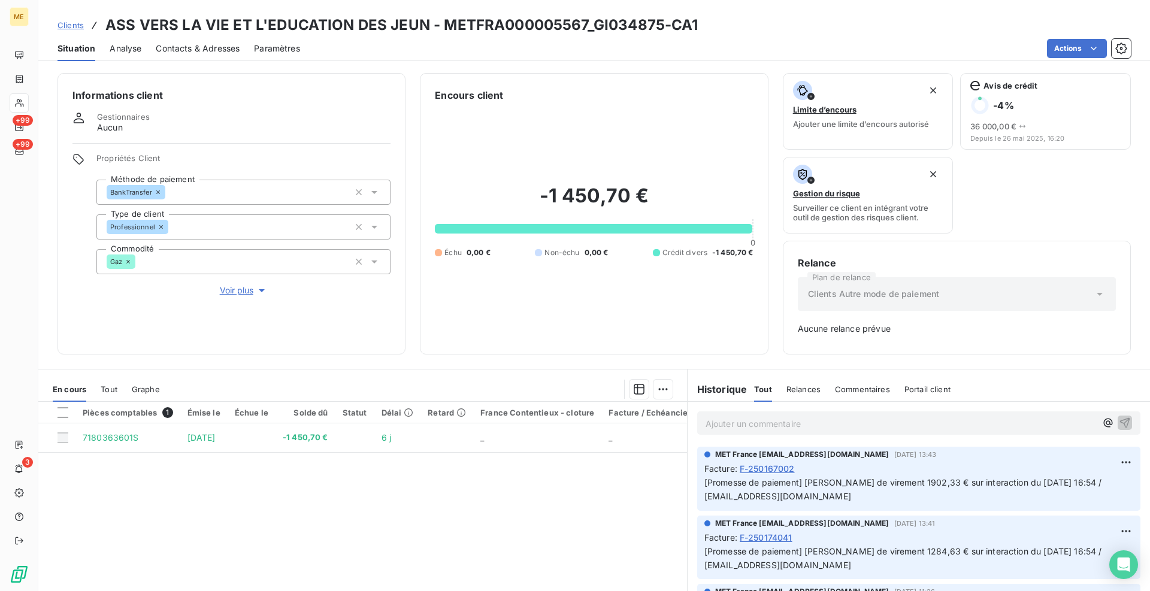
click at [114, 393] on span "Tout" at bounding box center [109, 389] width 17 height 10
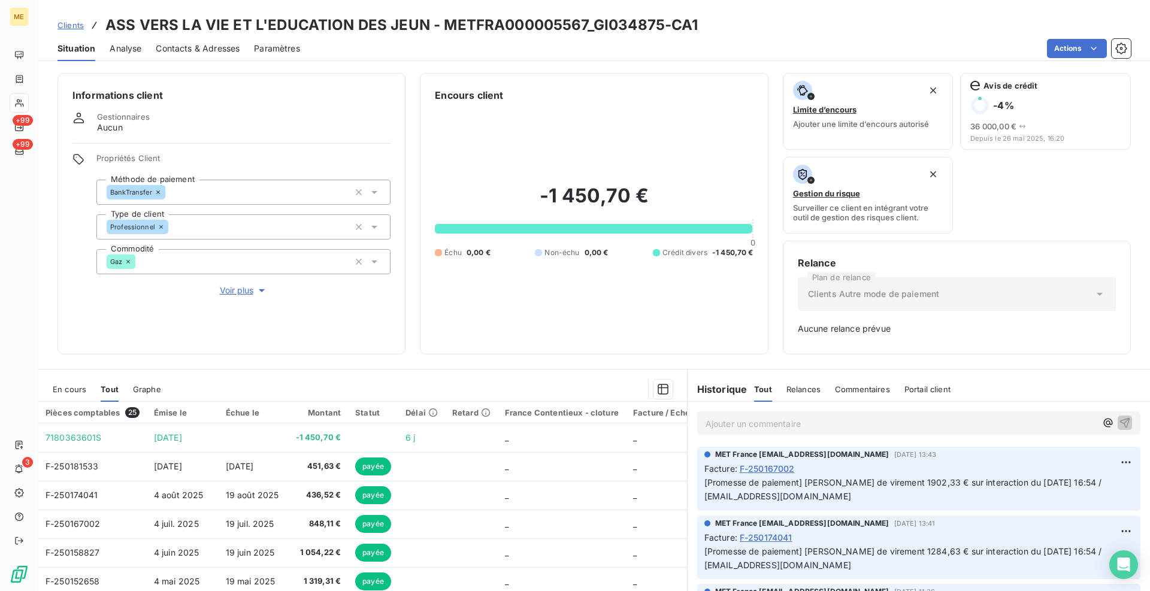
click at [416, 343] on div "Informations client Gestionnaires Aucun Propriétés Client Méthode de paiement B…" at bounding box center [593, 213] width 1111 height 281
click at [402, 360] on div "Informations client Gestionnaires Aucun Propriétés Client Méthode de paiement B…" at bounding box center [593, 328] width 1111 height 525
click at [408, 353] on div "Informations client Gestionnaires Aucun Propriétés Client Méthode de paiement B…" at bounding box center [593, 213] width 1111 height 281
drag, startPoint x: 582, startPoint y: 24, endPoint x: 443, endPoint y: 25, distance: 138.9
click at [443, 25] on h3 "ASS VERS LA VIE ET L'EDUCATION DES JEUN - METFRA000005567_GI034875-CA1" at bounding box center [401, 25] width 593 height 22
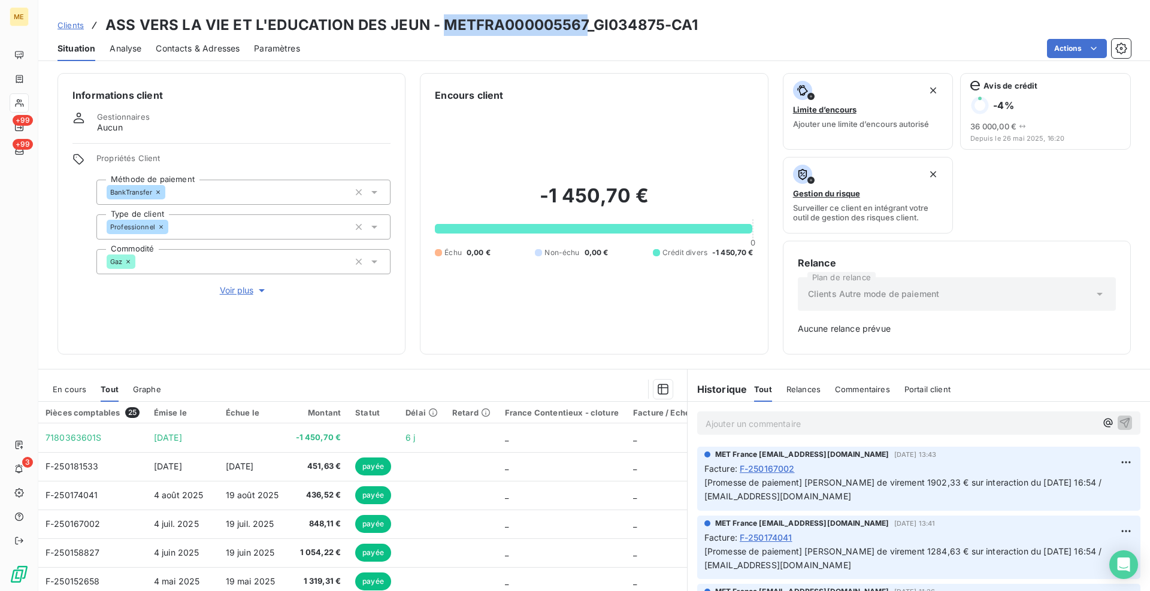
copy h3 "METFRA000005567"
click at [73, 401] on div "En cours" at bounding box center [70, 389] width 34 height 25
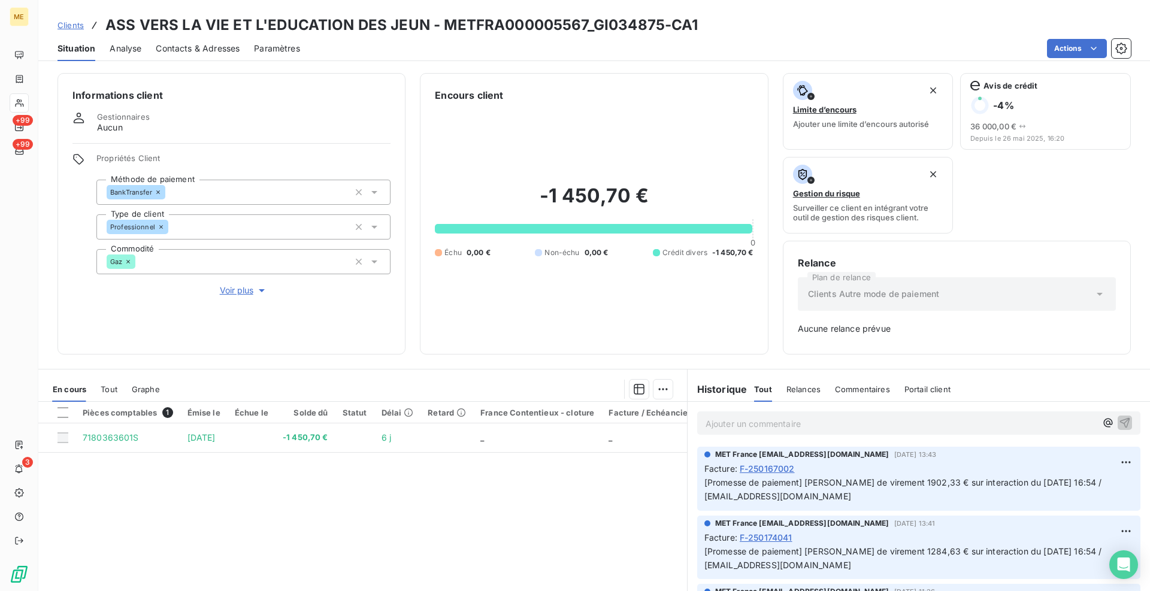
click at [50, 356] on div "Informations client Gestionnaires Aucun Propriétés Client Méthode de paiement B…" at bounding box center [593, 328] width 1111 height 525
drag, startPoint x: 660, startPoint y: 19, endPoint x: 593, endPoint y: 28, distance: 67.7
click at [593, 28] on h3 "ASS VERS LA VIE ET L'EDUCATION DES JEUN - METFRA000005567_GI034875-CA1" at bounding box center [401, 25] width 593 height 22
copy h3 "GI034875"
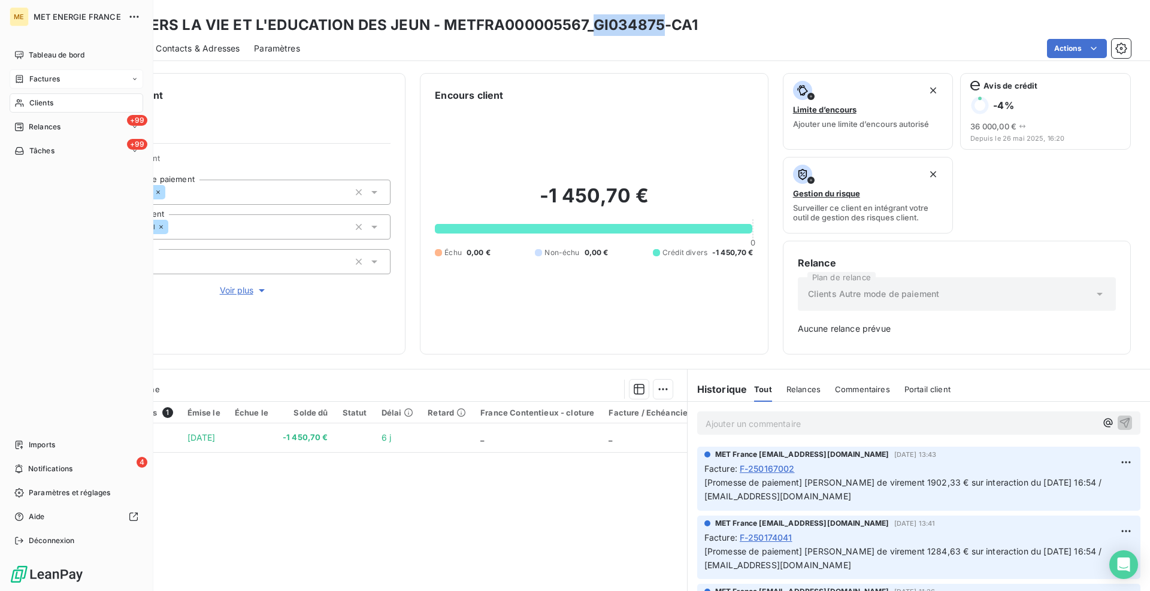
drag, startPoint x: 35, startPoint y: 81, endPoint x: 75, endPoint y: 81, distance: 40.1
click at [35, 80] on span "Factures" at bounding box center [44, 79] width 31 height 11
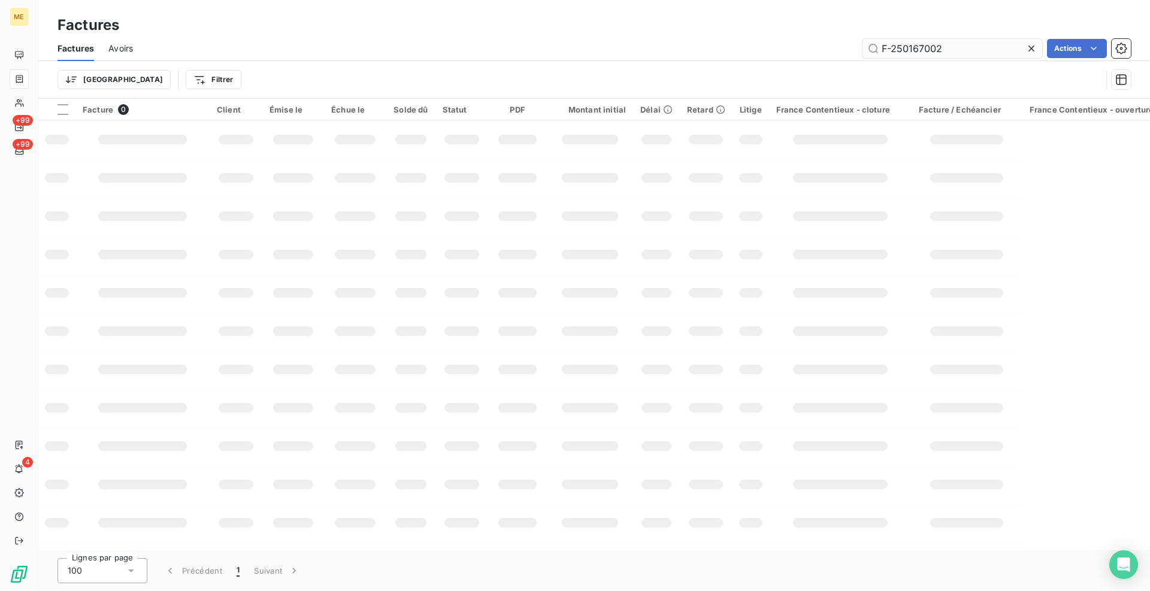
drag, startPoint x: 946, startPoint y: 52, endPoint x: 880, endPoint y: 51, distance: 65.3
click at [880, 51] on input "F-250167002" at bounding box center [952, 48] width 180 height 19
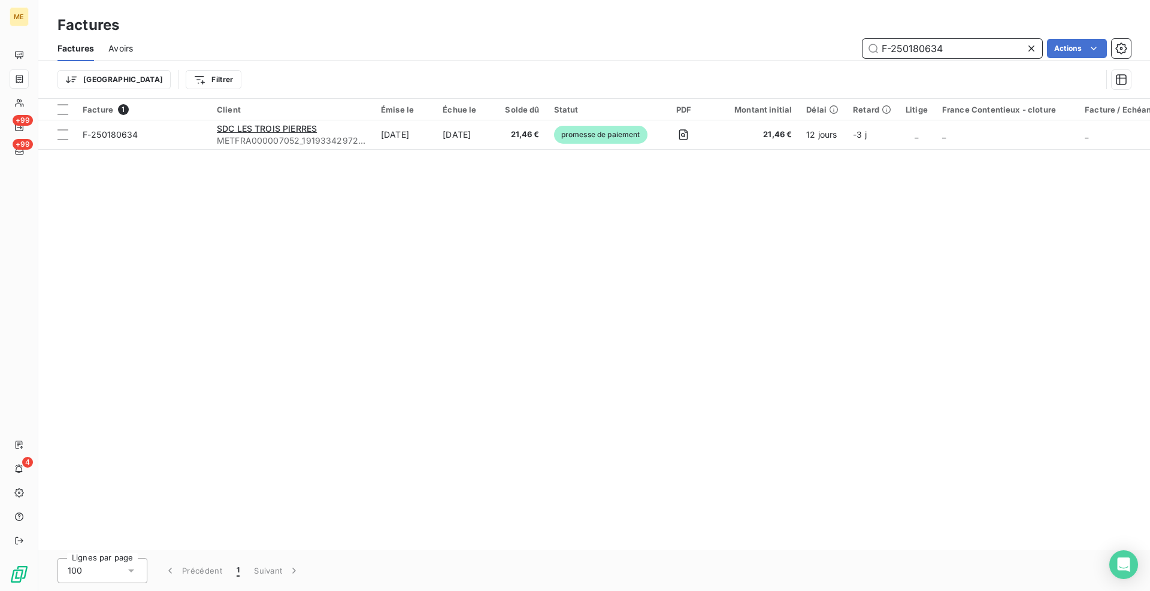
drag, startPoint x: 947, startPoint y: 53, endPoint x: 881, endPoint y: 54, distance: 65.3
click at [881, 54] on input "F-250180634" at bounding box center [952, 48] width 180 height 19
paste input "3"
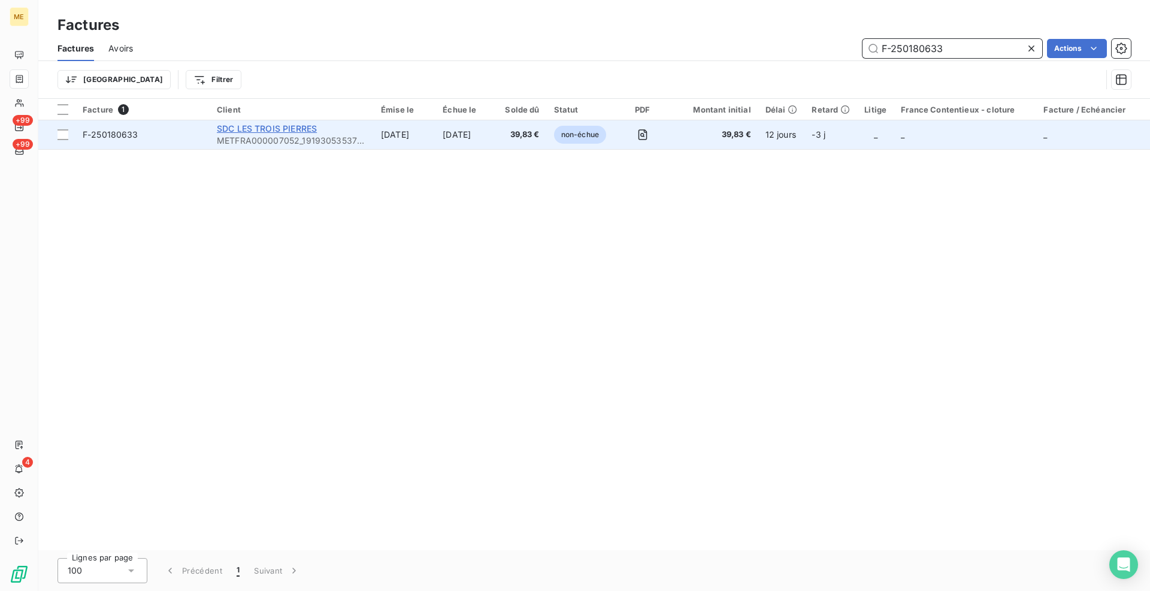
type input "F-250180633"
click at [289, 124] on span "SDC LES TROIS PIERRES" at bounding box center [267, 128] width 100 height 10
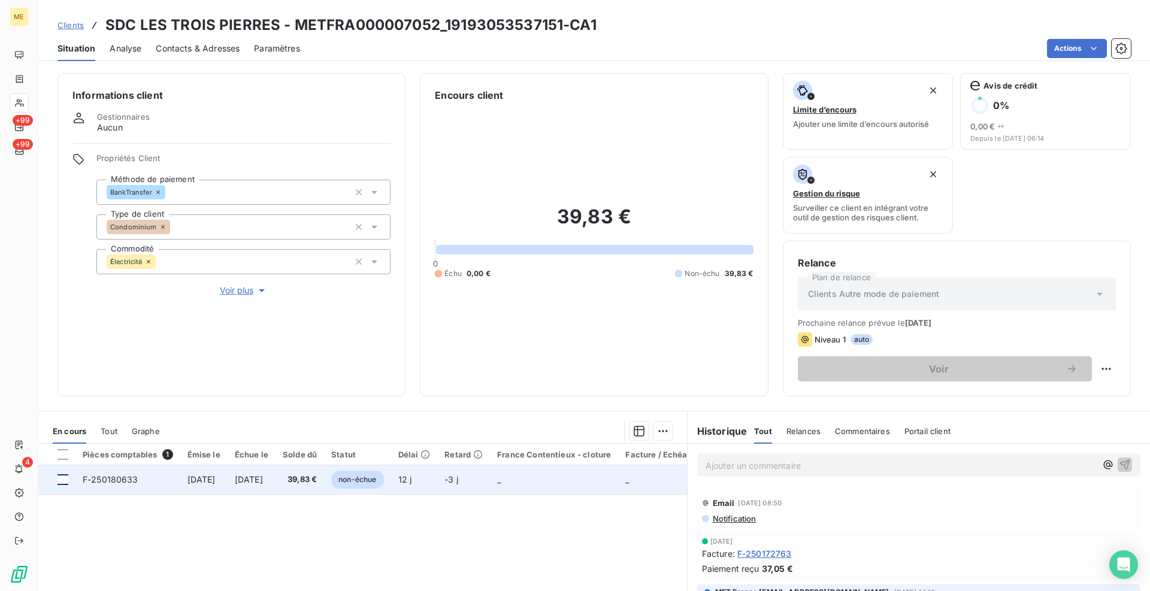
click at [66, 475] on div at bounding box center [62, 479] width 11 height 11
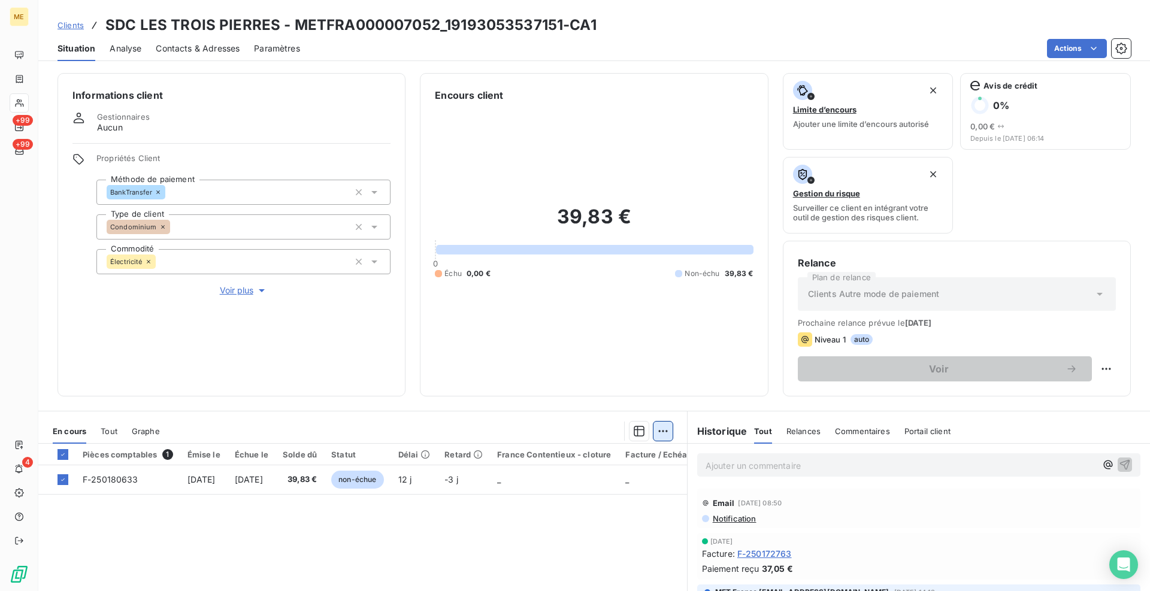
click at [656, 437] on html "ME +99 +99 4 Clients SDC LES TROIS PIERRES - METFRA000007052_19193053537151-CA1…" at bounding box center [575, 295] width 1150 height 591
click at [629, 484] on div "Ajouter une promesse de paiement (1 facture)" at bounding box center [555, 478] width 211 height 19
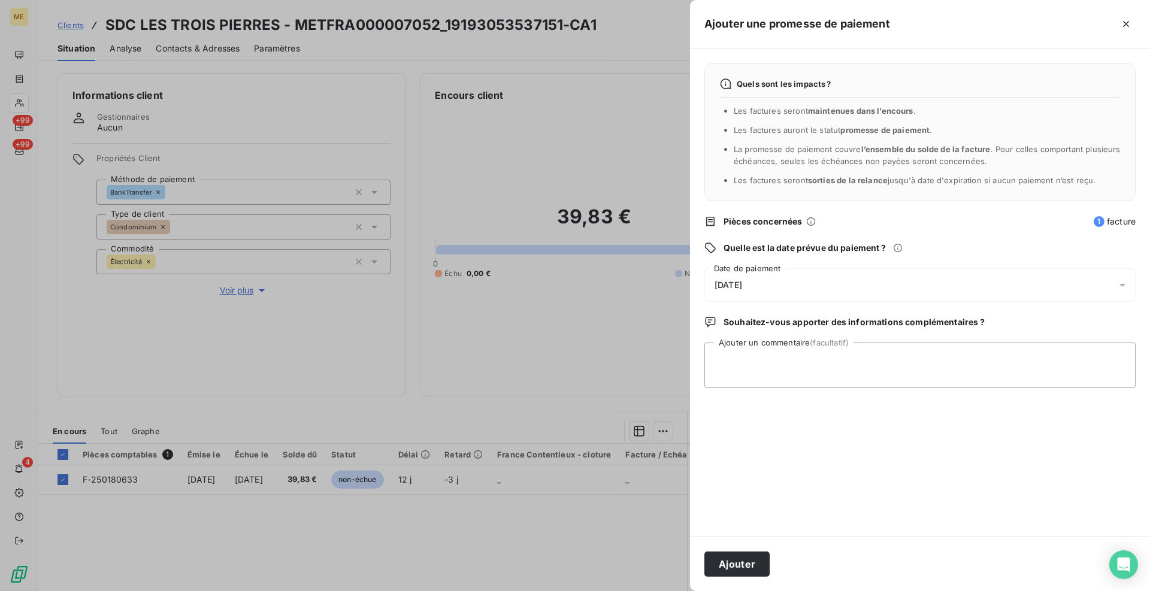
click at [765, 294] on div "[DATE]" at bounding box center [919, 285] width 431 height 34
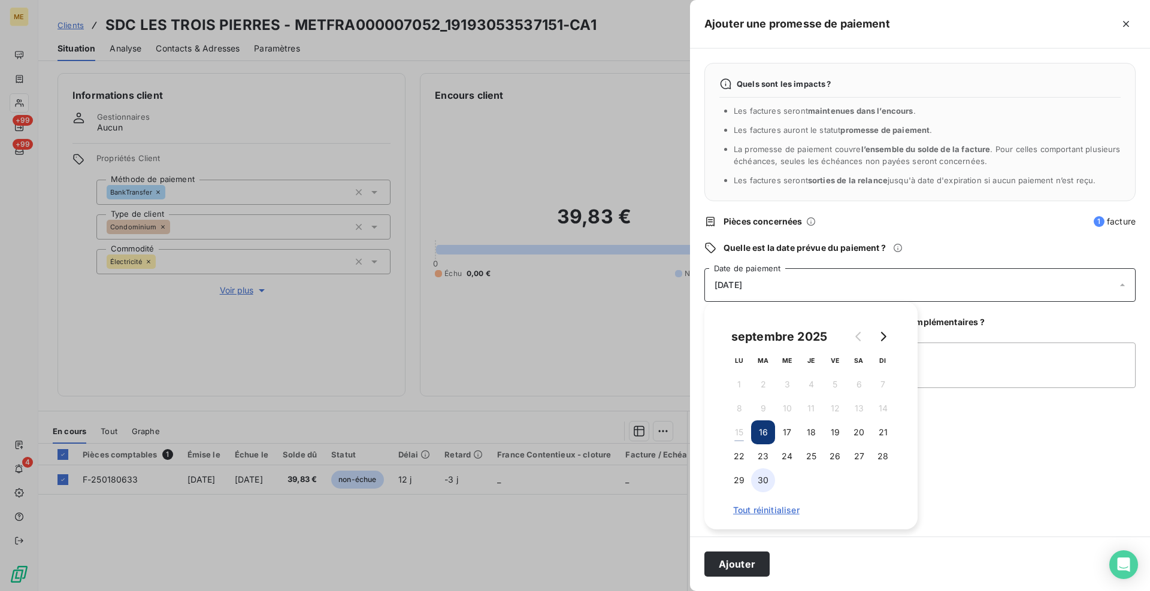
click at [766, 475] on button "30" at bounding box center [763, 480] width 24 height 24
click at [970, 364] on textarea "Ajouter un commentaire (facultatif)" at bounding box center [919, 366] width 431 height 46
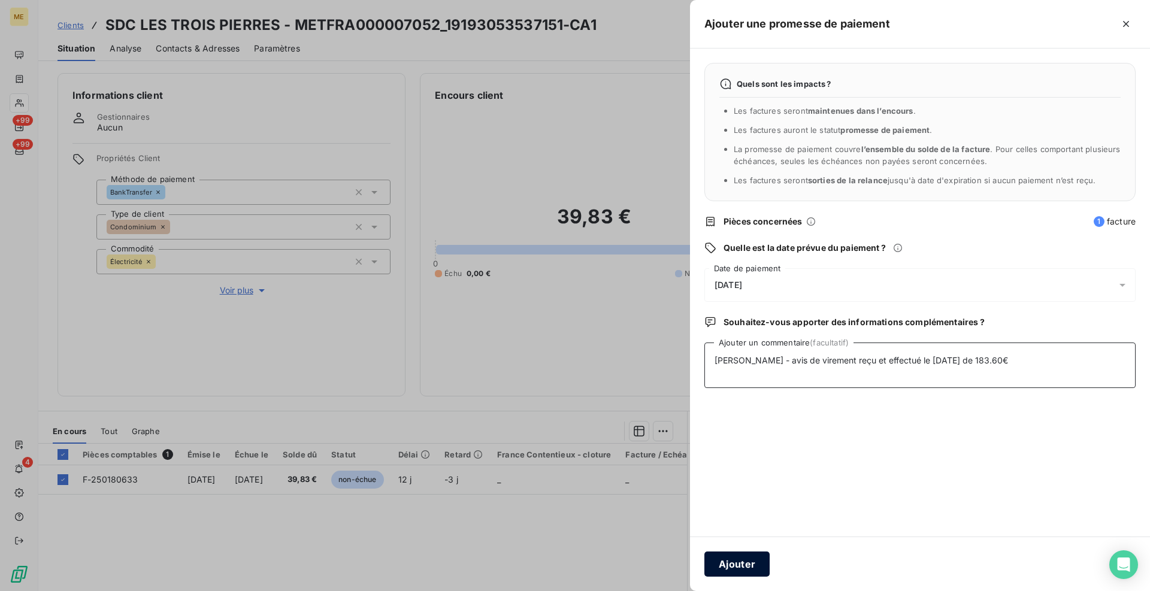
type textarea "Cindy - avis de virement reçu et effectué le 15/09/25 de 183.60€"
click at [759, 559] on button "Ajouter" at bounding box center [736, 564] width 65 height 25
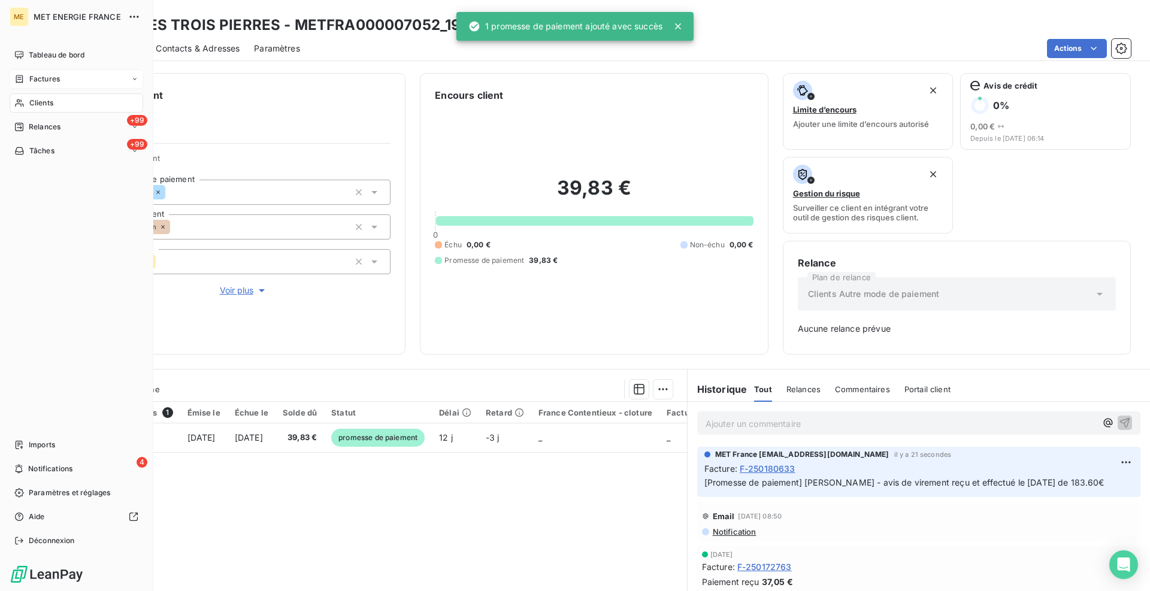
click at [49, 80] on span "Factures" at bounding box center [44, 79] width 31 height 11
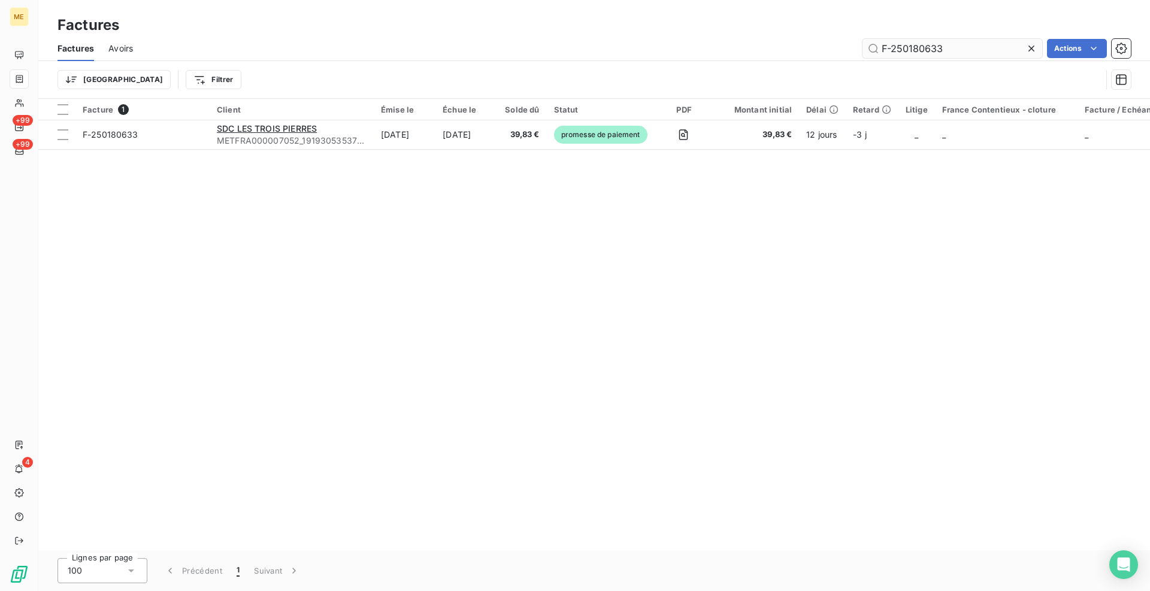
drag, startPoint x: 974, startPoint y: 51, endPoint x: 872, endPoint y: 50, distance: 101.2
click at [872, 50] on input "F-250180633" at bounding box center [952, 48] width 180 height 19
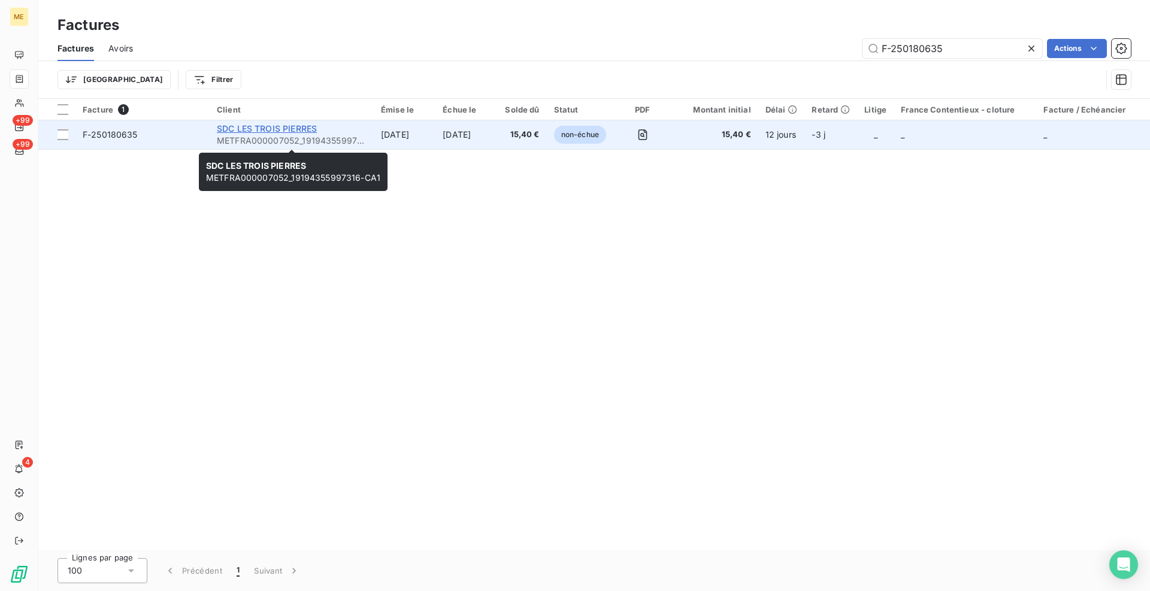
type input "F-250180635"
click at [298, 124] on span "SDC LES TROIS PIERRES" at bounding box center [267, 128] width 100 height 10
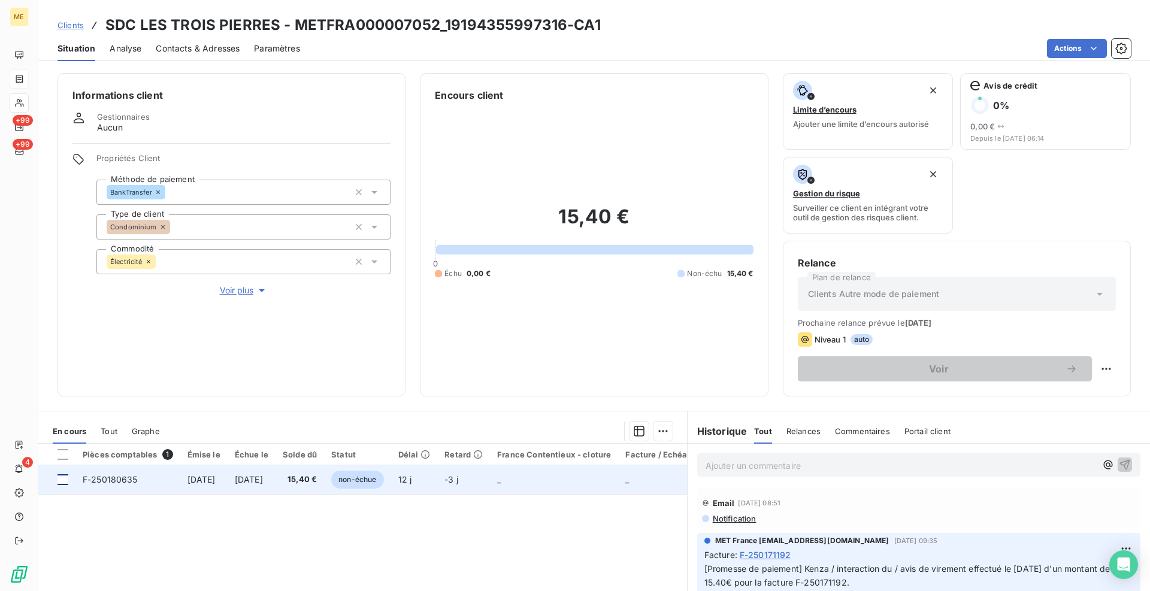
click at [62, 478] on div at bounding box center [62, 479] width 11 height 11
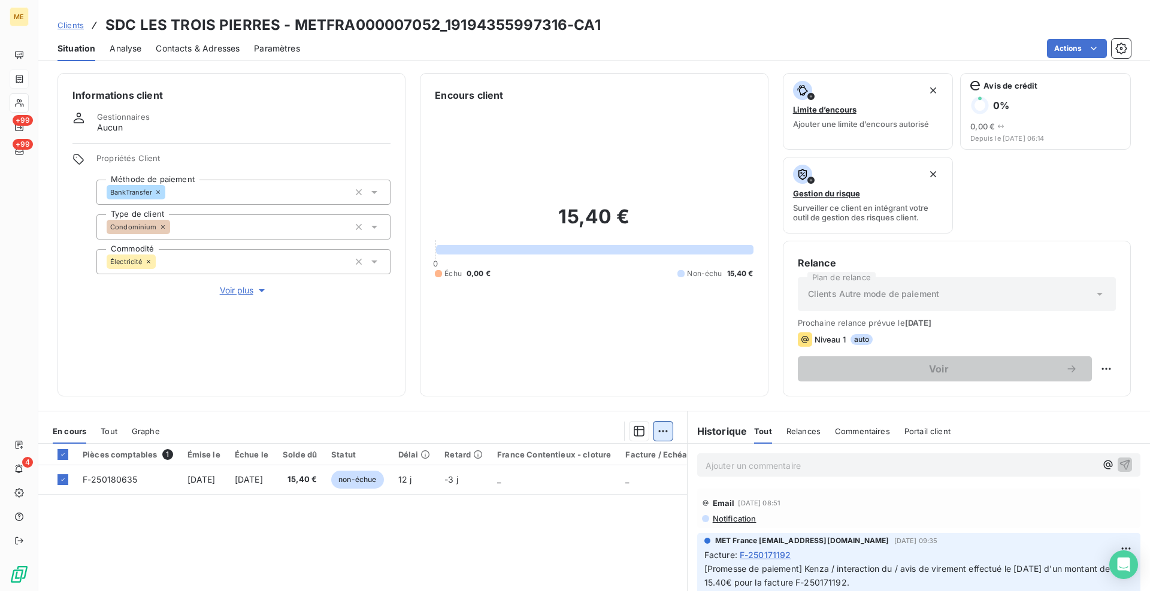
click at [659, 434] on html "ME +99 +99 4 Clients SDC LES TROIS PIERRES - METFRA000007052_19194355997316-CA1…" at bounding box center [575, 295] width 1150 height 591
click at [637, 485] on div "Ajouter une promesse de paiement (1 facture)" at bounding box center [555, 478] width 211 height 19
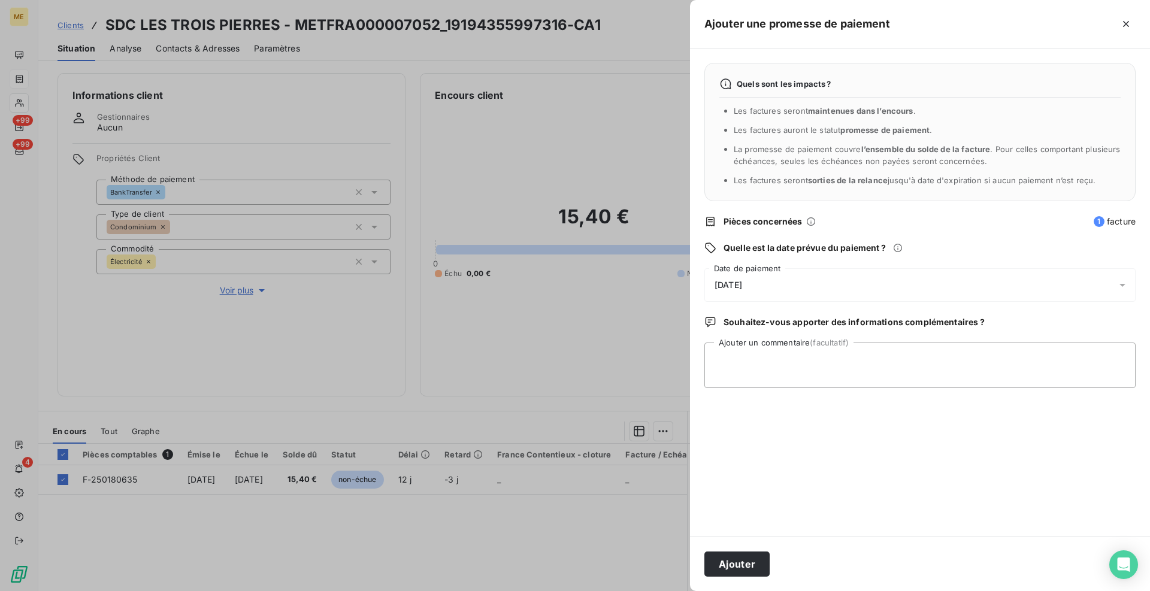
click at [822, 302] on div "[DATE]" at bounding box center [919, 285] width 431 height 34
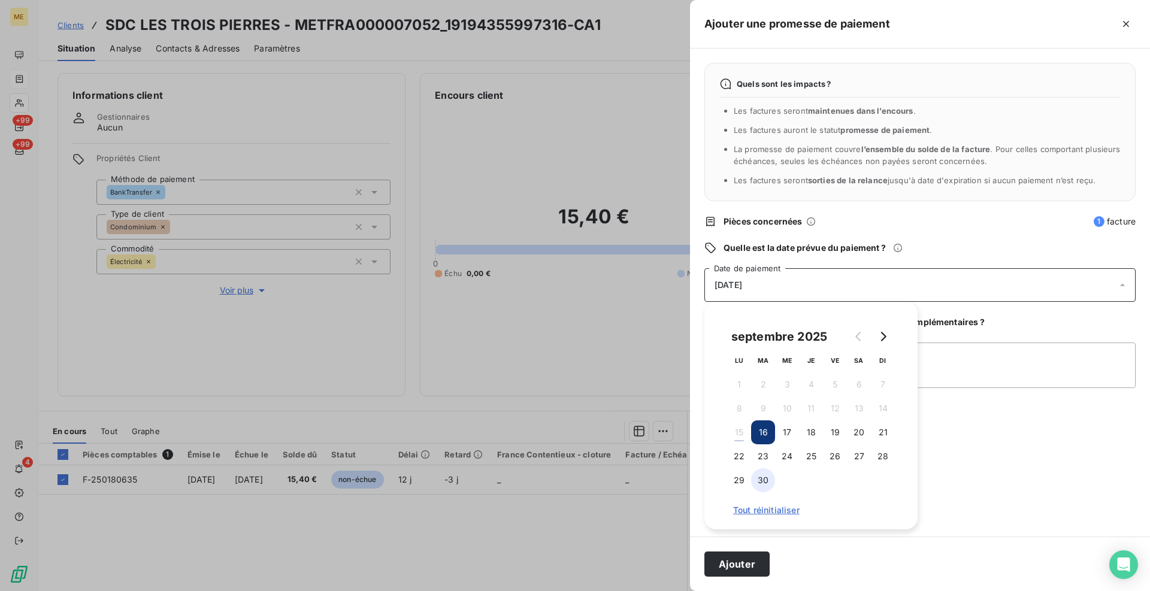
click at [764, 483] on button "30" at bounding box center [763, 480] width 24 height 24
click at [974, 364] on textarea "Ajouter un commentaire (facultatif)" at bounding box center [919, 366] width 431 height 46
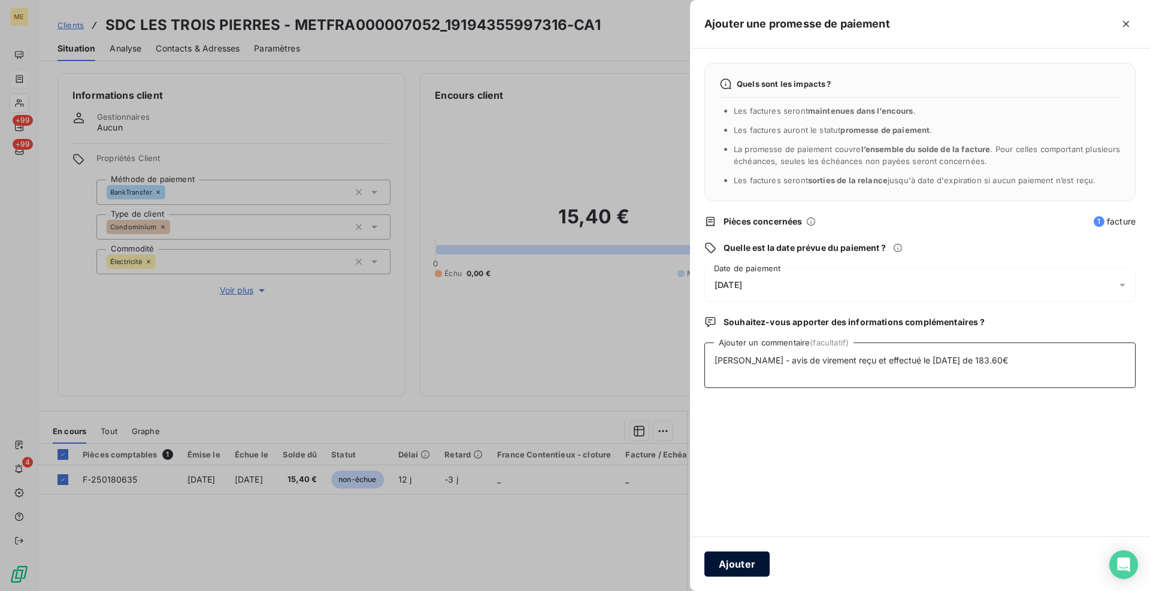
type textarea "Cindy - avis de virement reçu et effectué le 15/09/25 de 183.60€"
click at [743, 565] on button "Ajouter" at bounding box center [736, 564] width 65 height 25
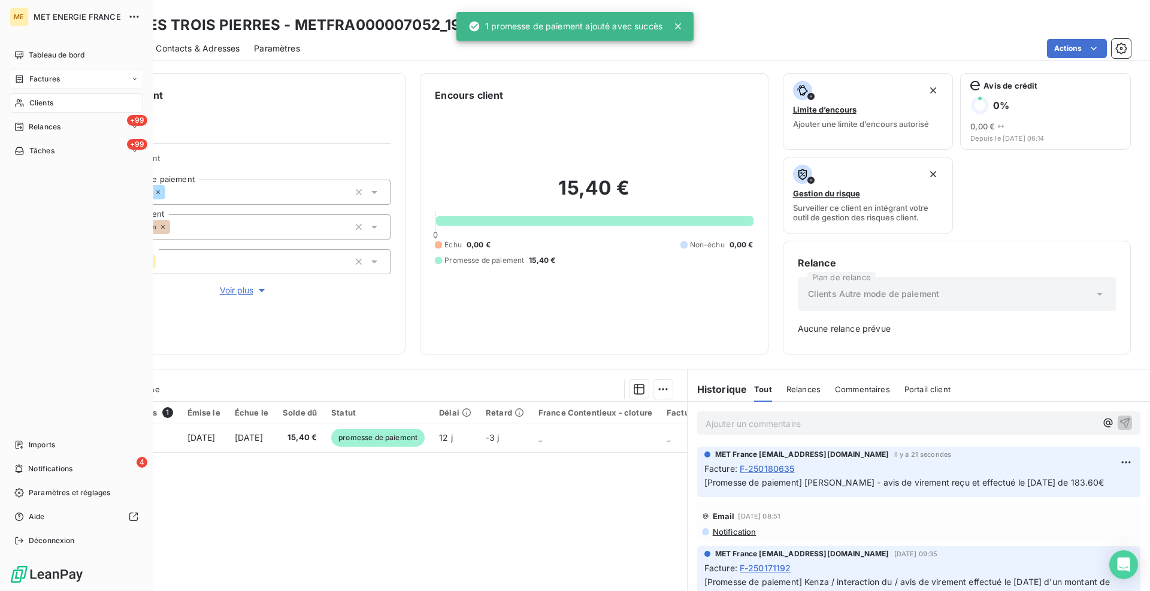
click at [44, 84] on div "Factures" at bounding box center [77, 78] width 134 height 19
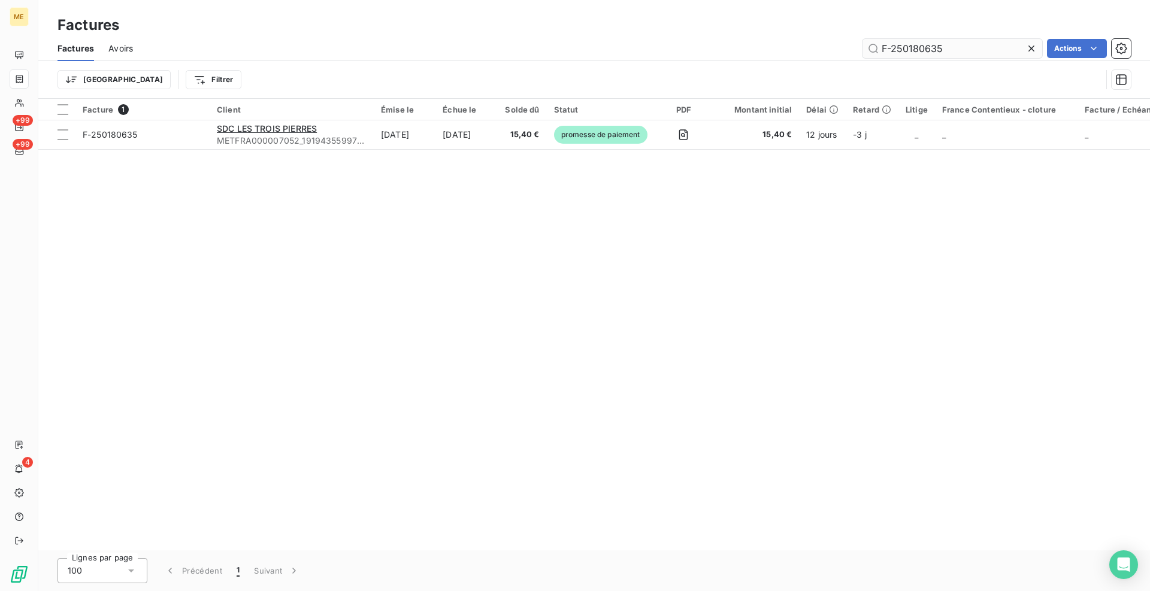
drag, startPoint x: 944, startPoint y: 49, endPoint x: 882, endPoint y: 46, distance: 62.4
click at [882, 46] on input "F-250180635" at bounding box center [952, 48] width 180 height 19
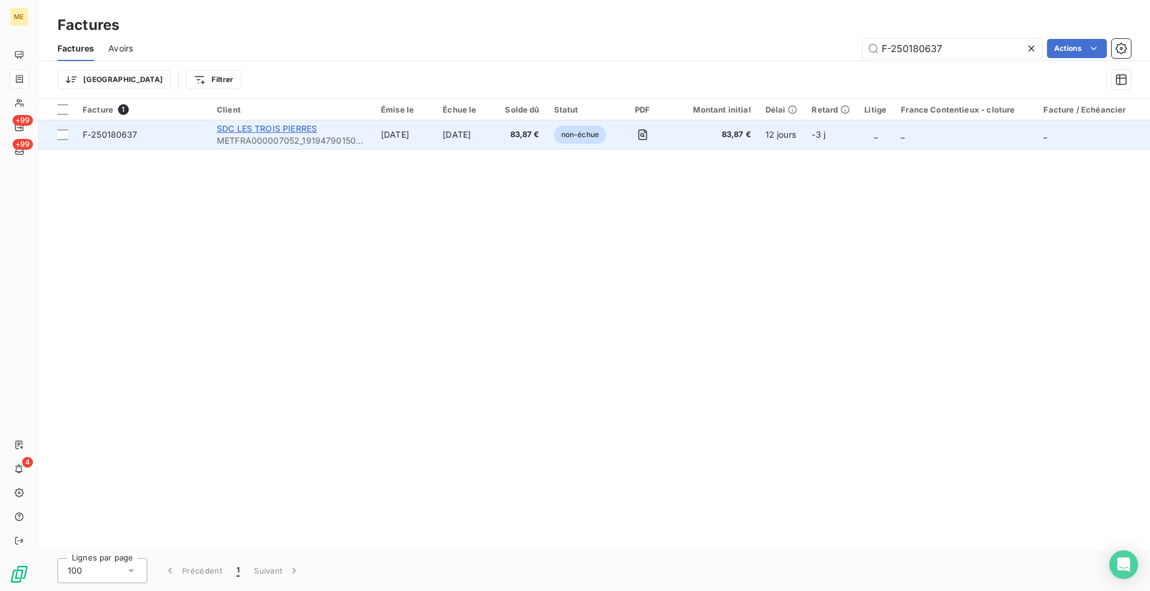
type input "F-250180637"
click at [292, 125] on span "SDC LES TROIS PIERRES" at bounding box center [267, 128] width 100 height 10
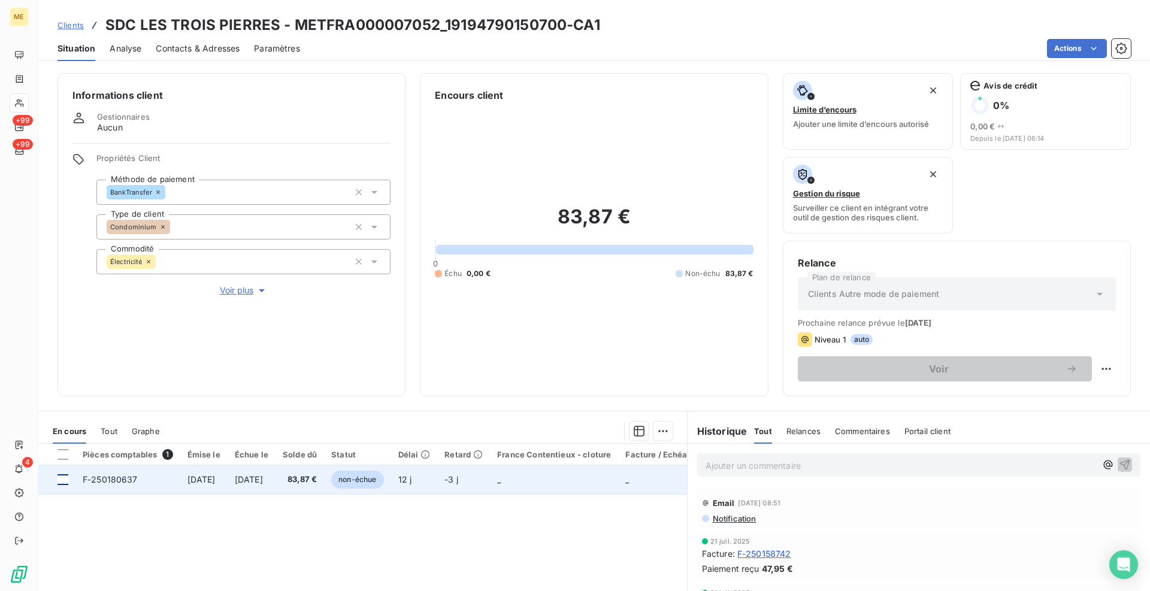
click at [63, 478] on div at bounding box center [62, 479] width 11 height 11
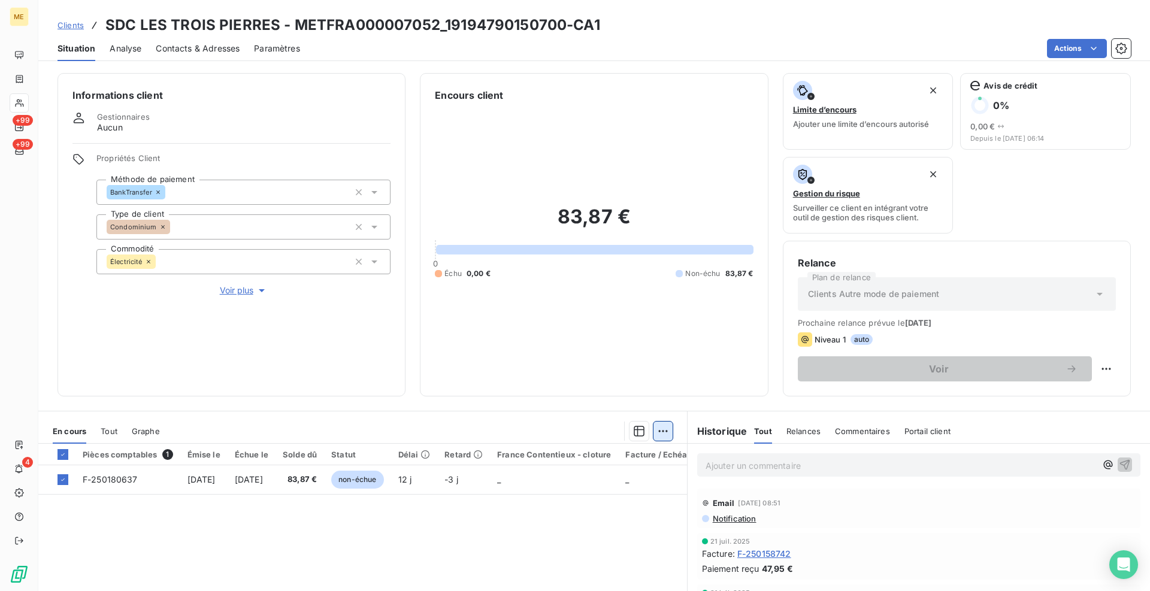
click at [661, 432] on html "ME +99 +99 4 Clients SDC LES TROIS PIERRES - METFRA000007052_19194790150700-CA1…" at bounding box center [575, 295] width 1150 height 591
click at [661, 478] on div "Ajouter une promesse de paiement (1 facture)" at bounding box center [555, 478] width 211 height 19
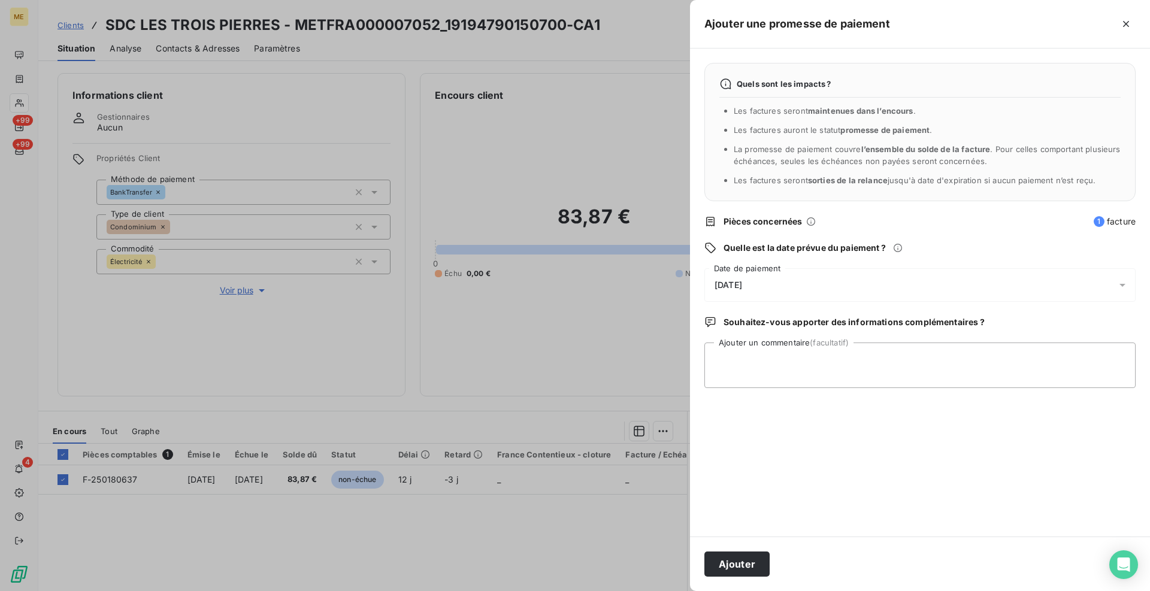
click at [806, 284] on div "[DATE]" at bounding box center [919, 285] width 431 height 34
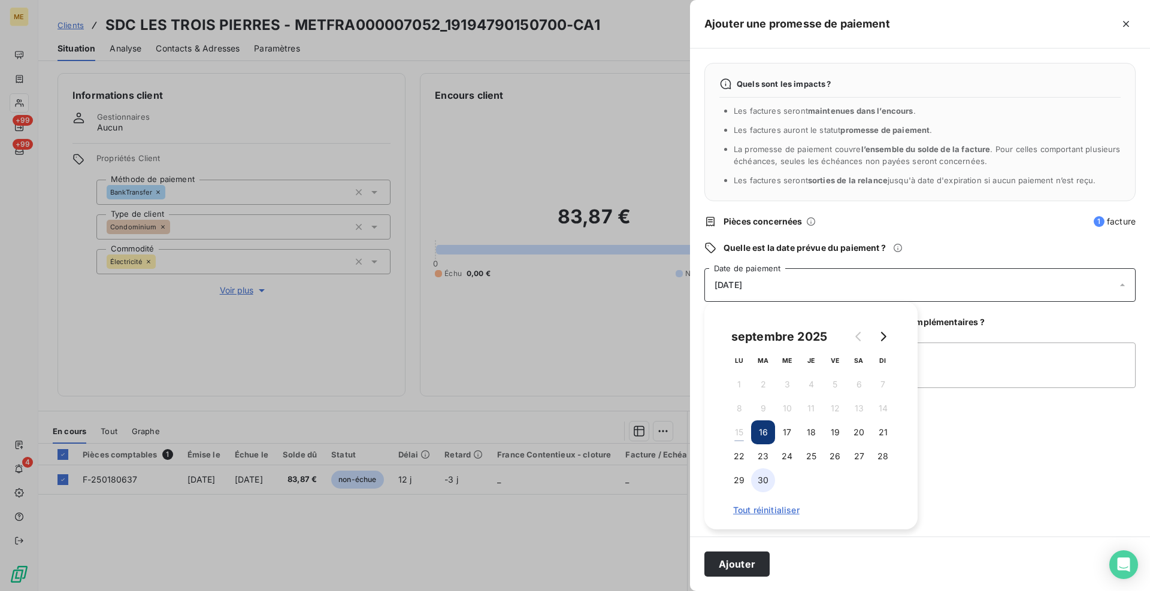
drag, startPoint x: 769, startPoint y: 478, endPoint x: 848, endPoint y: 471, distance: 79.4
click at [770, 478] on button "30" at bounding box center [763, 480] width 24 height 24
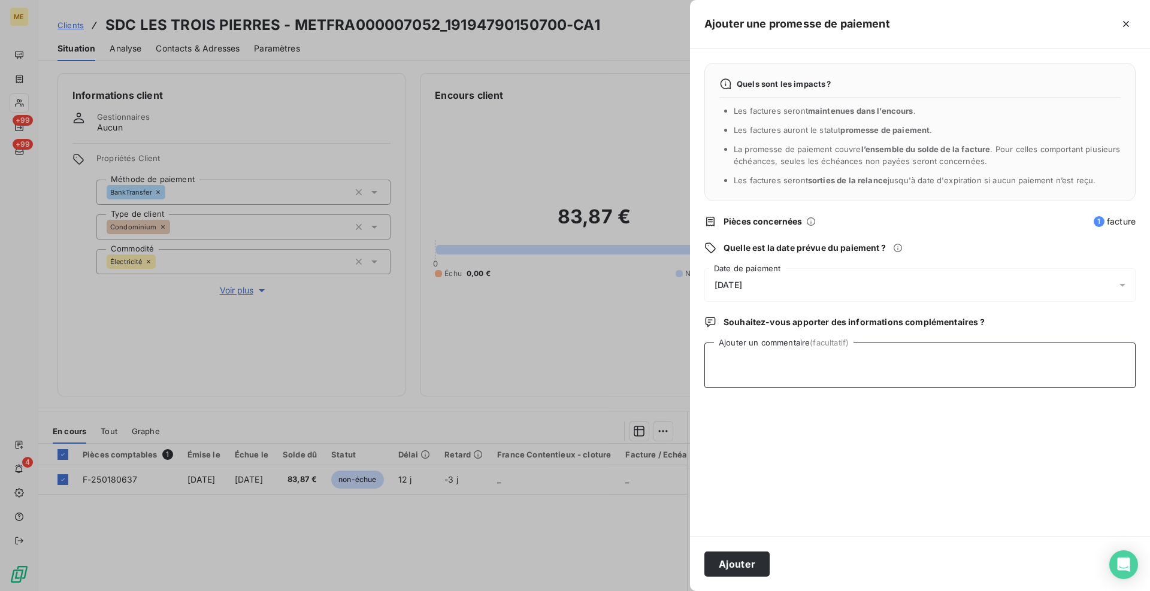
click at [984, 375] on textarea "Ajouter un commentaire (facultatif)" at bounding box center [919, 366] width 431 height 46
type textarea "Cindy - avis de virement reçu et effectué le 15/09/25 de 183.60€"
click at [755, 566] on button "Ajouter" at bounding box center [736, 564] width 65 height 25
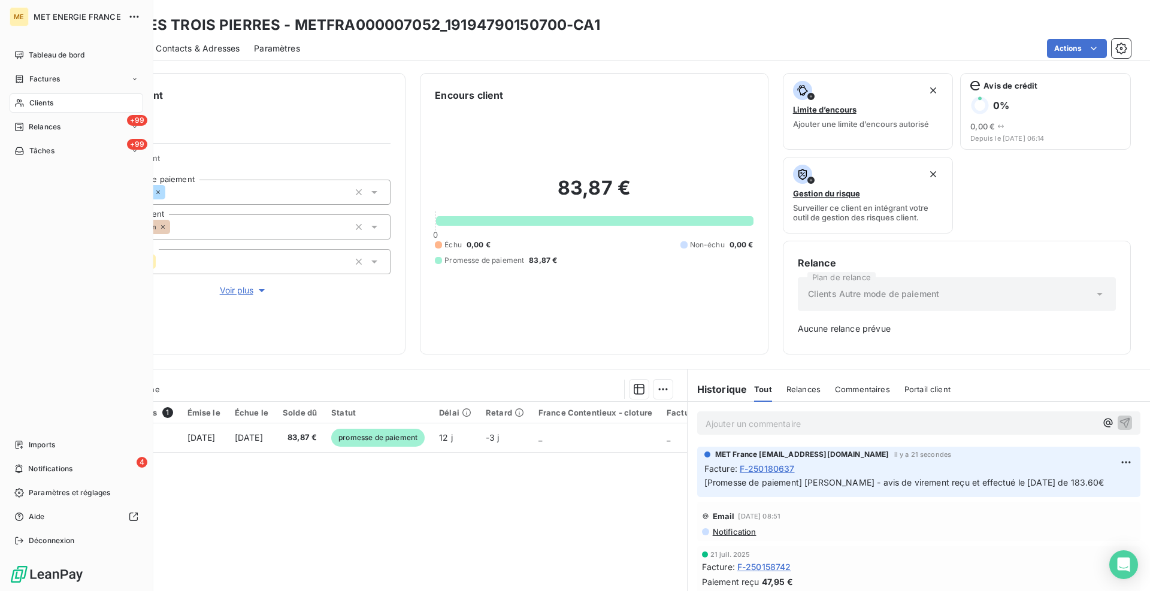
drag, startPoint x: 14, startPoint y: 78, endPoint x: 23, endPoint y: 78, distance: 9.0
click at [16, 78] on icon at bounding box center [19, 79] width 10 height 10
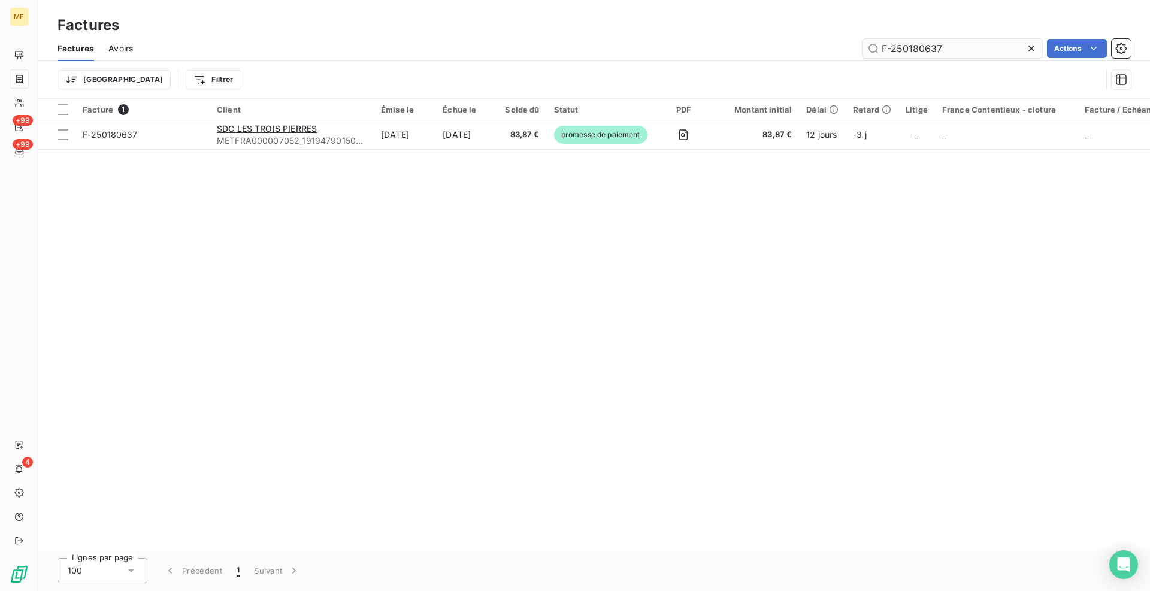
drag, startPoint x: 954, startPoint y: 44, endPoint x: 883, endPoint y: 47, distance: 71.4
click at [883, 47] on input "F-250180637" at bounding box center [952, 48] width 180 height 19
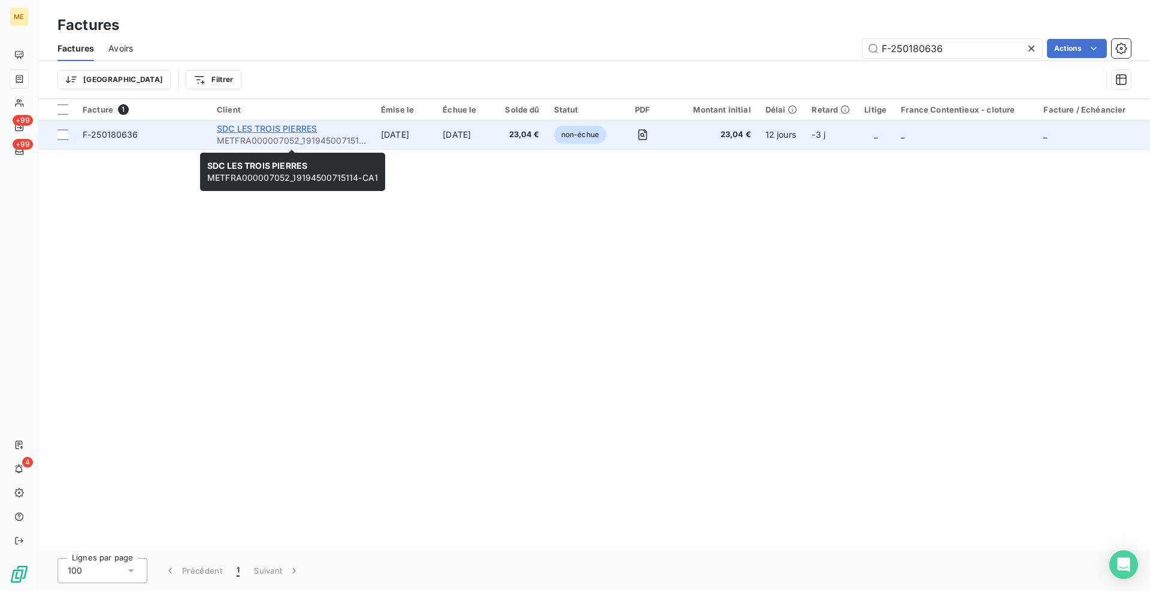
type input "F-250180636"
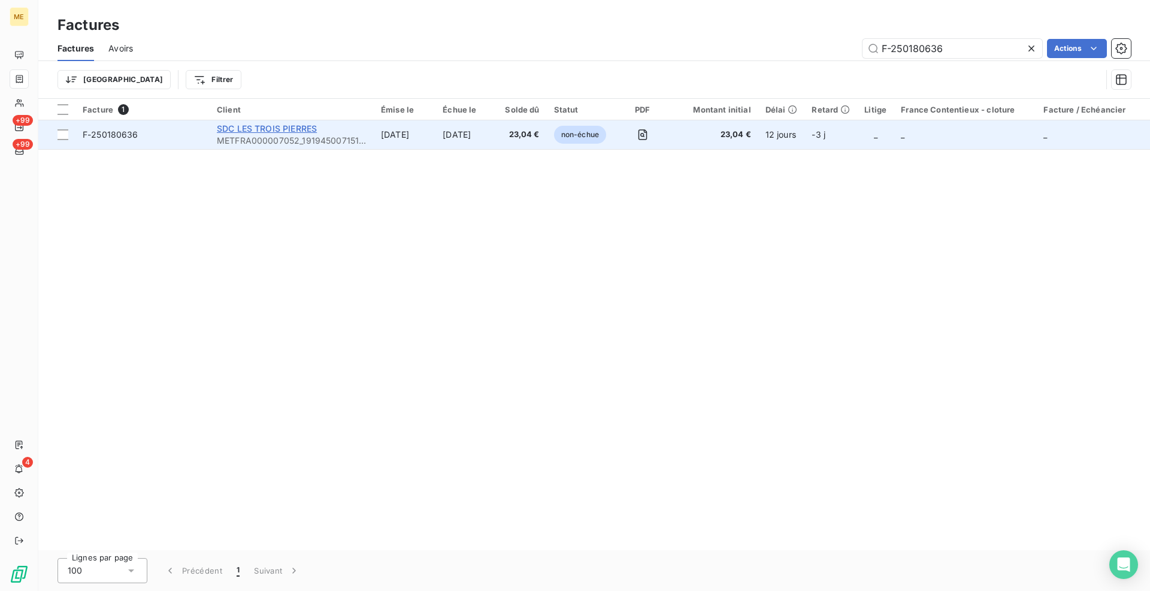
click at [304, 128] on span "SDC LES TROIS PIERRES" at bounding box center [267, 128] width 100 height 10
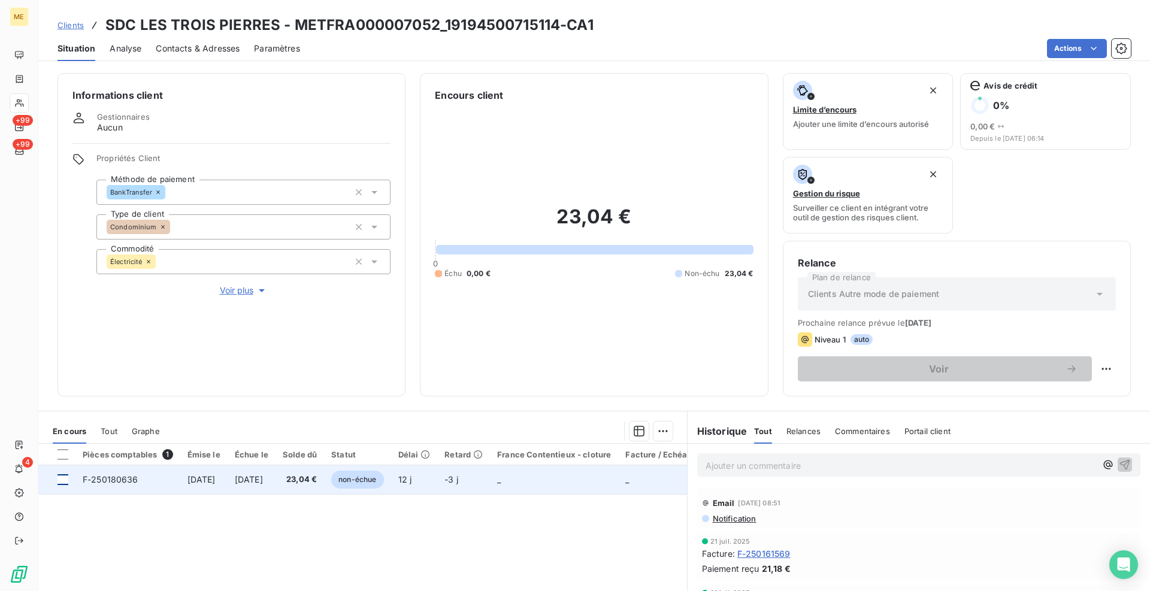
click at [68, 484] on div at bounding box center [62, 479] width 11 height 11
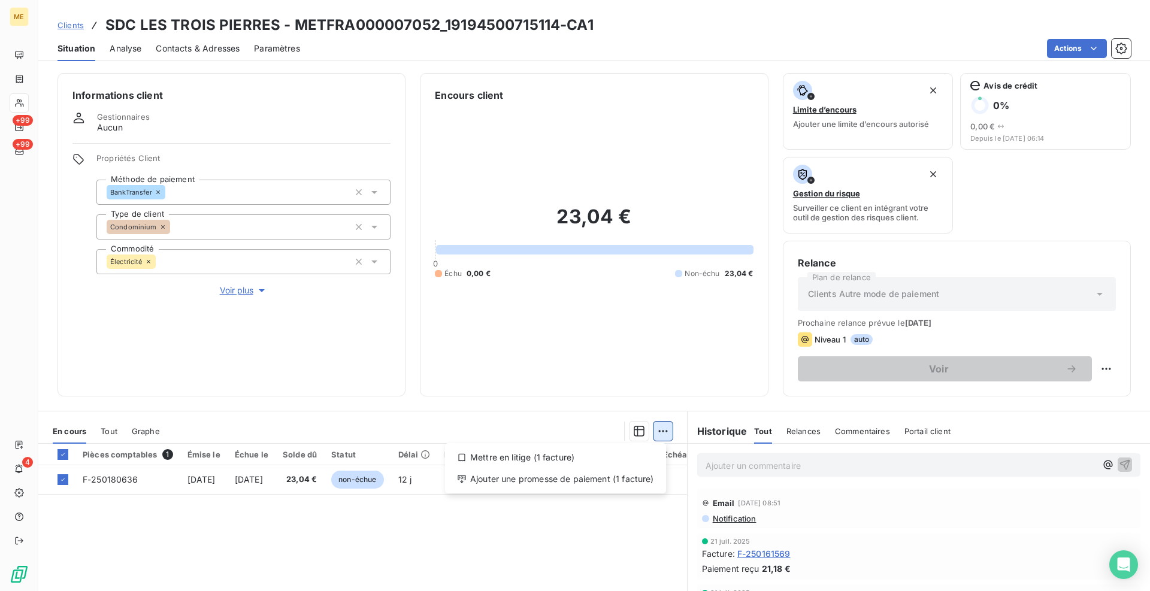
click at [665, 435] on html "ME +99 +99 4 Clients SDC LES TROIS PIERRES - METFRA000007052_19194500715114-CA1…" at bounding box center [575, 295] width 1150 height 591
click at [558, 484] on div "Ajouter une promesse de paiement (1 facture)" at bounding box center [555, 478] width 211 height 19
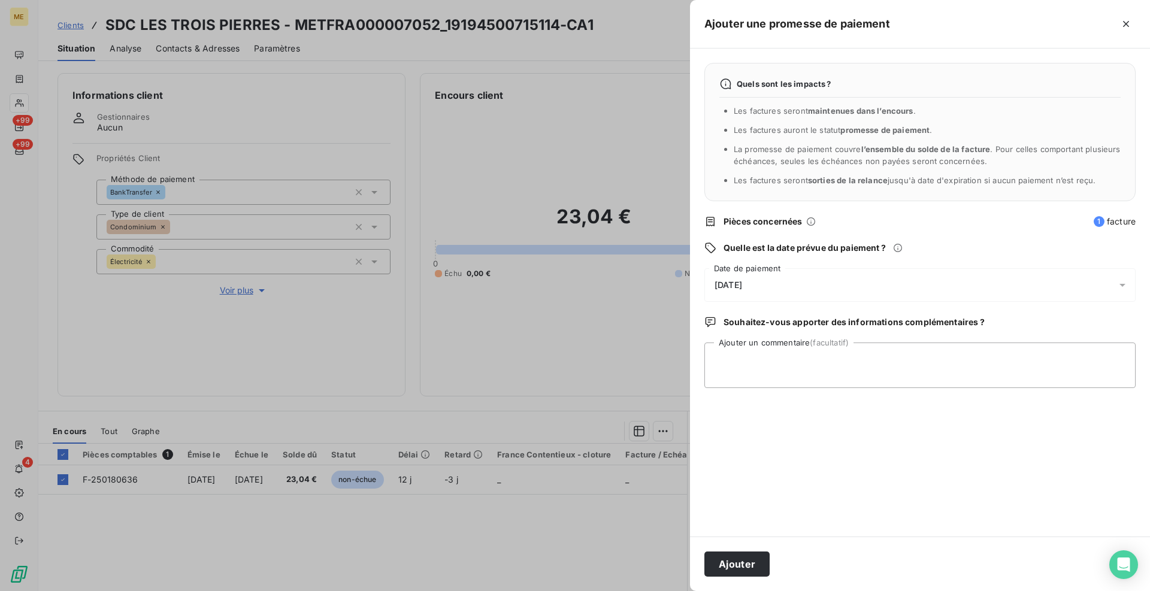
click at [763, 280] on div "[DATE]" at bounding box center [919, 285] width 431 height 34
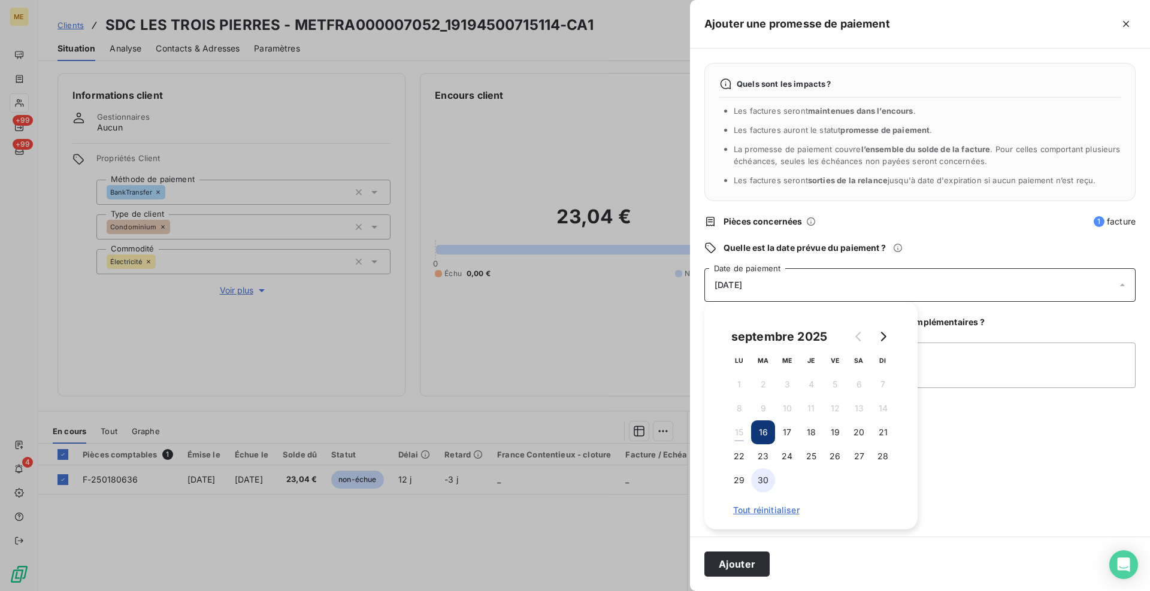
click at [764, 482] on button "30" at bounding box center [763, 480] width 24 height 24
click at [943, 360] on textarea "Ajouter un commentaire (facultatif)" at bounding box center [919, 366] width 431 height 46
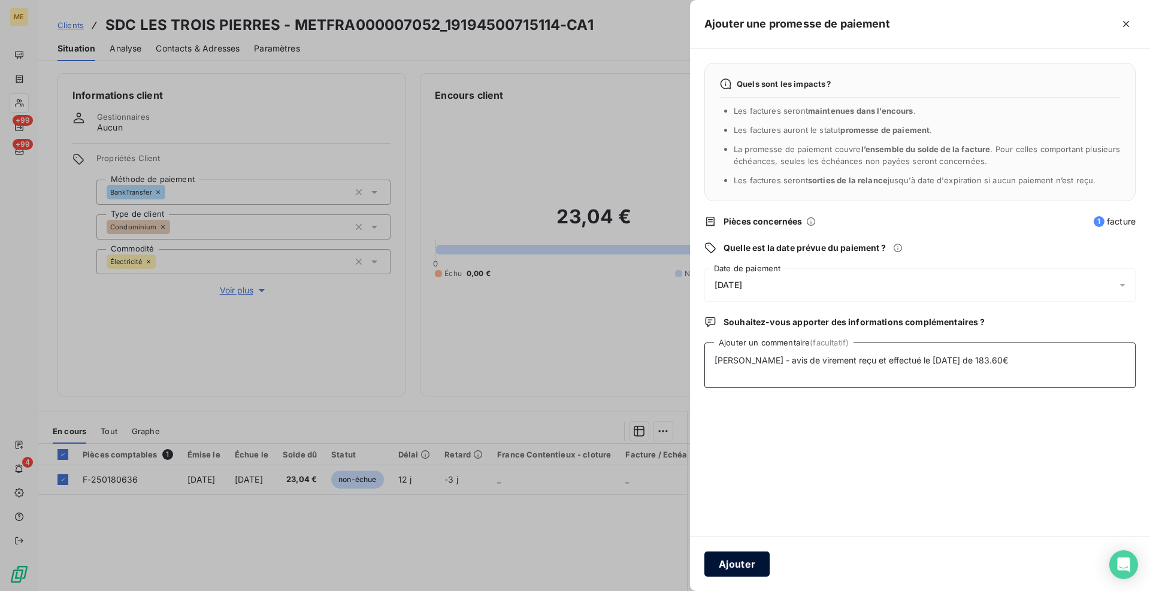
type textarea "Cindy - avis de virement reçu et effectué le 15/09/25 de 183.60€"
click at [732, 558] on button "Ajouter" at bounding box center [736, 564] width 65 height 25
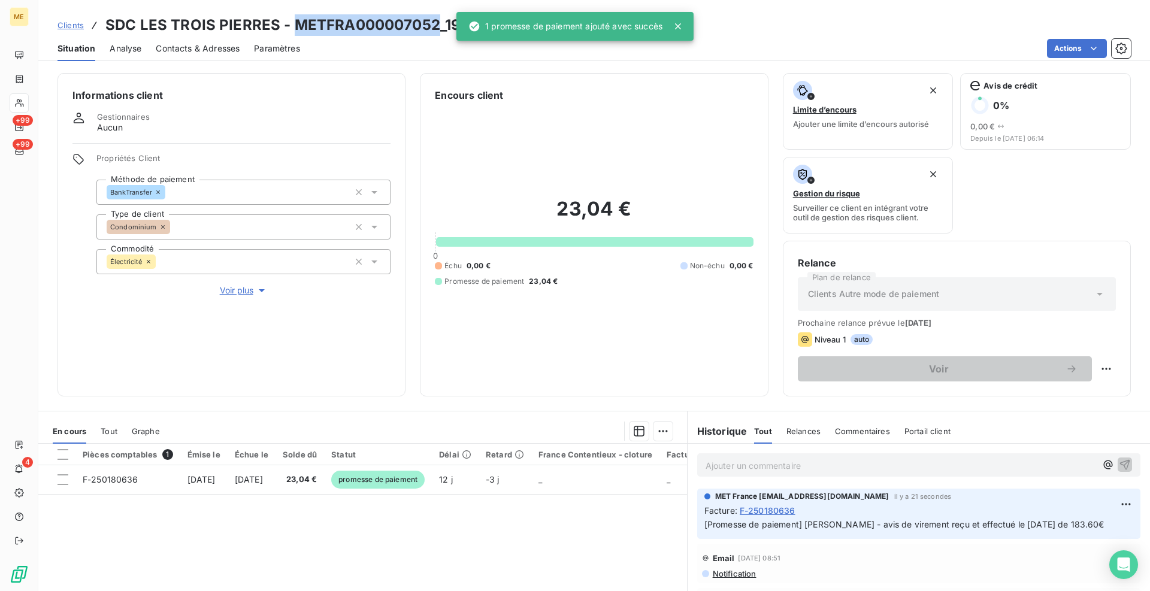
drag, startPoint x: 435, startPoint y: 23, endPoint x: 296, endPoint y: 22, distance: 138.3
click at [296, 22] on h3 "SDC LES TROIS PIERRES - METFRA000007052_19194500715114-CA1" at bounding box center [349, 25] width 488 height 22
copy h3 "METFRA000007052"
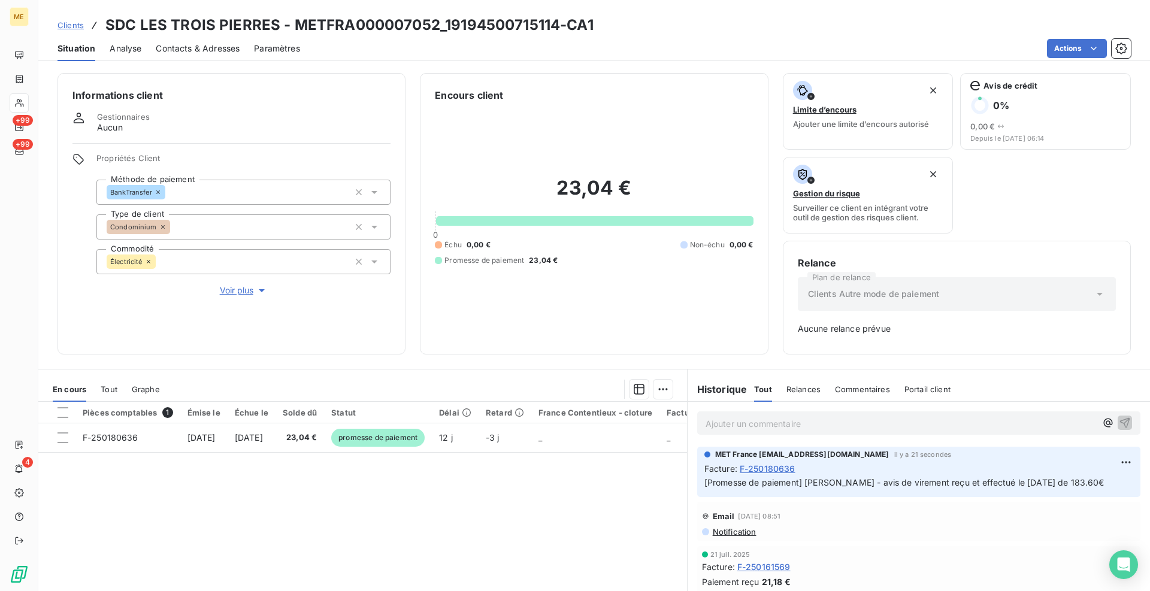
click at [408, 348] on div "Informations client Gestionnaires Aucun Propriétés Client Méthode de paiement B…" at bounding box center [593, 213] width 1111 height 281
click at [29, 82] on div "ME +99 +99 4" at bounding box center [19, 295] width 38 height 591
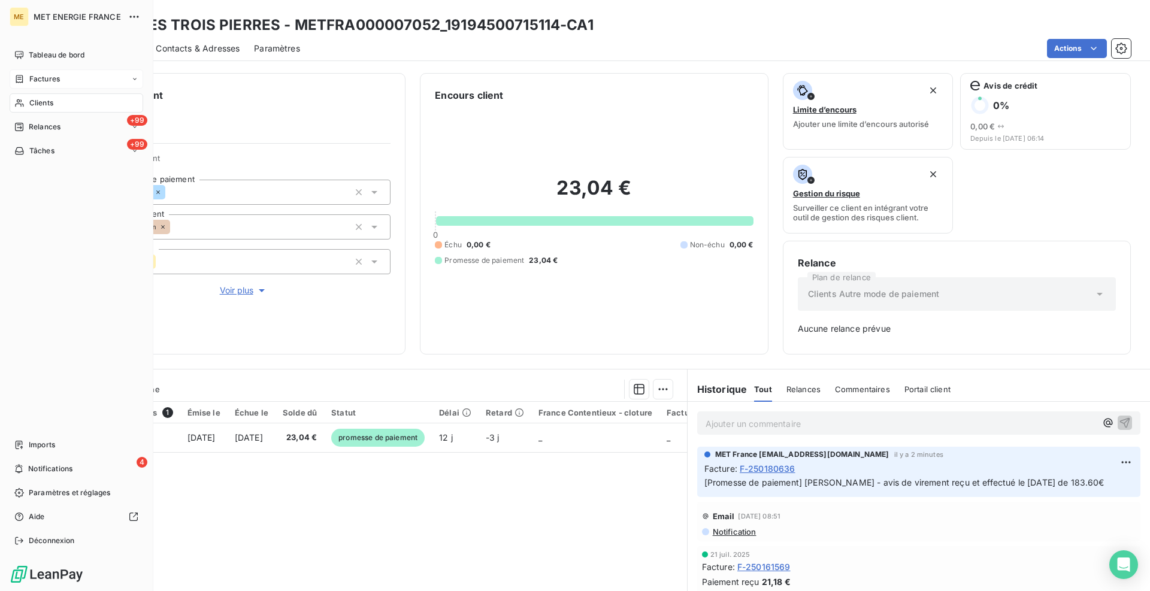
click at [29, 74] on div "Factures" at bounding box center [37, 79] width 46 height 11
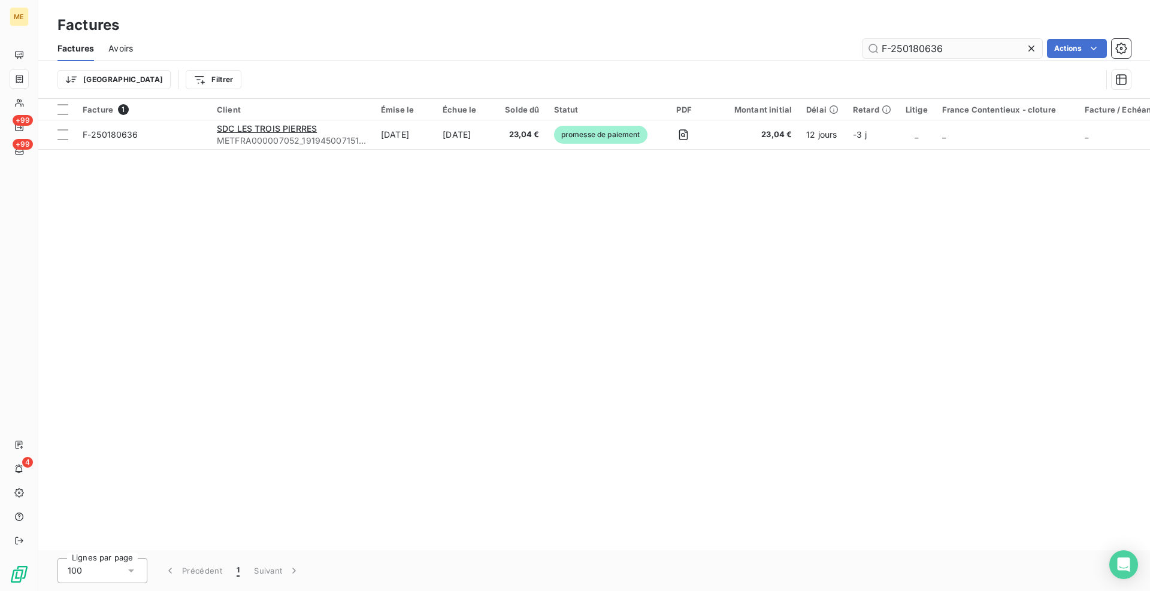
drag, startPoint x: 947, startPoint y: 46, endPoint x: 878, endPoint y: 46, distance: 68.3
click at [878, 46] on input "F-250180636" at bounding box center [952, 48] width 180 height 19
type input "F-250171118"
click at [566, 47] on div "F-250171118 Actions" at bounding box center [638, 48] width 983 height 19
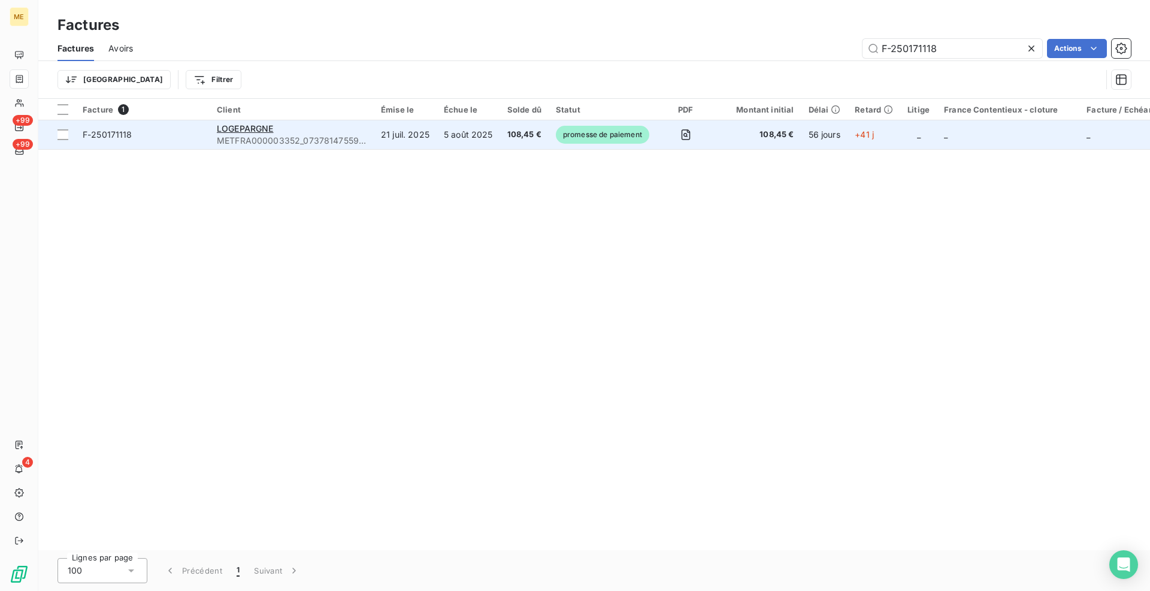
click at [272, 121] on td "LOGEPARGNE METFRA000003352_07378147559924-CA1" at bounding box center [292, 134] width 164 height 29
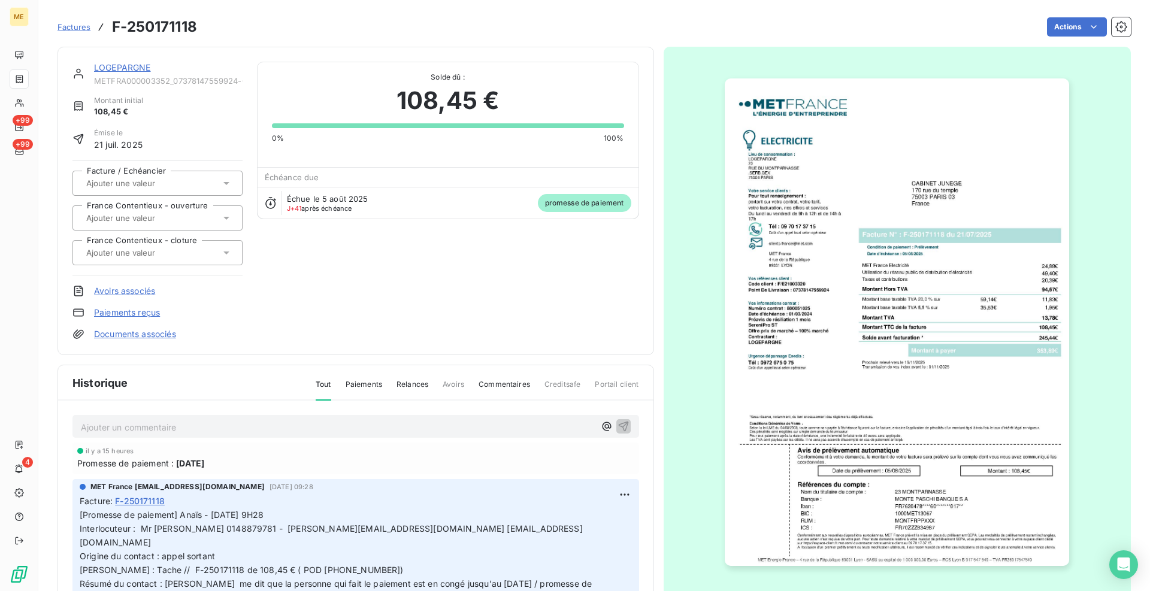
click at [125, 68] on link "LOGEPARGNE" at bounding box center [122, 67] width 57 height 10
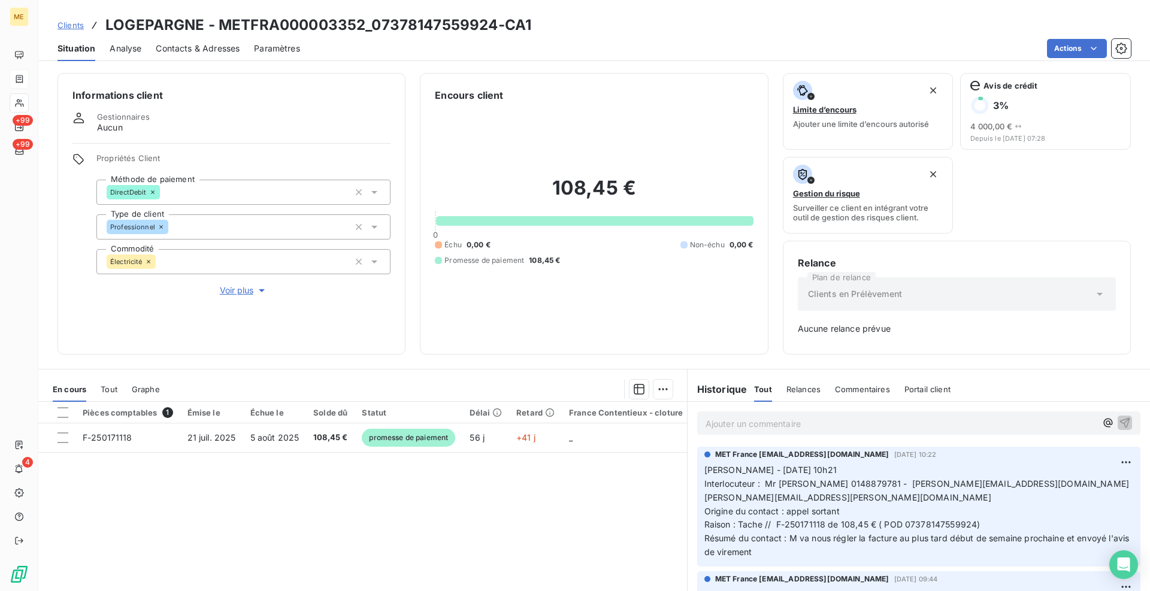
click at [404, 70] on div "Informations client Gestionnaires Aucun Propriétés Client Méthode de paiement D…" at bounding box center [593, 328] width 1111 height 525
click at [801, 428] on p "Ajouter un commentaire ﻿" at bounding box center [900, 423] width 390 height 15
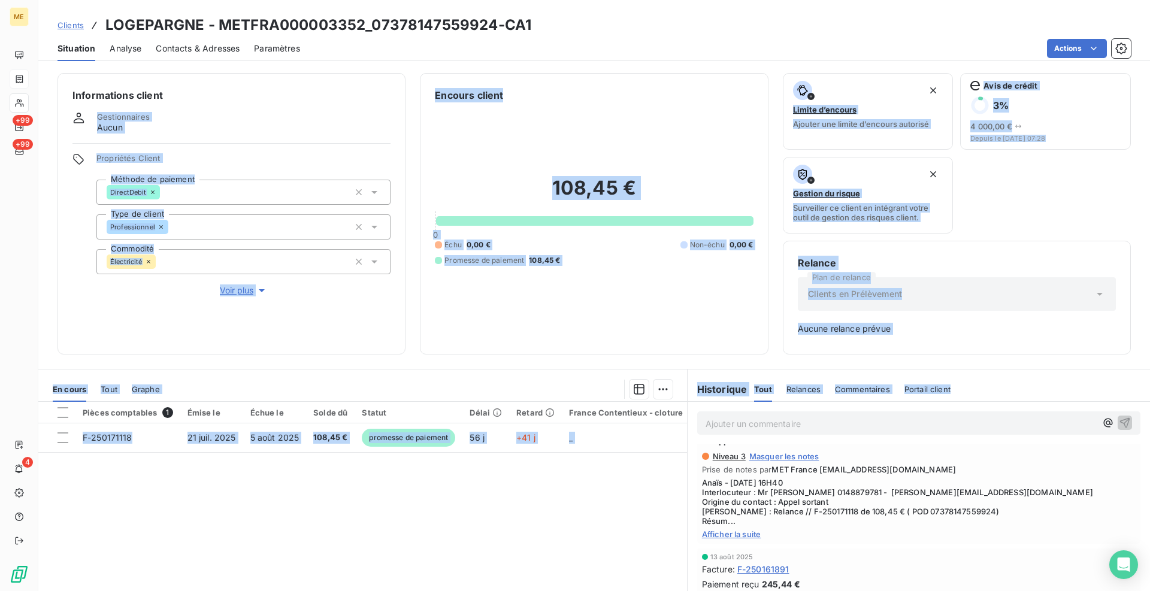
scroll to position [466, 0]
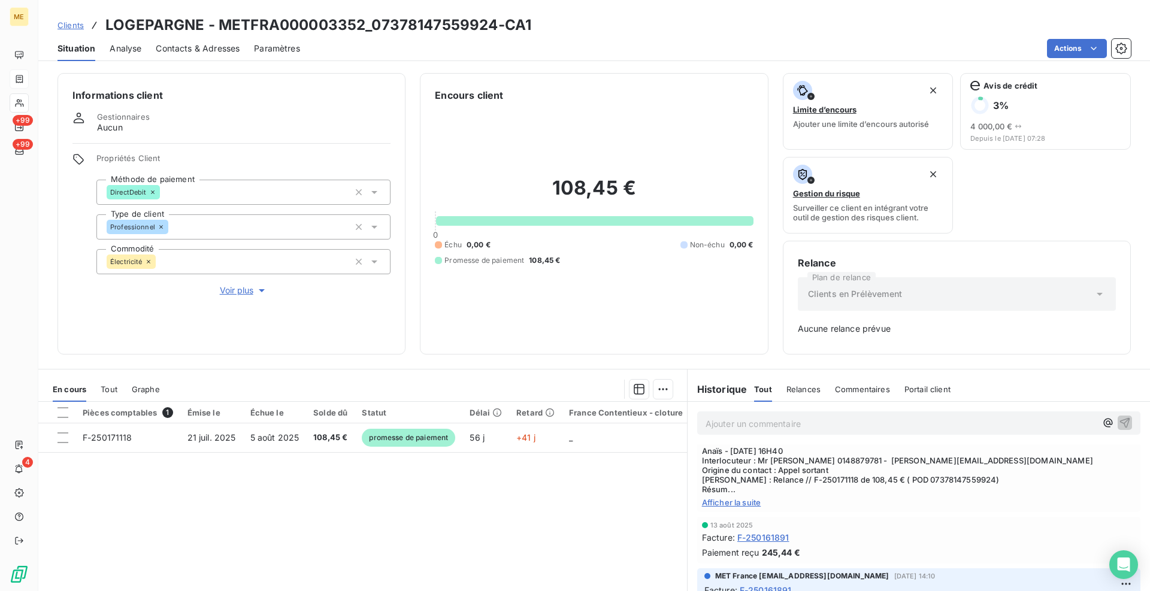
click at [800, 427] on p "Ajouter un commentaire ﻿" at bounding box center [900, 423] width 390 height 15
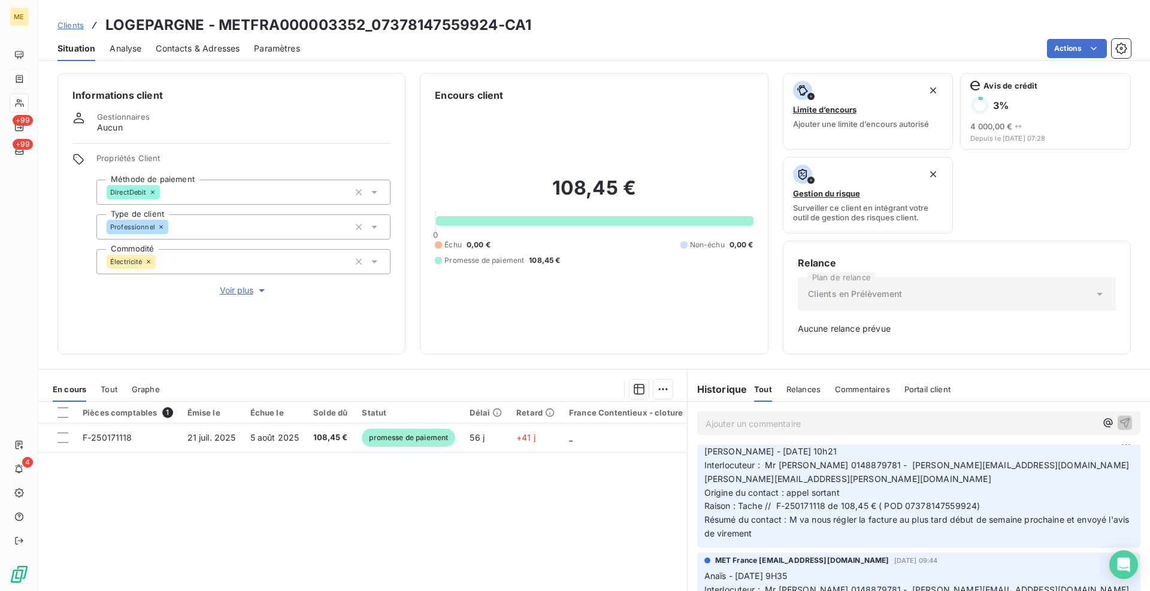
scroll to position [0, 0]
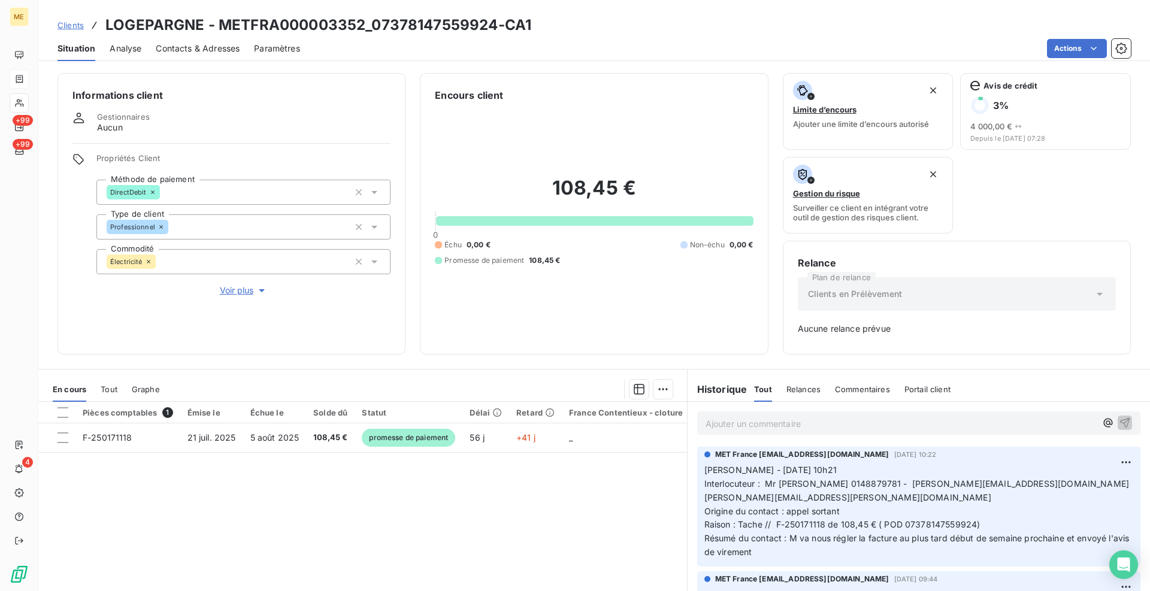
click at [809, 428] on p "Ajouter un commentaire ﻿" at bounding box center [900, 423] width 390 height 15
click at [949, 422] on span "Cindy - avis de virement reçu et effectué le 12/09/25 de 108.345€" at bounding box center [857, 422] width 305 height 10
click at [1019, 423] on p "Cindy - avis de virement reçu et effectué le 12/09/25 de 108.45€" at bounding box center [900, 423] width 390 height 14
click at [1035, 420] on p "Cindy - avis de virement reçu et effectué le 12/09/25 de 108.45€ via l'interact…" at bounding box center [900, 423] width 390 height 14
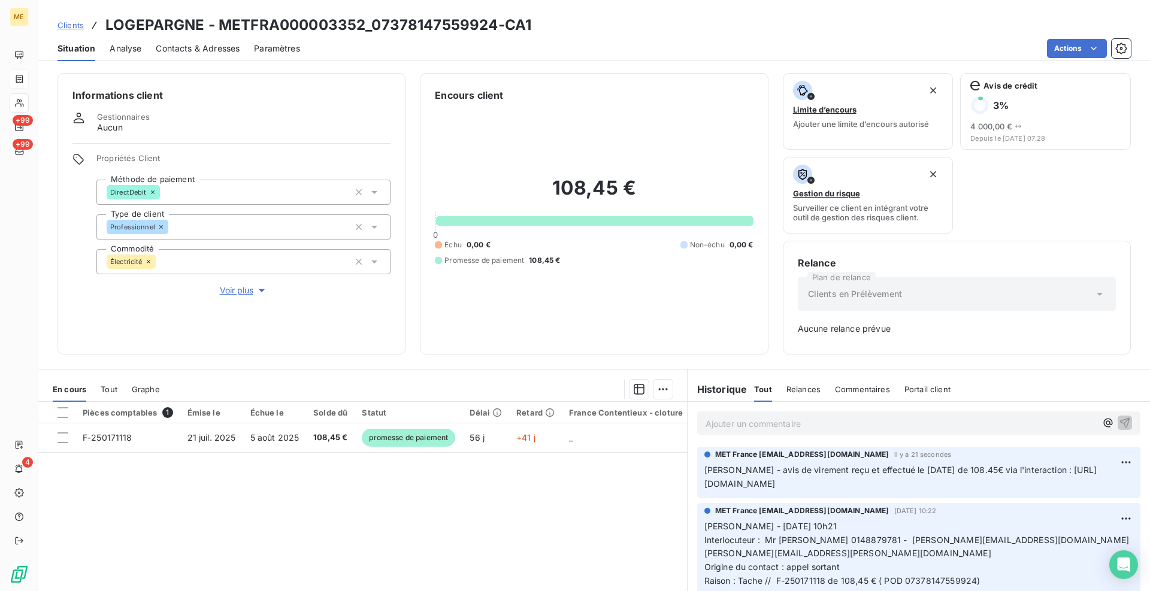
drag, startPoint x: 378, startPoint y: 543, endPoint x: 377, endPoint y: 528, distance: 15.0
click at [378, 542] on div "Pièces comptables 1 Émise le Échue le Solde dû Statut Délai Retard France Conte…" at bounding box center [362, 517] width 649 height 231
drag, startPoint x: 363, startPoint y: 22, endPoint x: 223, endPoint y: 21, distance: 140.7
click at [223, 21] on h3 "LOGEPARGNE - METFRA000003352_07378147559924-CA1" at bounding box center [318, 25] width 426 height 22
copy h3 "METFRA000003352"
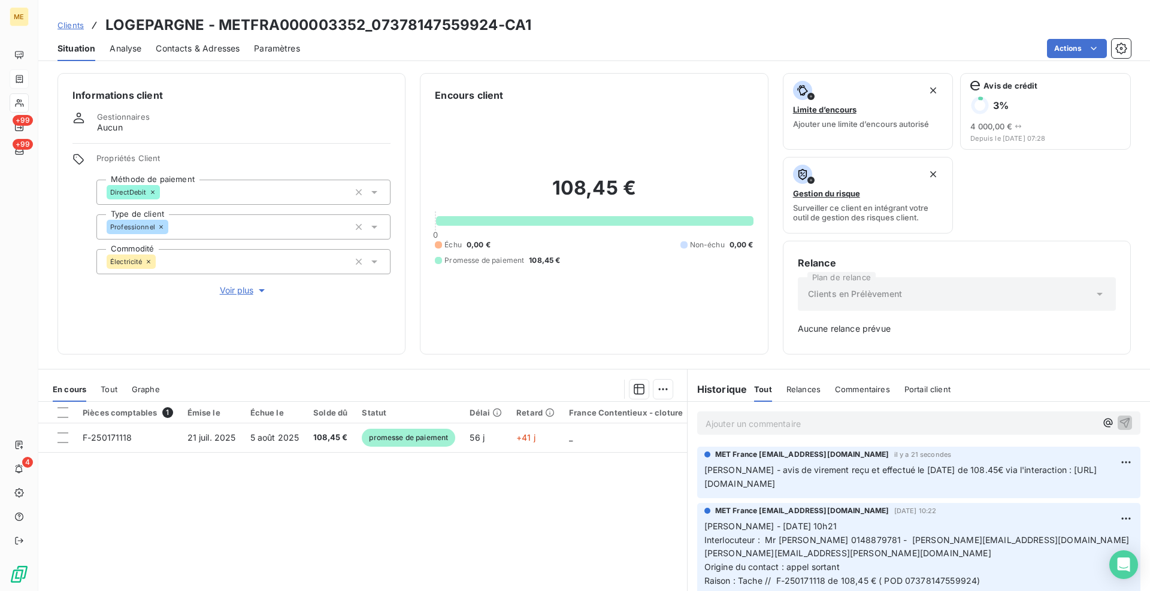
click at [68, 31] on div "Clients LOGEPARGNE - METFRA000003352_07378147559924-CA1" at bounding box center [294, 25] width 474 height 22
click at [69, 27] on span "Clients" at bounding box center [70, 25] width 26 height 10
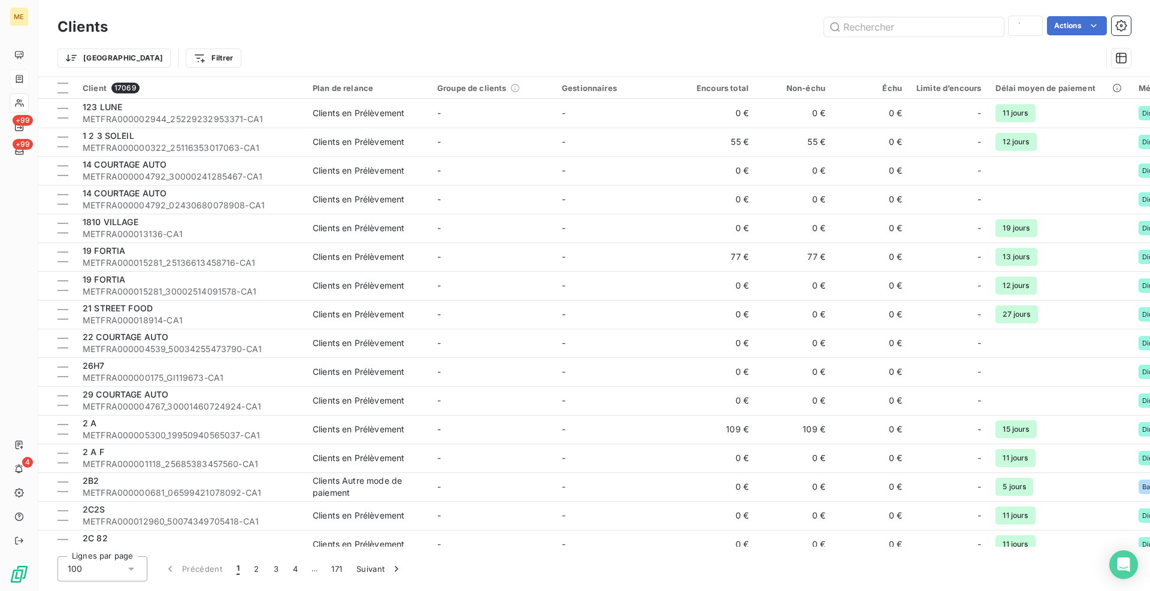
click at [69, 30] on h3 "Clients" at bounding box center [82, 27] width 50 height 22
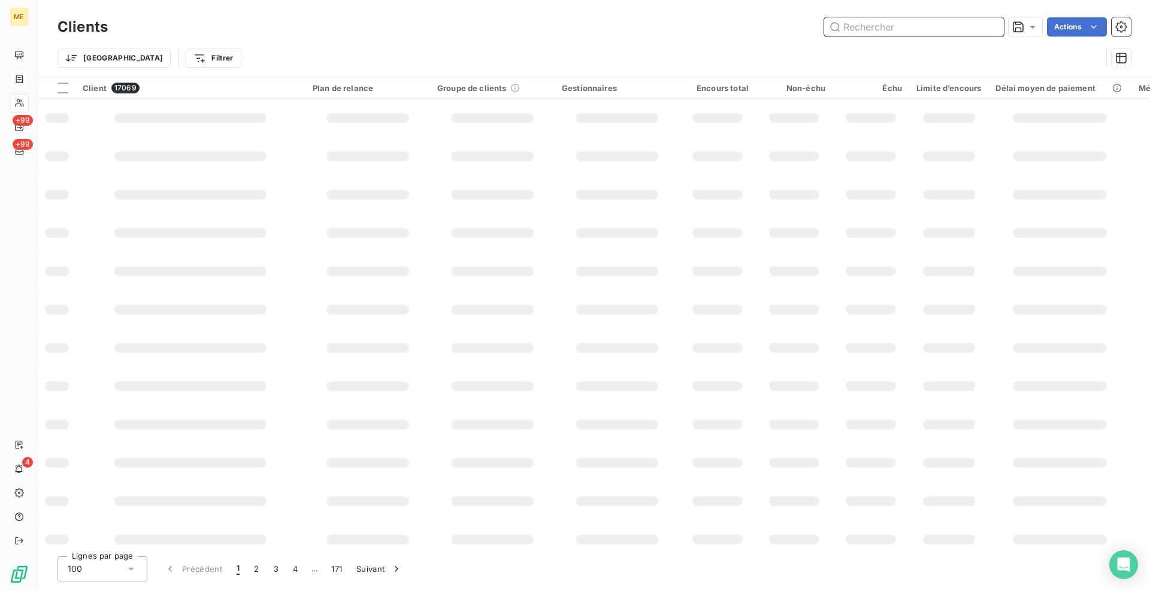
click at [856, 28] on input "text" at bounding box center [914, 26] width 180 height 19
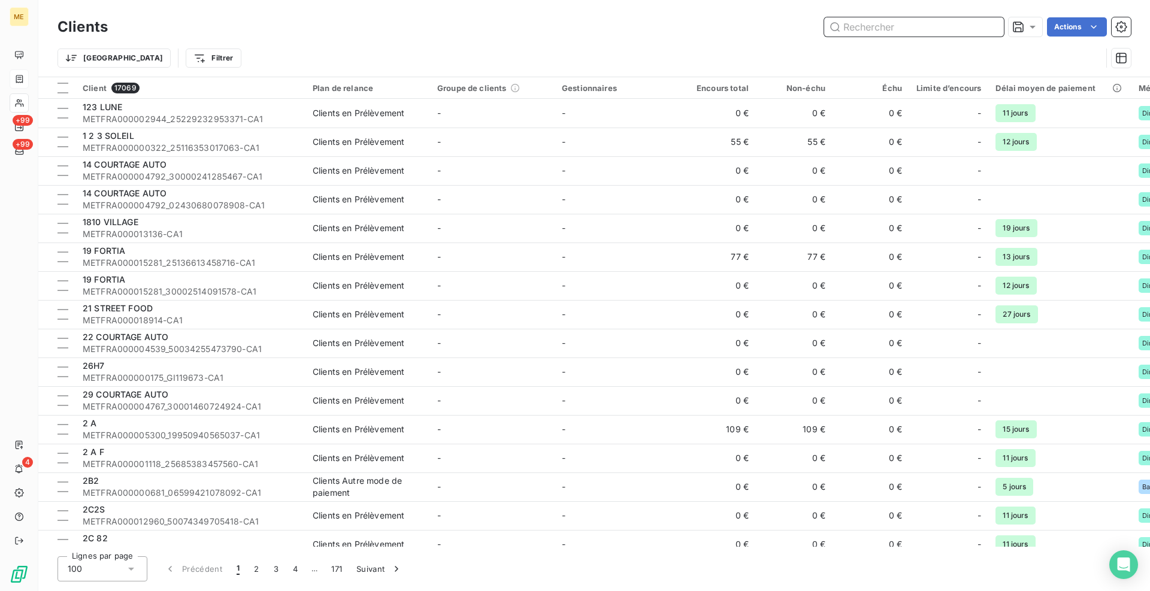
click at [876, 27] on input "text" at bounding box center [914, 26] width 180 height 19
click at [857, 25] on input "text" at bounding box center [914, 26] width 180 height 19
paste input "METFRA000011009"
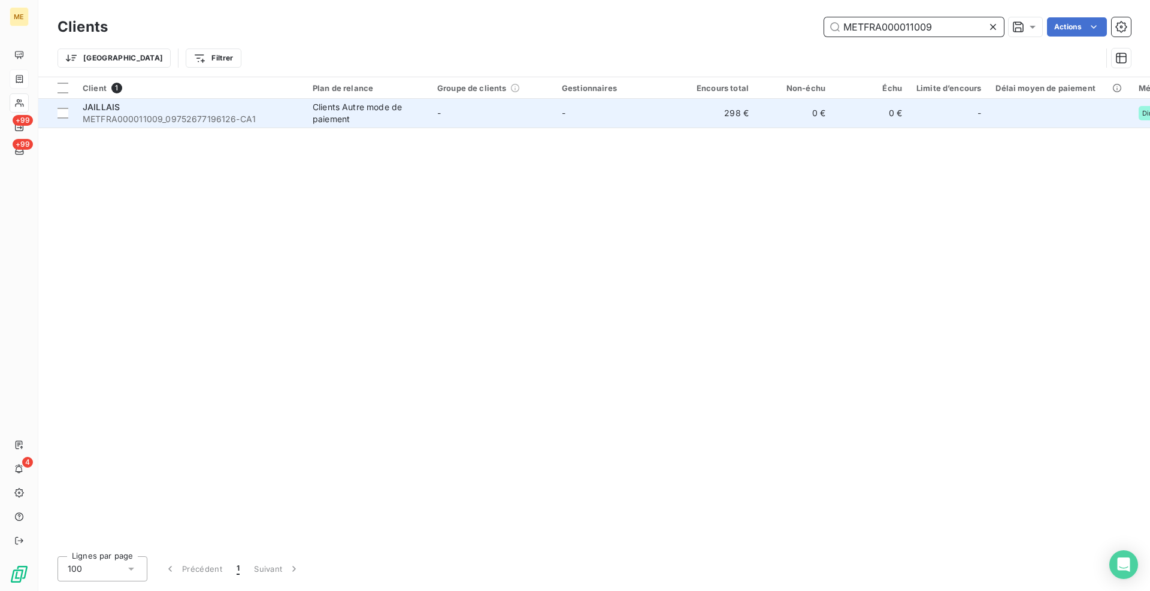
type input "METFRA000011009"
click at [296, 121] on span "METFRA000011009_09752677196126-CA1" at bounding box center [191, 119] width 216 height 12
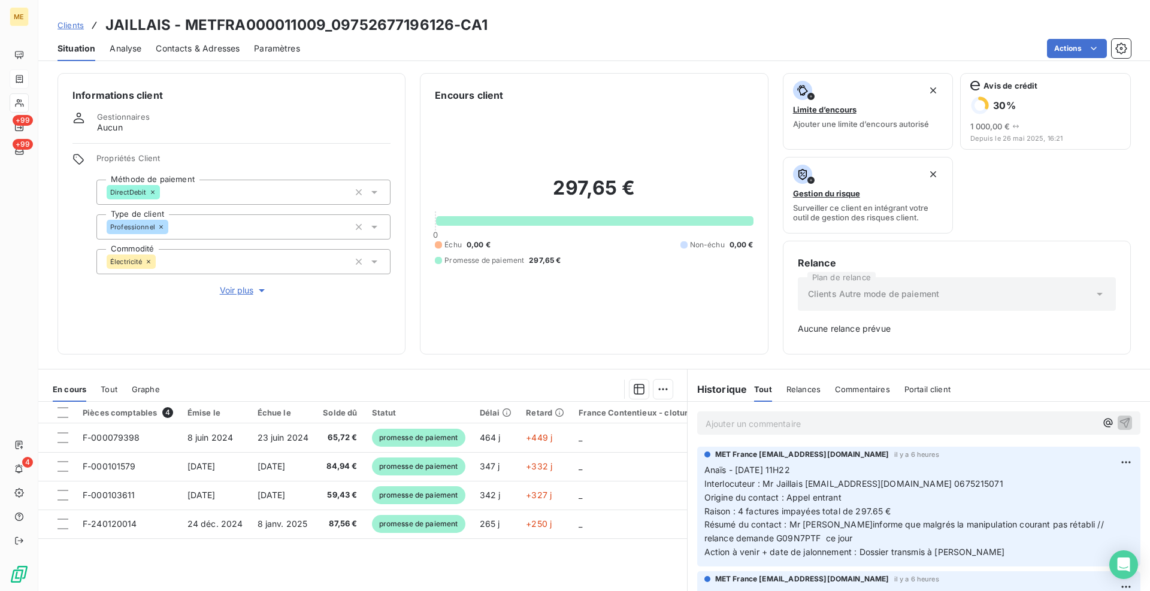
click at [407, 148] on div "Informations client Gestionnaires Aucun Propriétés Client Méthode de paiement D…" at bounding box center [593, 213] width 1111 height 281
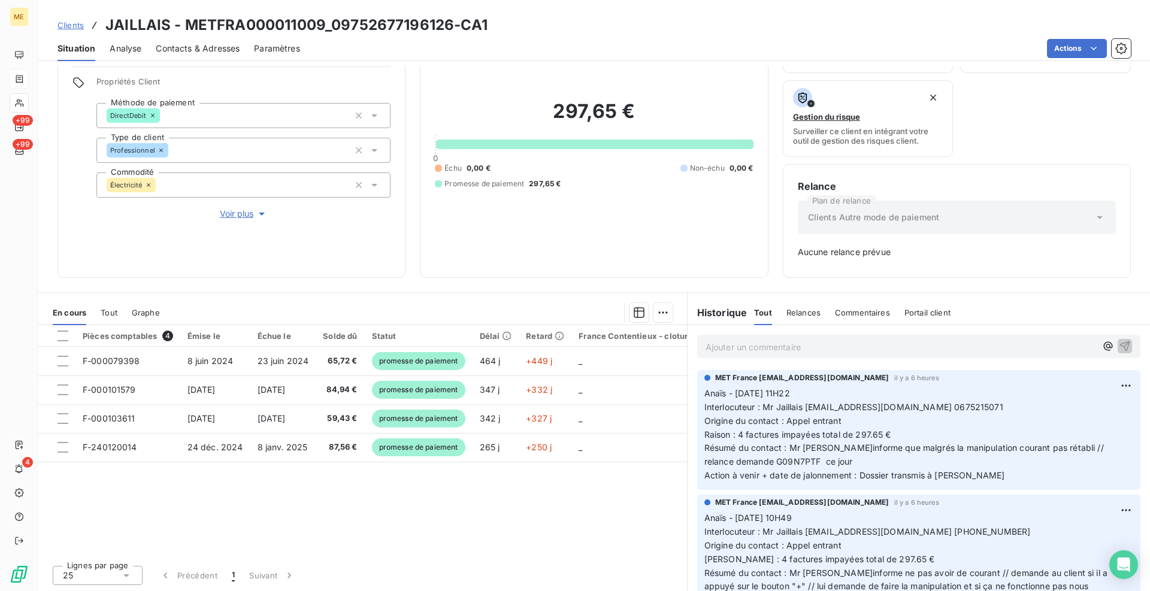
scroll to position [77, 0]
click at [760, 283] on div "Informations client Gestionnaires Aucun Propriétés Client Méthode de paiement D…" at bounding box center [593, 328] width 1111 height 525
click at [614, 486] on div "Pièces comptables 4 Émise le Échue le Solde dû Statut Délai Retard France Conte…" at bounding box center [362, 440] width 649 height 231
click at [440, 514] on div "Pièces comptables 4 Émise le Échue le Solde dû Statut Délai Retard France Conte…" at bounding box center [362, 440] width 649 height 231
drag, startPoint x: 449, startPoint y: 22, endPoint x: 334, endPoint y: 22, distance: 115.0
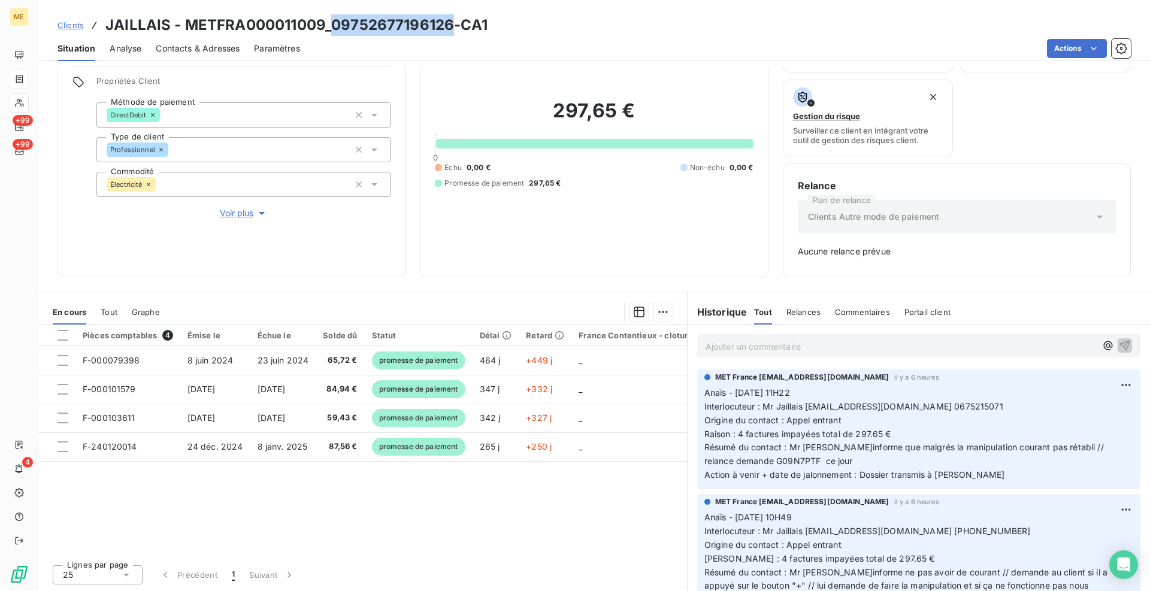
click at [334, 22] on h3 "JAILLAIS - METFRA000011009_09752677196126-CA1" at bounding box center [296, 25] width 382 height 22
copy h3 "09752677196126"
drag, startPoint x: 545, startPoint y: 10, endPoint x: 544, endPoint y: 25, distance: 15.6
click at [545, 10] on div "Clients JAILLAIS - METFRA000011009_09752677196126-CA1 Situation Analyse Contact…" at bounding box center [593, 30] width 1111 height 61
drag, startPoint x: 453, startPoint y: 23, endPoint x: 334, endPoint y: 19, distance: 118.6
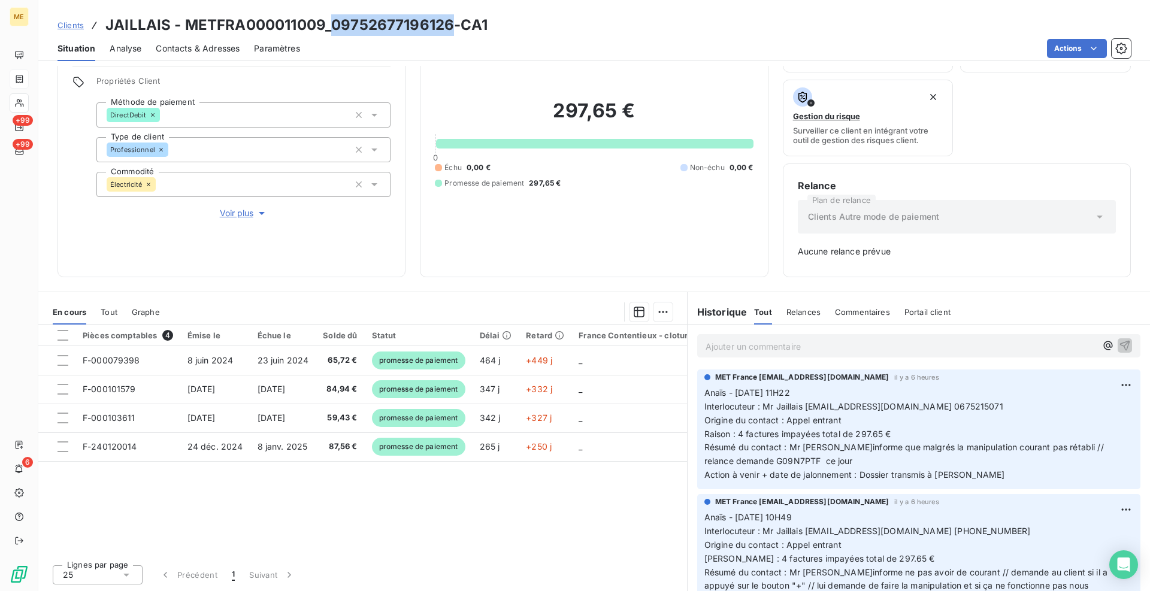
click at [334, 19] on h3 "JAILLAIS - METFRA000011009_09752677196126-CA1" at bounding box center [296, 25] width 382 height 22
copy h3 "09752677196126"
